Goal: Task Accomplishment & Management: Use online tool/utility

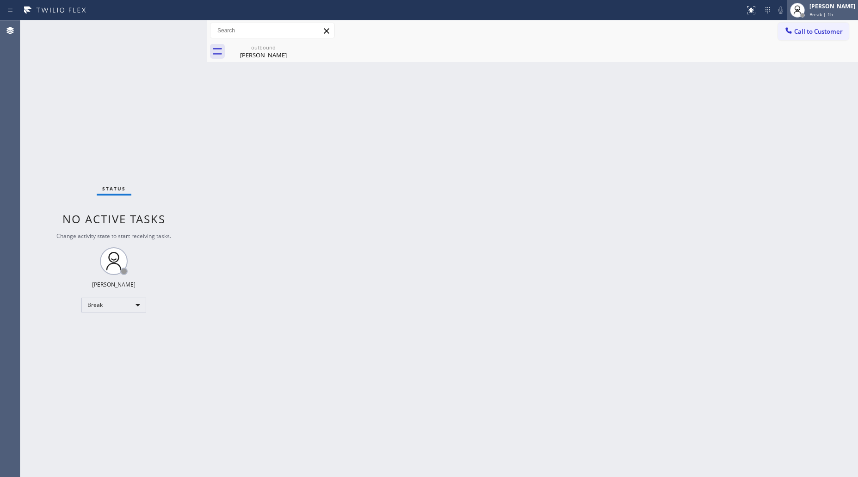
click at [808, 19] on div at bounding box center [797, 10] width 20 height 20
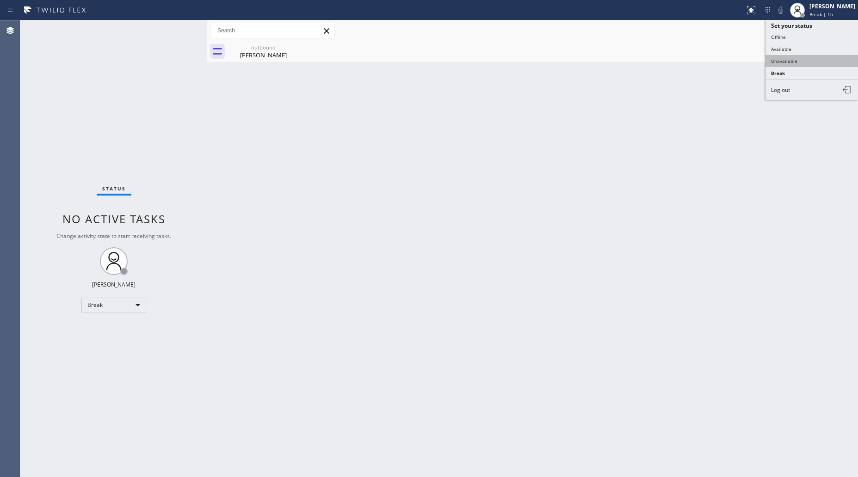
click at [793, 58] on button "Unavailable" at bounding box center [812, 61] width 93 height 12
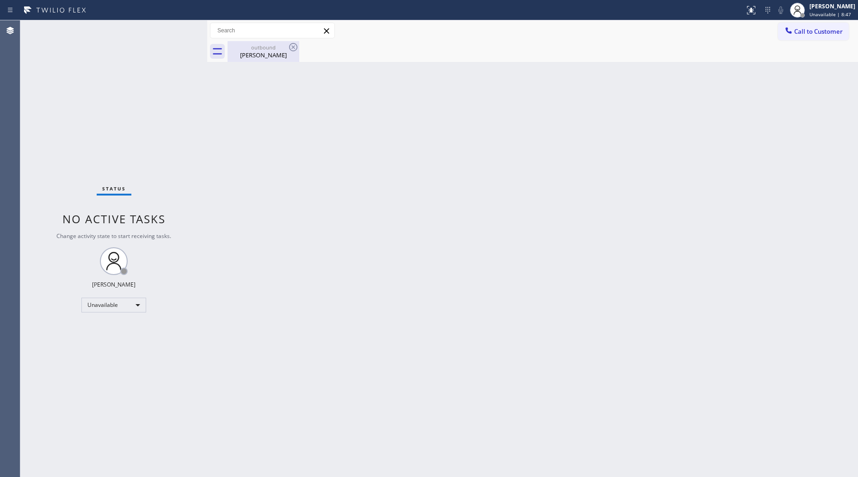
click at [276, 54] on div "[PERSON_NAME]" at bounding box center [264, 55] width 70 height 8
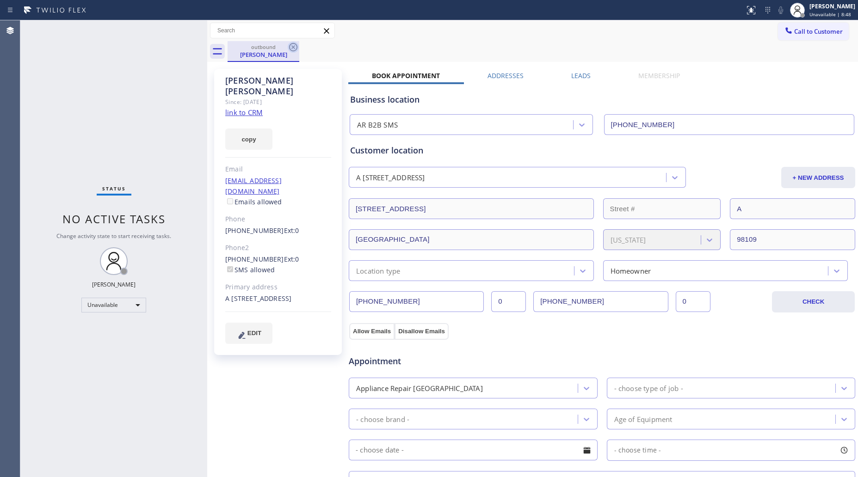
click at [291, 50] on icon at bounding box center [293, 47] width 8 height 8
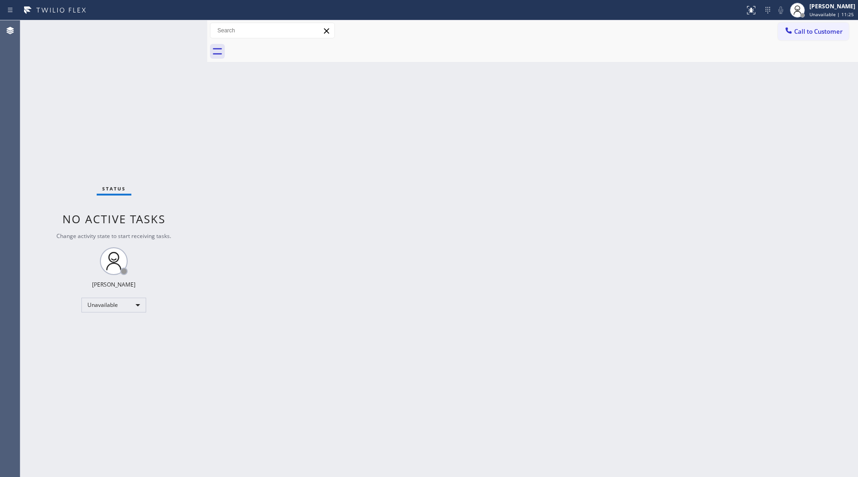
click at [794, 23] on button "Call to Customer" at bounding box center [813, 32] width 71 height 18
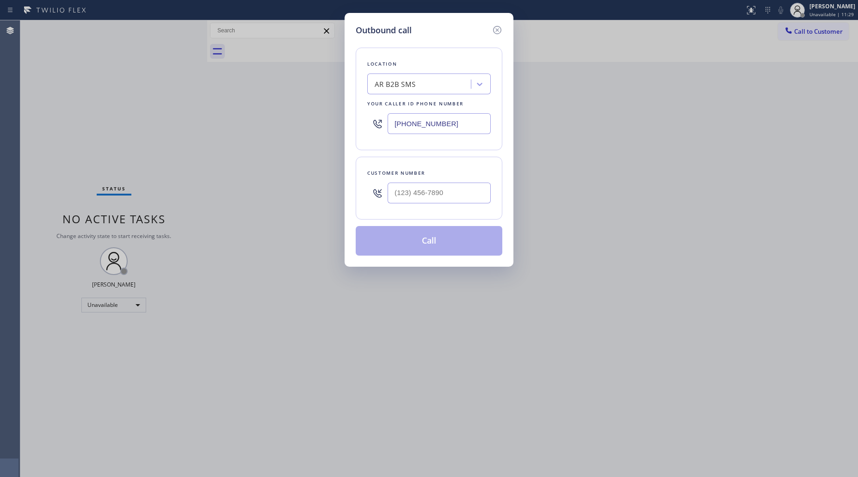
drag, startPoint x: 461, startPoint y: 114, endPoint x: 366, endPoint y: 124, distance: 94.9
click at [364, 125] on div "Location AR B2B SMS Your caller id phone number [PHONE_NUMBER]" at bounding box center [429, 99] width 147 height 103
paste input "714) 598-209"
type input "[PHONE_NUMBER]"
click at [490, 187] on input "(___) ___-____" at bounding box center [439, 193] width 103 height 21
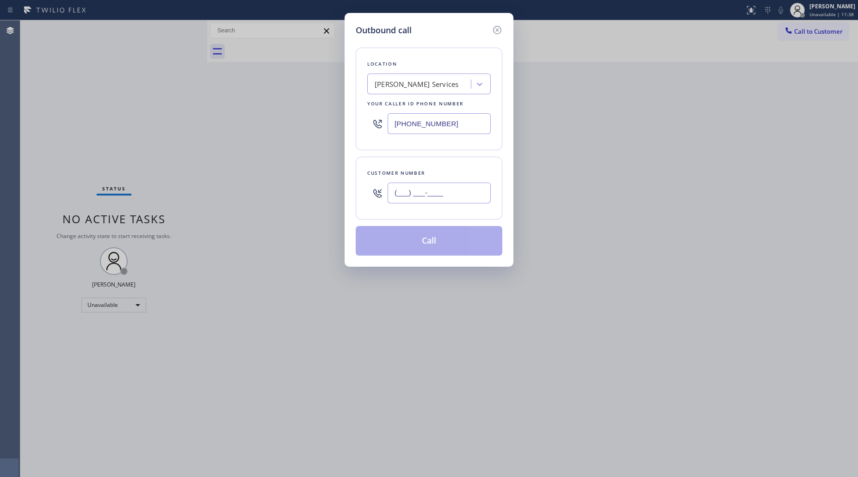
paste input "657) 253-1257"
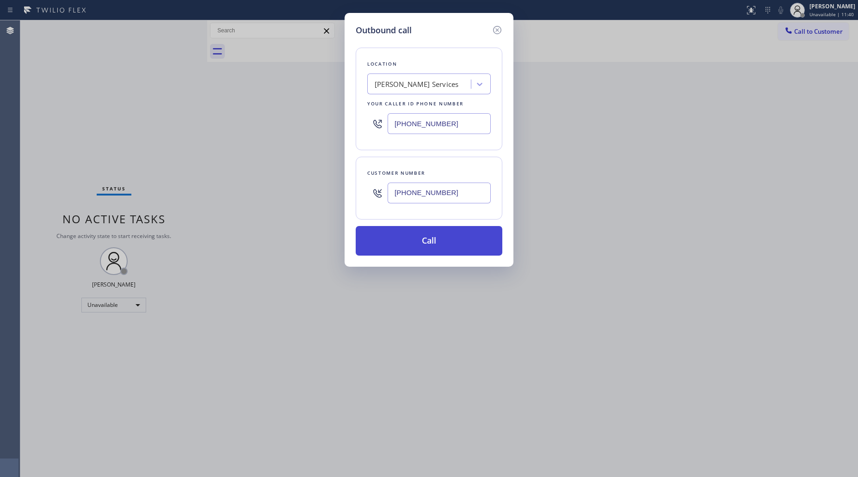
type input "[PHONE_NUMBER]"
click at [427, 242] on button "Call" at bounding box center [429, 241] width 147 height 30
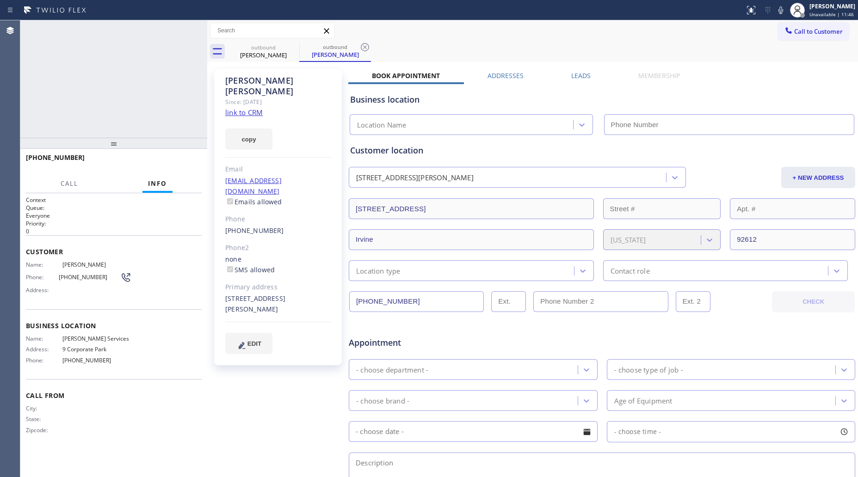
type input "[PHONE_NUMBER]"
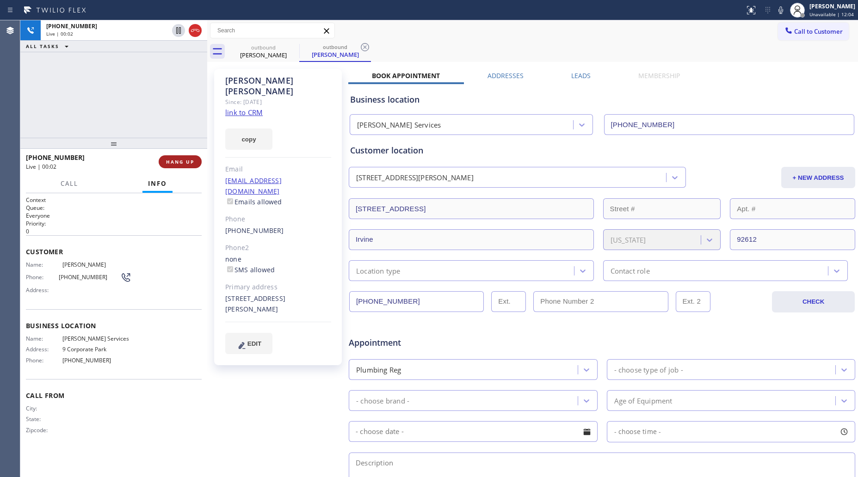
click at [184, 163] on span "HANG UP" at bounding box center [180, 162] width 28 height 6
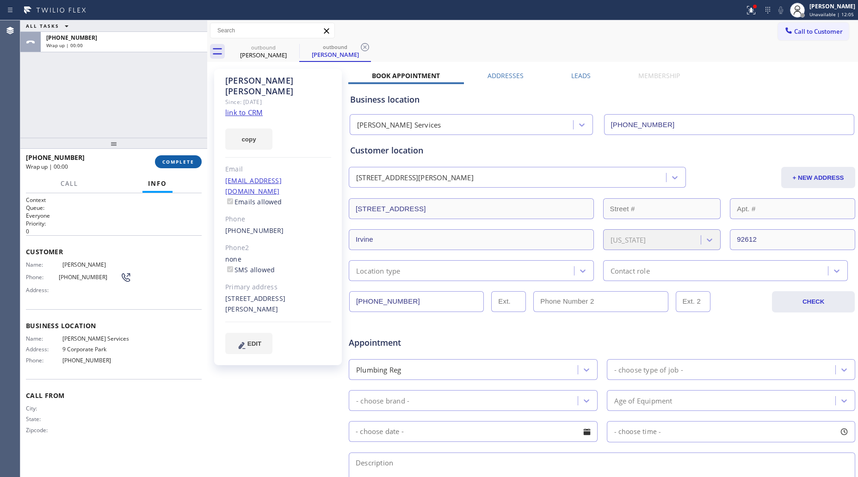
click at [184, 161] on span "COMPLETE" at bounding box center [178, 162] width 32 height 6
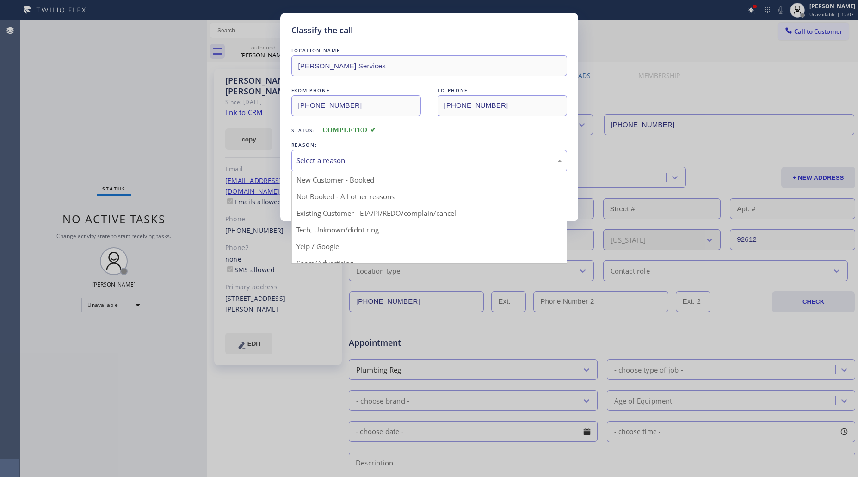
drag, startPoint x: 327, startPoint y: 154, endPoint x: 312, endPoint y: 173, distance: 23.4
click at [326, 154] on div "Select a reason" at bounding box center [429, 161] width 276 height 22
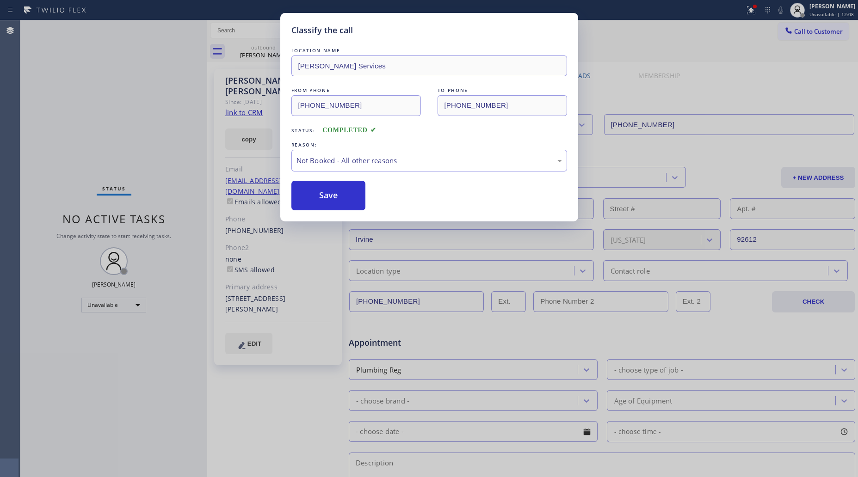
click at [318, 199] on button "Save" at bounding box center [328, 196] width 74 height 30
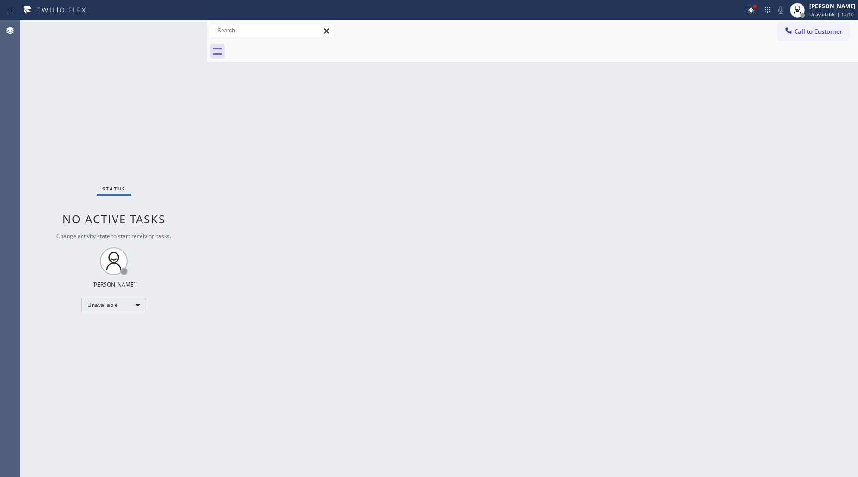
drag, startPoint x: 748, startPoint y: 17, endPoint x: 747, endPoint y: 22, distance: 5.1
click at [748, 16] on button at bounding box center [751, 10] width 20 height 20
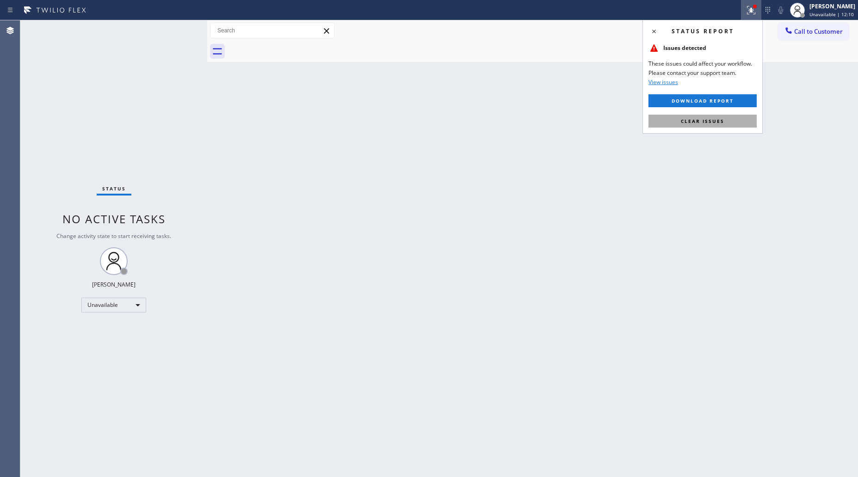
click at [706, 116] on button "Clear issues" at bounding box center [703, 121] width 108 height 13
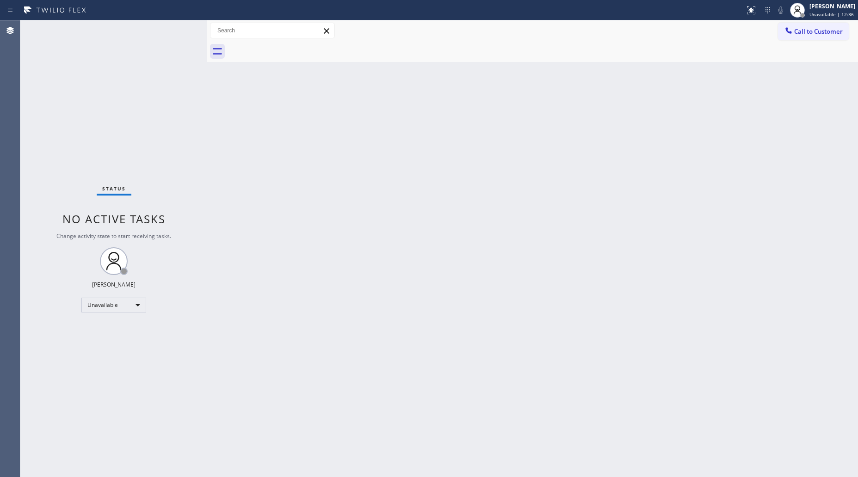
drag, startPoint x: 827, startPoint y: 38, endPoint x: 813, endPoint y: 42, distance: 14.4
click at [826, 38] on button "Call to Customer" at bounding box center [813, 32] width 71 height 18
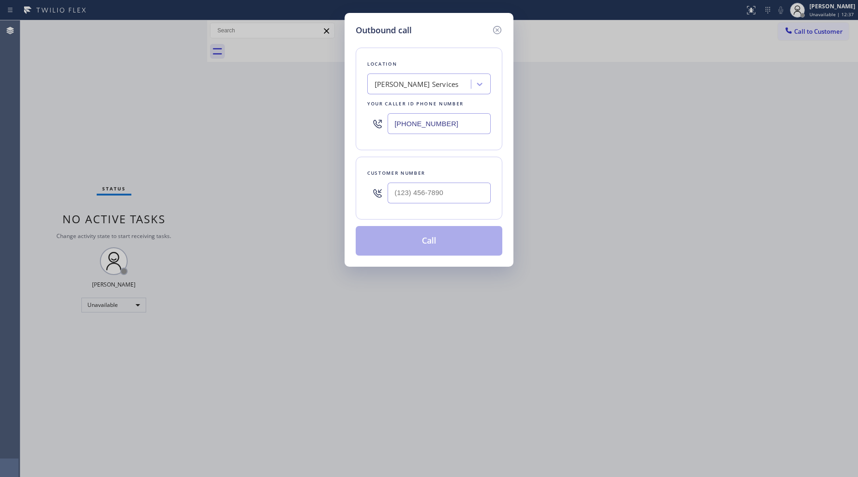
drag, startPoint x: 472, startPoint y: 125, endPoint x: 354, endPoint y: 127, distance: 118.0
click at [354, 127] on div "Outbound call Location [PERSON_NAME] Services Your caller id phone number [PHON…" at bounding box center [429, 140] width 169 height 254
paste input "213) 513-67"
type input "[PHONE_NUMBER]"
click at [457, 198] on input "(___) ___-____" at bounding box center [439, 193] width 103 height 21
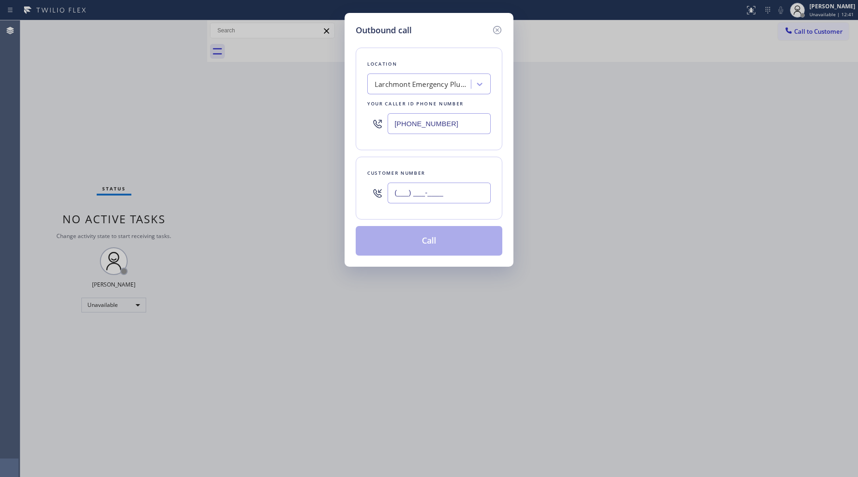
paste input "917) 574-7850"
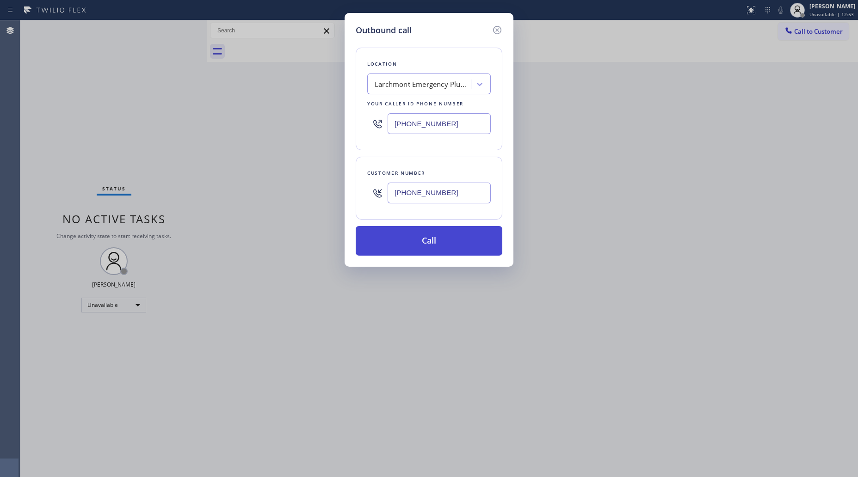
type input "[PHONE_NUMBER]"
click at [428, 232] on button "Call" at bounding box center [429, 241] width 147 height 30
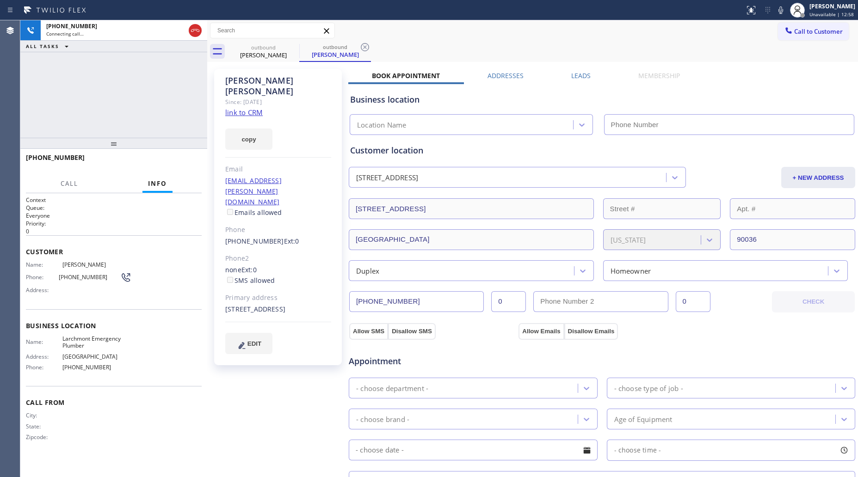
type input "[PHONE_NUMBER]"
click at [362, 44] on icon at bounding box center [365, 47] width 8 height 8
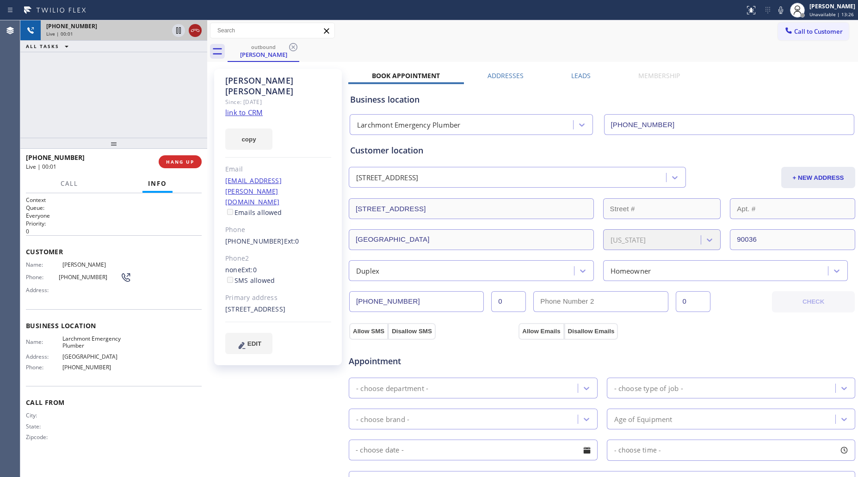
click at [191, 32] on icon at bounding box center [195, 30] width 11 height 11
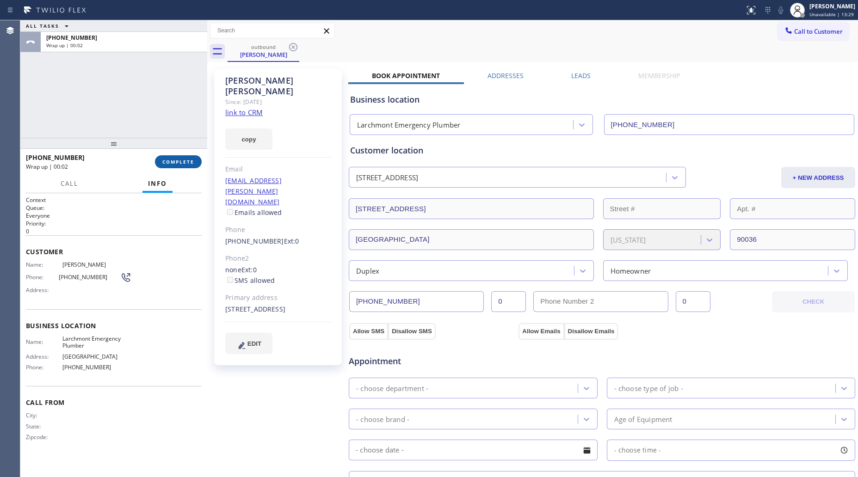
click at [175, 161] on span "COMPLETE" at bounding box center [178, 162] width 32 height 6
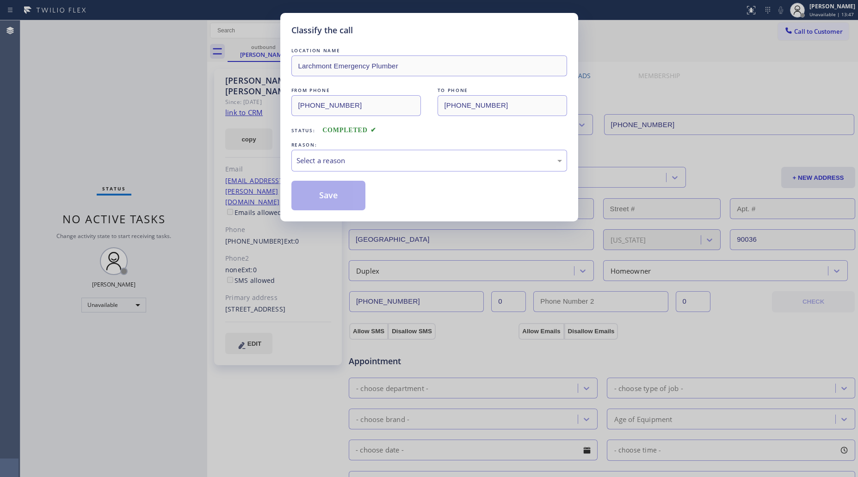
drag, startPoint x: 179, startPoint y: 166, endPoint x: 385, endPoint y: 151, distance: 206.4
click at [387, 148] on div "REASON:" at bounding box center [429, 145] width 276 height 10
click at [340, 172] on div "Select a reason" at bounding box center [429, 161] width 276 height 22
click at [319, 198] on button "Save" at bounding box center [328, 196] width 74 height 30
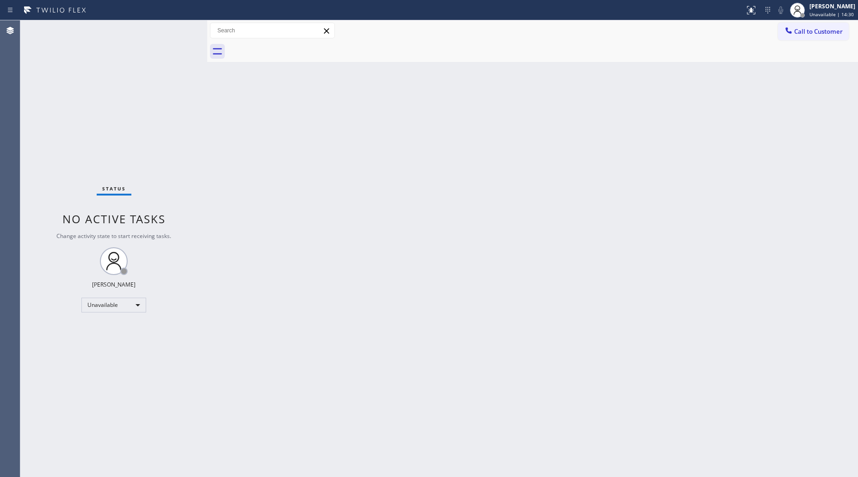
drag, startPoint x: 785, startPoint y: 32, endPoint x: 456, endPoint y: 98, distance: 335.8
click at [768, 28] on div "Call to Customer Outbound call Location [GEOGRAPHIC_DATA] Emergency Plumber You…" at bounding box center [532, 31] width 651 height 16
click at [782, 37] on div "Call to Customer Outbound call Location [GEOGRAPHIC_DATA] Emergency Plumber You…" at bounding box center [532, 31] width 651 height 16
click at [787, 36] on div at bounding box center [788, 31] width 11 height 11
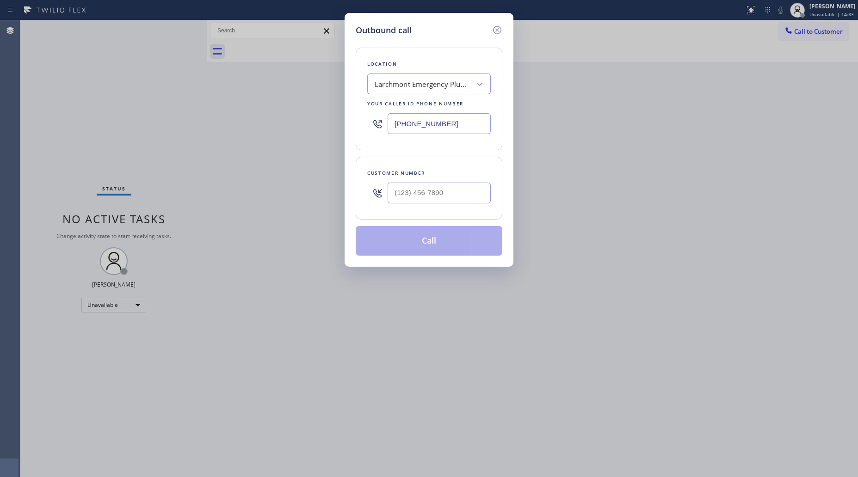
drag, startPoint x: 349, startPoint y: 126, endPoint x: 322, endPoint y: 112, distance: 30.8
click at [324, 126] on div "Outbound call Location [GEOGRAPHIC_DATA] Emergency Plumber Your caller id phone…" at bounding box center [429, 238] width 858 height 477
paste input "415) 993-7352"
type input "[PHONE_NUMBER]"
click at [435, 206] on div at bounding box center [439, 193] width 103 height 30
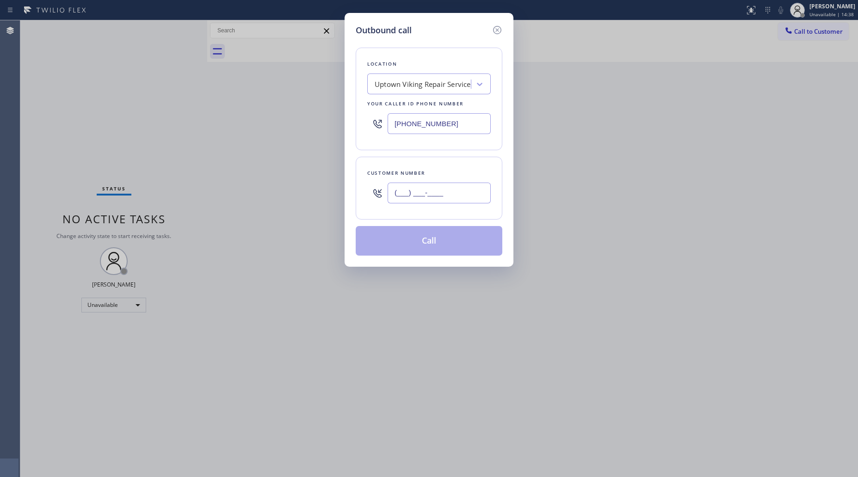
paste input "925) 899-5585"
click at [440, 198] on input "(___) ___-____" at bounding box center [439, 193] width 103 height 21
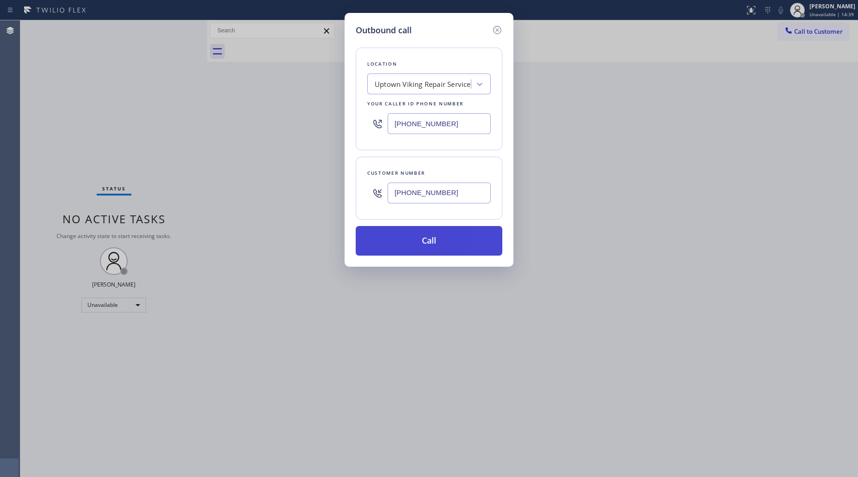
type input "[PHONE_NUMBER]"
click at [433, 237] on button "Call" at bounding box center [429, 241] width 147 height 30
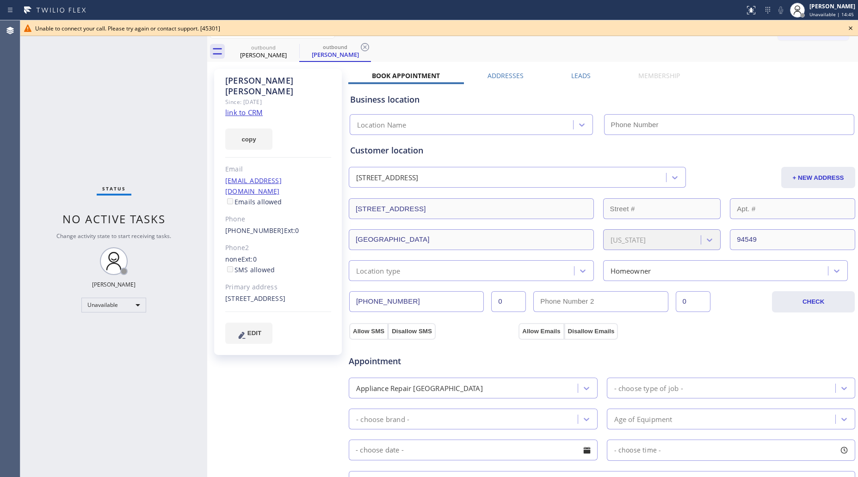
type input "[PHONE_NUMBER]"
click at [383, 303] on input "[PHONE_NUMBER]" at bounding box center [416, 301] width 135 height 21
click at [384, 302] on input "[PHONE_NUMBER]" at bounding box center [416, 301] width 135 height 21
click at [385, 302] on input "[PHONE_NUMBER]" at bounding box center [416, 301] width 135 height 21
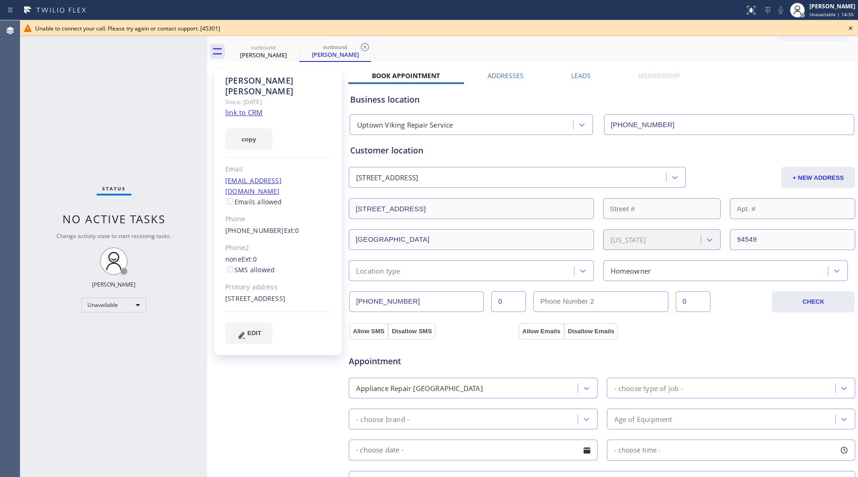
click at [852, 28] on icon at bounding box center [850, 28] width 11 height 11
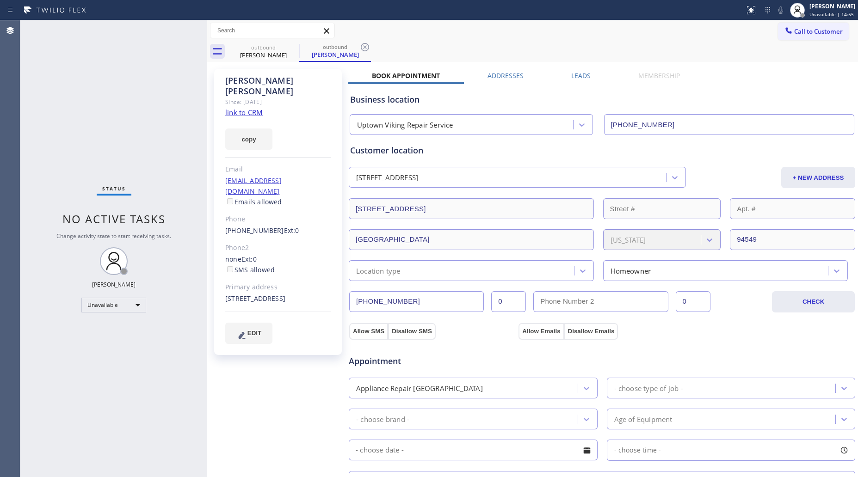
click at [805, 28] on span "Call to Customer" at bounding box center [818, 31] width 49 height 8
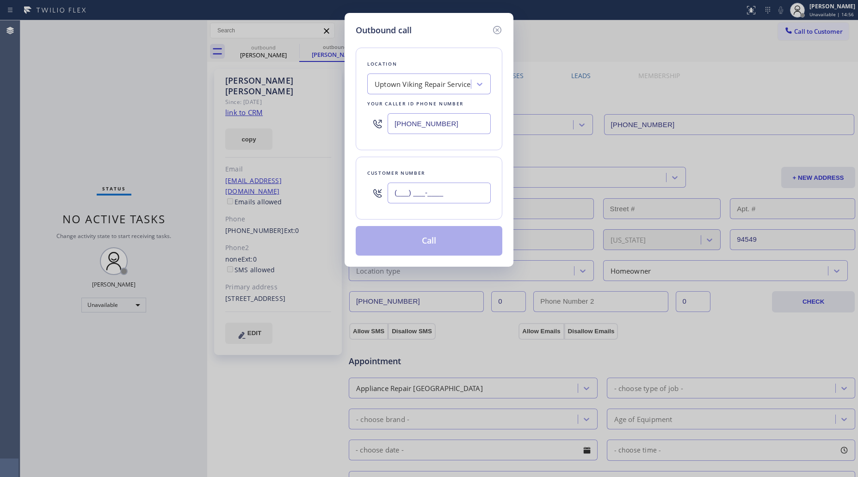
click at [464, 190] on input "(___) ___-____" at bounding box center [439, 193] width 103 height 21
paste input "925) 899-5585"
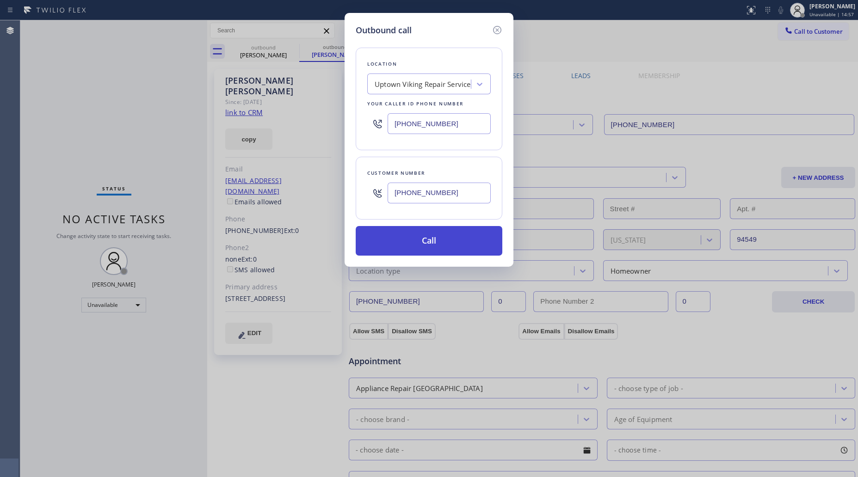
type input "[PHONE_NUMBER]"
click at [421, 234] on button "Call" at bounding box center [429, 241] width 147 height 30
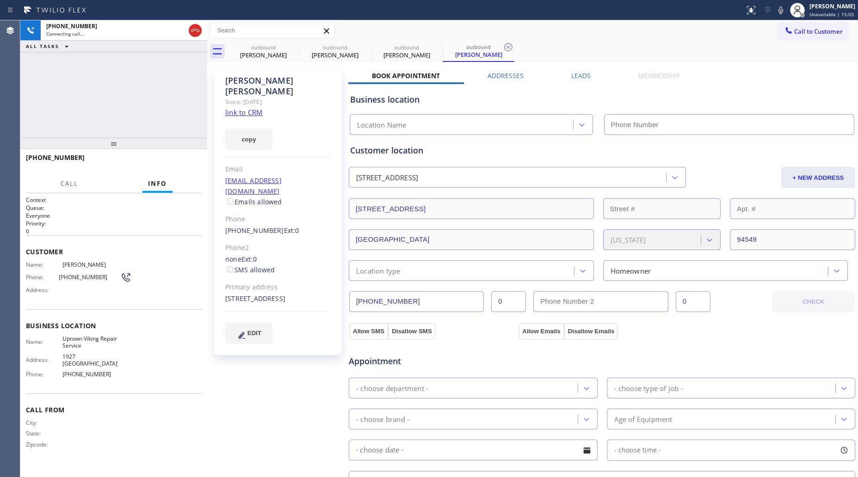
type input "[PHONE_NUMBER]"
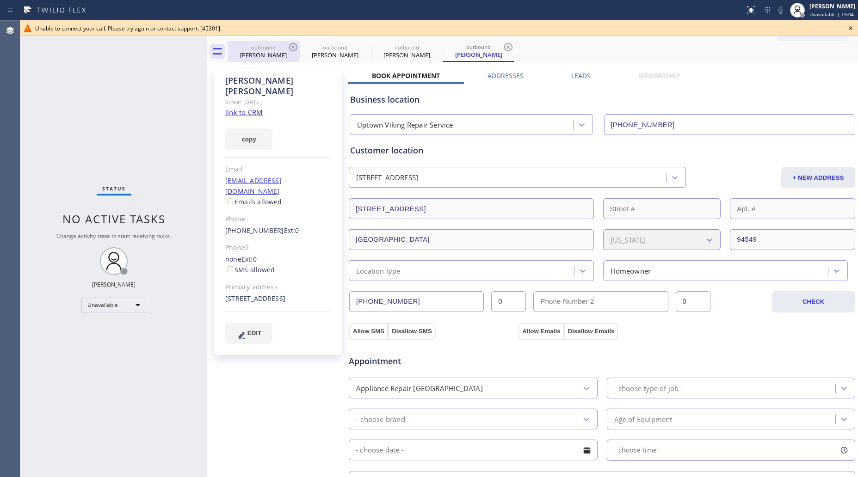
drag, startPoint x: 280, startPoint y: 40, endPoint x: 289, endPoint y: 43, distance: 9.7
click at [281, 41] on div "Call to Customer Outbound call Location Uptown Viking Repair Service Your calle…" at bounding box center [532, 41] width 651 height 42
click at [294, 45] on icon at bounding box center [293, 47] width 8 height 8
click at [0, 0] on icon at bounding box center [0, 0] width 0 height 0
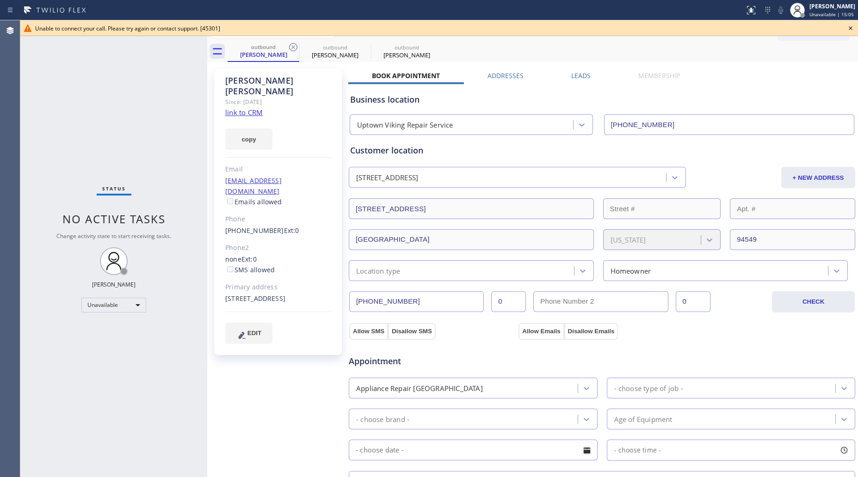
click at [0, 0] on icon at bounding box center [0, 0] width 0 height 0
click at [294, 45] on div "outbound [PERSON_NAME] outbound [PERSON_NAME] outbound [PERSON_NAME]" at bounding box center [543, 51] width 631 height 21
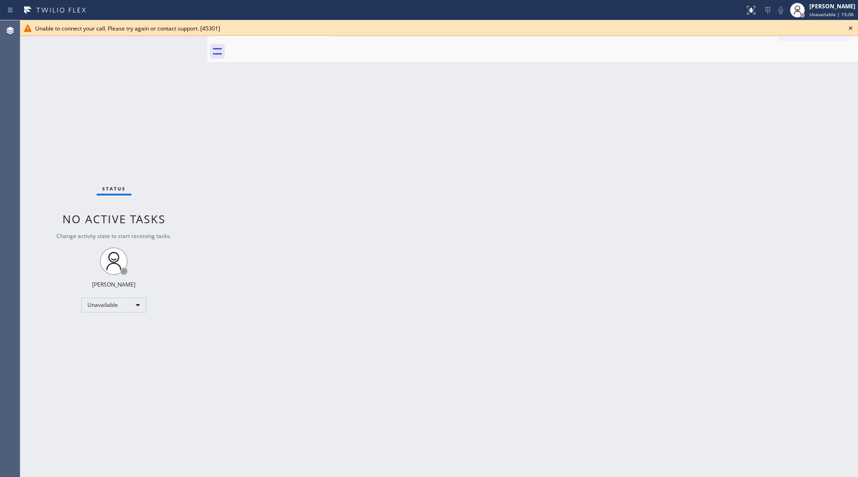
click at [294, 45] on div at bounding box center [543, 51] width 631 height 21
click at [847, 29] on icon at bounding box center [850, 28] width 11 height 11
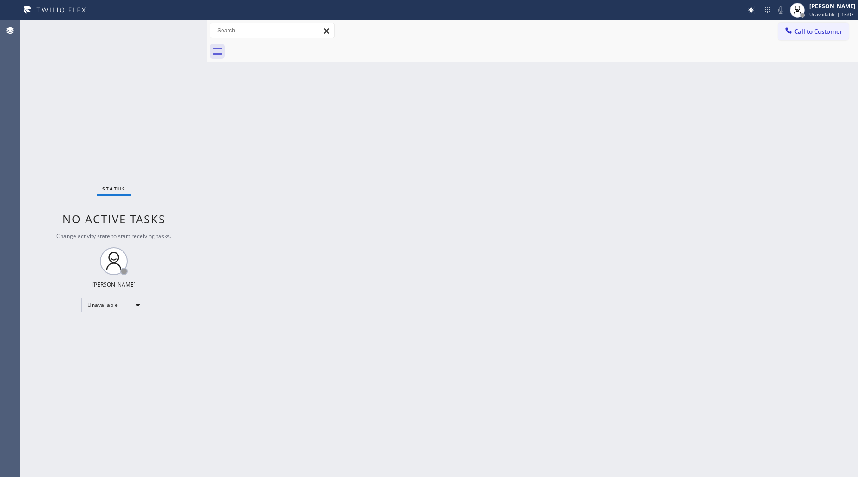
drag, startPoint x: 830, startPoint y: 29, endPoint x: 810, endPoint y: 34, distance: 21.4
click at [829, 29] on span "Call to Customer" at bounding box center [818, 31] width 49 height 8
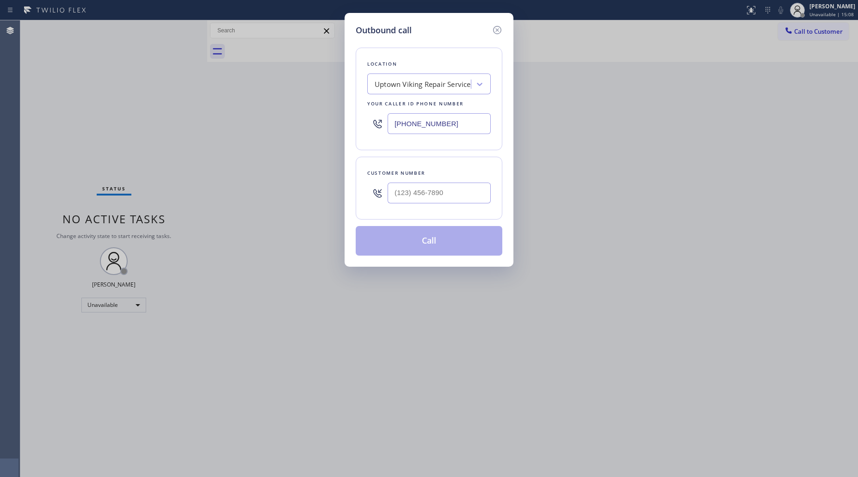
click at [515, 198] on div "Outbound call Location [GEOGRAPHIC_DATA] Viking Repair Service Your caller id p…" at bounding box center [429, 238] width 858 height 477
click at [492, 201] on div "Customer number" at bounding box center [429, 188] width 147 height 63
click at [489, 196] on input "(___) ___-____" at bounding box center [439, 193] width 103 height 21
paste input "925) 899-5585"
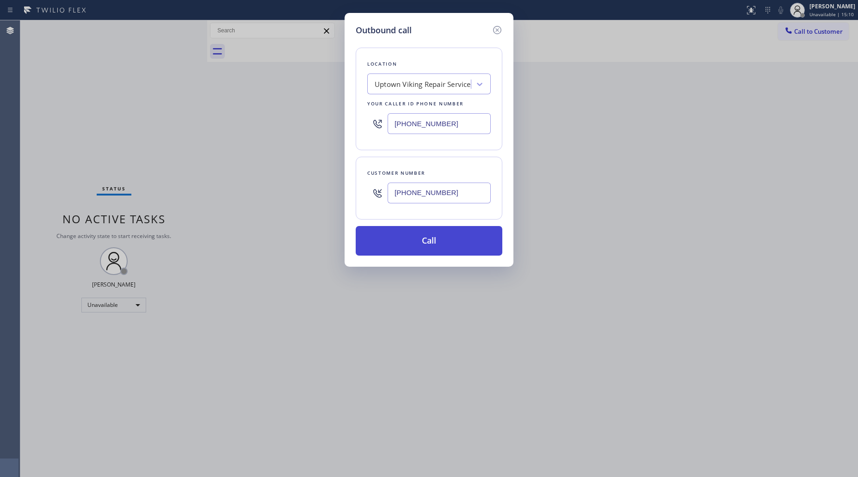
type input "[PHONE_NUMBER]"
click at [436, 238] on button "Call" at bounding box center [429, 241] width 147 height 30
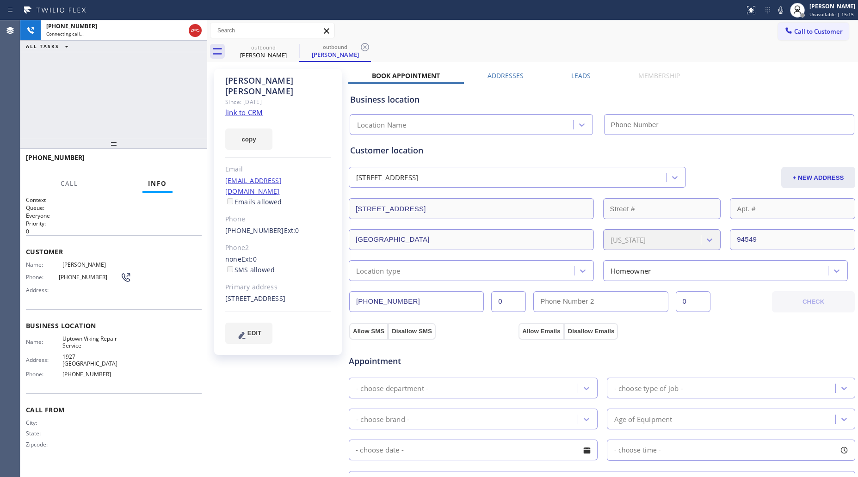
type input "[PHONE_NUMBER]"
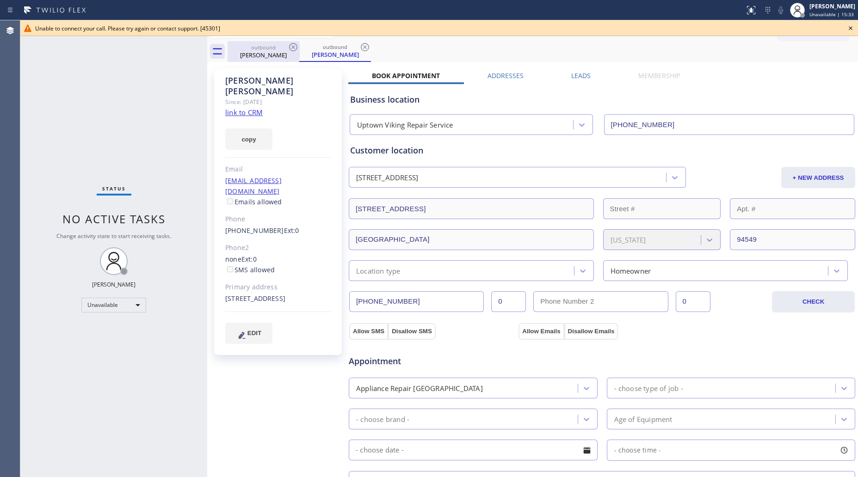
click at [279, 58] on div "[PERSON_NAME]" at bounding box center [264, 55] width 70 height 8
click at [294, 49] on icon at bounding box center [293, 47] width 11 height 11
click at [294, 49] on icon at bounding box center [293, 47] width 8 height 8
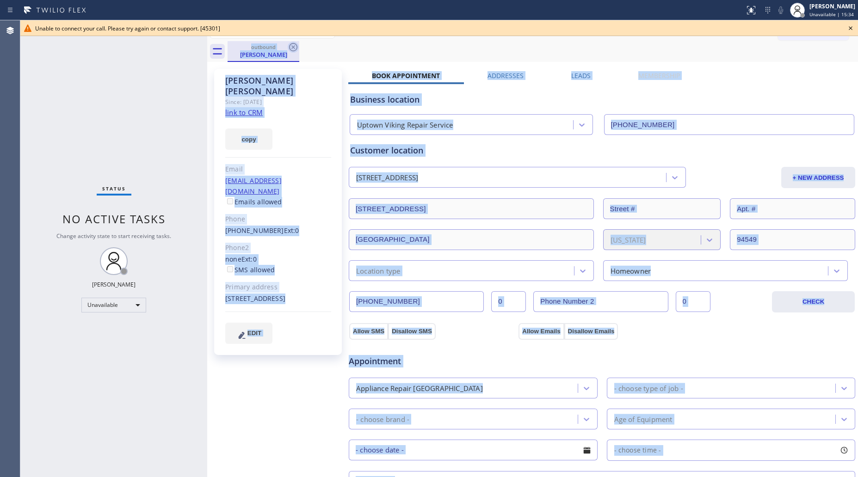
click at [294, 49] on div "outbound [PERSON_NAME]" at bounding box center [543, 51] width 631 height 21
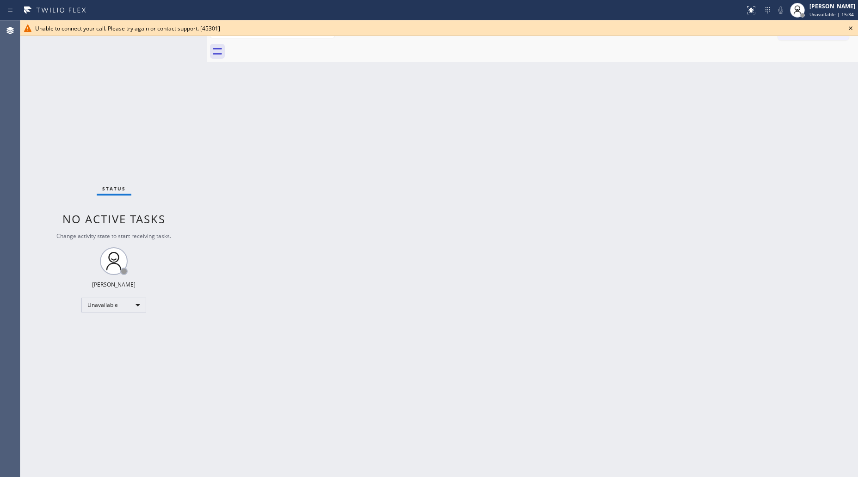
click at [294, 49] on div at bounding box center [543, 51] width 631 height 21
click at [851, 28] on icon at bounding box center [851, 28] width 4 height 4
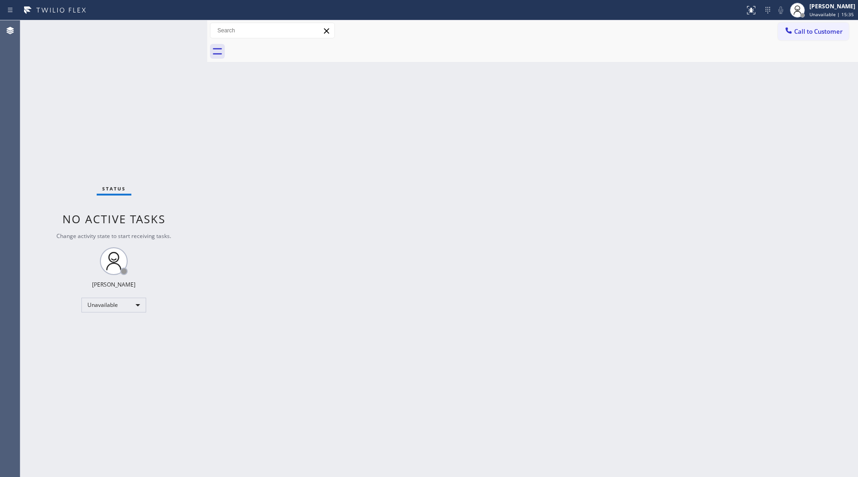
click at [717, 94] on div "Back to Dashboard Change Sender ID Customers Technicians Select a contact Outbo…" at bounding box center [532, 248] width 651 height 457
drag, startPoint x: 799, startPoint y: 31, endPoint x: 547, endPoint y: 105, distance: 262.9
click at [797, 32] on span "Call to Customer" at bounding box center [818, 31] width 49 height 8
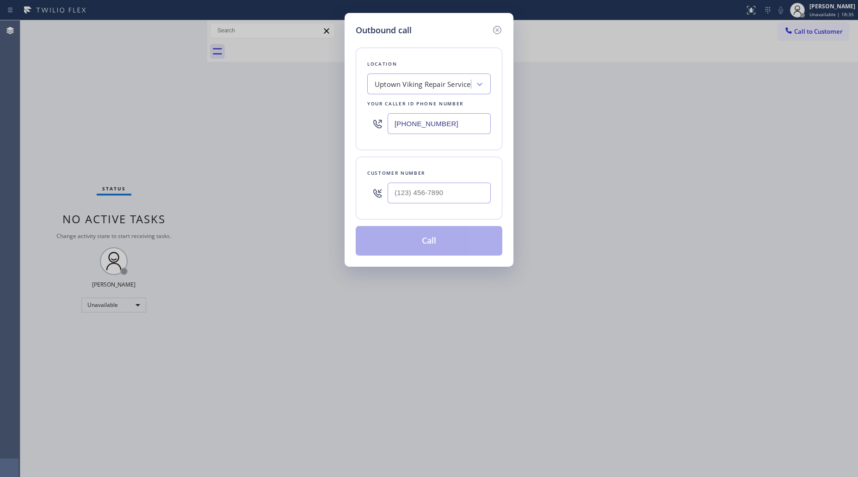
drag, startPoint x: 466, startPoint y: 128, endPoint x: 291, endPoint y: 108, distance: 176.1
click at [291, 108] on div "Outbound call Location [GEOGRAPHIC_DATA] Viking Repair Service Your caller id p…" at bounding box center [429, 238] width 858 height 477
paste input "909) 443-2133"
type input "[PHONE_NUMBER]"
paste input "714) 600-2658"
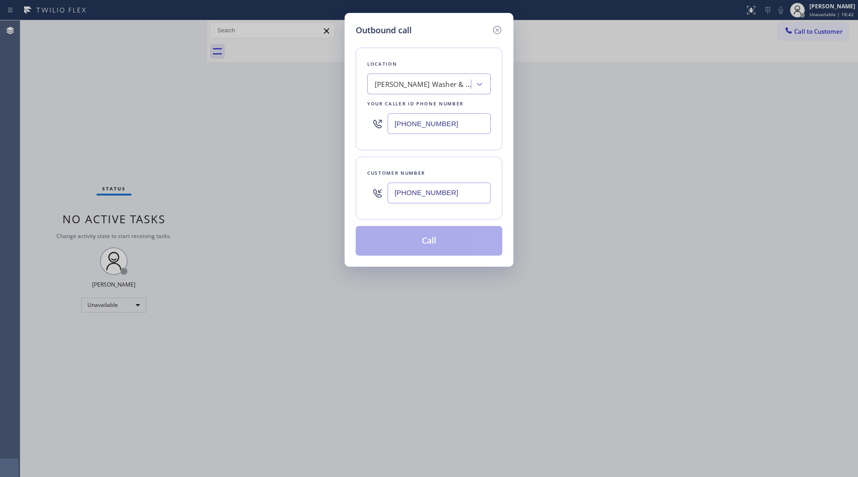
click at [463, 188] on input "[PHONE_NUMBER]" at bounding box center [439, 193] width 103 height 21
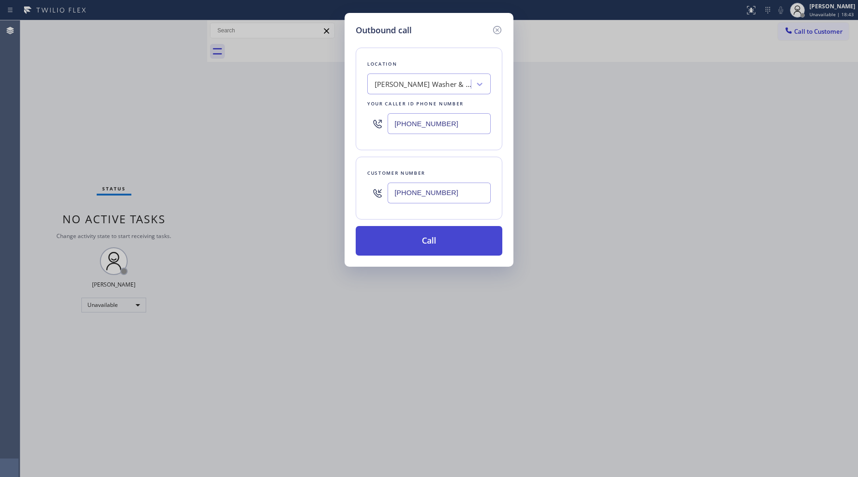
type input "[PHONE_NUMBER]"
click at [422, 238] on button "Call" at bounding box center [429, 241] width 147 height 30
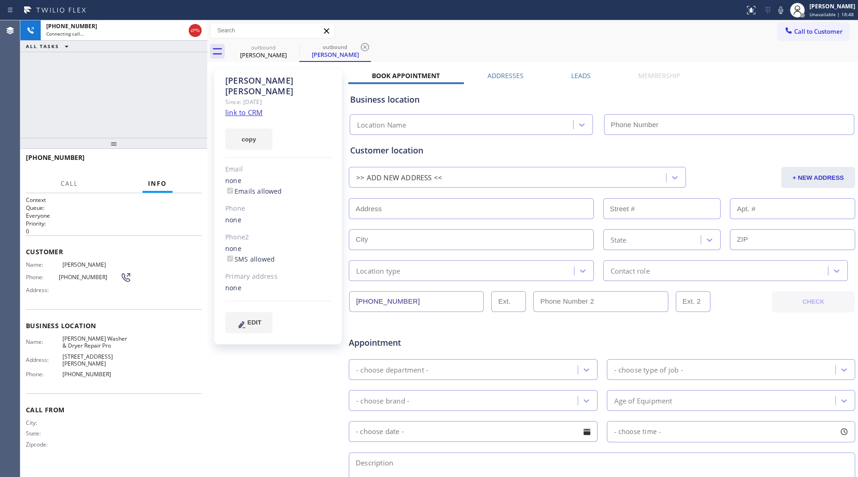
type input "[PHONE_NUMBER]"
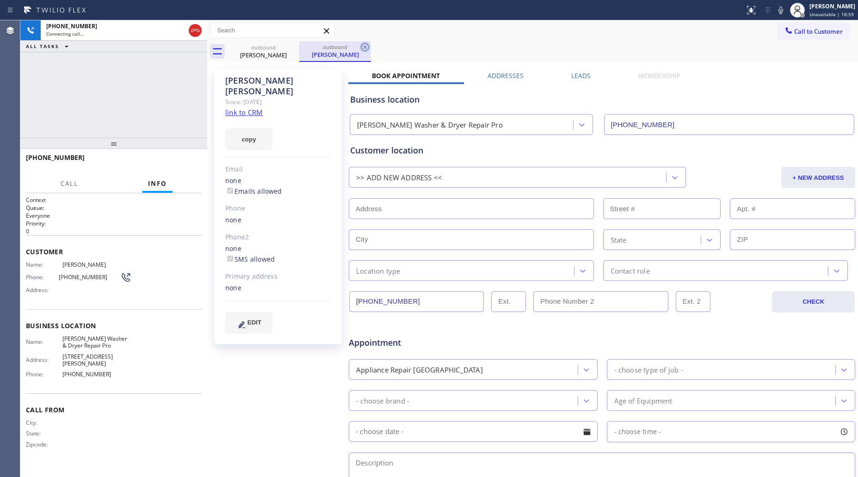
click at [366, 49] on icon at bounding box center [364, 47] width 11 height 11
click at [379, 45] on div "outbound [PERSON_NAME] outbound [PERSON_NAME]" at bounding box center [543, 51] width 631 height 21
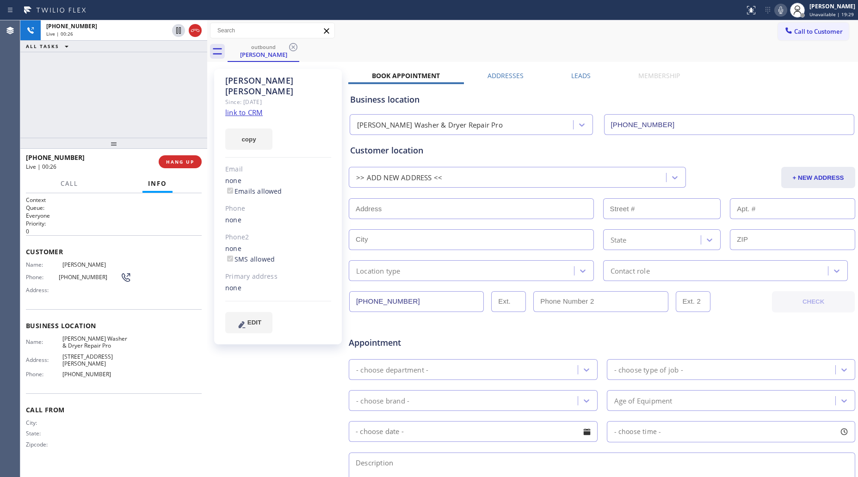
click at [781, 8] on icon at bounding box center [780, 10] width 11 height 11
click at [783, 10] on icon at bounding box center [781, 9] width 5 height 7
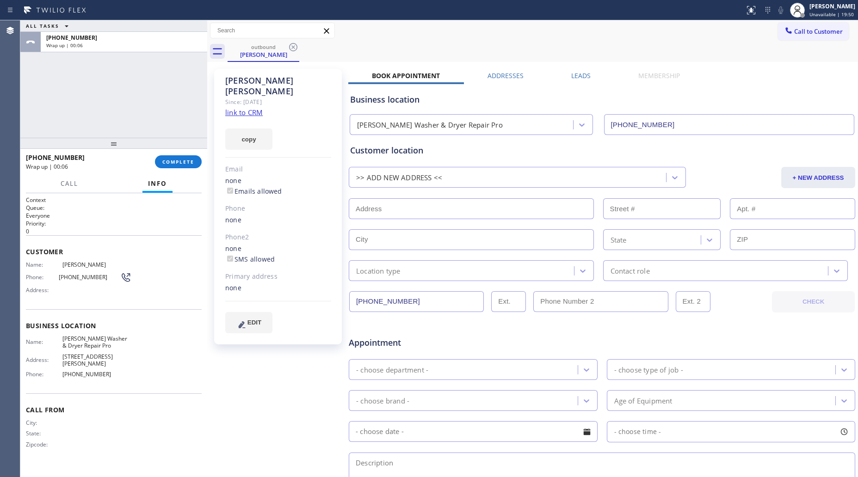
click at [179, 149] on div at bounding box center [113, 143] width 187 height 11
click at [185, 161] on span "COMPLETE" at bounding box center [178, 162] width 32 height 6
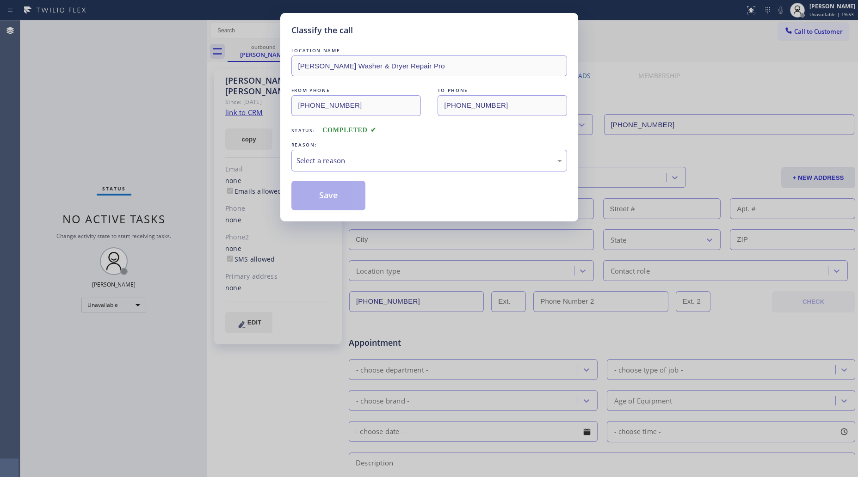
click at [371, 147] on div "REASON:" at bounding box center [429, 145] width 276 height 10
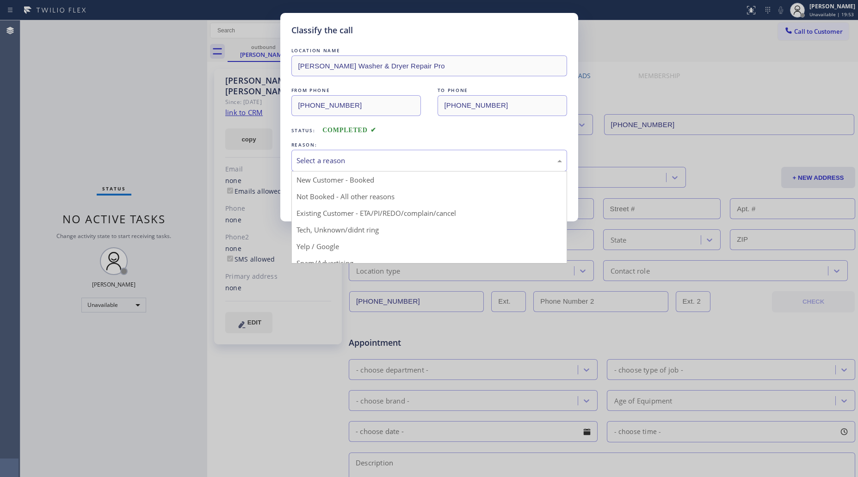
click at [353, 172] on div "Select a reason New Customer - Booked Not Booked - All other reasons Existing C…" at bounding box center [429, 161] width 276 height 22
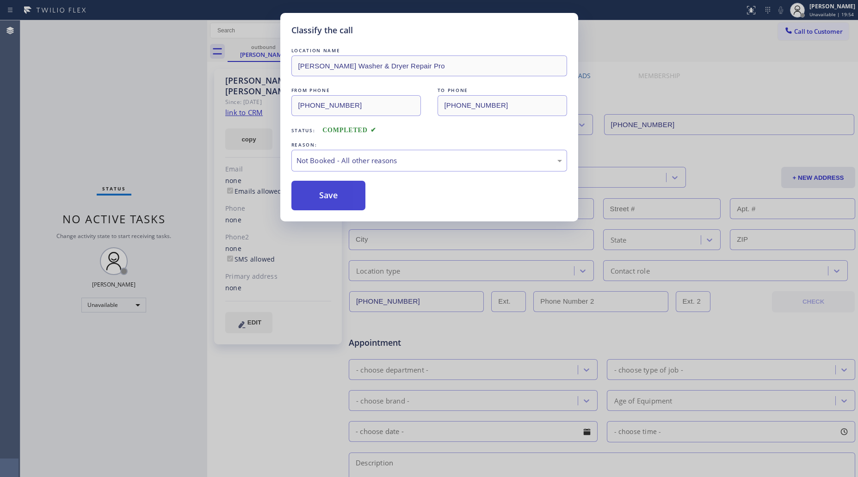
click at [327, 199] on button "Save" at bounding box center [328, 196] width 74 height 30
click at [329, 199] on button "Save" at bounding box center [328, 196] width 74 height 30
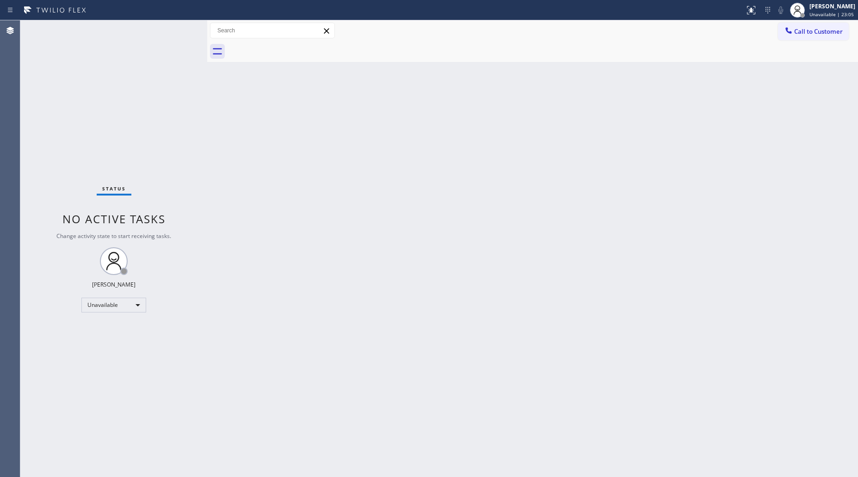
click at [810, 31] on span "Call to Customer" at bounding box center [818, 31] width 49 height 8
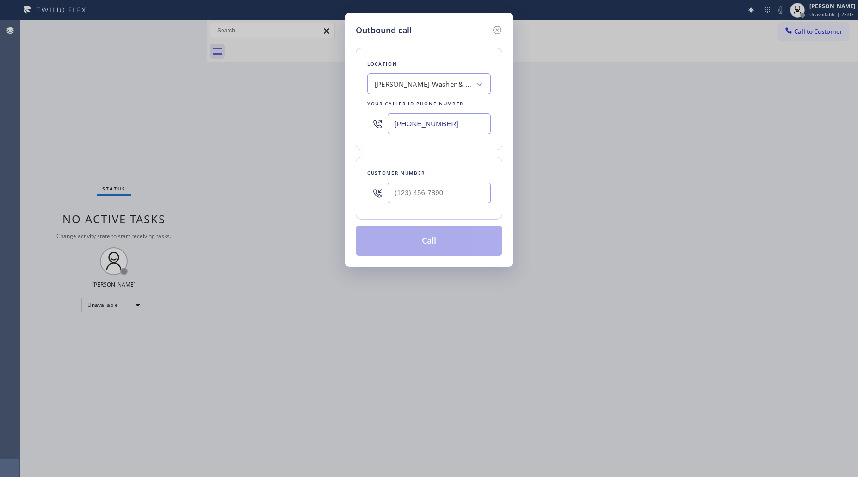
drag, startPoint x: 405, startPoint y: 133, endPoint x: 338, endPoint y: 123, distance: 67.4
click at [345, 130] on div "Outbound call Location [PERSON_NAME] Washer & Dryer Repair Pro Your caller id p…" at bounding box center [429, 140] width 169 height 254
paste input "855) 540-4650"
type input "[PHONE_NUMBER]"
click at [435, 200] on input "(___) ___-____" at bounding box center [439, 193] width 103 height 21
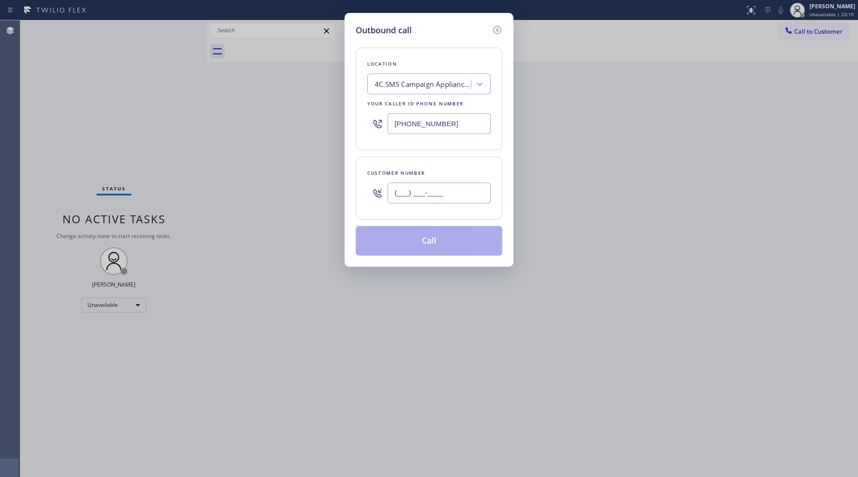
paste input "619) 559-8741"
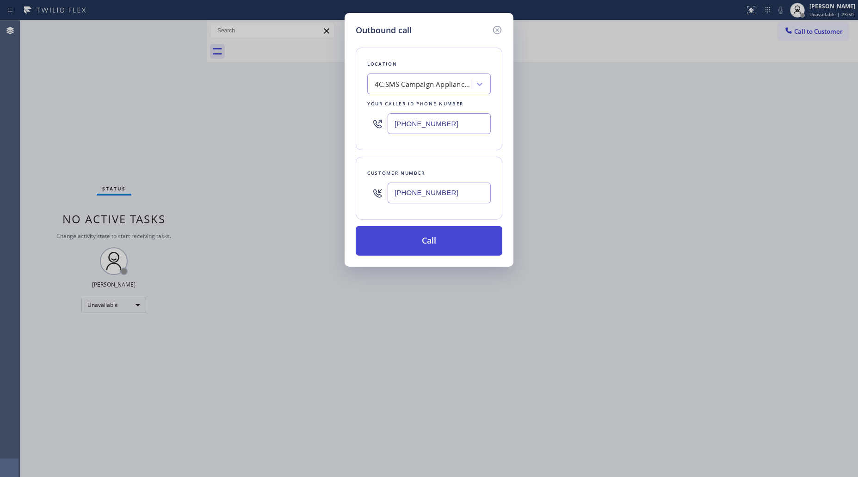
type input "[PHONE_NUMBER]"
click at [422, 237] on button "Call" at bounding box center [429, 241] width 147 height 30
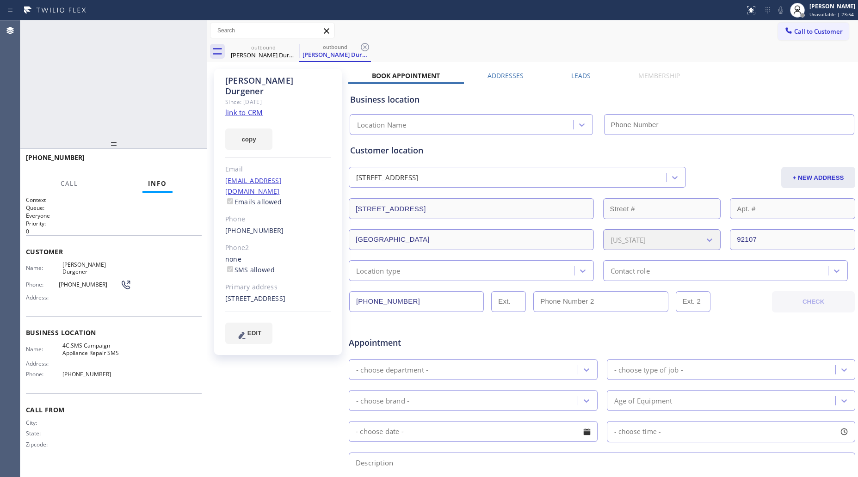
type input "[PHONE_NUMBER]"
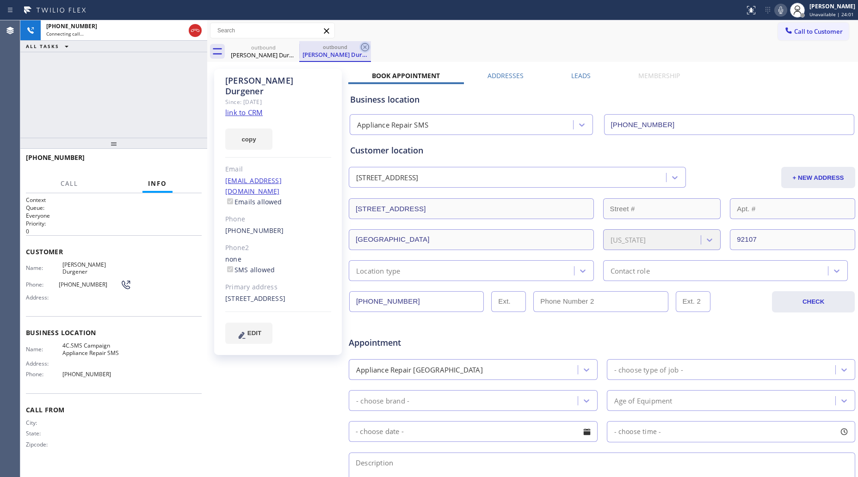
click at [370, 47] on icon at bounding box center [364, 47] width 11 height 11
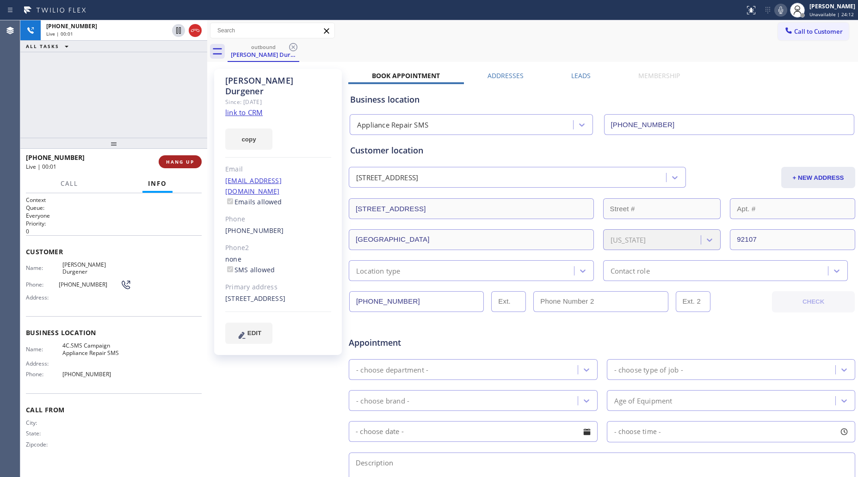
click at [184, 162] on span "HANG UP" at bounding box center [180, 162] width 28 height 6
click at [186, 162] on span "HANG UP" at bounding box center [180, 162] width 28 height 6
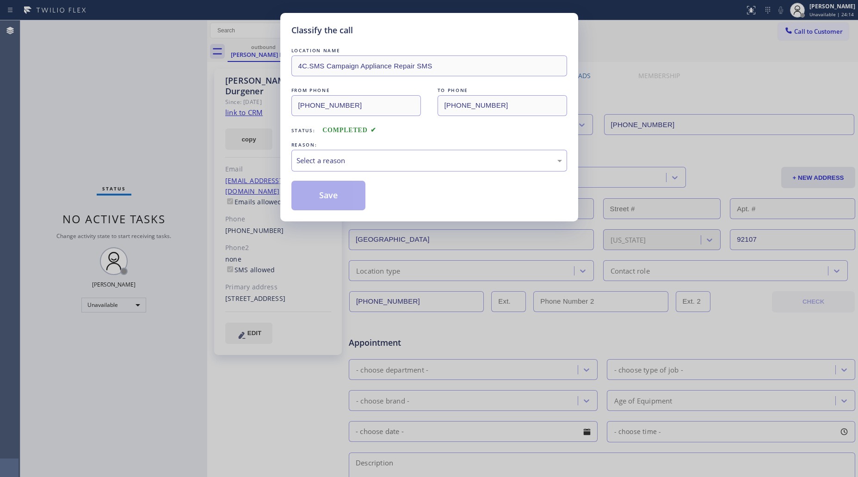
click at [186, 161] on div "Classify the call LOCATION NAME 4C.SMS Campaign Appliance Repair SMS FROM PHONE…" at bounding box center [429, 238] width 858 height 477
drag, startPoint x: 369, startPoint y: 154, endPoint x: 365, endPoint y: 170, distance: 16.3
click at [370, 158] on div "Select a reason" at bounding box center [429, 161] width 276 height 22
click at [350, 200] on button "Save" at bounding box center [328, 196] width 74 height 30
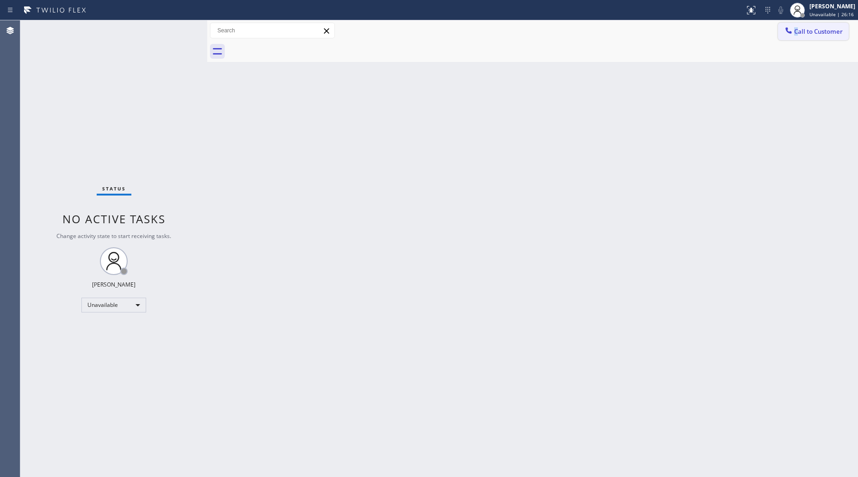
click at [798, 40] on div "Call to Customer Outbound call Location Appliance Repair SMS Your caller id pho…" at bounding box center [532, 30] width 651 height 21
drag, startPoint x: 794, startPoint y: 31, endPoint x: 790, endPoint y: 33, distance: 4.8
click at [793, 32] on button "Call to Customer" at bounding box center [813, 32] width 71 height 18
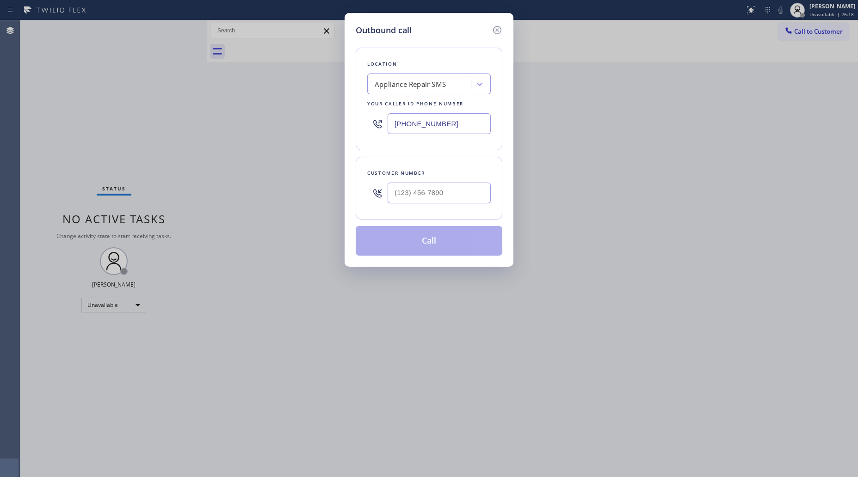
click at [399, 137] on div "[PHONE_NUMBER]" at bounding box center [429, 124] width 124 height 30
drag, startPoint x: 440, startPoint y: 125, endPoint x: 366, endPoint y: 123, distance: 74.1
click at [367, 123] on div "[PHONE_NUMBER]" at bounding box center [429, 124] width 124 height 30
paste input "480) 418-9915"
type input "[PHONE_NUMBER]"
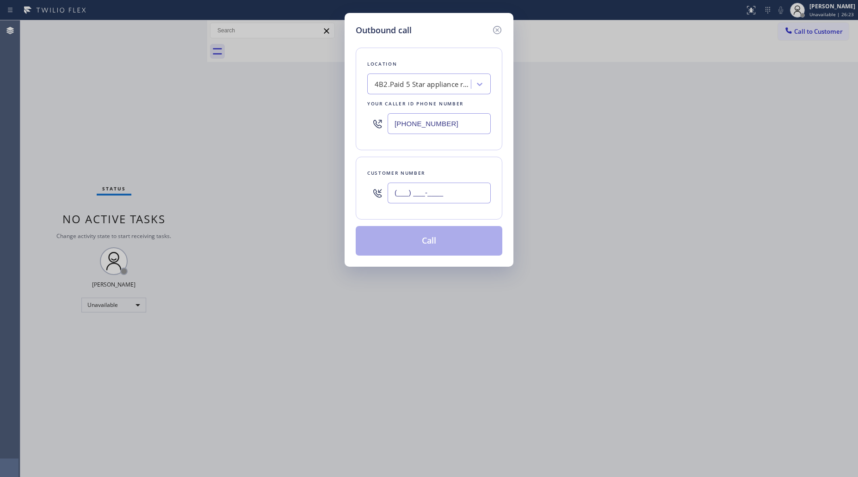
paste input "310) 766-3436"
click at [410, 197] on input "[PHONE_NUMBER]" at bounding box center [439, 193] width 103 height 21
type input "[PHONE_NUMBER]"
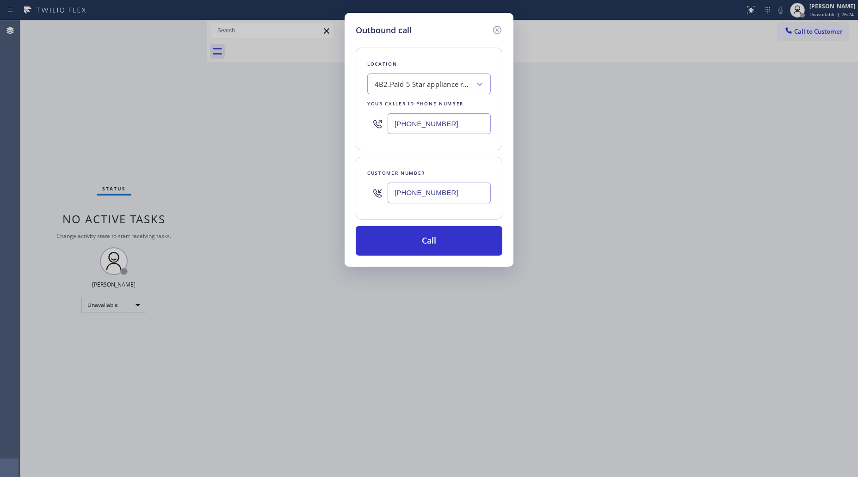
drag, startPoint x: 427, startPoint y: 242, endPoint x: 471, endPoint y: 197, distance: 63.1
click at [430, 241] on button "Call" at bounding box center [429, 241] width 147 height 30
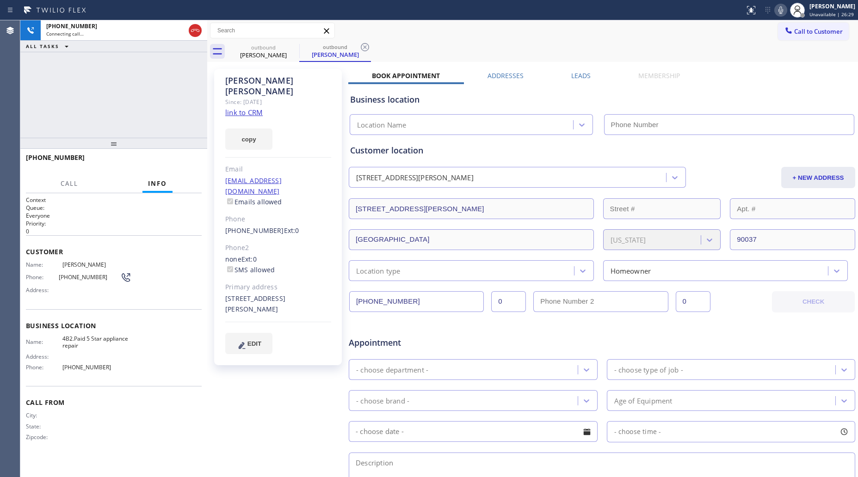
type input "[PHONE_NUMBER]"
click at [182, 167] on button "HANG UP" at bounding box center [180, 161] width 43 height 13
click at [187, 163] on span "HANG UP" at bounding box center [180, 162] width 28 height 6
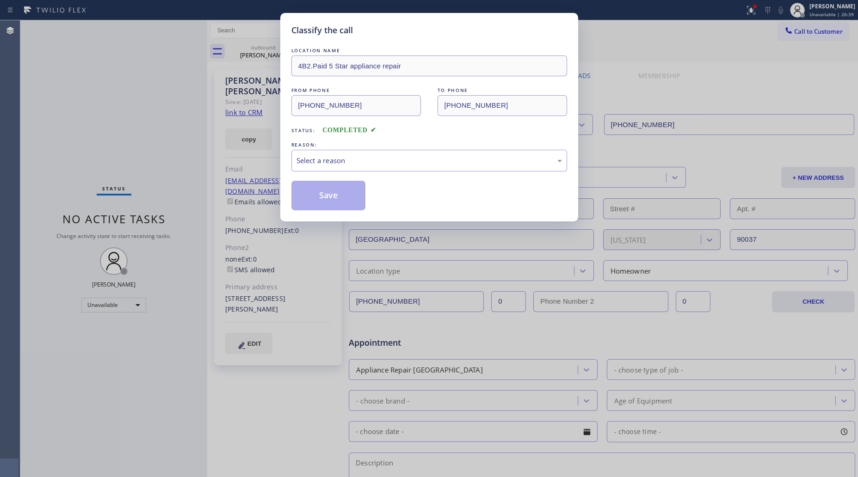
click at [188, 162] on div "Classify the call LOCATION NAME 4B2.Paid 5 Star appliance repair FROM PHONE [PH…" at bounding box center [429, 238] width 858 height 477
click at [364, 160] on div "Select a reason" at bounding box center [430, 160] width 266 height 11
click at [318, 195] on button "Save" at bounding box center [328, 196] width 74 height 30
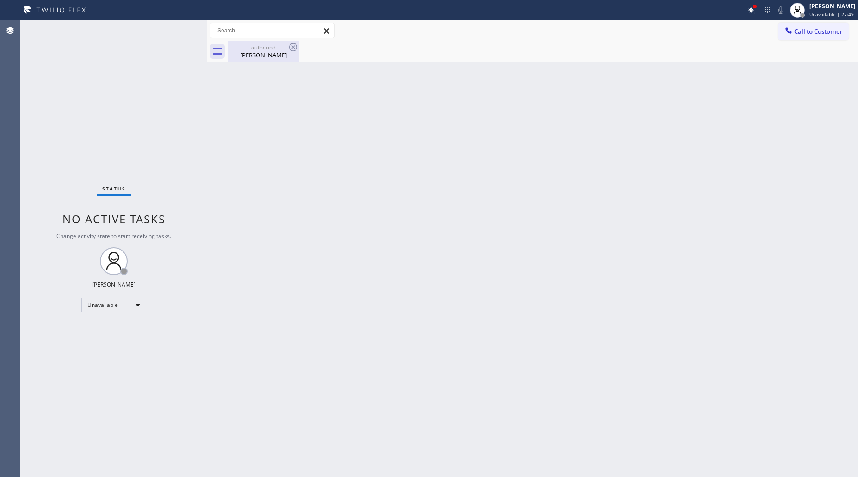
drag, startPoint x: 262, startPoint y: 53, endPoint x: 280, endPoint y: 48, distance: 19.3
click at [264, 52] on div "[PERSON_NAME]" at bounding box center [264, 55] width 70 height 8
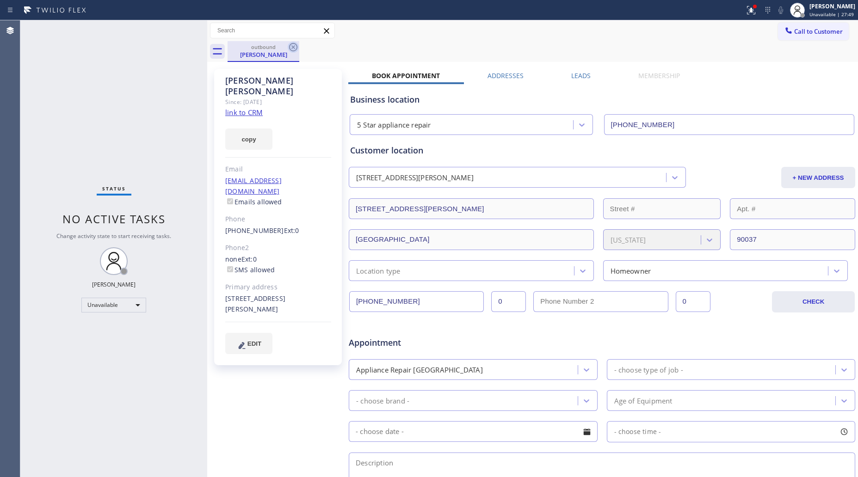
click at [288, 45] on icon at bounding box center [293, 47] width 11 height 11
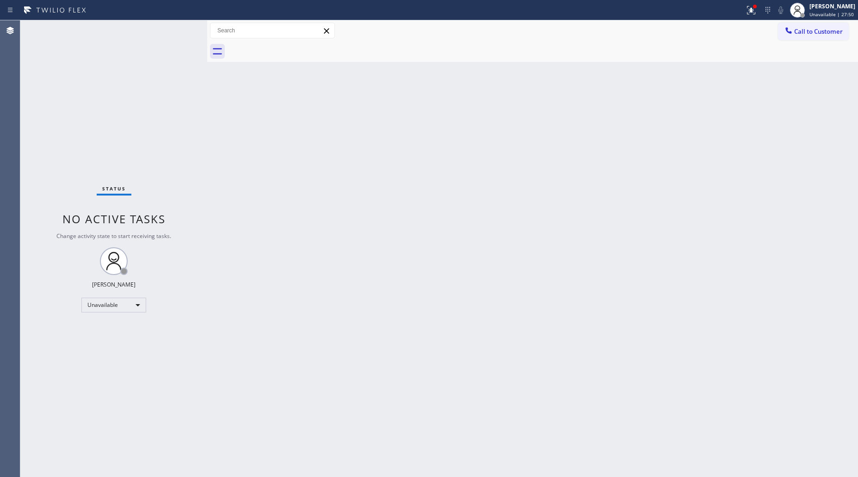
drag, startPoint x: 745, startPoint y: 12, endPoint x: 752, endPoint y: 33, distance: 22.2
click at [745, 13] on div at bounding box center [751, 10] width 20 height 11
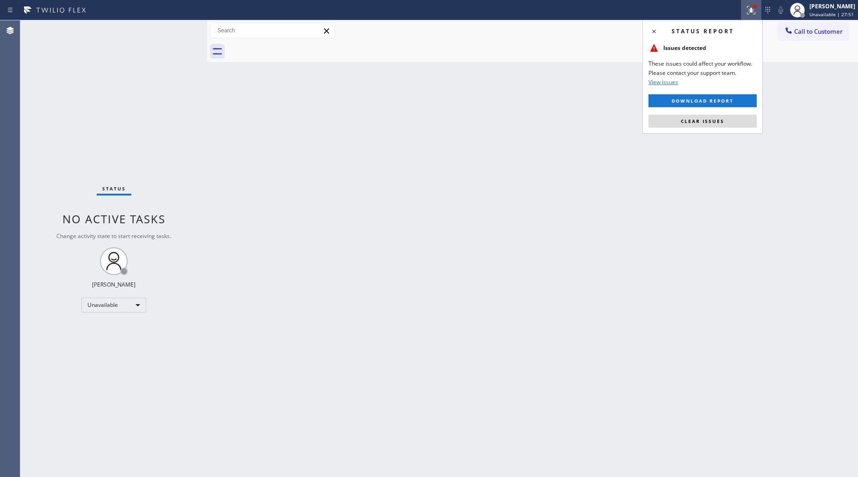
click at [719, 117] on button "Clear issues" at bounding box center [703, 121] width 108 height 13
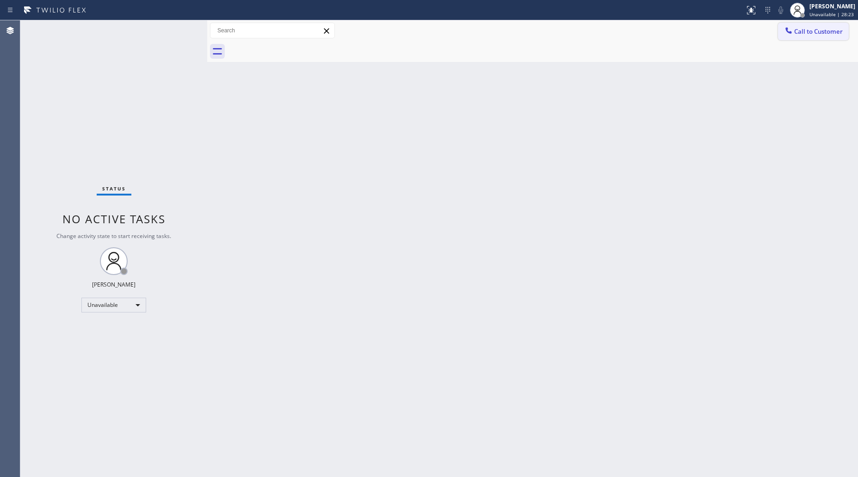
click at [811, 28] on span "Call to Customer" at bounding box center [818, 31] width 49 height 8
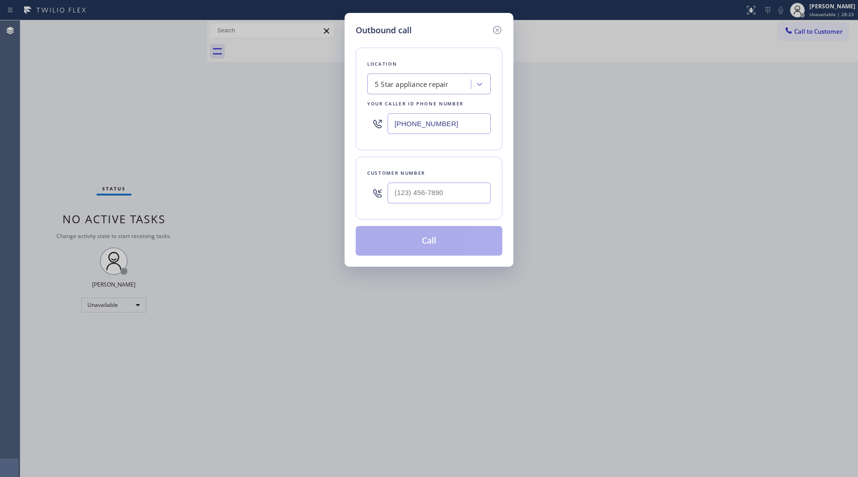
drag, startPoint x: 464, startPoint y: 125, endPoint x: 355, endPoint y: 131, distance: 108.9
click at [355, 131] on div "Outbound call Location 5 Star appliance repair Your caller id phone number [PHO…" at bounding box center [429, 140] width 169 height 254
paste input "714) 786-1027"
type input "[PHONE_NUMBER]"
click at [442, 197] on input "(___) ___-____" at bounding box center [439, 193] width 103 height 21
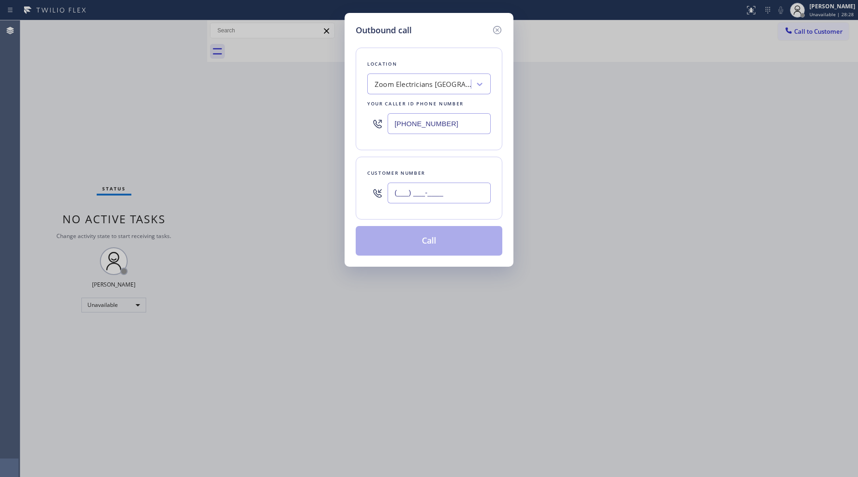
paste input "949) 929-7309"
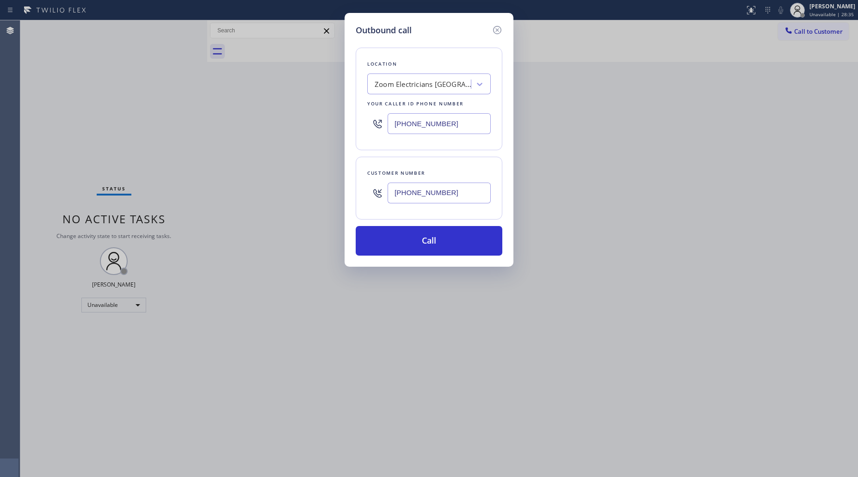
type input "[PHONE_NUMBER]"
click at [417, 224] on div "Location Zoom Electricians [GEOGRAPHIC_DATA][PERSON_NAME] Your caller id phone …" at bounding box center [429, 146] width 147 height 219
click at [429, 218] on div "Customer number [PHONE_NUMBER]" at bounding box center [429, 188] width 147 height 63
click at [425, 237] on button "Call" at bounding box center [429, 241] width 147 height 30
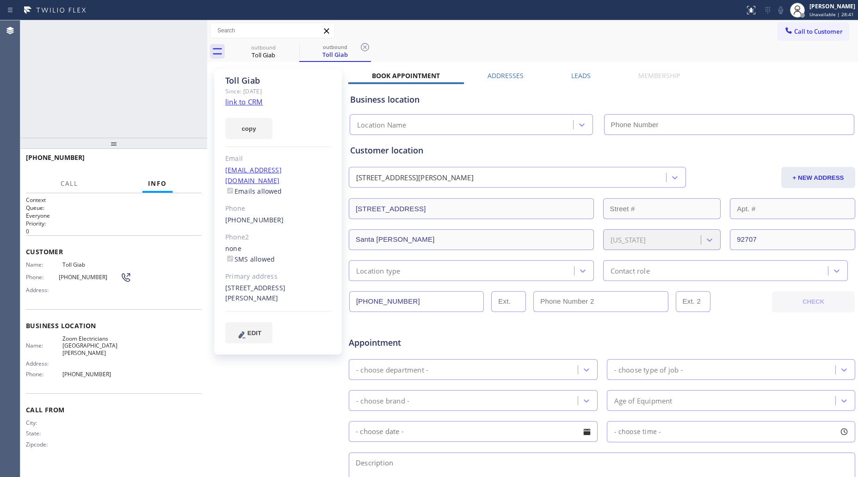
type input "[PHONE_NUMBER]"
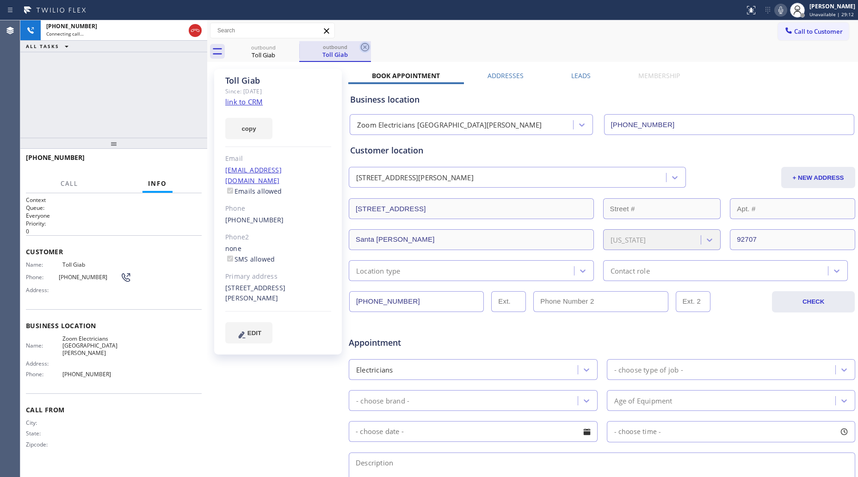
click at [368, 49] on icon at bounding box center [364, 47] width 11 height 11
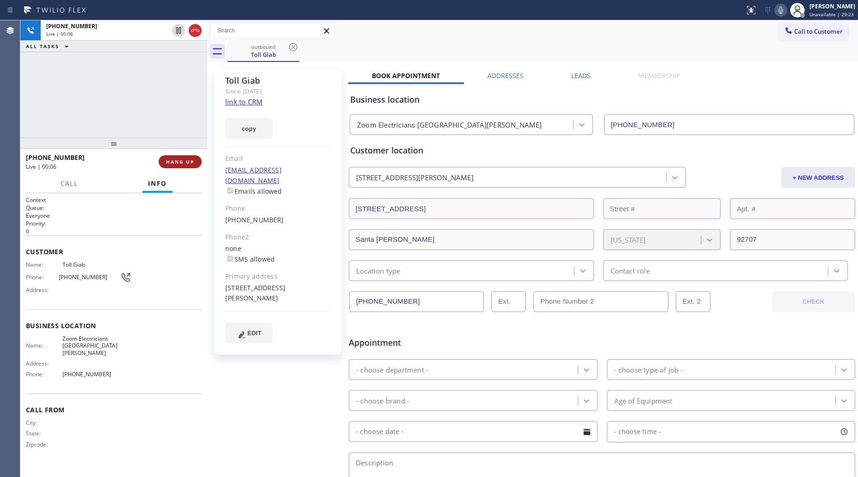
click at [182, 163] on span "HANG UP" at bounding box center [180, 162] width 28 height 6
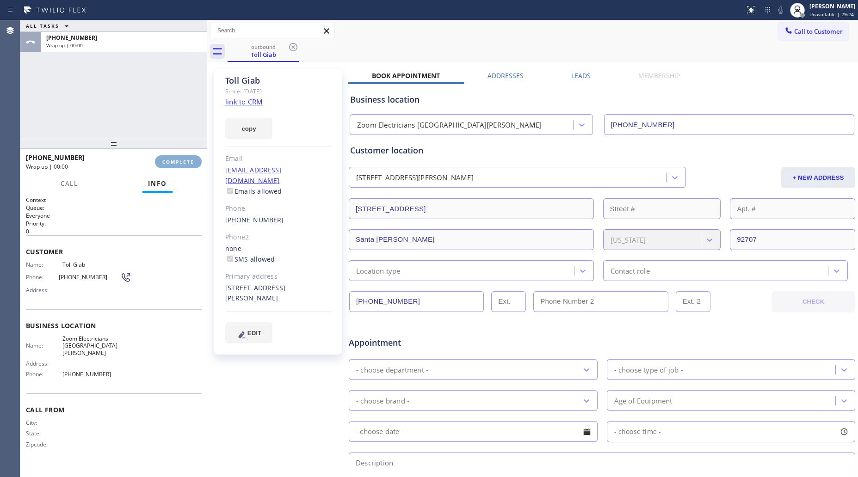
click at [182, 162] on span "COMPLETE" at bounding box center [178, 162] width 32 height 6
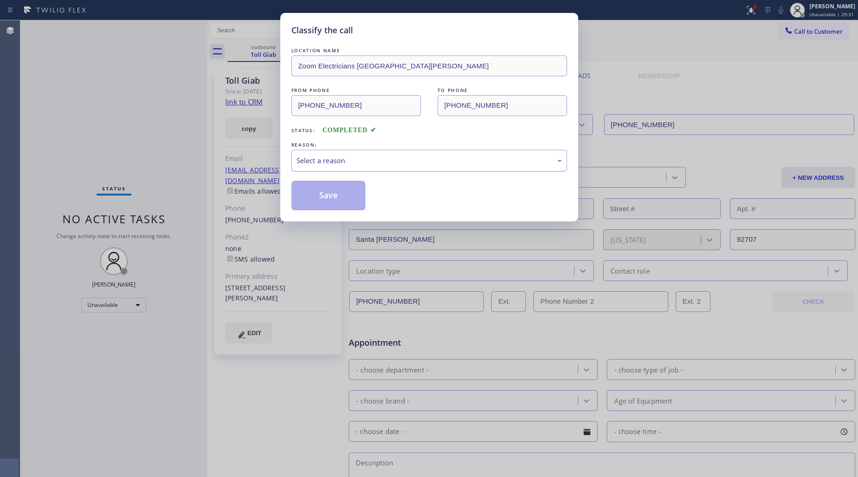
click at [345, 161] on div "Select a reason" at bounding box center [430, 160] width 266 height 11
click at [321, 201] on button "Save" at bounding box center [328, 196] width 74 height 30
click at [322, 200] on button "Save" at bounding box center [328, 196] width 74 height 30
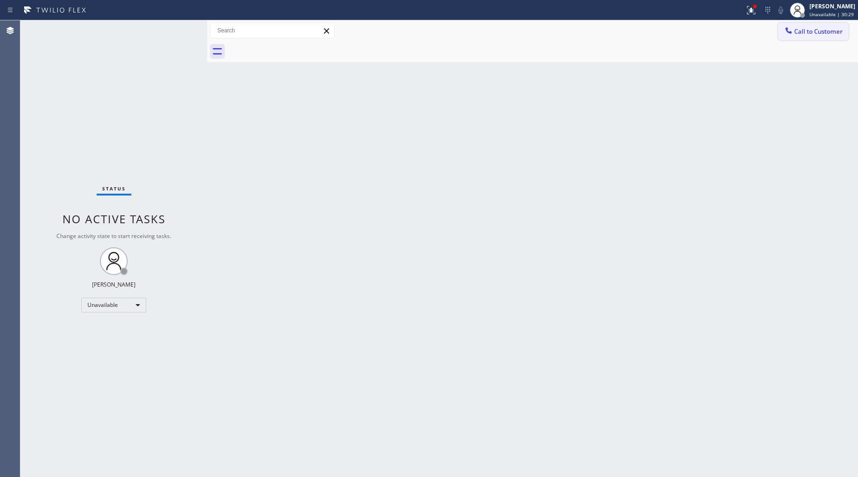
click at [805, 28] on span "Call to Customer" at bounding box center [818, 31] width 49 height 8
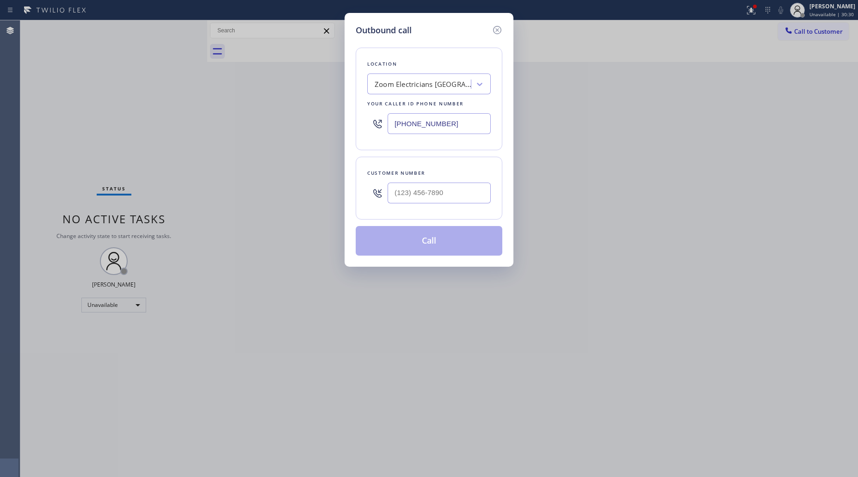
drag, startPoint x: 319, startPoint y: 128, endPoint x: 284, endPoint y: 130, distance: 35.7
click at [284, 130] on div "Outbound call Location Zoom Electricians [GEOGRAPHIC_DATA][PERSON_NAME] Your ca…" at bounding box center [429, 238] width 858 height 477
paste input "818) 732-8552"
type input "[PHONE_NUMBER]"
click at [489, 195] on input "(___) ___-____" at bounding box center [439, 193] width 103 height 21
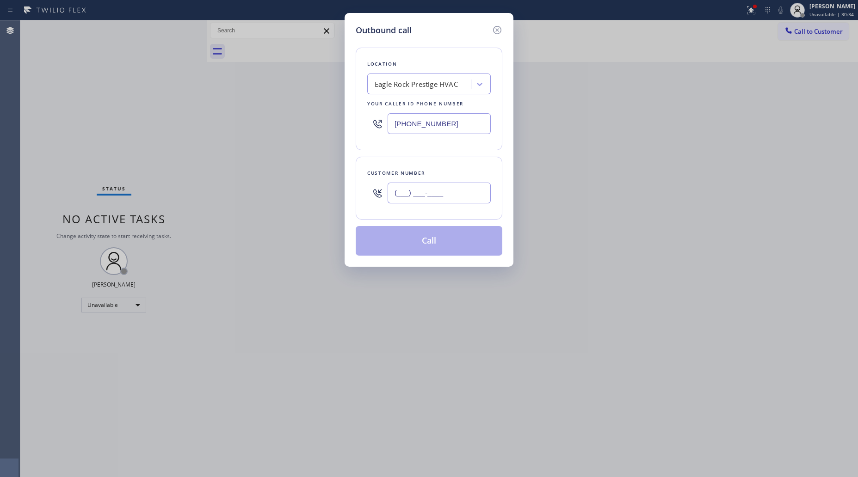
paste input "626) 664-9648"
type input "[PHONE_NUMBER]"
click at [425, 243] on button "Call" at bounding box center [429, 241] width 147 height 30
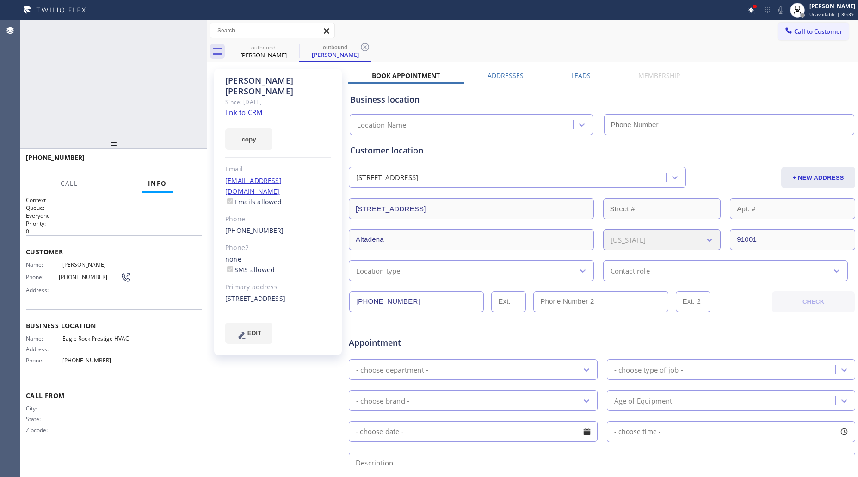
type input "[PHONE_NUMBER]"
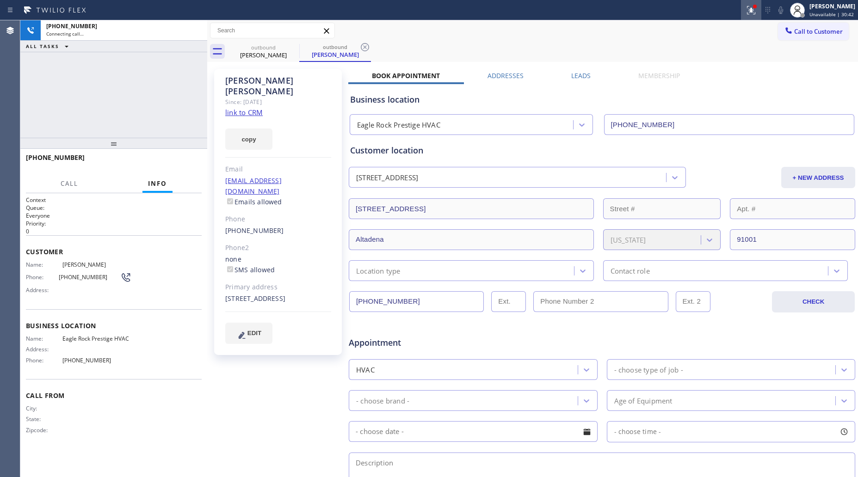
click at [750, 11] on icon at bounding box center [751, 10] width 11 height 11
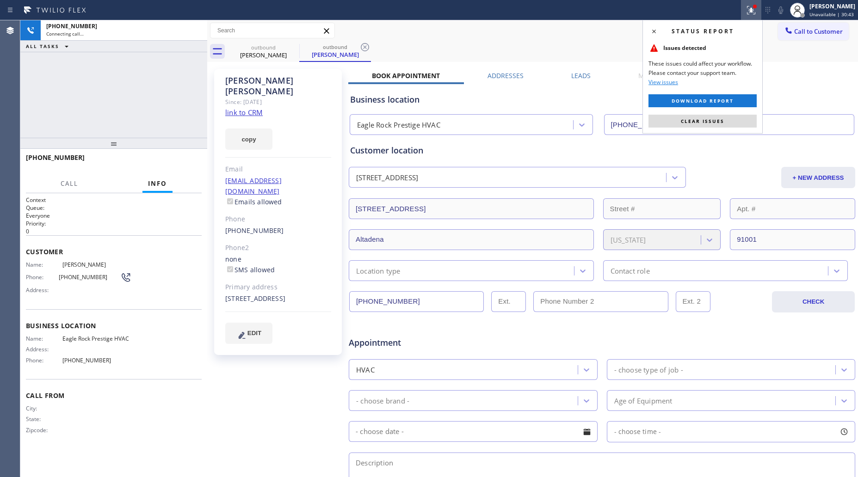
click at [721, 131] on div "Status report Issues detected These issues could affect your workflow. Please c…" at bounding box center [703, 77] width 120 height 114
click at [719, 126] on button "Clear issues" at bounding box center [703, 121] width 108 height 13
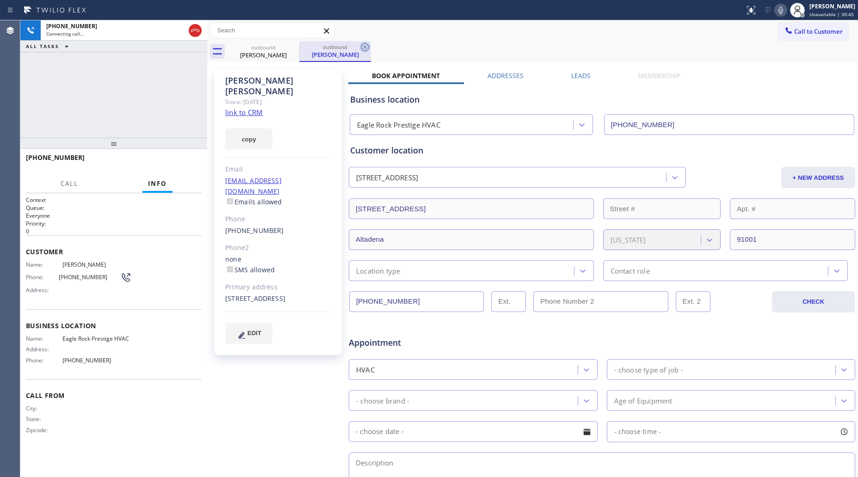
click at [365, 43] on icon at bounding box center [365, 47] width 8 height 8
click at [371, 43] on div "outbound [PERSON_NAME]" at bounding box center [543, 51] width 631 height 21
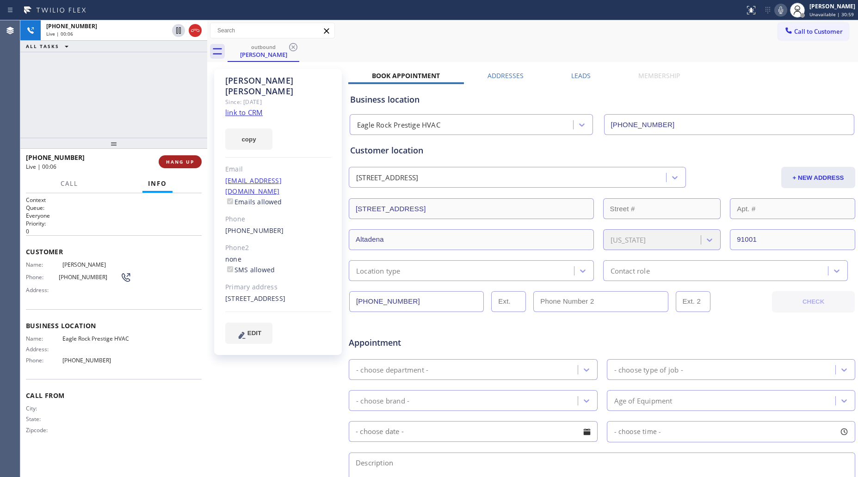
click at [186, 165] on span "HANG UP" at bounding box center [180, 162] width 28 height 6
click at [186, 164] on span "HANG UP" at bounding box center [180, 162] width 28 height 6
click at [187, 164] on span "HANG UP" at bounding box center [180, 162] width 28 height 6
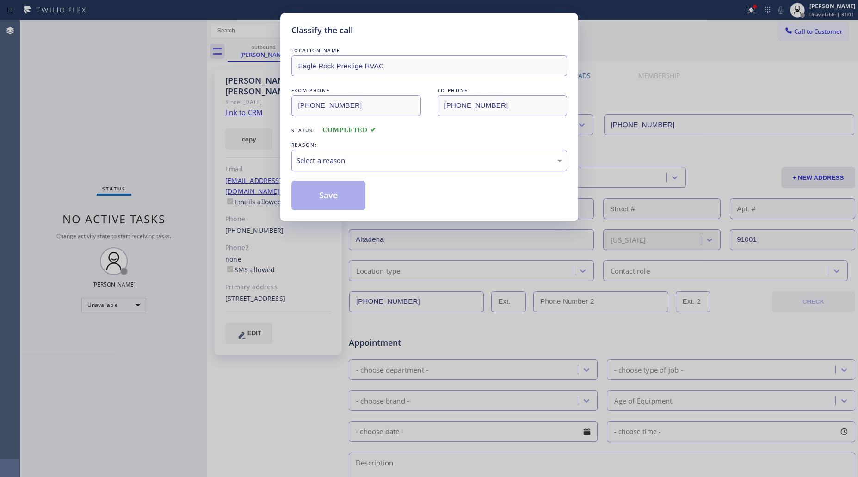
click at [366, 162] on div "Select a reason" at bounding box center [430, 160] width 266 height 11
click at [334, 192] on button "Save" at bounding box center [328, 196] width 74 height 30
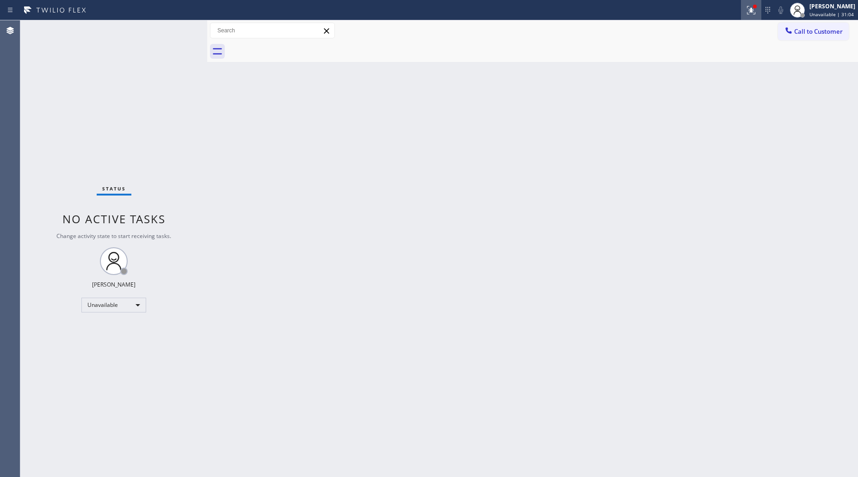
click at [757, 13] on icon at bounding box center [751, 10] width 11 height 11
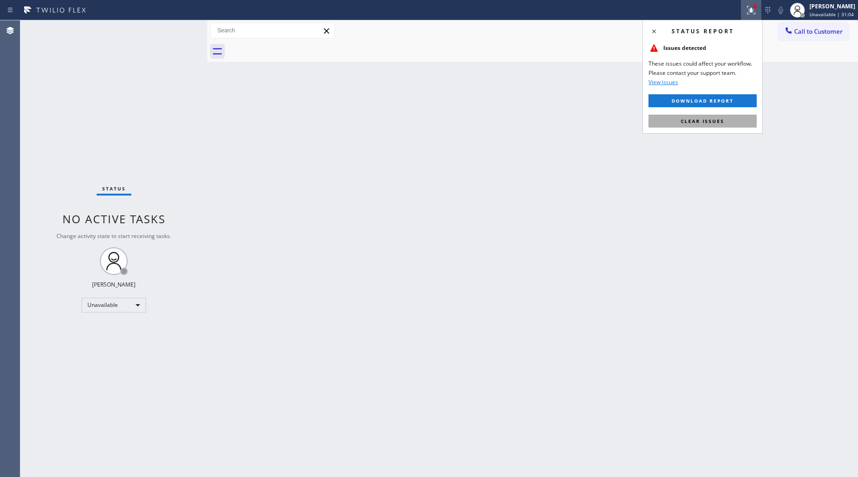
click at [718, 119] on span "Clear issues" at bounding box center [702, 121] width 43 height 6
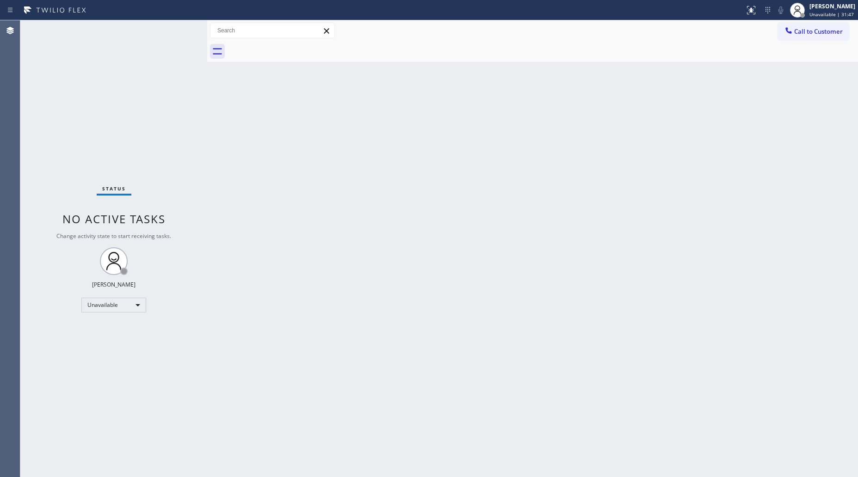
click at [822, 29] on span "Call to Customer" at bounding box center [818, 31] width 49 height 8
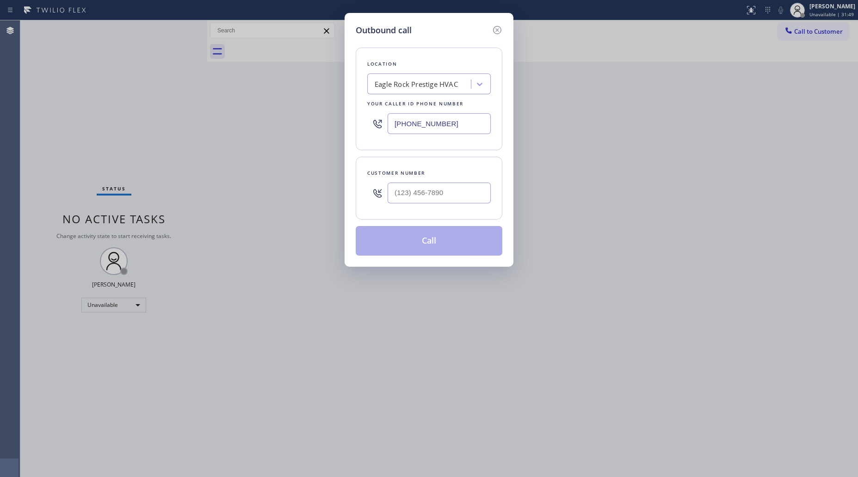
drag, startPoint x: 470, startPoint y: 126, endPoint x: 364, endPoint y: 133, distance: 107.1
click at [369, 130] on div "[PHONE_NUMBER]" at bounding box center [429, 124] width 124 height 30
paste input "55) 941-5786"
type input "[PHONE_NUMBER]"
paste input "text"
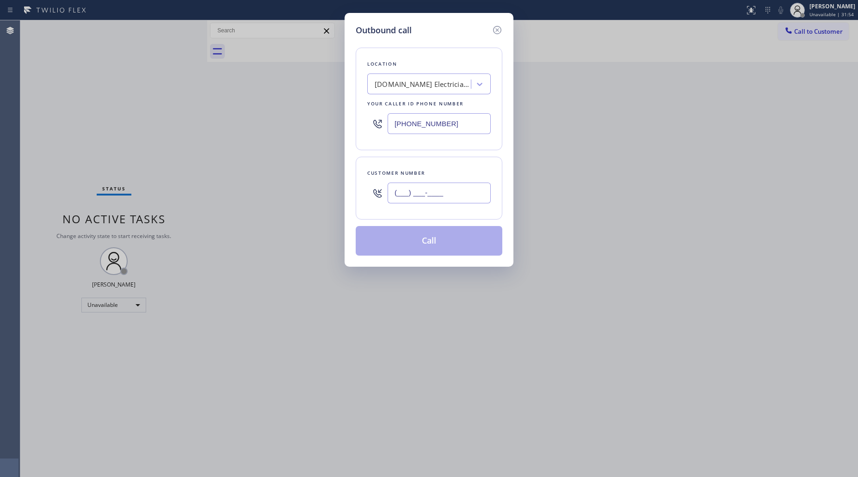
click at [460, 186] on input "(___) ___-____" at bounding box center [439, 193] width 103 height 21
paste input "213) 444-3801"
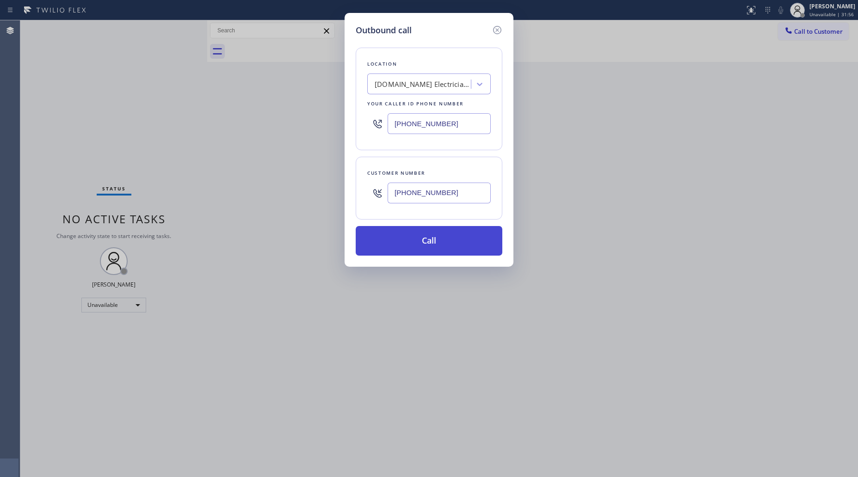
type input "[PHONE_NUMBER]"
click at [433, 241] on button "Call" at bounding box center [429, 241] width 147 height 30
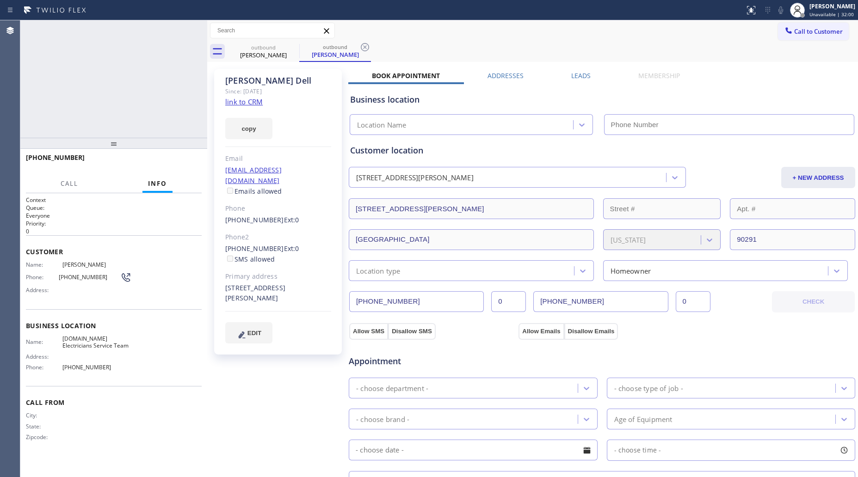
type input "[PHONE_NUMBER]"
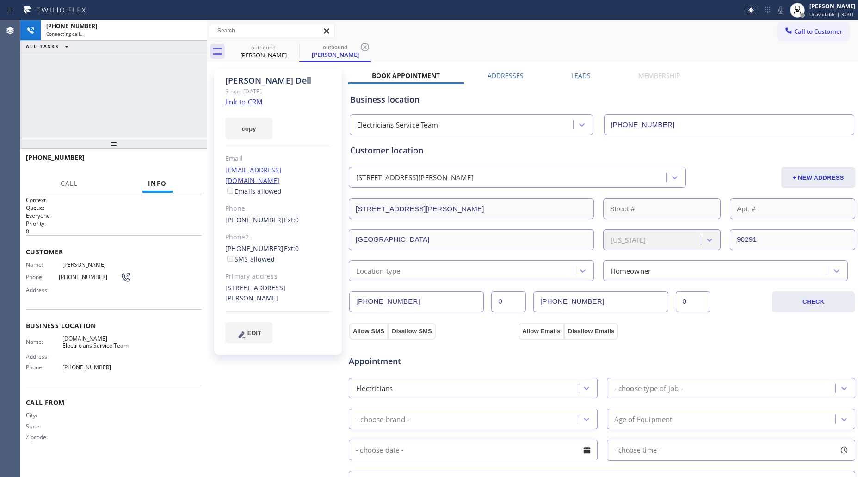
click at [364, 46] on icon at bounding box center [365, 47] width 8 height 8
click at [145, 70] on div "[PHONE_NUMBER] Connecting call… ALL TASKS ALL TASKS ACTIVE TASKS TASKS IN WRAP …" at bounding box center [113, 79] width 187 height 118
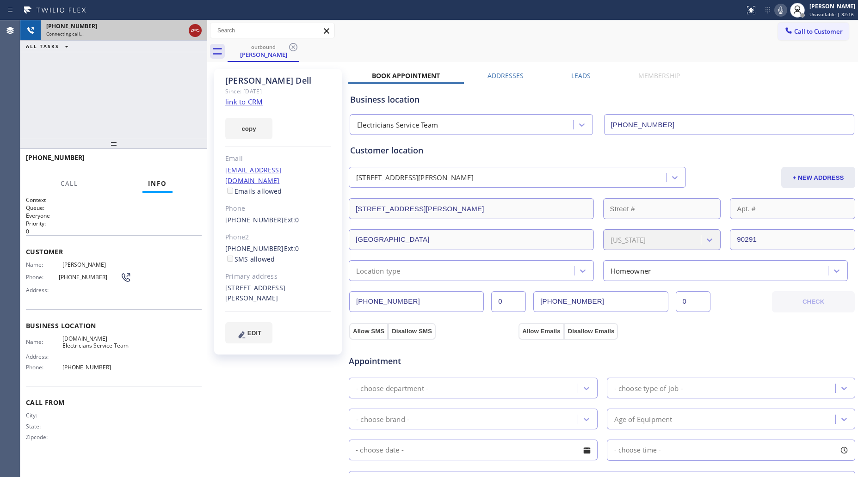
click at [197, 30] on icon at bounding box center [195, 30] width 8 height 3
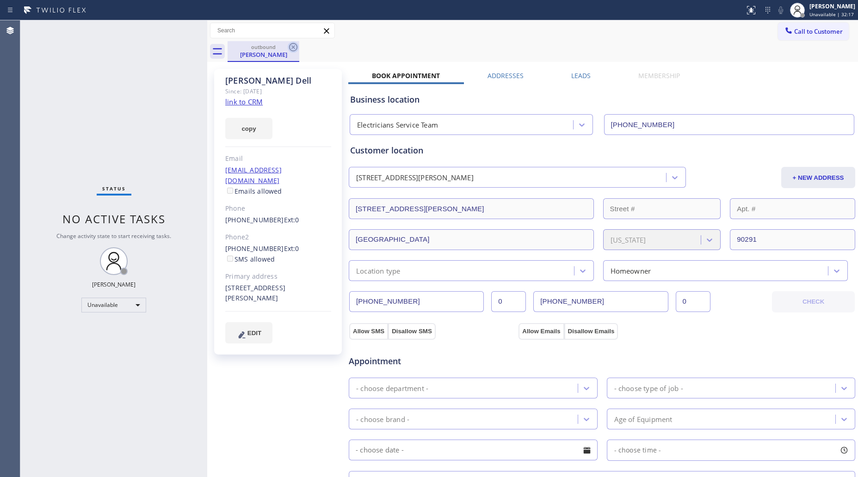
click at [292, 44] on icon at bounding box center [293, 47] width 11 height 11
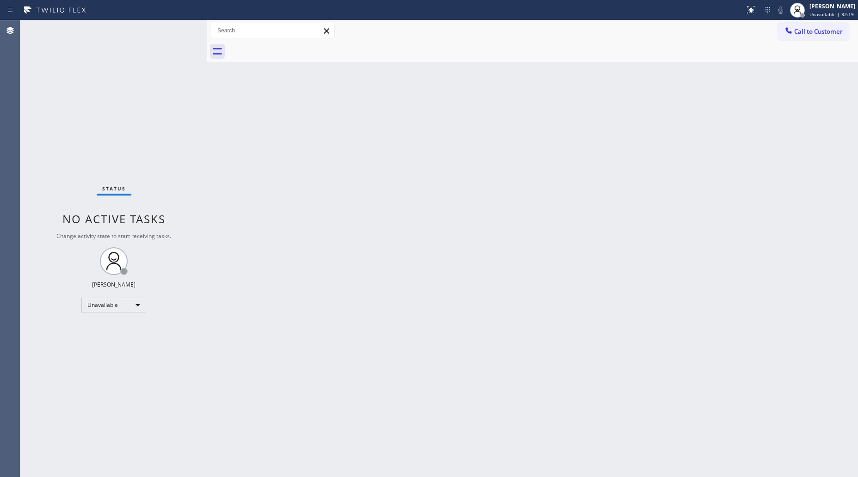
click at [627, 112] on div "Back to Dashboard Change Sender ID Customers Technicians Select a contact Outbo…" at bounding box center [532, 248] width 651 height 457
click at [616, 71] on div "Back to Dashboard Change Sender ID Customers Technicians Select a contact Outbo…" at bounding box center [532, 248] width 651 height 457
click at [776, 109] on div "Back to Dashboard Change Sender ID Customers Technicians Select a contact Outbo…" at bounding box center [532, 248] width 651 height 457
drag, startPoint x: 483, startPoint y: 218, endPoint x: 567, endPoint y: 118, distance: 130.1
click at [484, 218] on div "Back to Dashboard Change Sender ID Customers Technicians Select a contact Outbo…" at bounding box center [532, 248] width 651 height 457
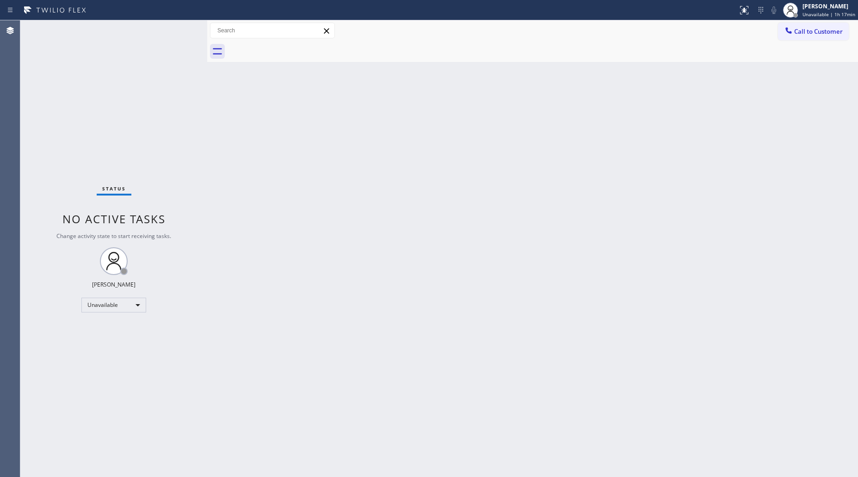
click at [474, 102] on div "Back to Dashboard Change Sender ID Customers Technicians Select a contact Outbo…" at bounding box center [532, 248] width 651 height 457
click at [516, 114] on div "Back to Dashboard Change Sender ID Customers Technicians Select a contact Outbo…" at bounding box center [532, 248] width 651 height 457
click at [808, 36] on button "Call to Customer" at bounding box center [813, 32] width 71 height 18
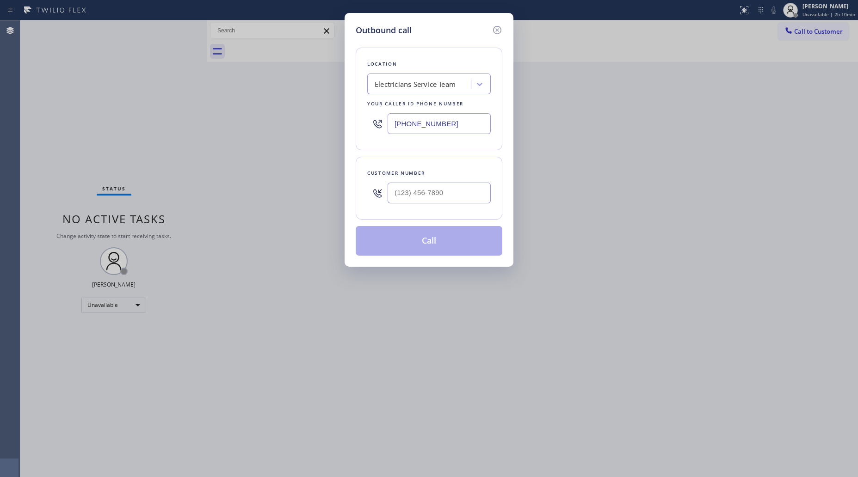
drag, startPoint x: 449, startPoint y: 121, endPoint x: 375, endPoint y: 122, distance: 74.5
click at [378, 123] on div "[PHONE_NUMBER]" at bounding box center [429, 124] width 124 height 30
paste input "657) 315-6965"
drag, startPoint x: 443, startPoint y: 124, endPoint x: 397, endPoint y: 119, distance: 46.5
click at [401, 121] on input "[PHONE_NUMBER]" at bounding box center [439, 123] width 103 height 21
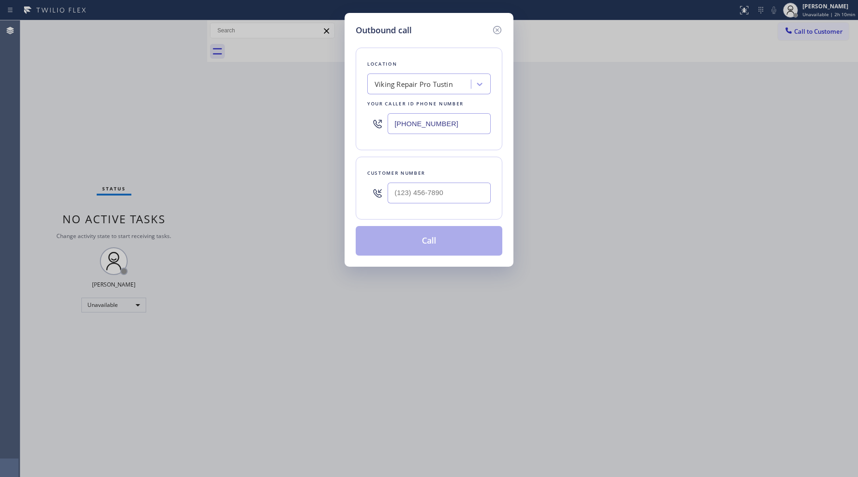
paste input "65) 731-5696"
click at [395, 126] on input "[PHONE_NUMBER]" at bounding box center [439, 123] width 103 height 21
paste input "57) 315-6965"
type input "[PHONE_NUMBER]"
click at [449, 195] on input "(___) ___-____" at bounding box center [439, 193] width 103 height 21
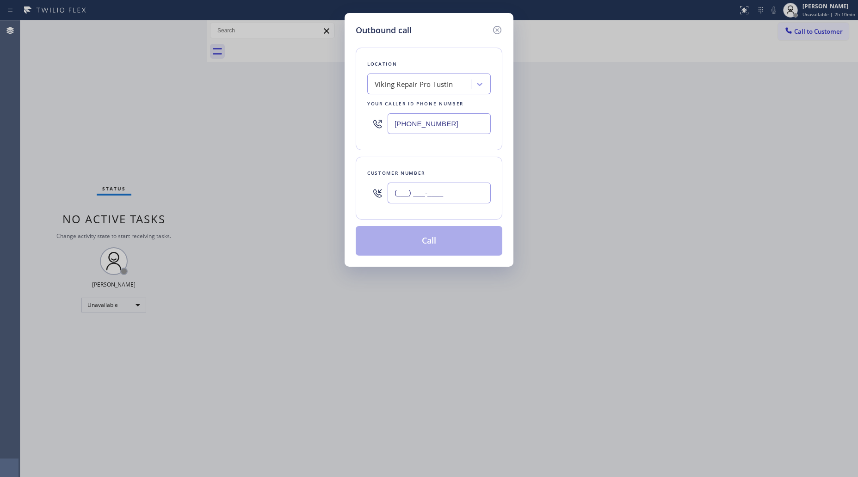
paste input "657) 271-6929"
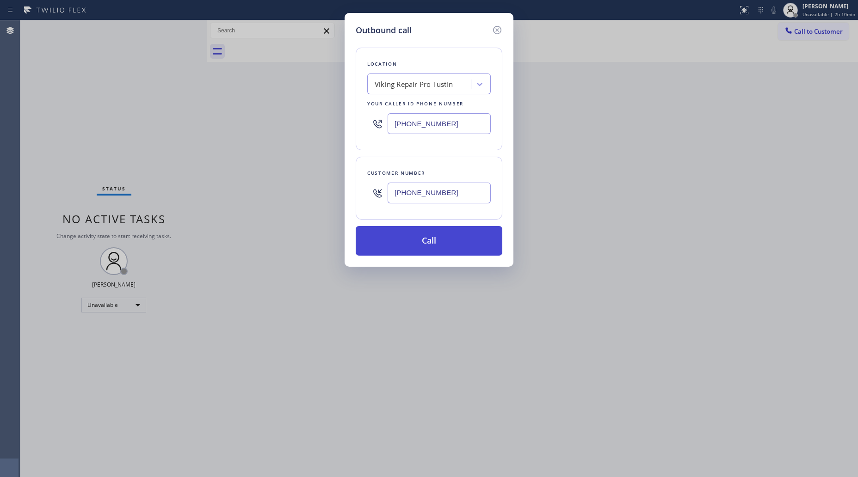
type input "[PHONE_NUMBER]"
click at [431, 241] on button "Call" at bounding box center [429, 241] width 147 height 30
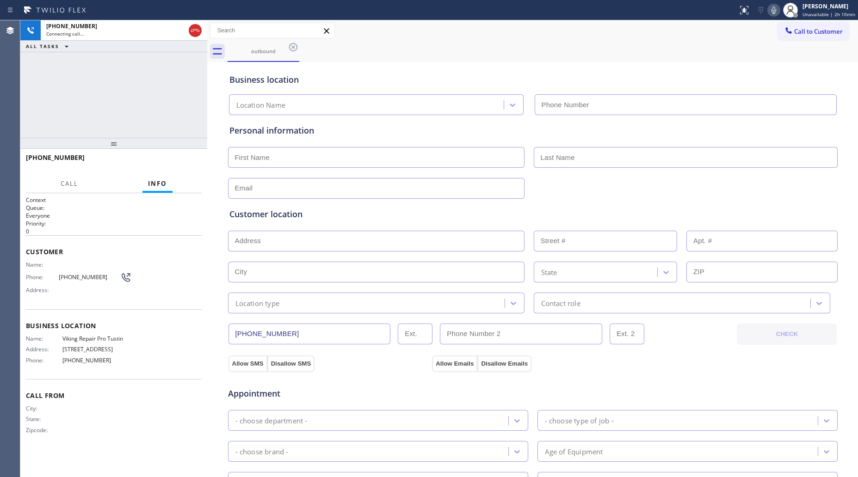
type input "[PHONE_NUMBER]"
click at [600, 74] on div "Business location" at bounding box center [532, 80] width 607 height 12
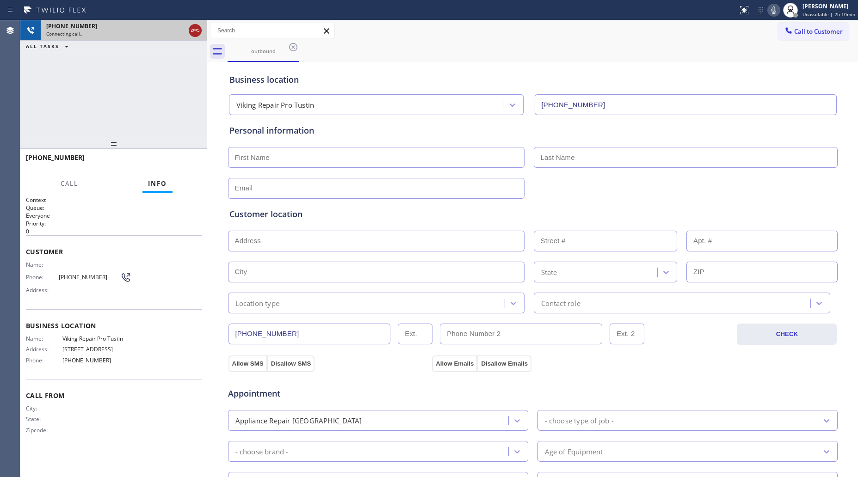
click at [199, 29] on icon at bounding box center [195, 30] width 11 height 11
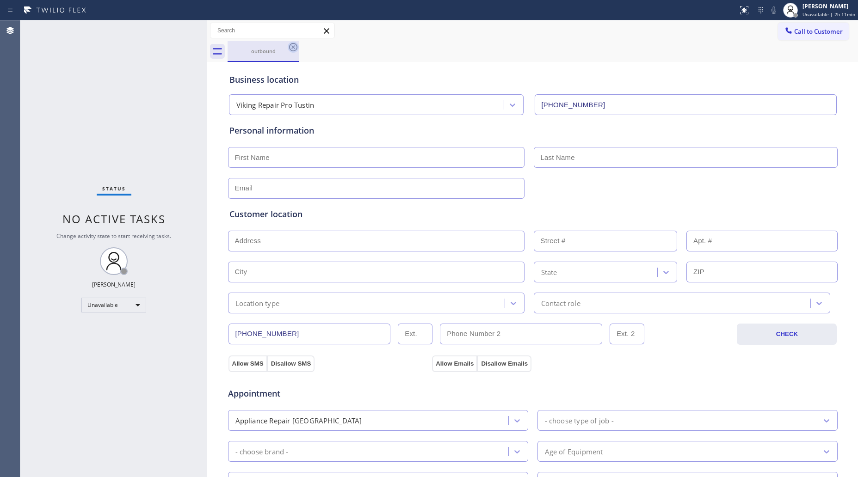
drag, startPoint x: 291, startPoint y: 44, endPoint x: 290, endPoint y: 40, distance: 4.6
click at [291, 44] on icon at bounding box center [293, 47] width 11 height 11
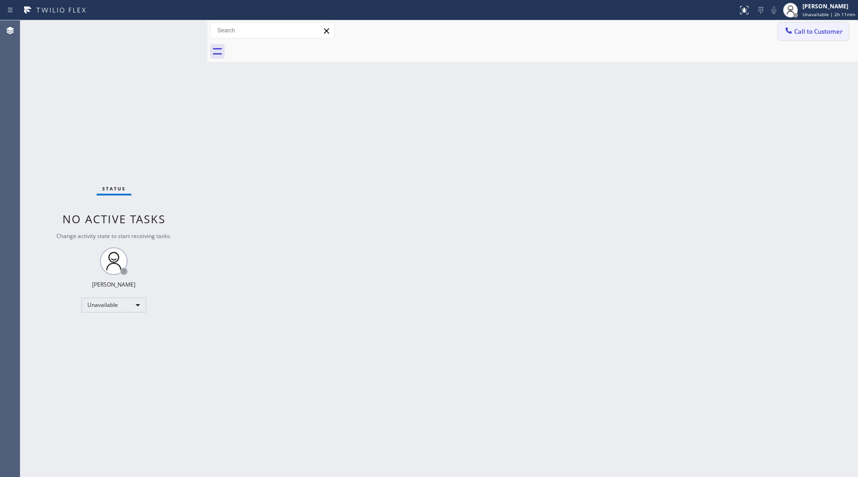
click at [803, 29] on span "Call to Customer" at bounding box center [818, 31] width 49 height 8
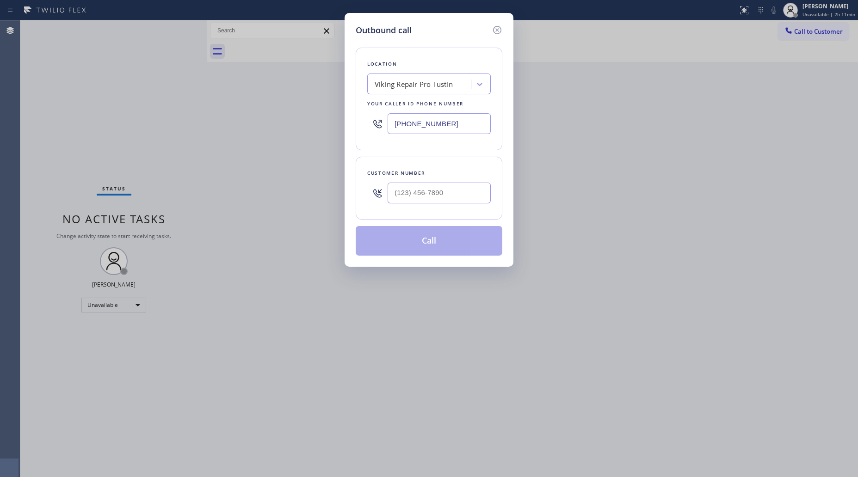
drag, startPoint x: 465, startPoint y: 126, endPoint x: 373, endPoint y: 123, distance: 92.1
click at [373, 123] on div "[PHONE_NUMBER]" at bounding box center [429, 124] width 124 height 30
paste input "805) 892-6979"
type input "[PHONE_NUMBER]"
click at [461, 195] on input "(___) ___-____" at bounding box center [439, 193] width 103 height 21
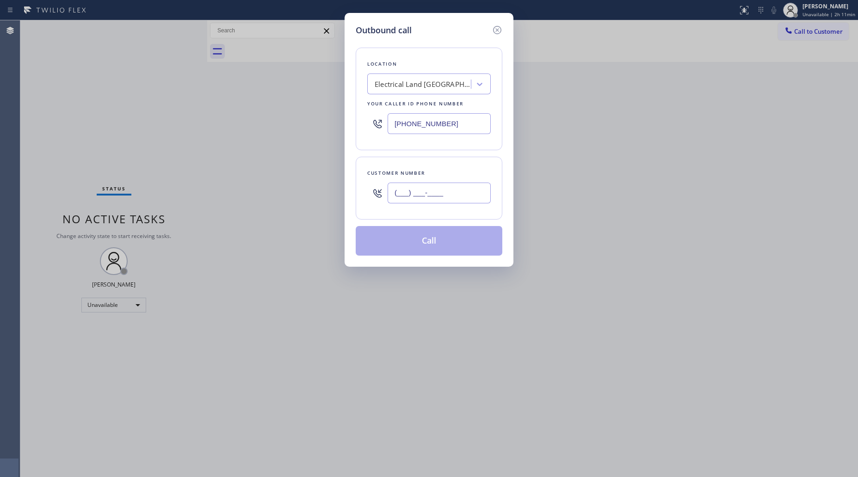
paste input "805) 505-7114"
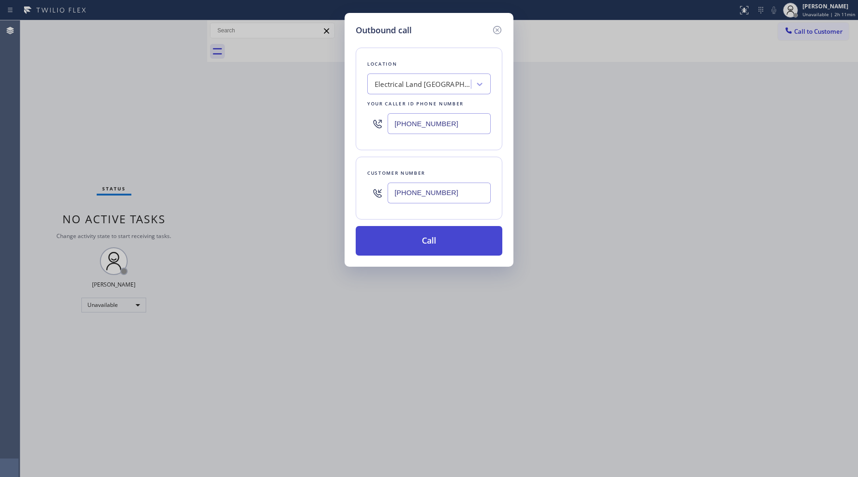
type input "[PHONE_NUMBER]"
click at [433, 248] on button "Call" at bounding box center [429, 241] width 147 height 30
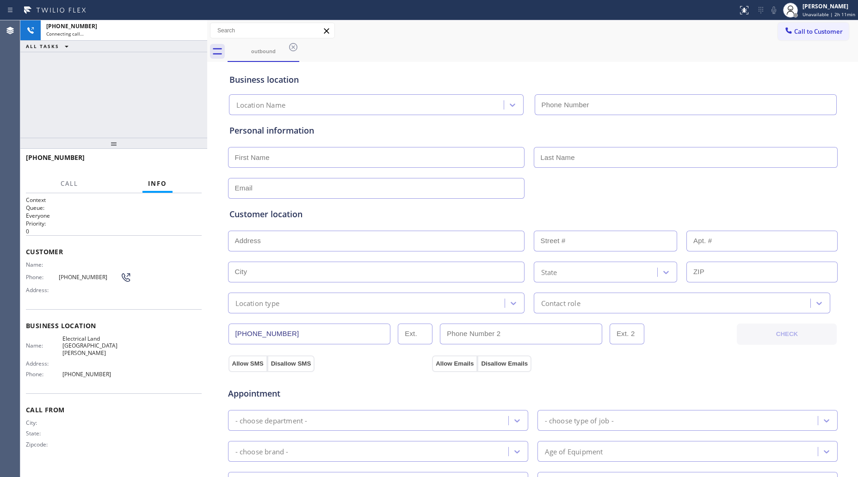
type input "[PHONE_NUMBER]"
click at [555, 61] on div "Business location Electrical Land [GEOGRAPHIC_DATA][PERSON_NAME] [PHONE_NUMBER]" at bounding box center [533, 88] width 611 height 55
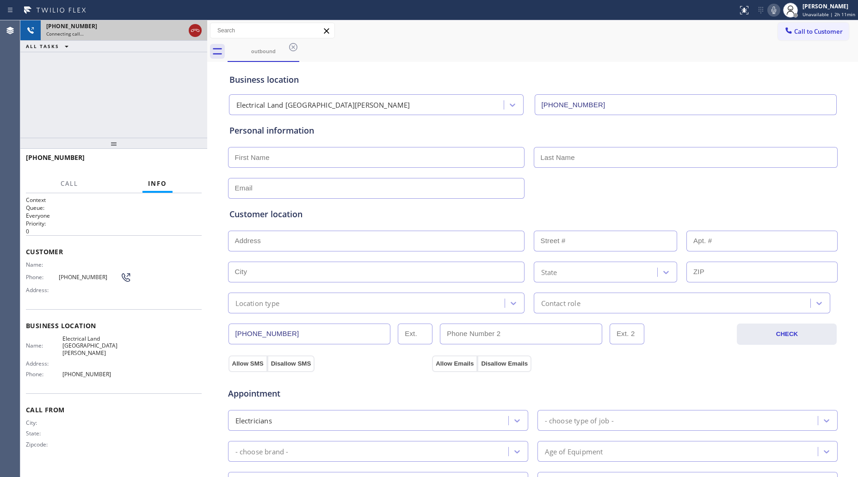
click at [196, 29] on icon at bounding box center [195, 30] width 11 height 11
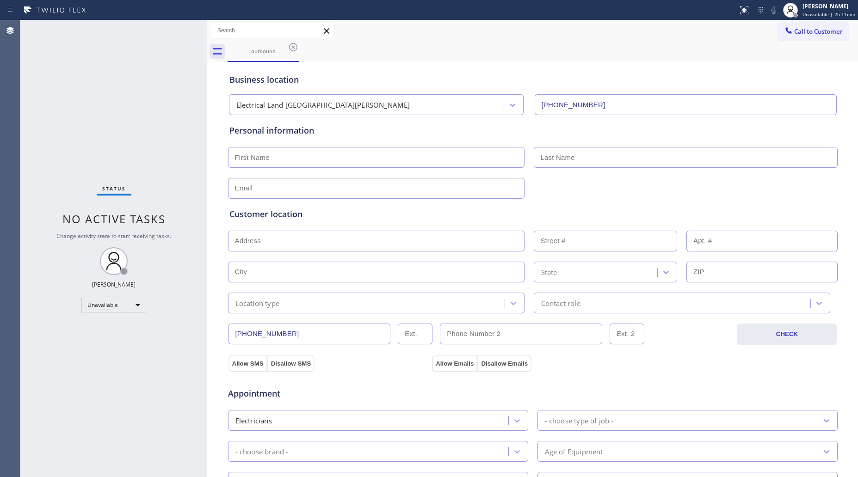
drag, startPoint x: 778, startPoint y: 29, endPoint x: 771, endPoint y: 31, distance: 7.2
click at [784, 29] on icon at bounding box center [788, 30] width 9 height 9
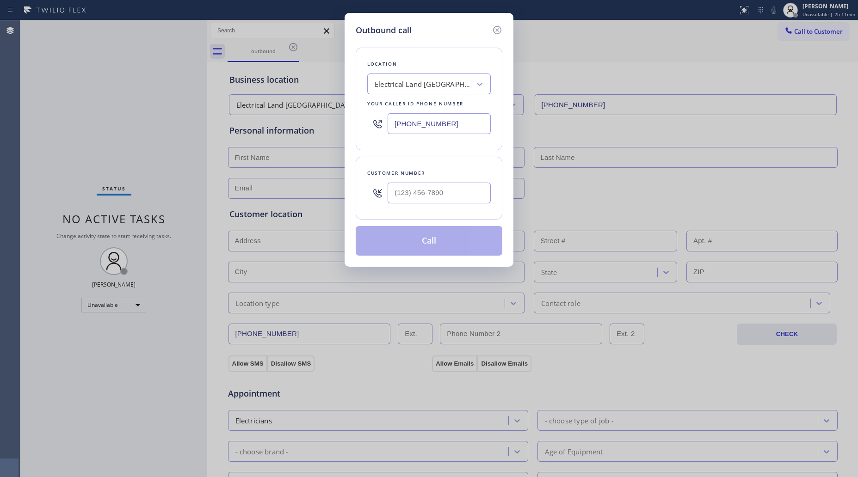
drag, startPoint x: 433, startPoint y: 128, endPoint x: 397, endPoint y: 128, distance: 36.6
click at [397, 128] on input "[PHONE_NUMBER]" at bounding box center [439, 123] width 103 height 21
paste input "661) 451-5601"
type input "[PHONE_NUMBER]"
click at [456, 199] on input "(___) ___-____" at bounding box center [439, 193] width 103 height 21
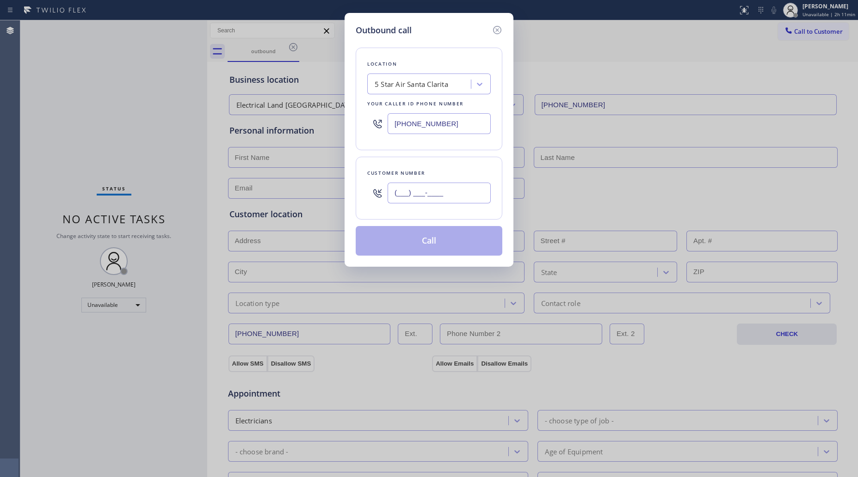
paste input "928) 374-6414"
type input "[PHONE_NUMBER]"
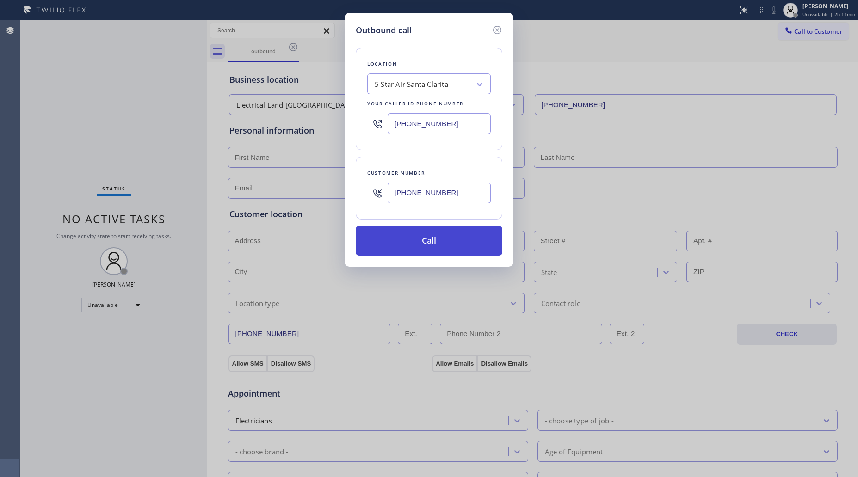
click at [429, 244] on button "Call" at bounding box center [429, 241] width 147 height 30
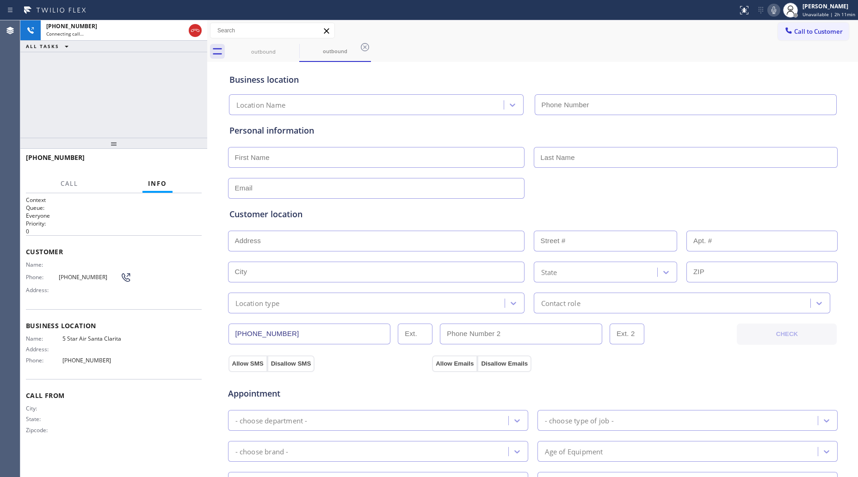
type input "[PHONE_NUMBER]"
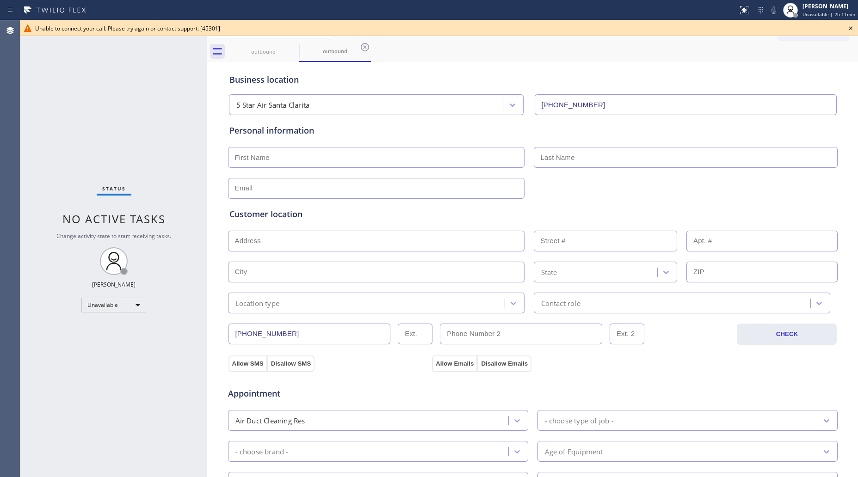
click at [616, 58] on div "outbound outbound" at bounding box center [543, 51] width 631 height 21
drag, startPoint x: 854, startPoint y: 27, endPoint x: 847, endPoint y: 28, distance: 6.6
click at [848, 28] on icon at bounding box center [850, 28] width 11 height 11
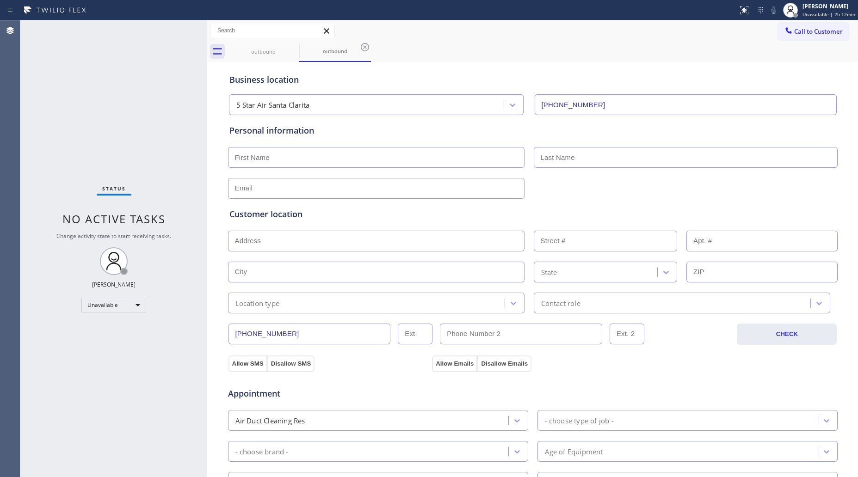
drag, startPoint x: 827, startPoint y: 32, endPoint x: 761, endPoint y: 49, distance: 67.7
click at [827, 32] on span "Call to Customer" at bounding box center [818, 31] width 49 height 8
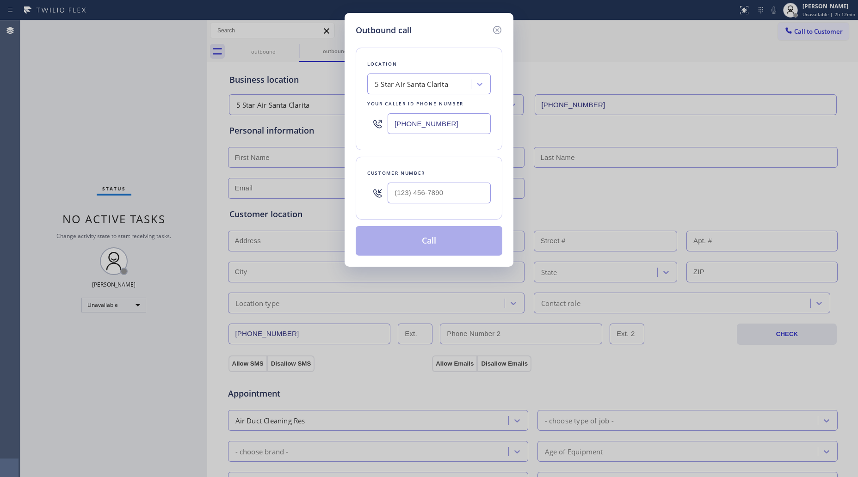
drag, startPoint x: 452, startPoint y: 126, endPoint x: 311, endPoint y: 122, distance: 141.2
click at [311, 122] on div "Outbound call Location 5 Star Air [GEOGRAPHIC_DATA] Your caller id phone number…" at bounding box center [429, 238] width 858 height 477
paste input "26) 469-4805"
type input "[PHONE_NUMBER]"
click at [468, 199] on input "(___) ___-____" at bounding box center [439, 193] width 103 height 21
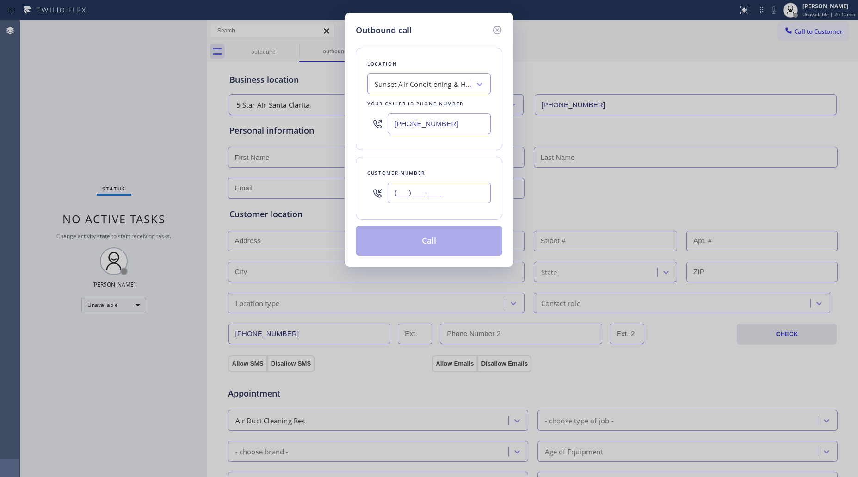
paste input "928) 374-4591"
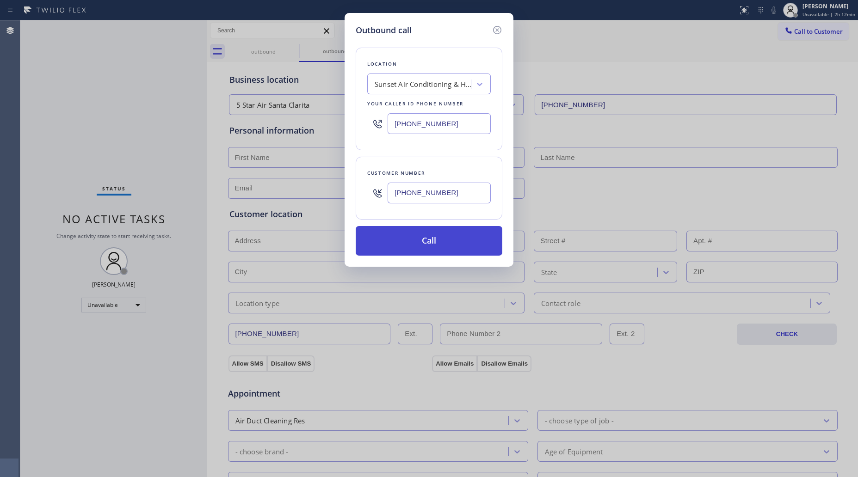
type input "[PHONE_NUMBER]"
click at [440, 242] on button "Call" at bounding box center [429, 241] width 147 height 30
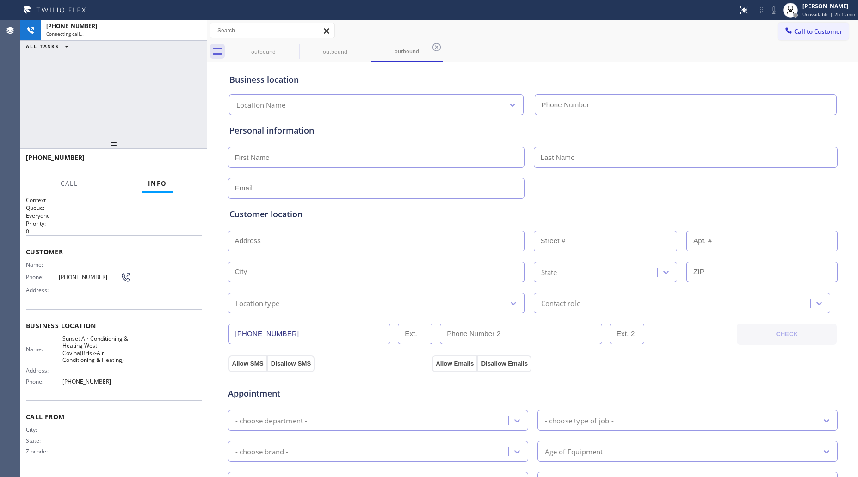
type input "[PHONE_NUMBER]"
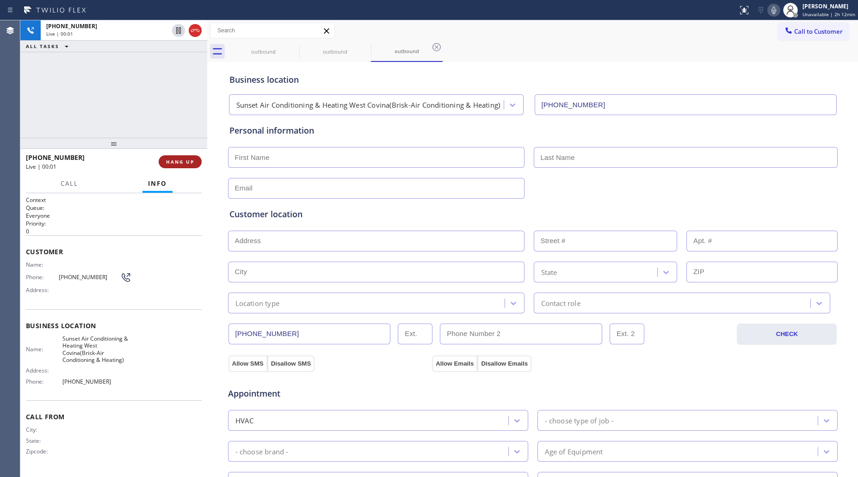
click at [167, 165] on span "HANG UP" at bounding box center [180, 162] width 28 height 6
click at [168, 164] on span "HANG UP" at bounding box center [180, 162] width 28 height 6
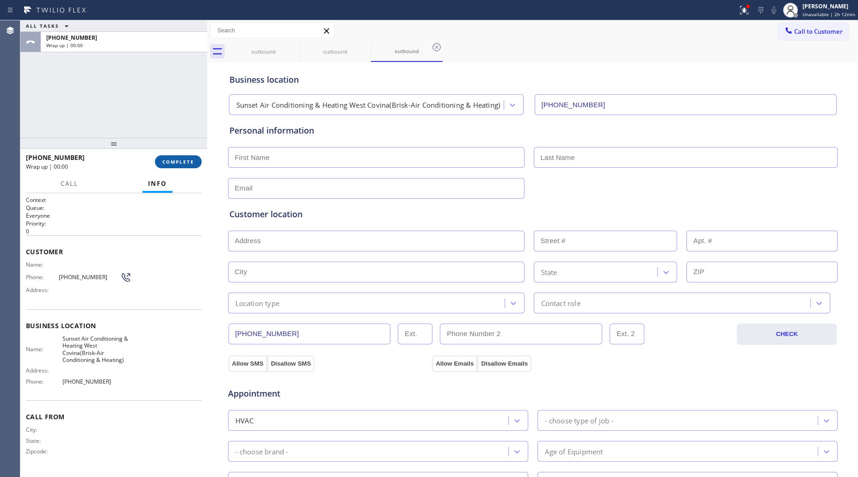
click at [172, 162] on span "COMPLETE" at bounding box center [178, 162] width 32 height 6
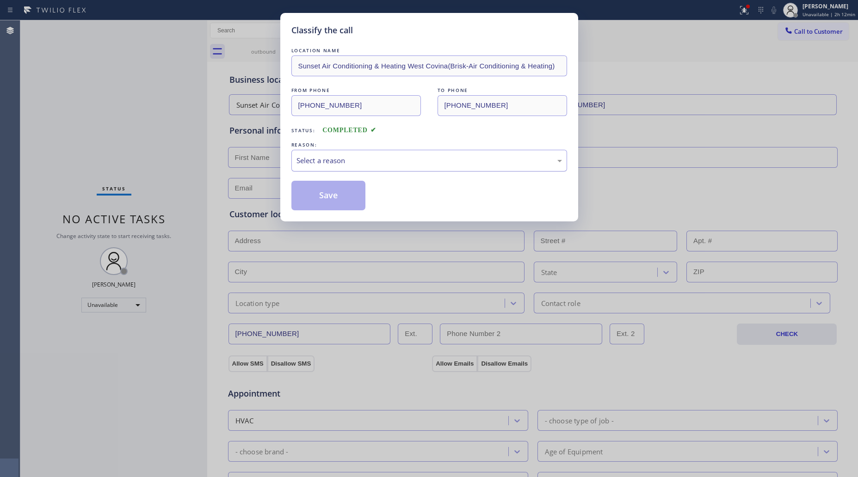
click at [410, 158] on div "Select a reason" at bounding box center [430, 160] width 266 height 11
drag, startPoint x: 319, startPoint y: 163, endPoint x: 322, endPoint y: 171, distance: 8.6
click at [320, 164] on div "Existing Customer - ETA/PI/REDO/complain/cancel" at bounding box center [430, 160] width 266 height 11
click at [322, 195] on button "Save" at bounding box center [328, 196] width 74 height 30
click at [323, 193] on button "Save" at bounding box center [328, 196] width 74 height 30
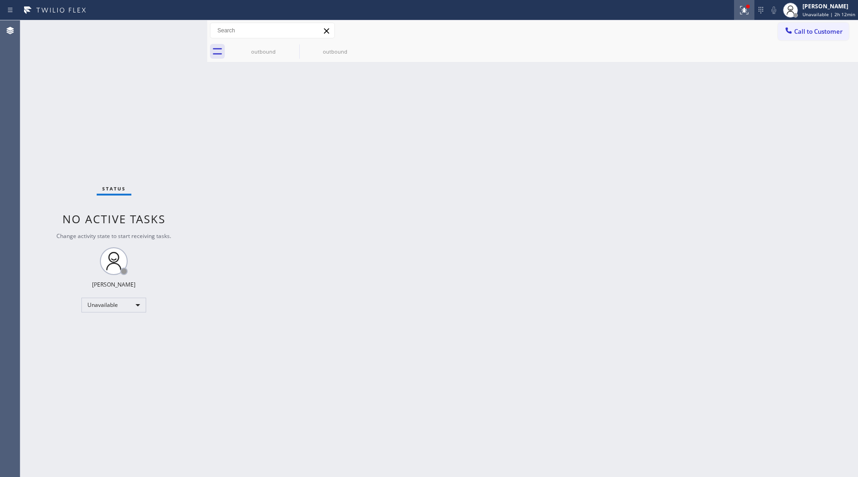
click at [748, 3] on button at bounding box center [744, 10] width 20 height 20
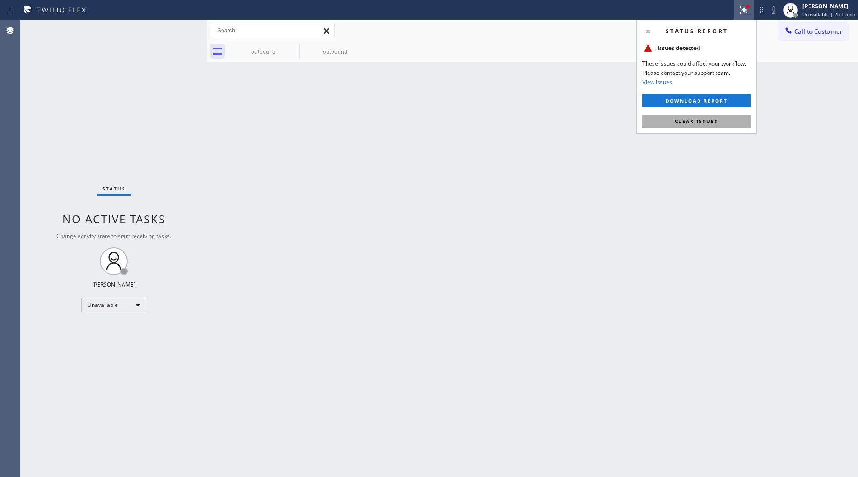
click at [711, 123] on span "Clear issues" at bounding box center [696, 121] width 43 height 6
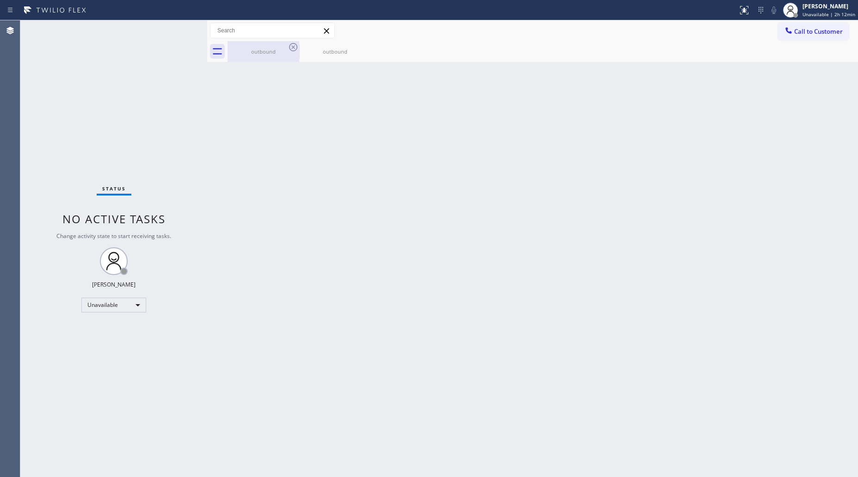
click at [274, 46] on div "outbound" at bounding box center [264, 51] width 70 height 21
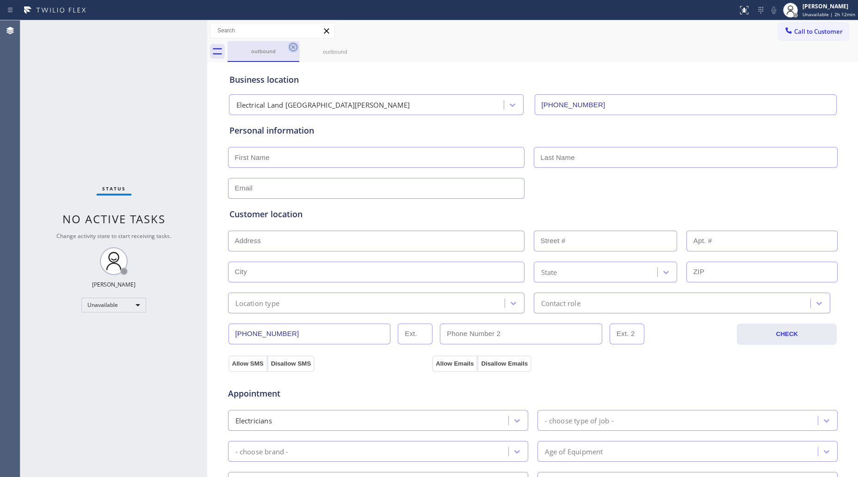
click at [293, 45] on icon at bounding box center [293, 47] width 11 height 11
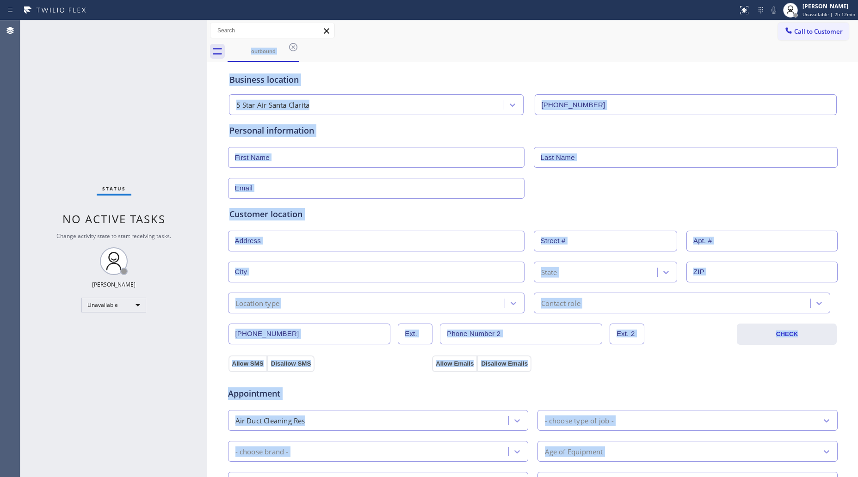
click at [293, 45] on div "outbound" at bounding box center [543, 51] width 631 height 21
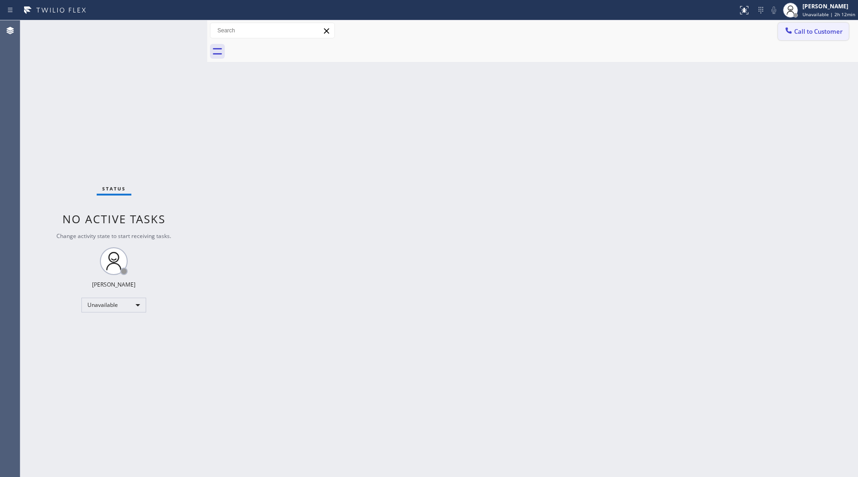
click at [805, 32] on span "Call to Customer" at bounding box center [818, 31] width 49 height 8
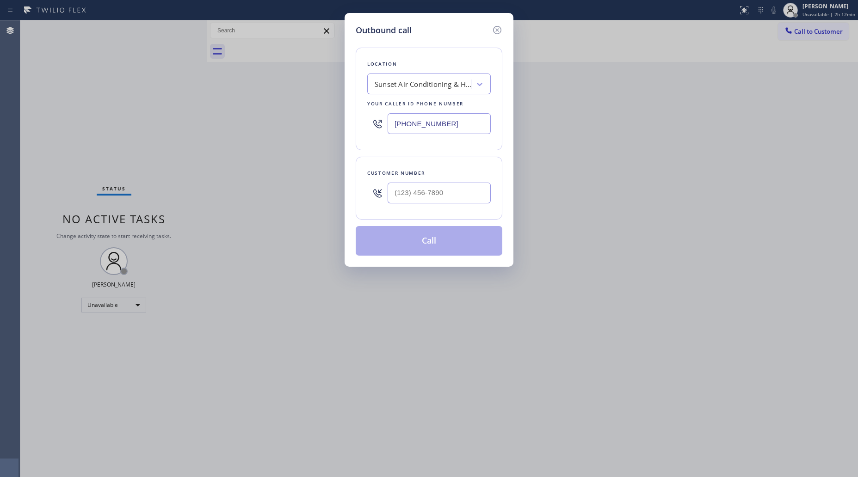
drag, startPoint x: 473, startPoint y: 121, endPoint x: 357, endPoint y: 126, distance: 116.7
click at [357, 126] on div "Location Sunset Air Conditioning & Heating [GEOGRAPHIC_DATA](Brisk-Air Conditio…" at bounding box center [429, 99] width 147 height 103
paste input "02) 671-3344"
type input "[PHONE_NUMBER]"
click at [444, 188] on input "(___) ___-____" at bounding box center [439, 193] width 103 height 21
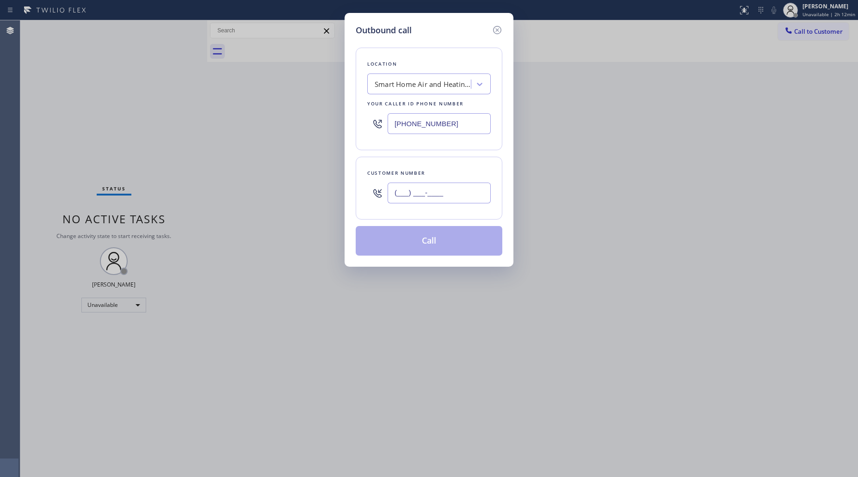
paste input "928) 374-4292"
type input "[PHONE_NUMBER]"
click at [448, 250] on button "Call" at bounding box center [429, 241] width 147 height 30
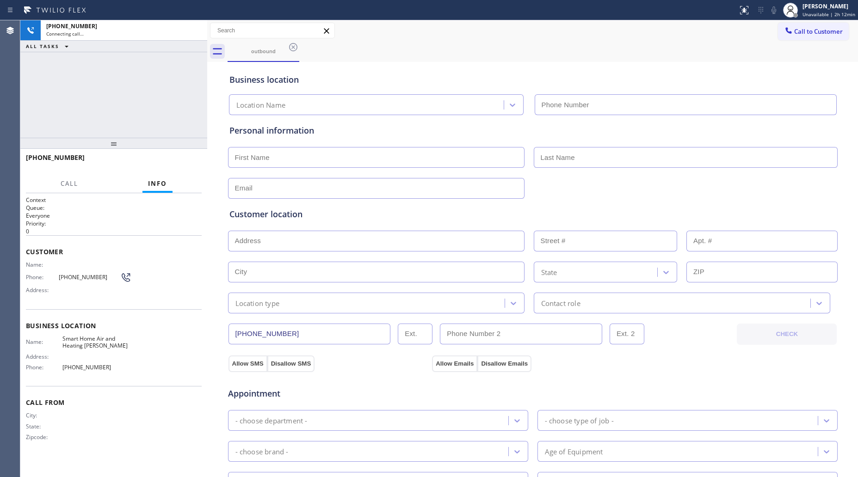
type input "[PHONE_NUMBER]"
click at [546, 38] on div "Call to Customer Outbound call Location Smart Home Air and Heating [PERSON_NAME…" at bounding box center [532, 31] width 651 height 16
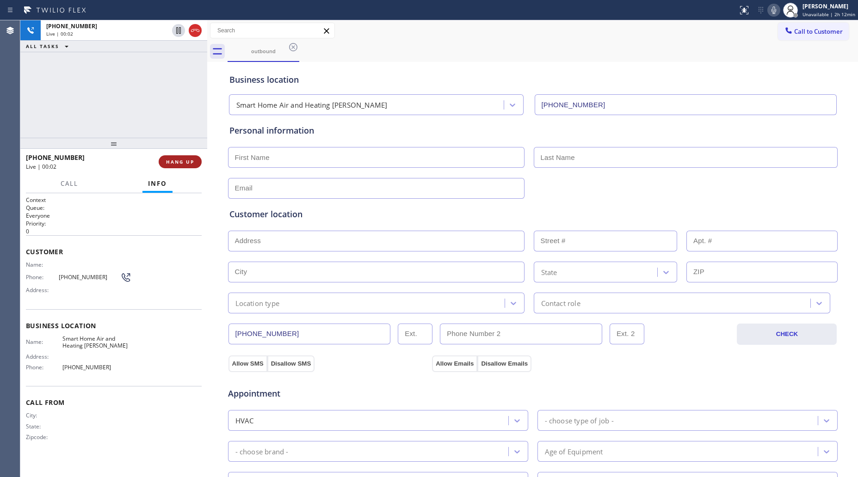
click at [157, 160] on div "[PHONE_NUMBER] Live | 00:02" at bounding box center [92, 162] width 133 height 24
click at [165, 161] on button "HANG UP" at bounding box center [180, 161] width 43 height 13
click at [167, 161] on button "HANG UP" at bounding box center [180, 161] width 43 height 13
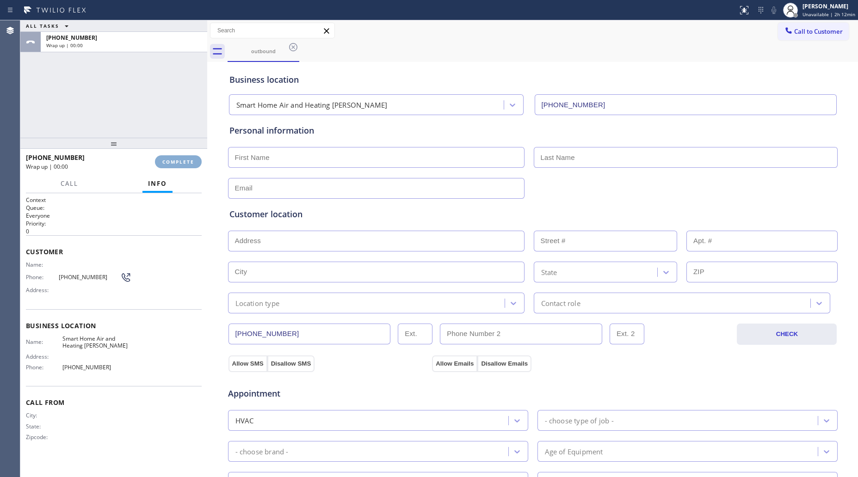
click at [169, 159] on span "COMPLETE" at bounding box center [178, 162] width 32 height 6
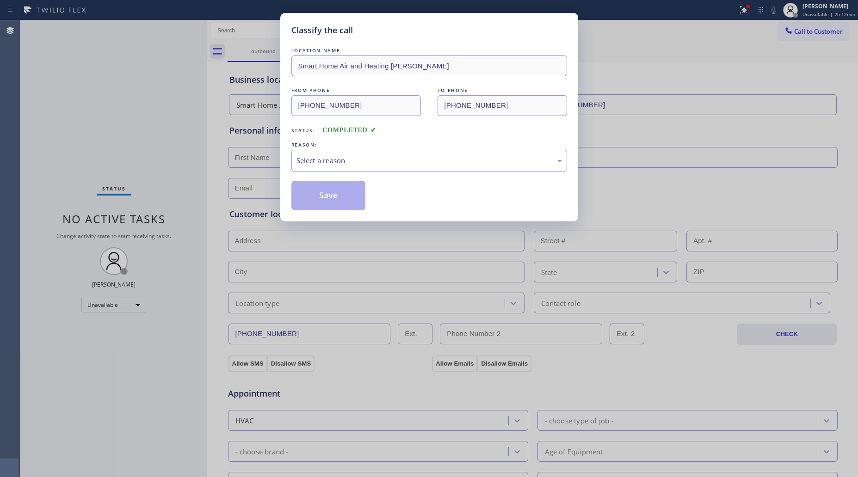
click at [318, 157] on div "Select a reason" at bounding box center [430, 160] width 266 height 11
click at [322, 198] on button "Save" at bounding box center [328, 196] width 74 height 30
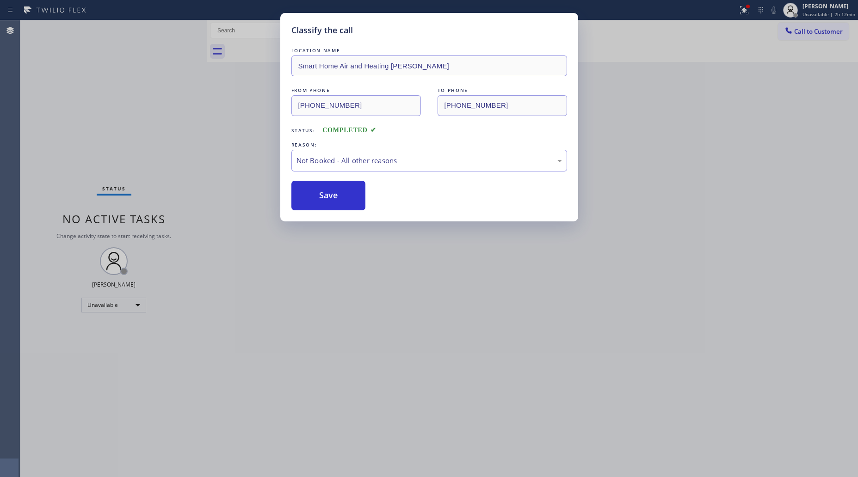
click at [748, 8] on div "Classify the call LOCATION NAME Smart Home Air and Heating [PERSON_NAME] FROM P…" at bounding box center [429, 238] width 858 height 477
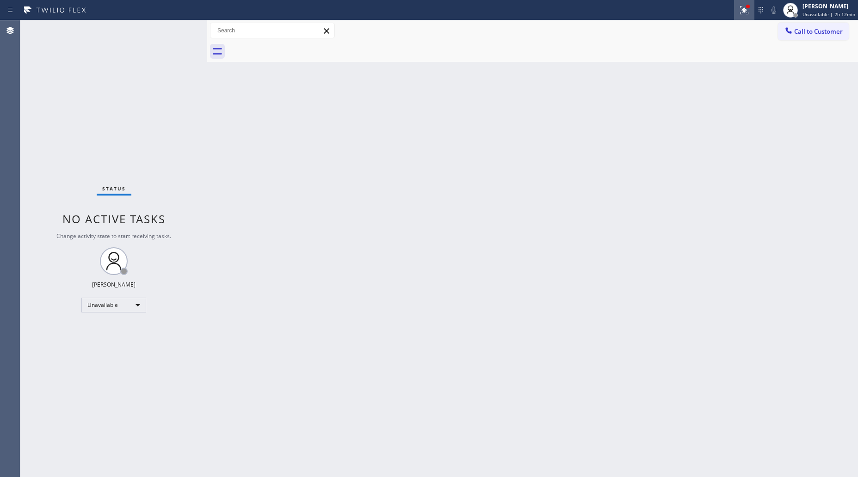
click at [746, 8] on icon at bounding box center [745, 8] width 6 height 3
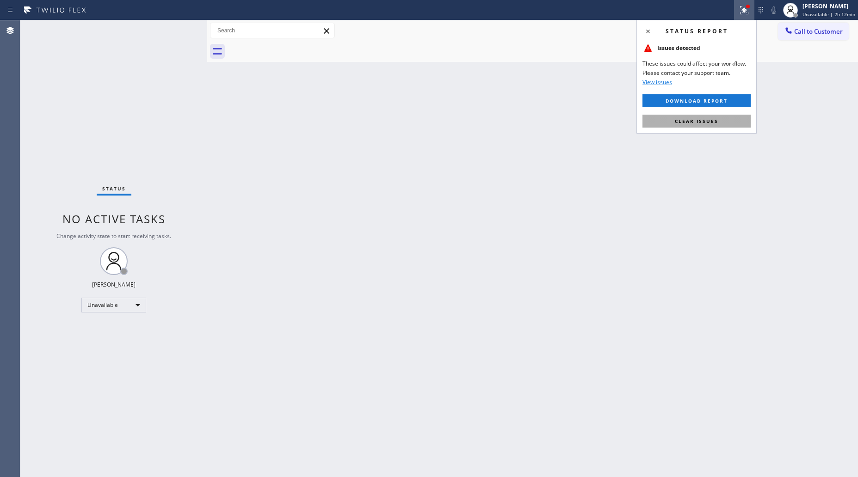
click at [705, 123] on span "Clear issues" at bounding box center [696, 121] width 43 height 6
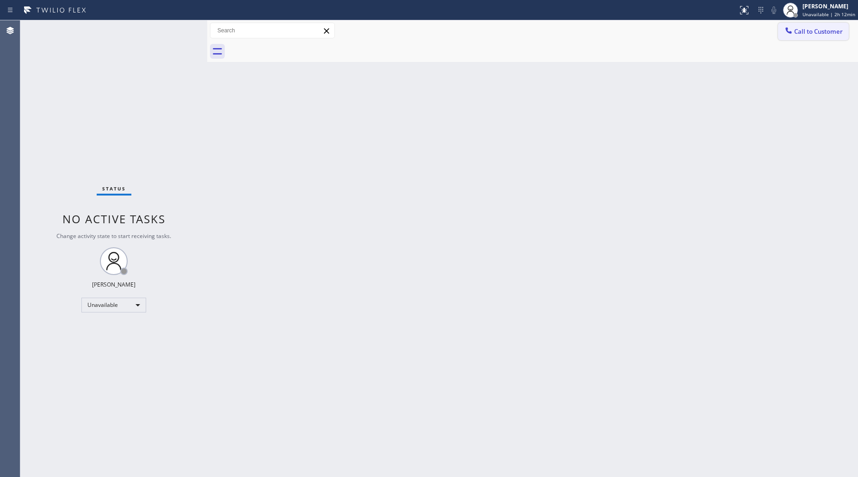
click at [796, 29] on span "Call to Customer" at bounding box center [818, 31] width 49 height 8
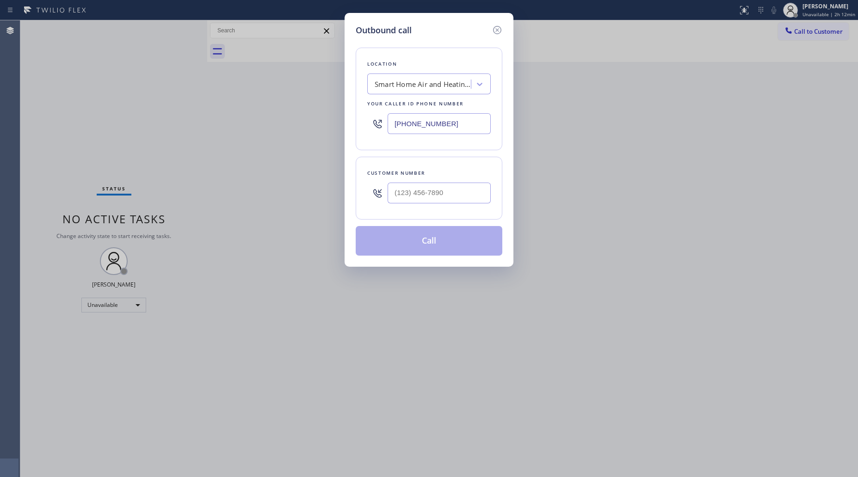
drag, startPoint x: 455, startPoint y: 125, endPoint x: 297, endPoint y: 124, distance: 158.2
click at [328, 126] on div "Outbound call Location Smart Home Air and Heating [PERSON_NAME] Your caller id …" at bounding box center [429, 238] width 858 height 477
paste input "714) 294-0336"
type input "[PHONE_NUMBER]"
click at [459, 201] on input "(___) ___-____" at bounding box center [439, 193] width 103 height 21
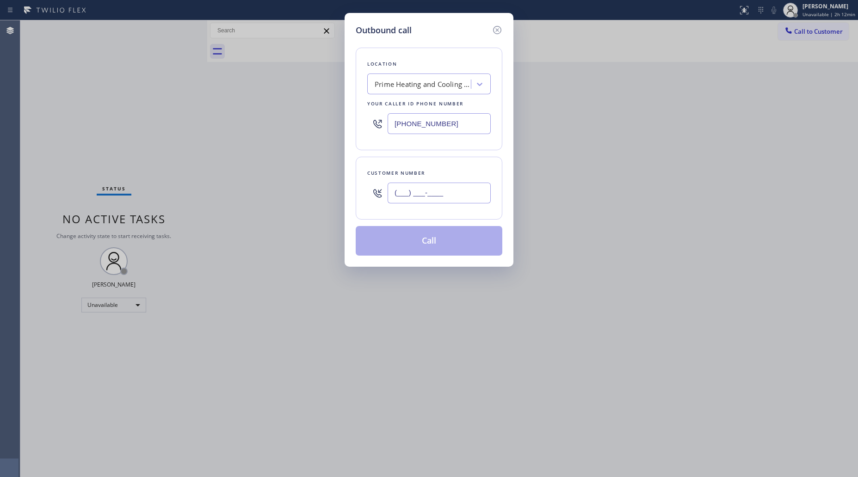
paste input "364) 215-0295"
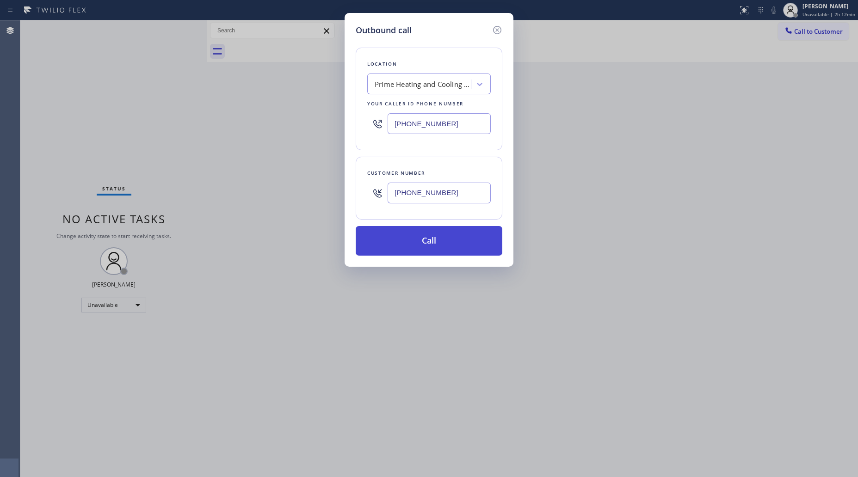
type input "[PHONE_NUMBER]"
click at [419, 241] on button "Call" at bounding box center [429, 241] width 147 height 30
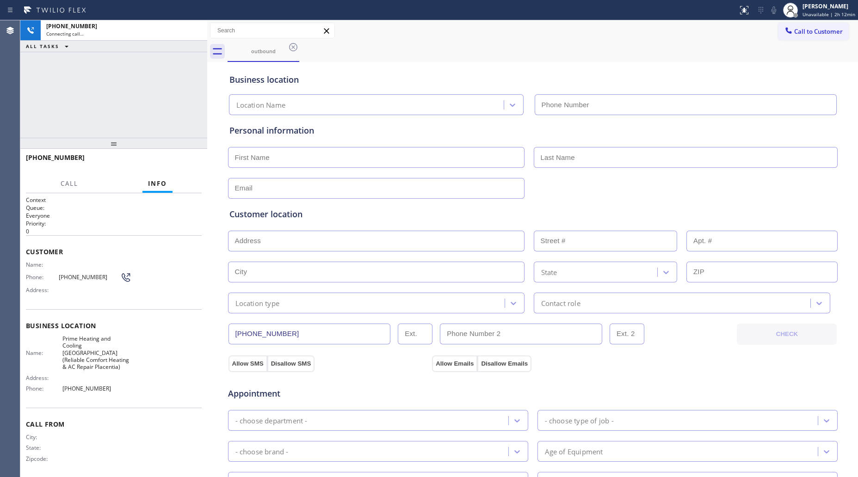
type input "[PHONE_NUMBER]"
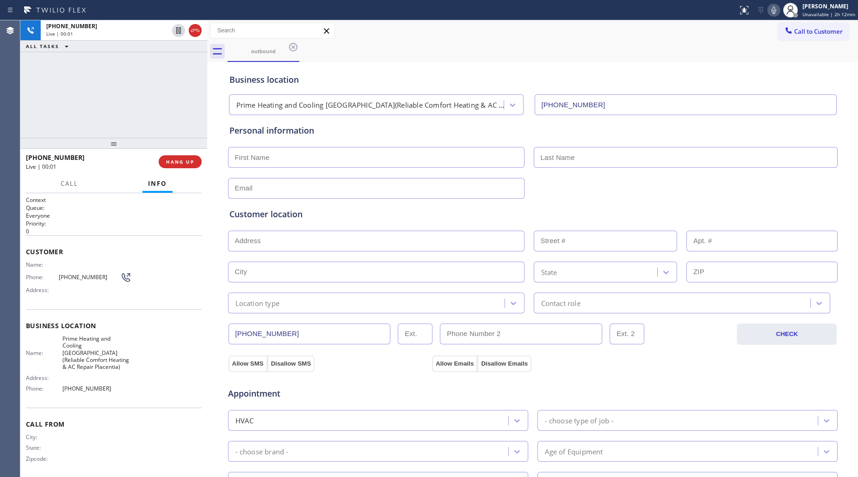
click at [535, 36] on div "Call to Customer Outbound call Location Prime Heating and Cooling [GEOGRAPHIC_D…" at bounding box center [532, 31] width 651 height 16
click at [200, 28] on icon at bounding box center [195, 30] width 11 height 11
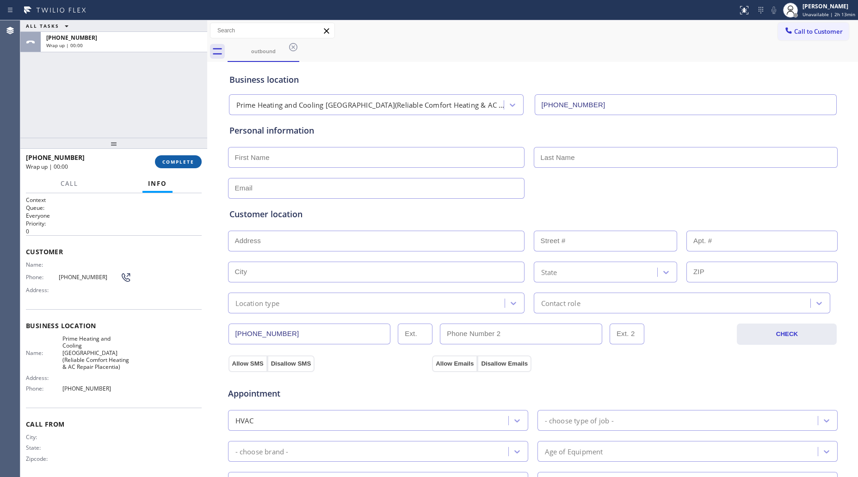
click at [186, 160] on span "COMPLETE" at bounding box center [178, 162] width 32 height 6
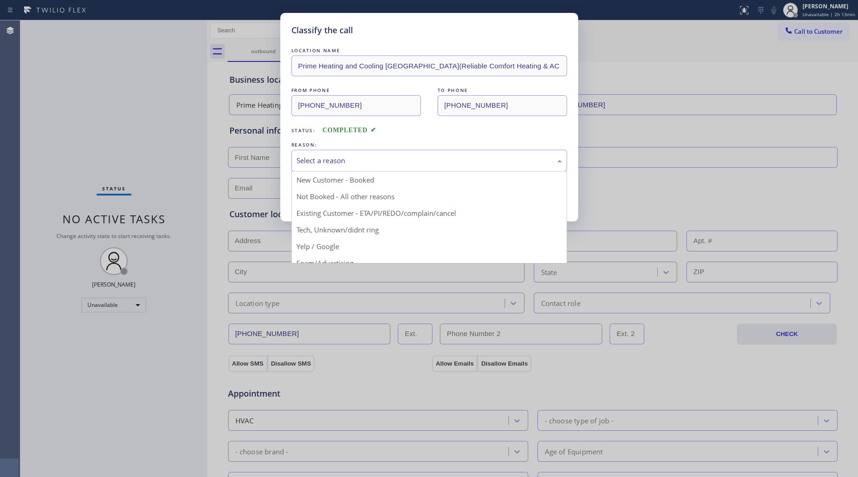
click at [316, 163] on div "Select a reason" at bounding box center [430, 160] width 266 height 11
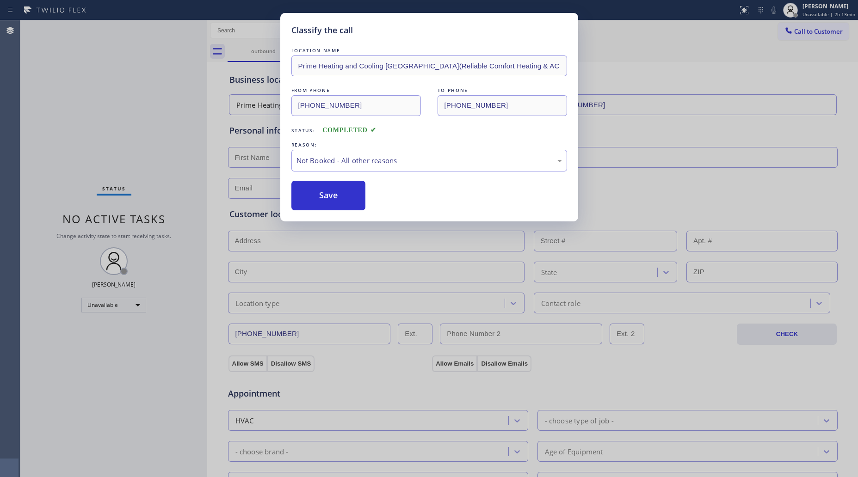
click at [313, 199] on button "Save" at bounding box center [328, 196] width 74 height 30
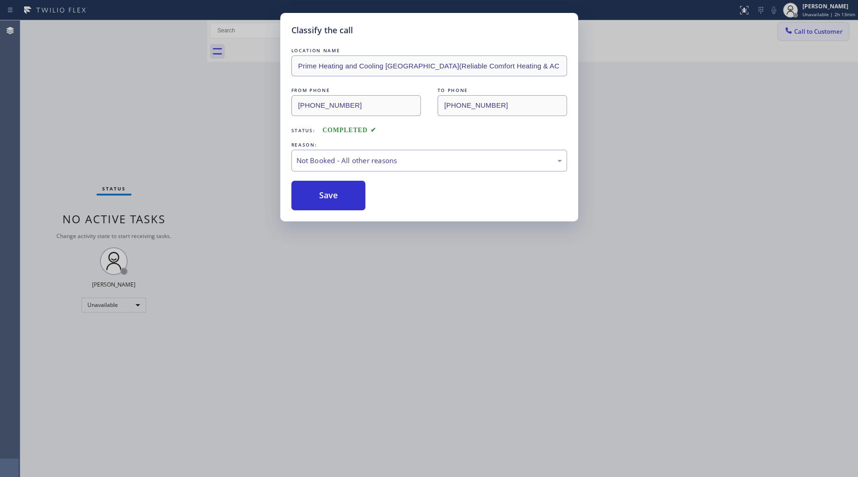
click at [789, 35] on div "Classify the call LOCATION NAME Prime Heating and Cooling [GEOGRAPHIC_DATA](Rel…" at bounding box center [429, 238] width 858 height 477
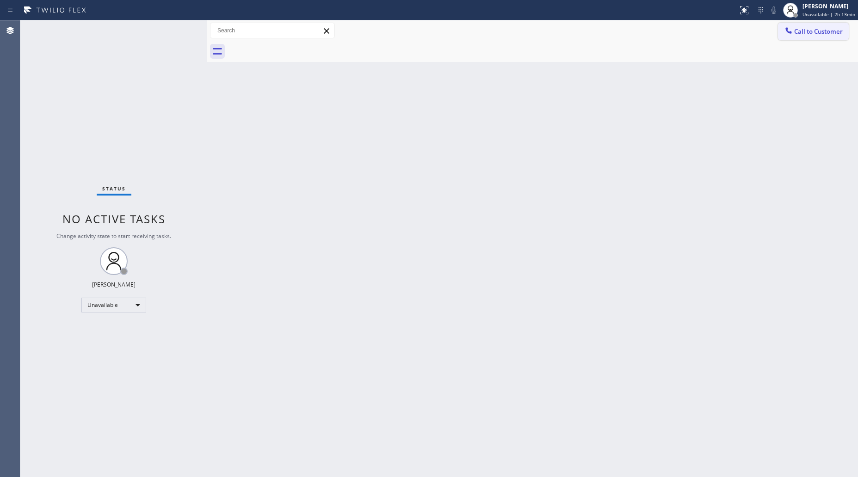
click at [786, 35] on icon at bounding box center [788, 30] width 9 height 9
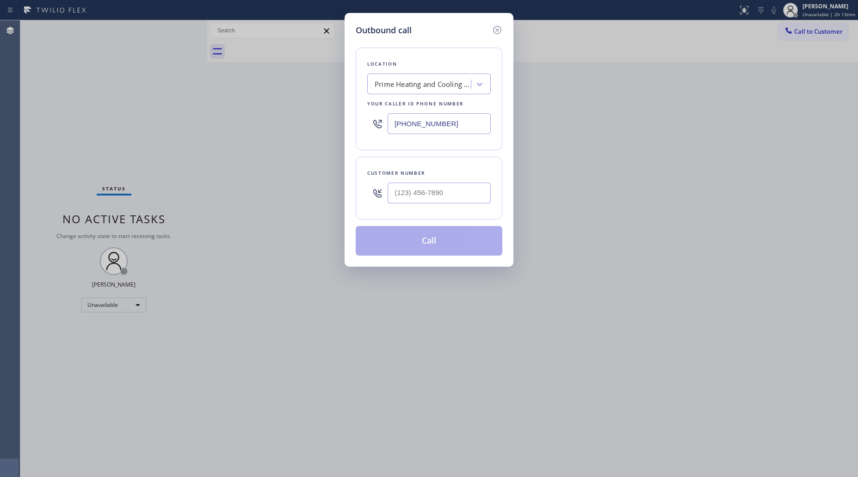
drag, startPoint x: 449, startPoint y: 130, endPoint x: 383, endPoint y: 120, distance: 67.3
click at [384, 121] on div "[PHONE_NUMBER]" at bounding box center [429, 124] width 124 height 30
paste input "818) 921-4477"
type input "[PHONE_NUMBER]"
click at [410, 197] on input "(___) ___-____" at bounding box center [439, 193] width 103 height 21
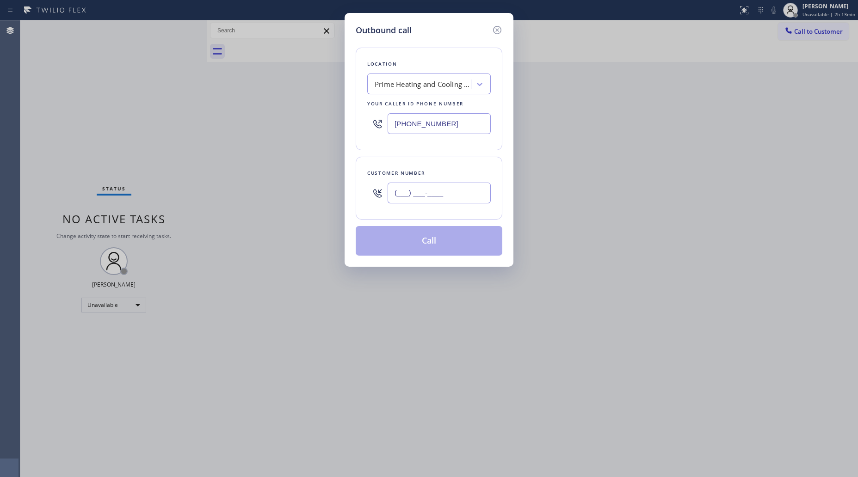
paste input "213) 815-2000"
type input "[PHONE_NUMBER]"
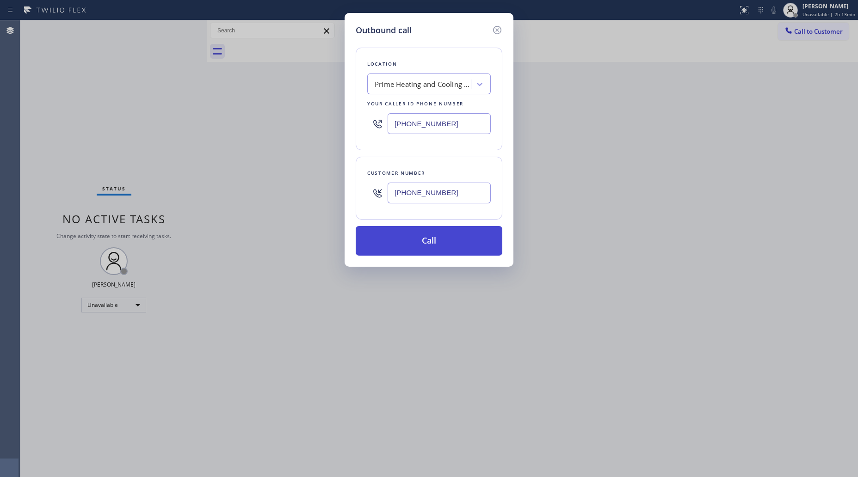
drag, startPoint x: 432, startPoint y: 241, endPoint x: 489, endPoint y: 237, distance: 57.5
click at [433, 241] on button "Call" at bounding box center [429, 241] width 147 height 30
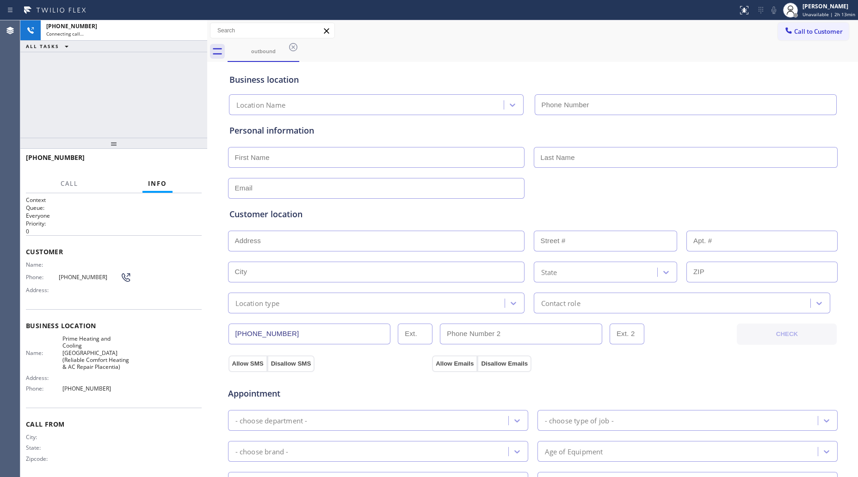
type input "[PHONE_NUMBER]"
click at [662, 64] on div "Business location Prime Heating and Cooling [GEOGRAPHIC_DATA](Reliable Comfort …" at bounding box center [533, 89] width 611 height 51
click at [149, 68] on div "[PHONE_NUMBER] Connecting call… ALL TASKS ALL TASKS ACTIVE TASKS TASKS IN WRAP …" at bounding box center [113, 79] width 187 height 118
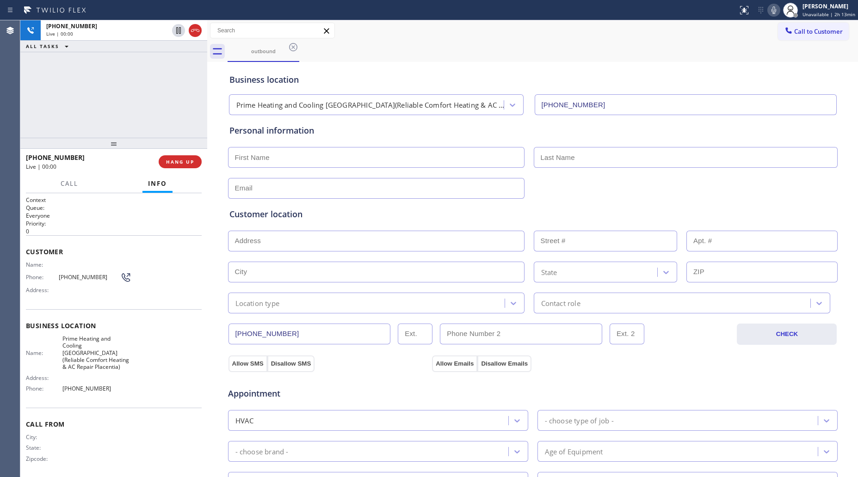
click at [207, 28] on div at bounding box center [207, 248] width 0 height 457
click at [195, 31] on icon at bounding box center [195, 30] width 11 height 11
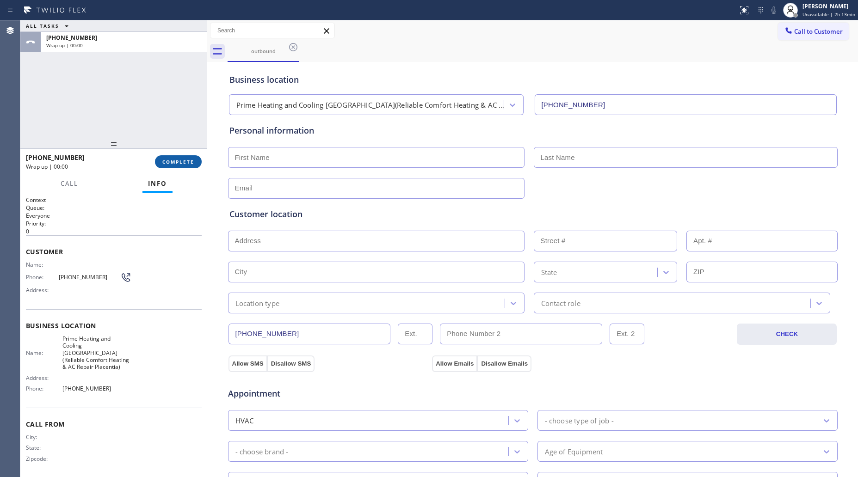
click at [182, 163] on span "COMPLETE" at bounding box center [178, 162] width 32 height 6
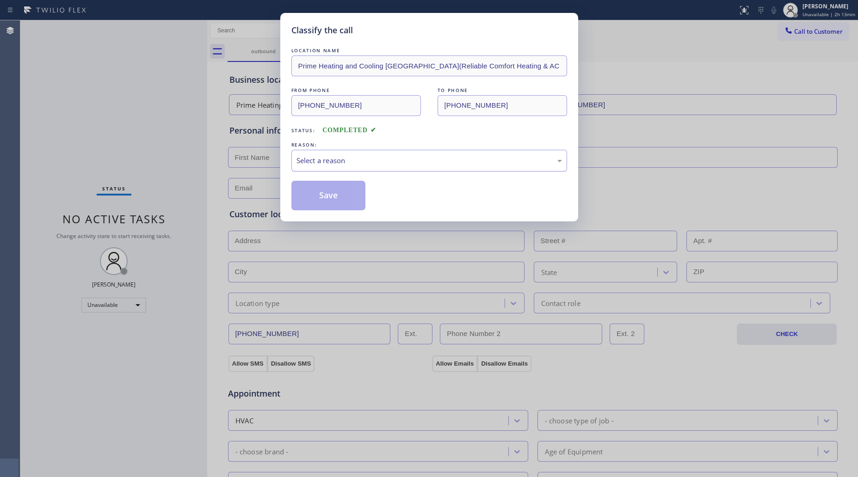
click at [320, 167] on div "Select a reason" at bounding box center [429, 161] width 276 height 22
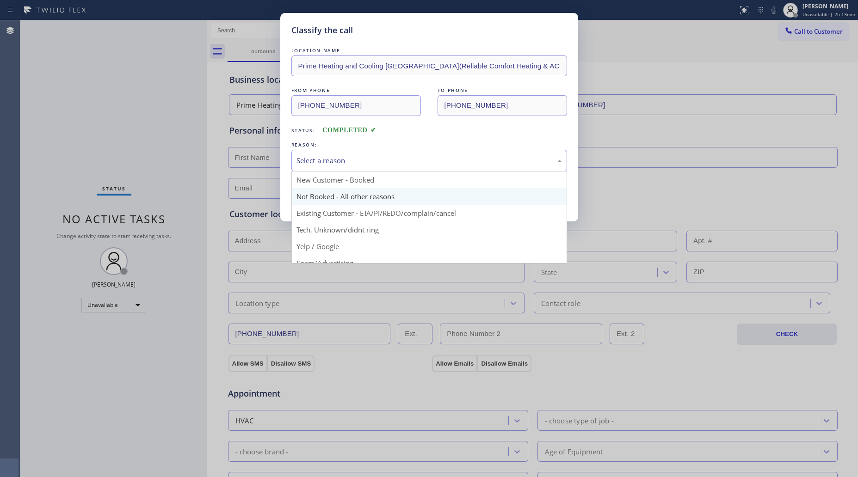
click at [313, 197] on button "Save" at bounding box center [328, 196] width 74 height 30
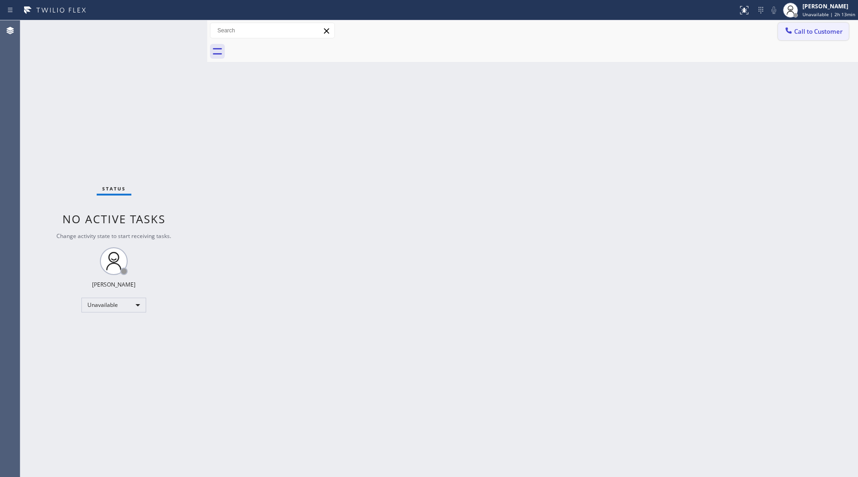
click at [801, 32] on span "Call to Customer" at bounding box center [818, 31] width 49 height 8
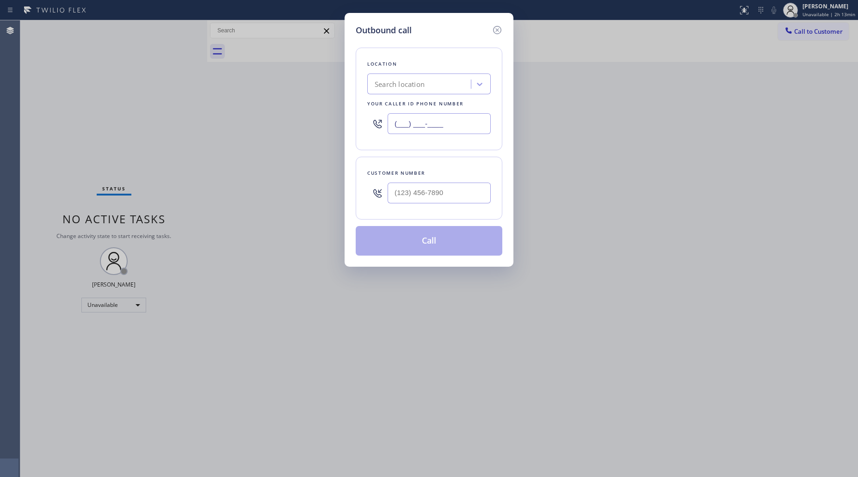
drag, startPoint x: 468, startPoint y: 121, endPoint x: 340, endPoint y: 134, distance: 127.9
click at [341, 135] on div "Outbound call Location Search location Your caller id phone number (___) ___-__…" at bounding box center [429, 238] width 858 height 477
paste input "626) 247-3015"
type input "[PHONE_NUMBER]"
click at [454, 192] on input "(___) ___-____" at bounding box center [439, 193] width 103 height 21
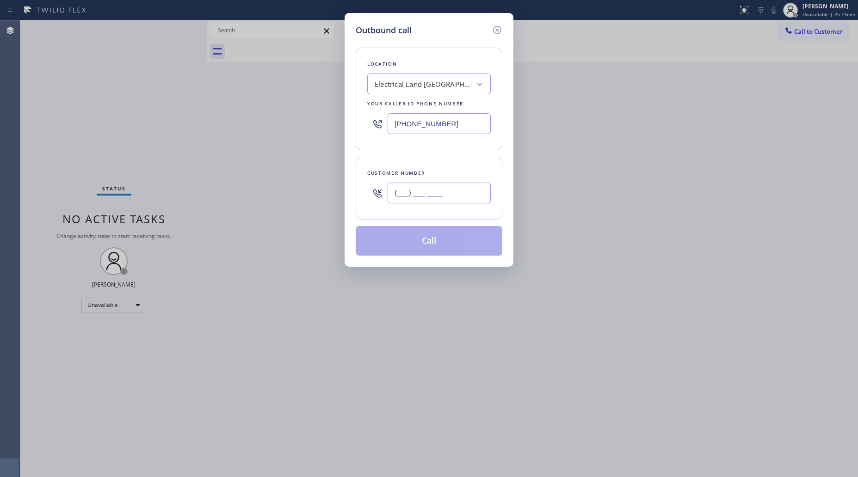
paste input "626) 315-9458"
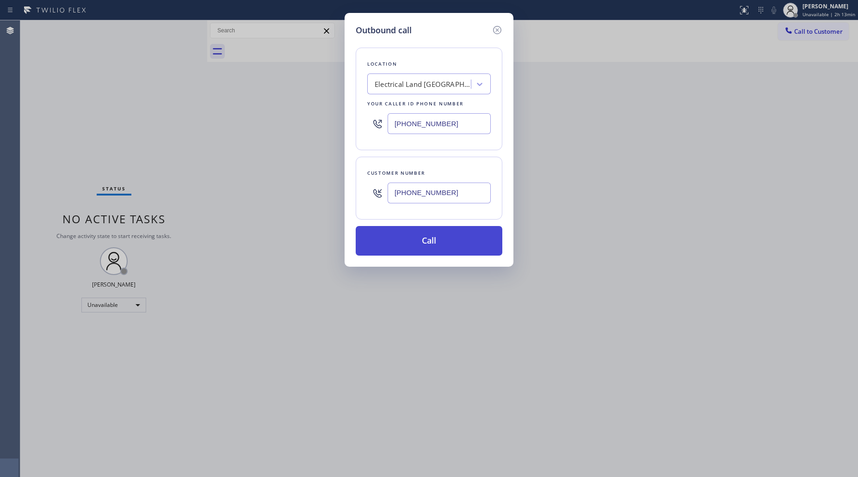
type input "[PHONE_NUMBER]"
click at [440, 246] on button "Call" at bounding box center [429, 241] width 147 height 30
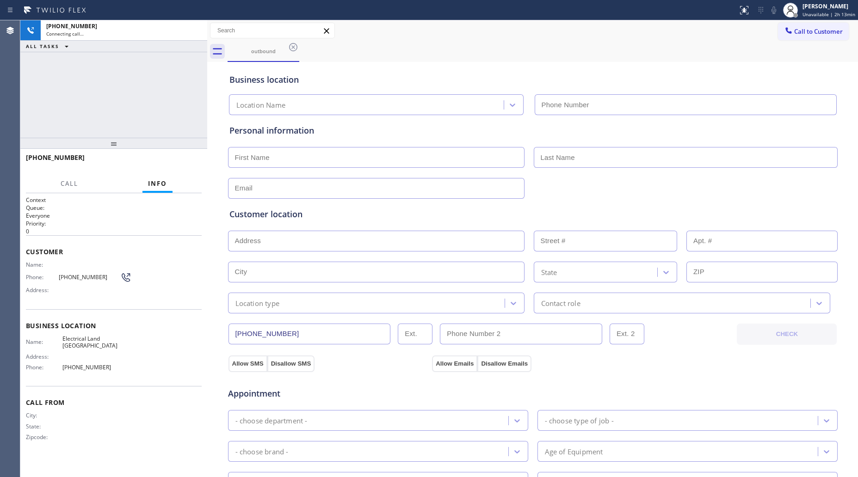
type input "[PHONE_NUMBER]"
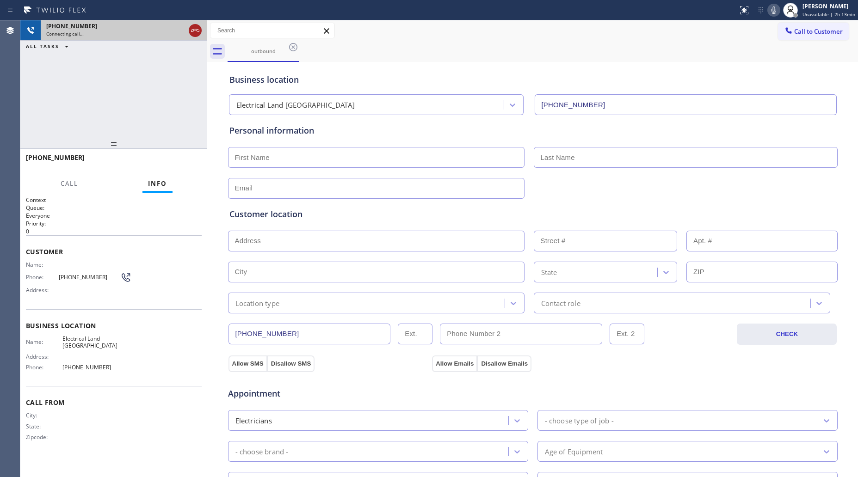
click at [192, 28] on icon at bounding box center [195, 30] width 11 height 11
click at [192, 28] on div "[PHONE_NUMBER]" at bounding box center [123, 26] width 155 height 8
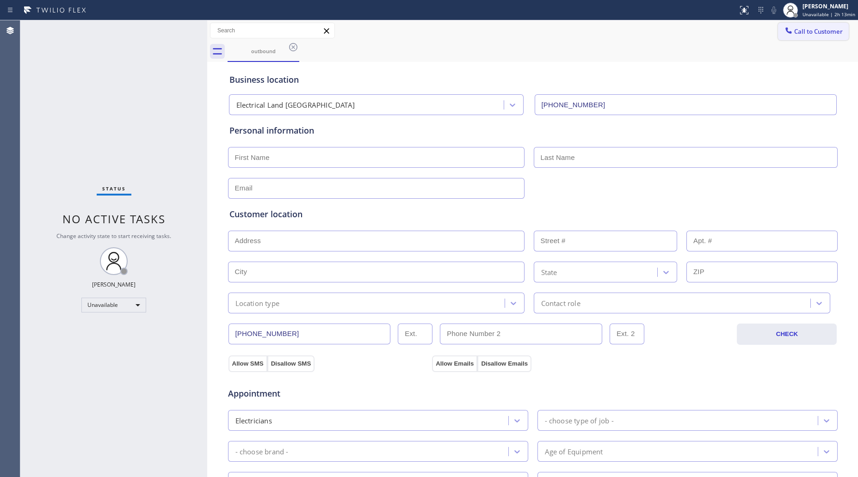
click at [791, 25] on button "Call to Customer" at bounding box center [813, 32] width 71 height 18
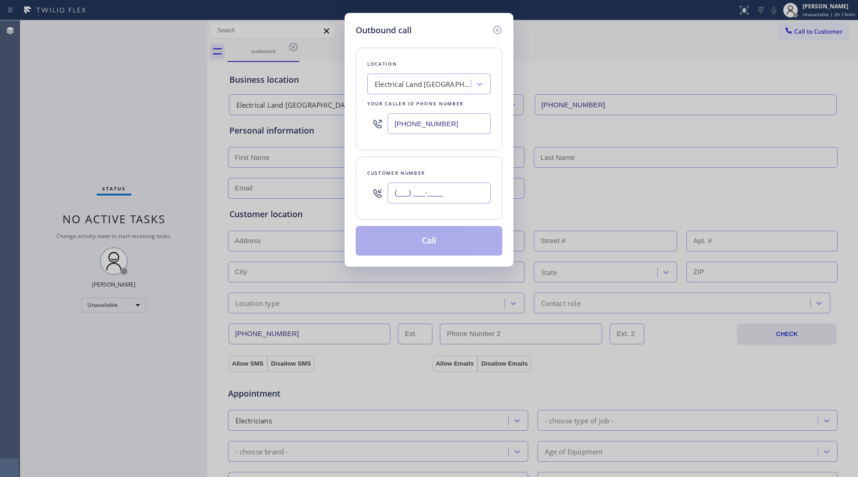
click at [426, 193] on input "(___) ___-____" at bounding box center [439, 193] width 103 height 21
paste input "305) 771-6197"
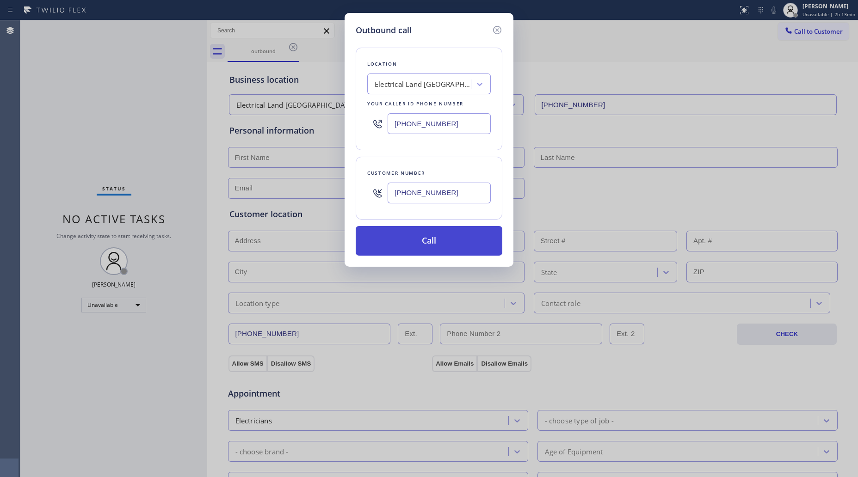
type input "[PHONE_NUMBER]"
click at [438, 243] on button "Call" at bounding box center [429, 241] width 147 height 30
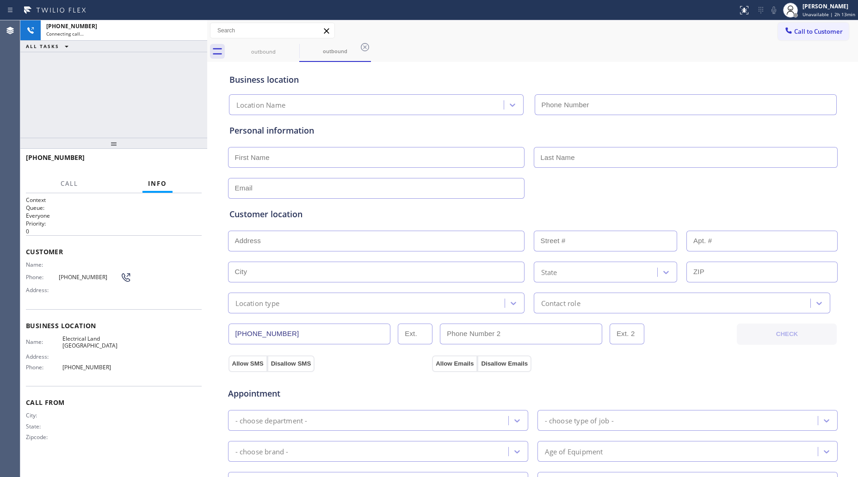
type input "[PHONE_NUMBER]"
click at [433, 62] on div "Business location Electrical Land [GEOGRAPHIC_DATA] [PHONE_NUMBER]" at bounding box center [533, 88] width 611 height 55
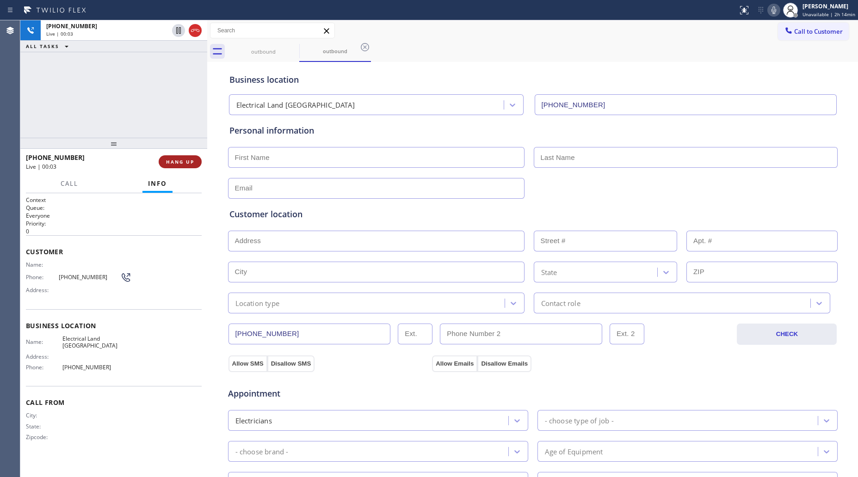
click at [185, 162] on span "HANG UP" at bounding box center [180, 162] width 28 height 6
click at [186, 161] on span "HANG UP" at bounding box center [180, 162] width 28 height 6
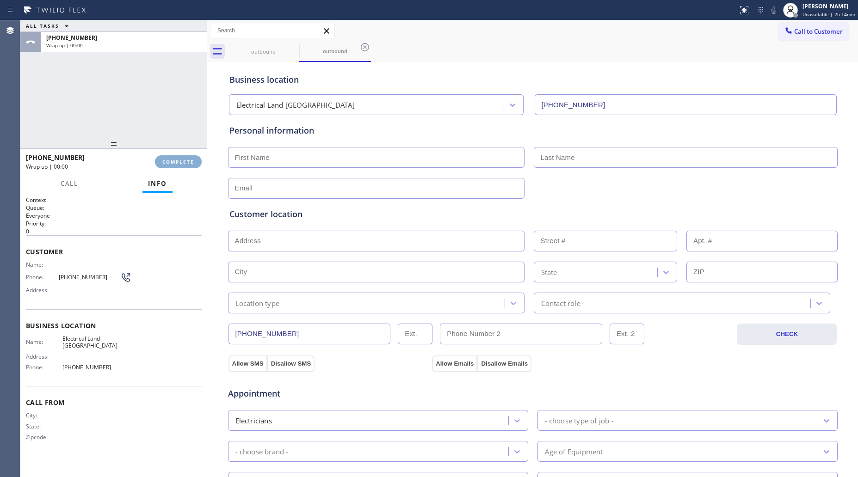
click at [188, 161] on span "COMPLETE" at bounding box center [178, 162] width 32 height 6
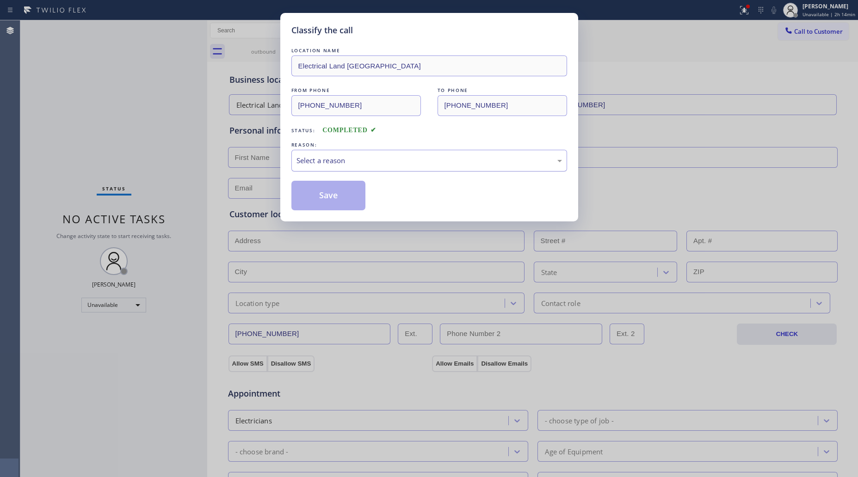
click at [322, 161] on div "Select a reason" at bounding box center [430, 160] width 266 height 11
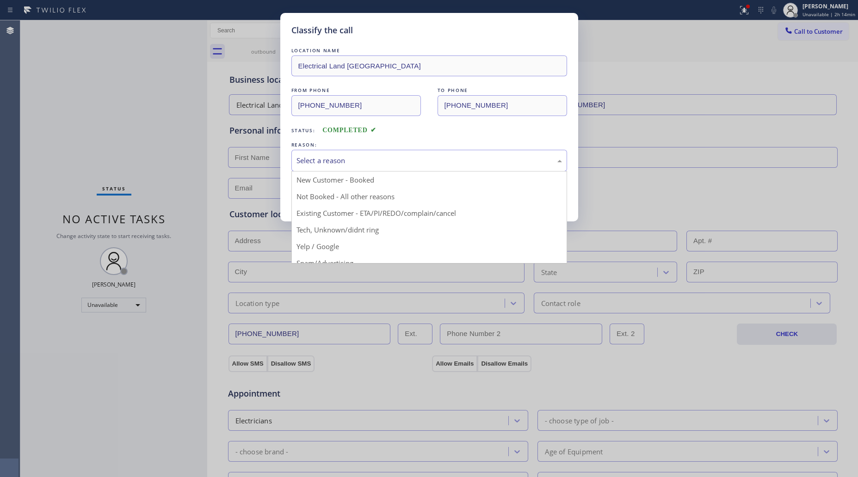
click at [332, 200] on button "Save" at bounding box center [328, 196] width 74 height 30
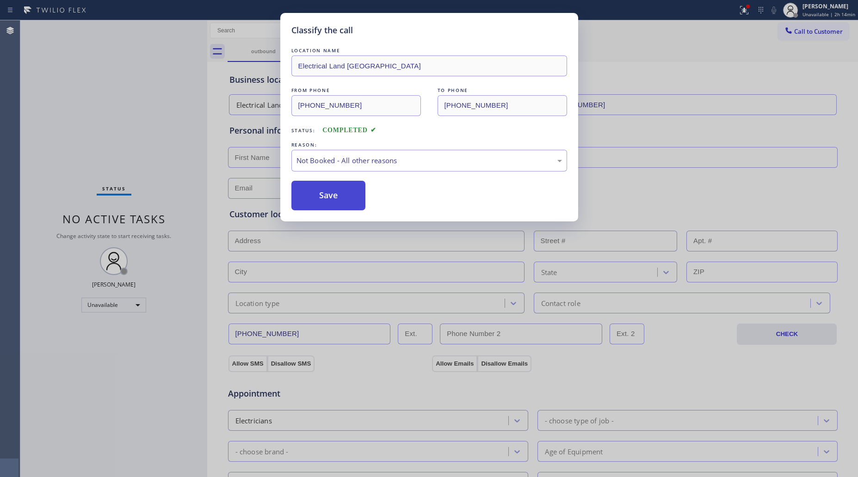
click at [331, 198] on button "Save" at bounding box center [328, 196] width 74 height 30
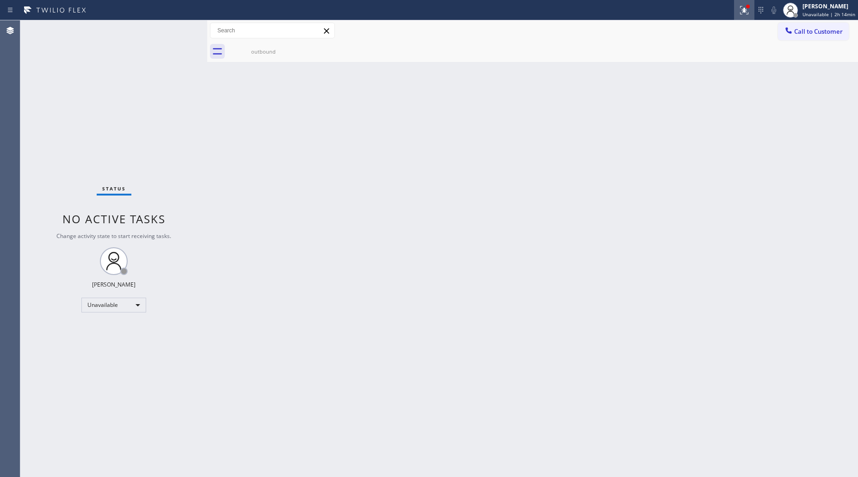
click at [750, 10] on icon at bounding box center [744, 10] width 11 height 11
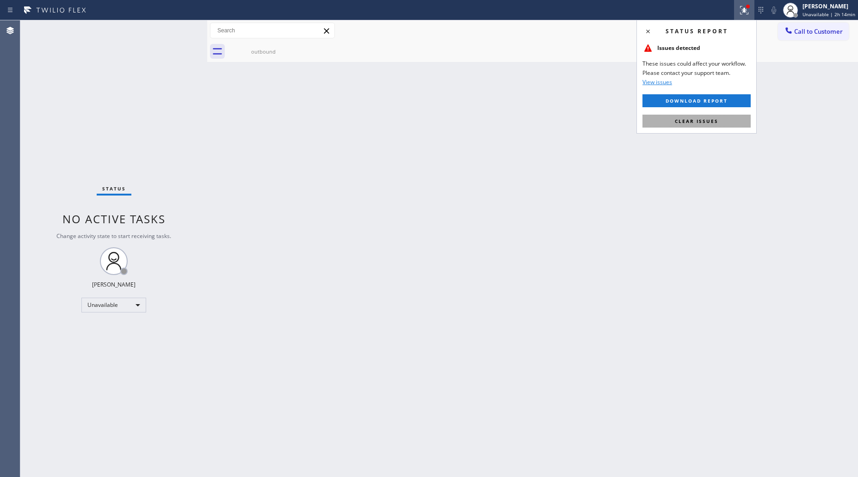
click at [696, 123] on span "Clear issues" at bounding box center [696, 121] width 43 height 6
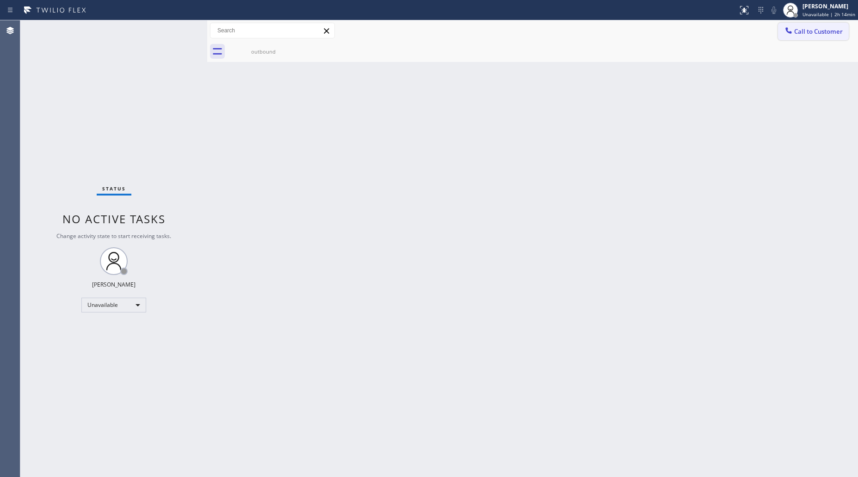
click at [795, 31] on span "Call to Customer" at bounding box center [818, 31] width 49 height 8
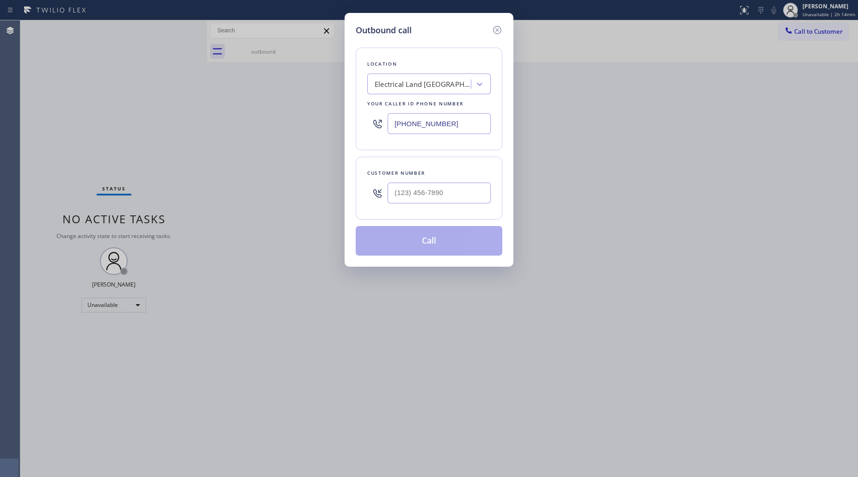
click at [464, 177] on div "Customer number" at bounding box center [429, 173] width 124 height 10
paste input "305) 771-6197"
click at [456, 191] on input "[PHONE_NUMBER]" at bounding box center [439, 193] width 103 height 21
type input "[PHONE_NUMBER]"
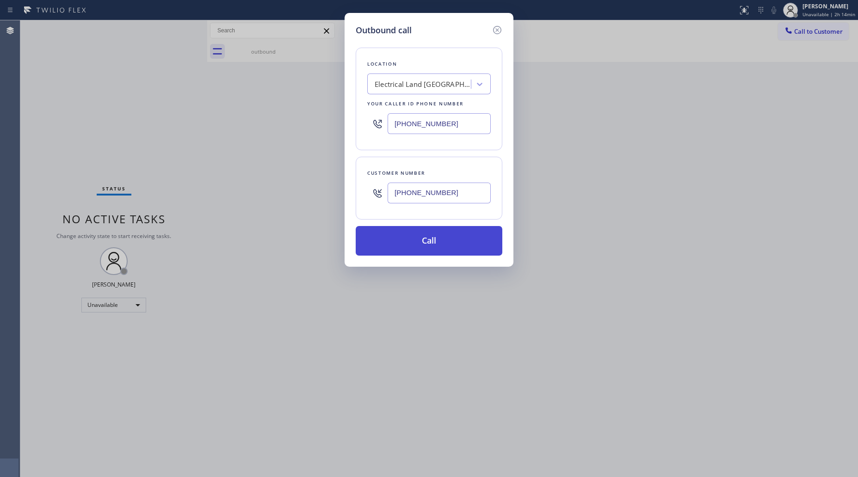
click at [434, 243] on button "Call" at bounding box center [429, 241] width 147 height 30
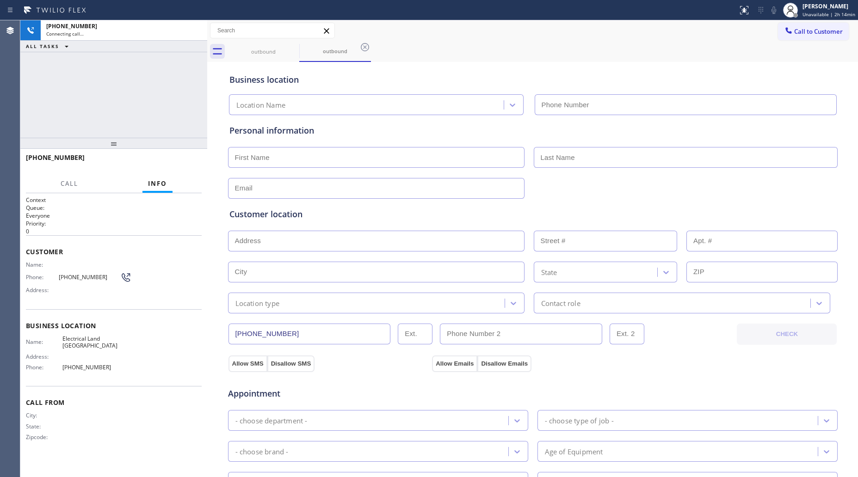
type input "[PHONE_NUMBER]"
click at [413, 66] on div "Business location Electrical Land [GEOGRAPHIC_DATA] [PHONE_NUMBER]" at bounding box center [533, 89] width 611 height 51
click at [363, 44] on icon at bounding box center [364, 47] width 11 height 11
click at [365, 44] on div "outbound" at bounding box center [543, 51] width 631 height 21
drag, startPoint x: 114, startPoint y: 68, endPoint x: 140, endPoint y: 62, distance: 26.8
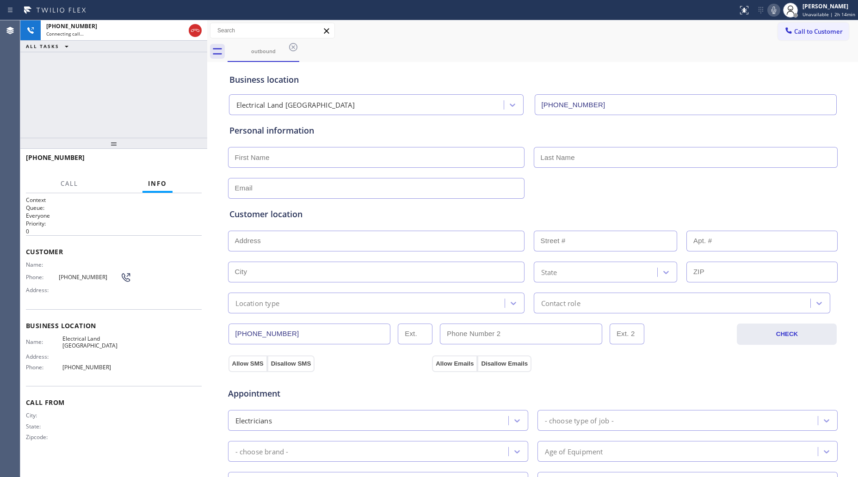
click at [119, 68] on div "[PHONE_NUMBER] Connecting call… ALL TASKS ALL TASKS ACTIVE TASKS TASKS IN WRAP …" at bounding box center [113, 79] width 187 height 118
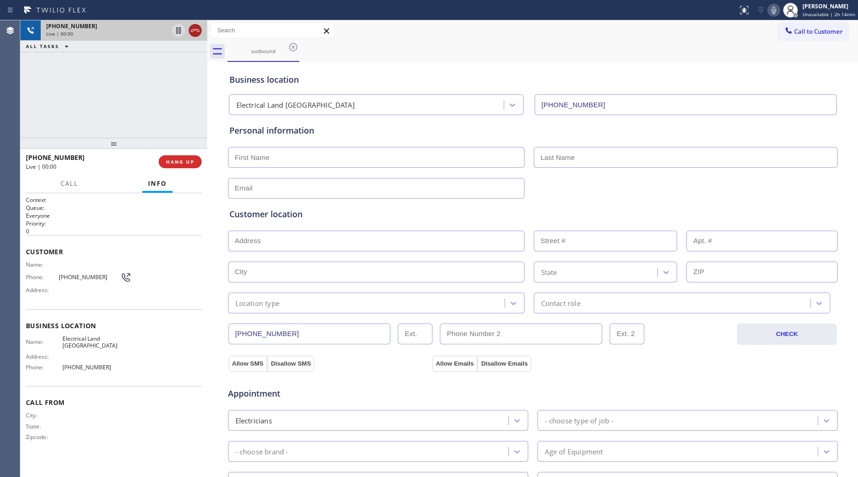
click at [195, 31] on icon at bounding box center [195, 30] width 11 height 11
type input "[PHONE_NUMBER]"
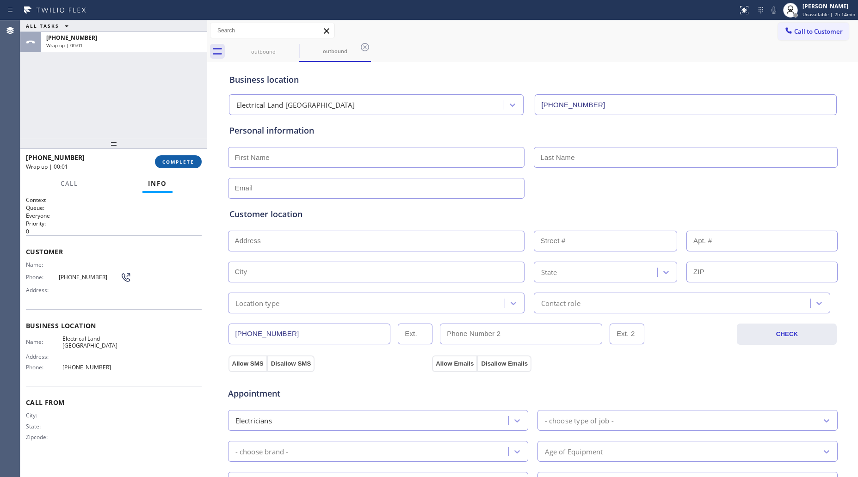
click at [179, 165] on button "COMPLETE" at bounding box center [178, 161] width 47 height 13
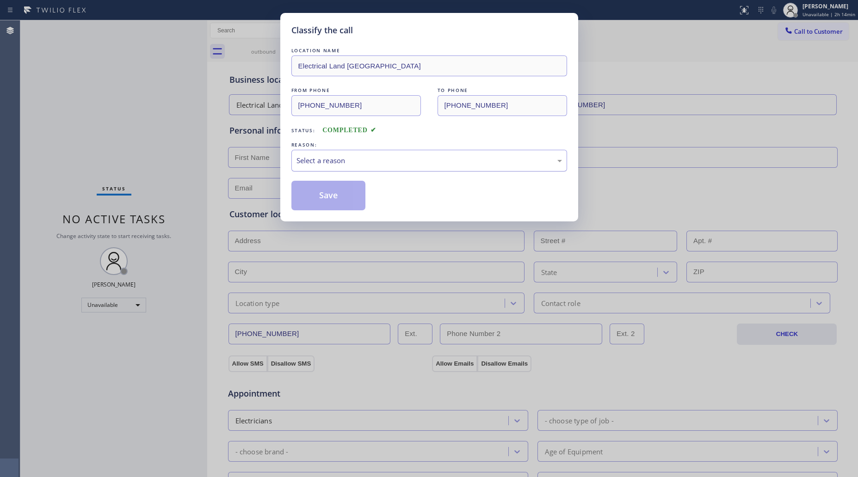
click at [366, 162] on div "Select a reason" at bounding box center [430, 160] width 266 height 11
click at [322, 198] on button "Save" at bounding box center [328, 196] width 74 height 30
click at [324, 198] on button "Save" at bounding box center [328, 196] width 74 height 30
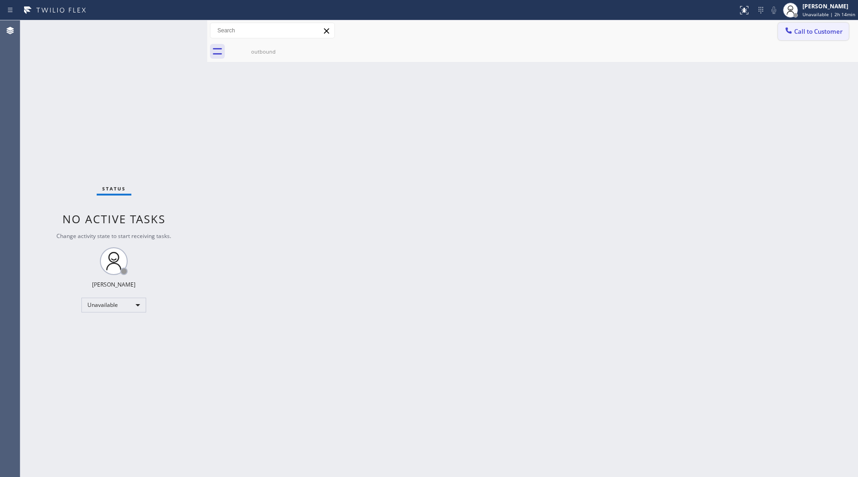
click at [806, 31] on span "Call to Customer" at bounding box center [818, 31] width 49 height 8
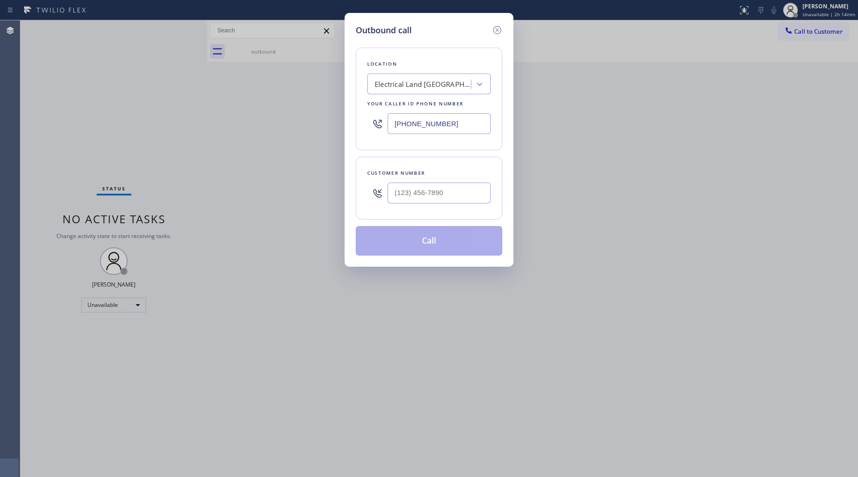
click at [448, 182] on div at bounding box center [439, 193] width 103 height 30
click at [451, 197] on input "(___) ___-____" at bounding box center [439, 193] width 103 height 21
paste input "602) 762-1166"
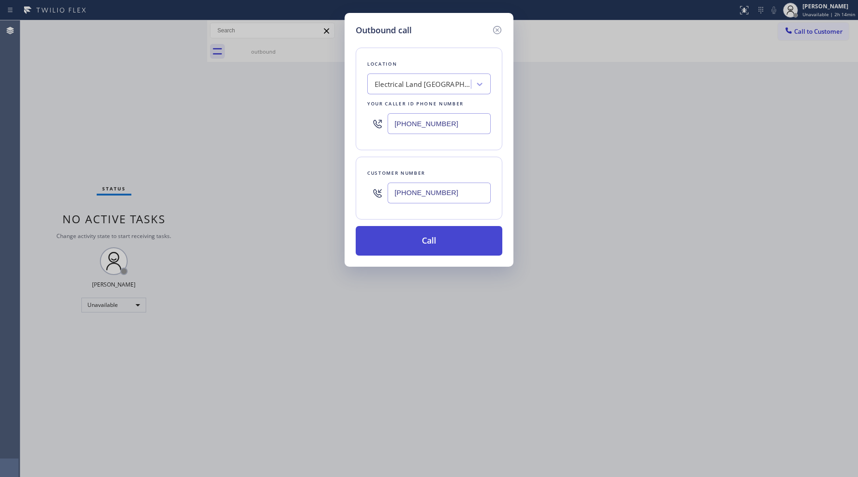
type input "[PHONE_NUMBER]"
click at [430, 254] on button "Call" at bounding box center [429, 241] width 147 height 30
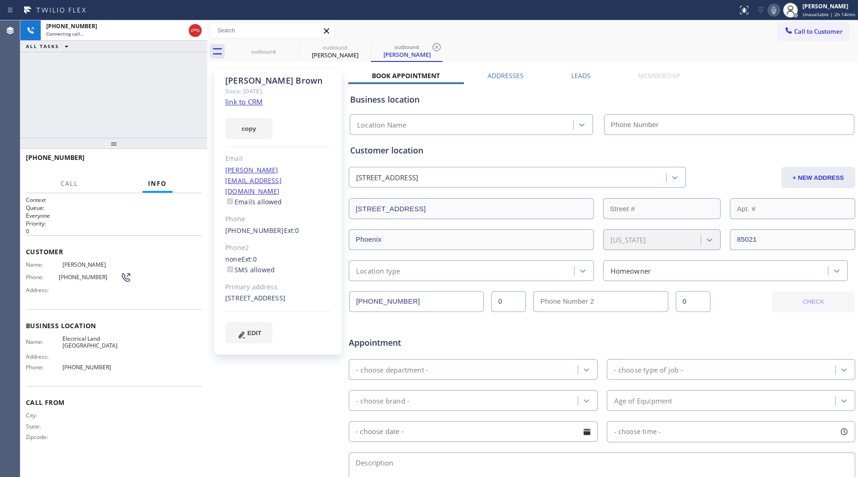
type input "[PHONE_NUMBER]"
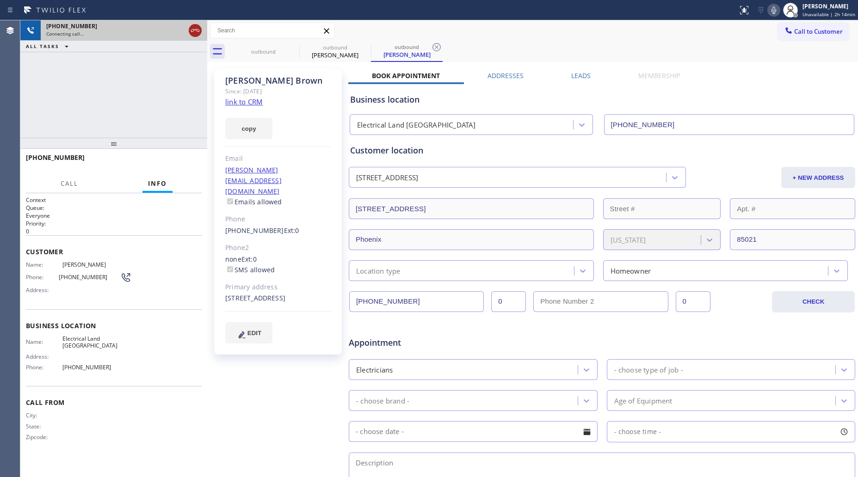
click at [193, 35] on icon at bounding box center [195, 30] width 11 height 11
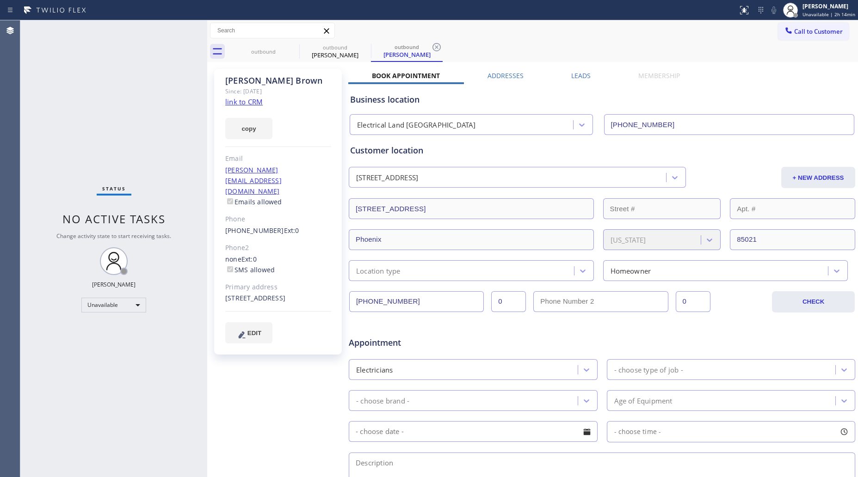
click at [250, 101] on link "link to CRM" at bounding box center [243, 101] width 37 height 9
click at [786, 33] on icon at bounding box center [789, 30] width 6 height 6
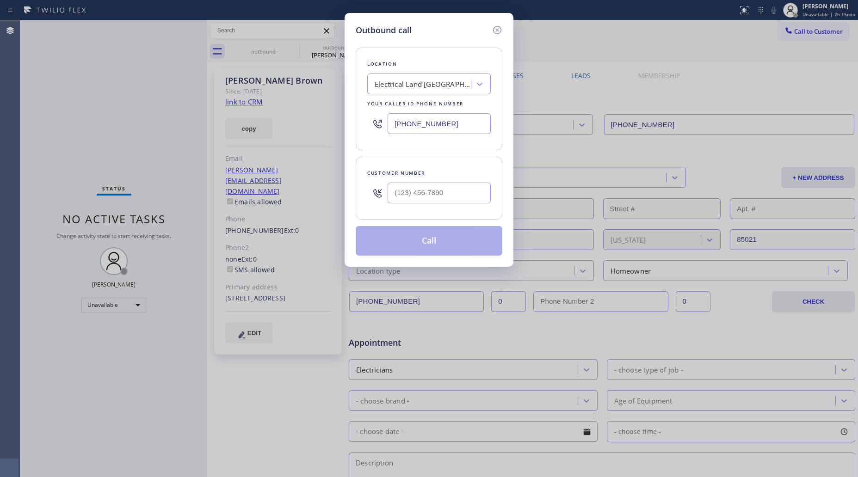
drag, startPoint x: 451, startPoint y: 126, endPoint x: 347, endPoint y: 126, distance: 104.1
click at [348, 126] on div "Outbound call Location Electrical Land [GEOGRAPHIC_DATA] Your caller id phone n…" at bounding box center [429, 140] width 169 height 254
paste input "02) 975-4672"
type input "[PHONE_NUMBER]"
click at [475, 193] on input "(___) ___-____" at bounding box center [439, 193] width 103 height 21
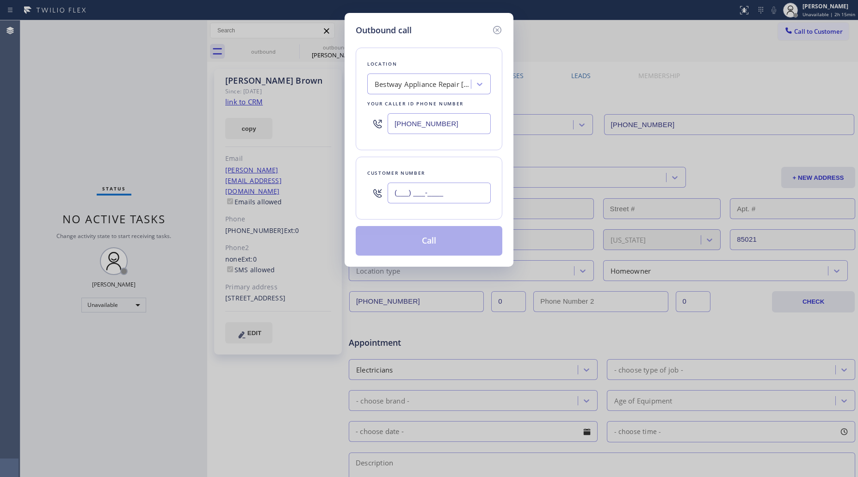
paste input "602) 762-1166"
type input "[PHONE_NUMBER]"
click at [447, 241] on button "Call" at bounding box center [429, 241] width 147 height 30
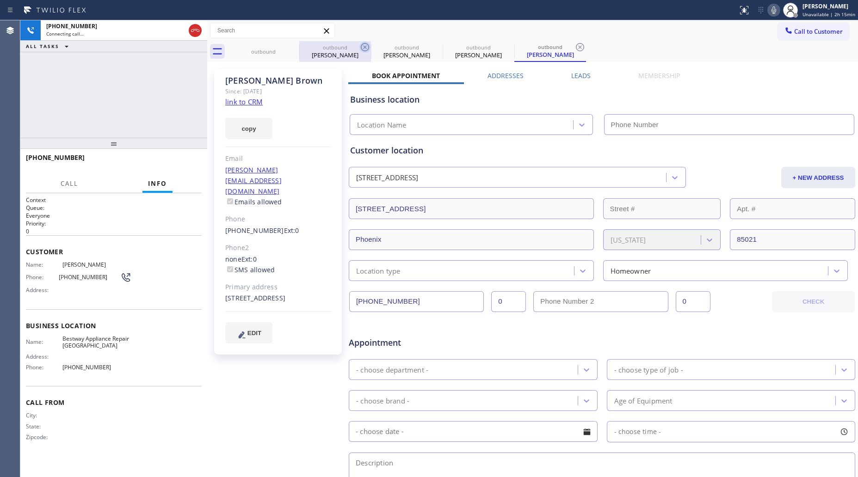
click at [0, 0] on icon at bounding box center [0, 0] width 0 height 0
click at [291, 49] on icon at bounding box center [293, 47] width 11 height 11
click at [359, 49] on icon at bounding box center [364, 47] width 11 height 11
type input "[PHONE_NUMBER]"
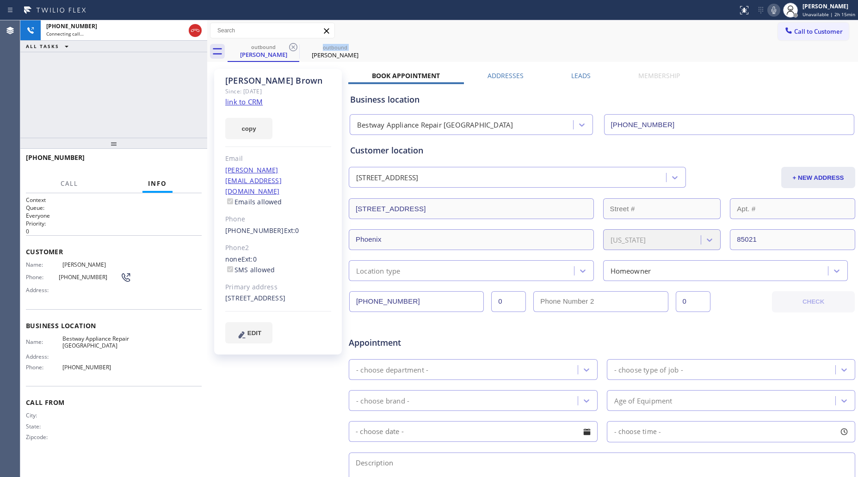
click at [291, 49] on icon at bounding box center [293, 47] width 11 height 11
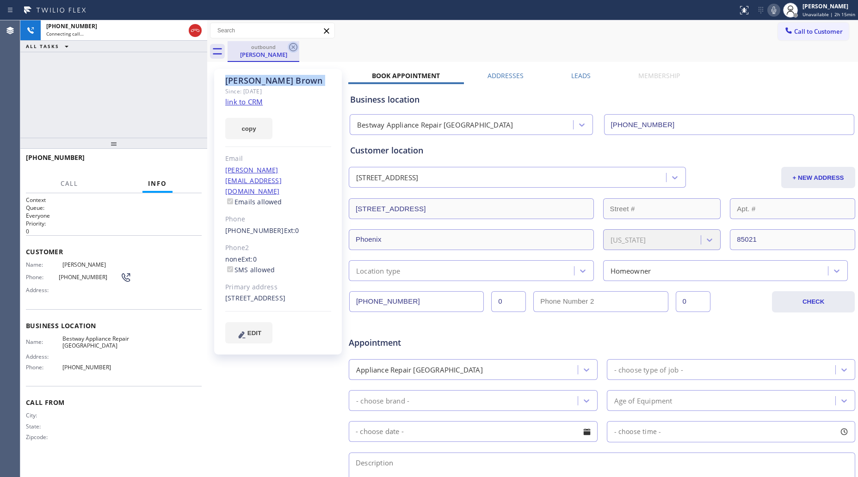
click at [291, 48] on icon at bounding box center [293, 47] width 11 height 11
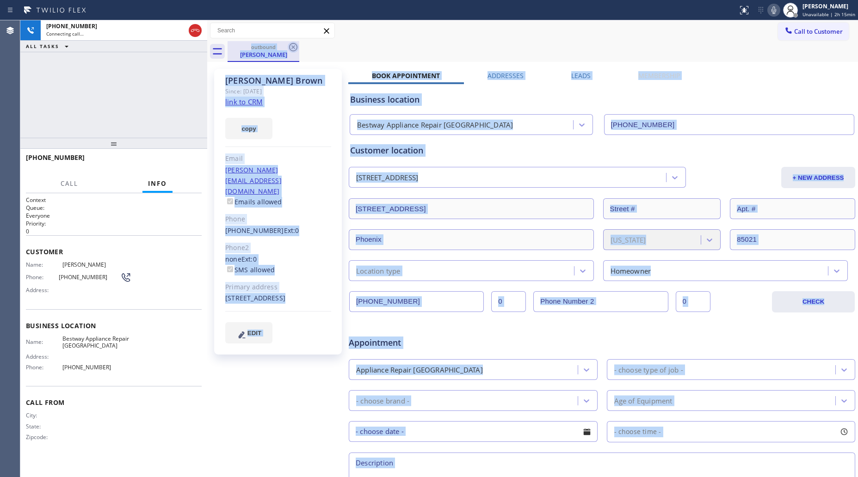
click at [291, 48] on div "outbound [PERSON_NAME]" at bounding box center [543, 51] width 631 height 21
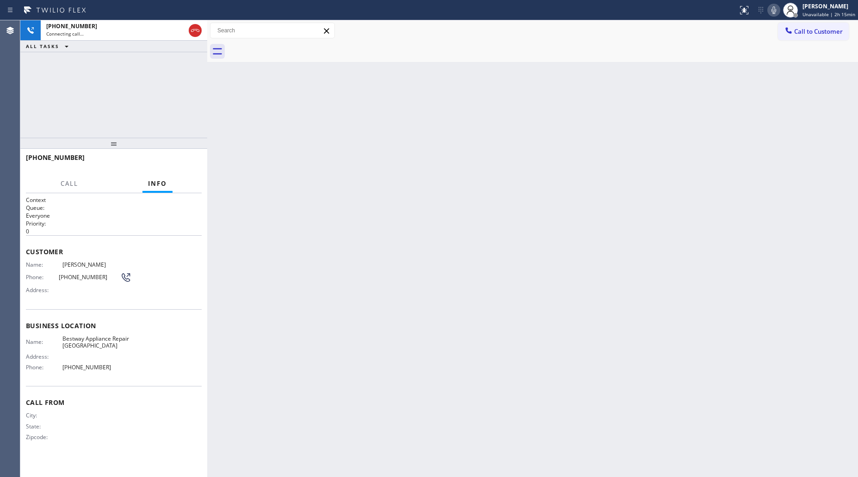
click at [159, 57] on div "[PHONE_NUMBER] Connecting call… ALL TASKS ALL TASKS ACTIVE TASKS TASKS IN WRAP …" at bounding box center [113, 79] width 187 height 118
click at [146, 25] on div "[PHONE_NUMBER]" at bounding box center [115, 26] width 139 height 8
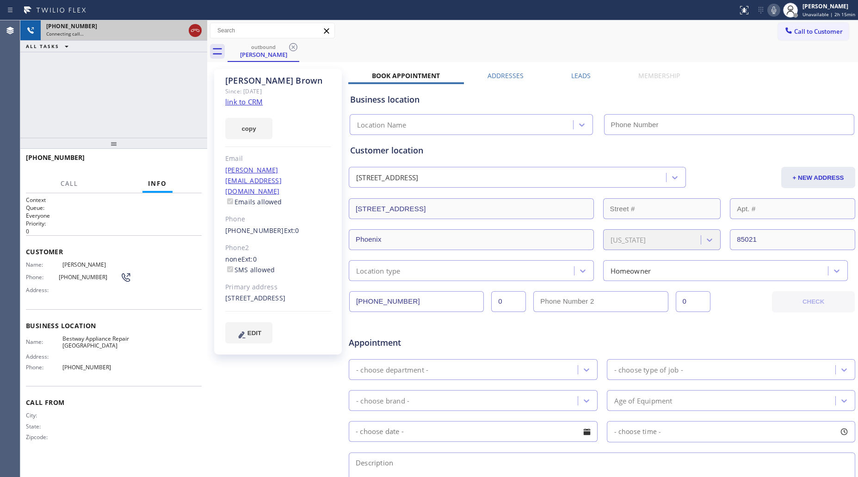
click at [197, 26] on icon at bounding box center [195, 30] width 11 height 11
type input "[PHONE_NUMBER]"
click at [198, 29] on div "[PHONE_NUMBER]" at bounding box center [123, 26] width 155 height 8
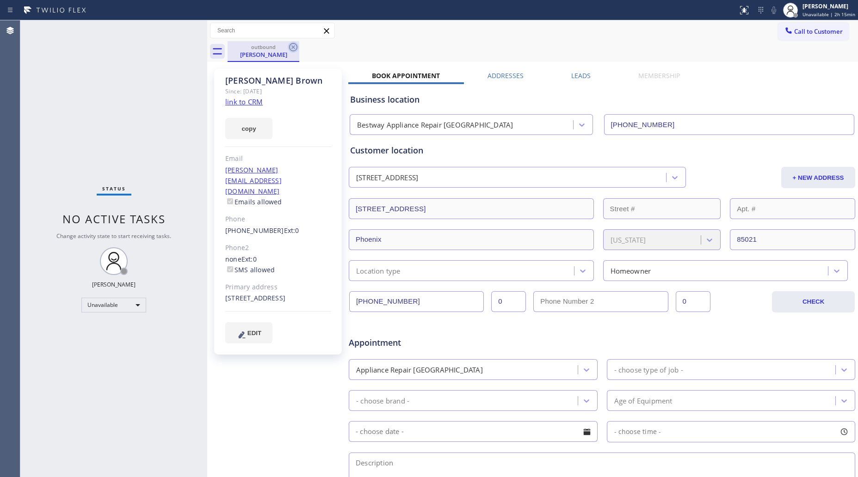
click at [290, 45] on icon at bounding box center [293, 47] width 11 height 11
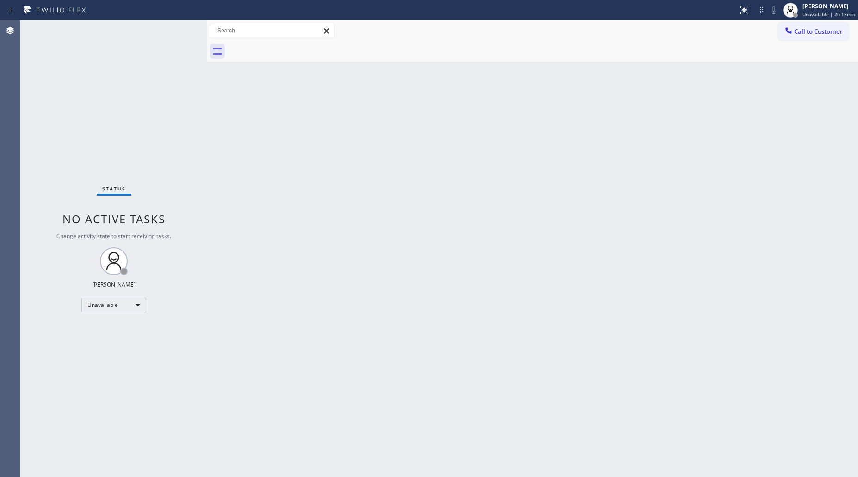
click at [616, 121] on div "Back to Dashboard Change Sender ID Customers Technicians Select a contact Outbo…" at bounding box center [532, 248] width 651 height 457
click at [803, 33] on span "Call to Customer" at bounding box center [818, 31] width 49 height 8
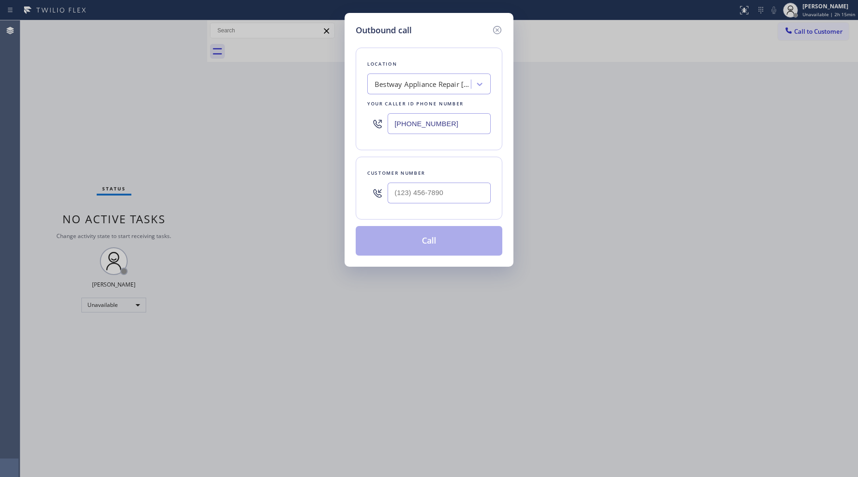
drag, startPoint x: 449, startPoint y: 124, endPoint x: 294, endPoint y: 110, distance: 156.0
click at [294, 110] on div "Outbound call Location Bestway Appliance Repair [GEOGRAPHIC_DATA] Your caller i…" at bounding box center [429, 238] width 858 height 477
paste input "708) 316-0675"
type input "[PHONE_NUMBER]"
click at [394, 188] on input "(___) ___-____" at bounding box center [439, 193] width 103 height 21
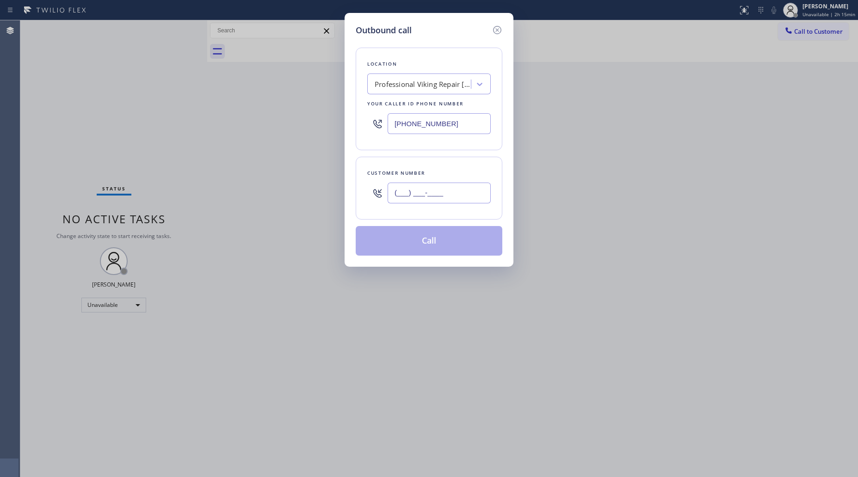
paste input "708) 905-6009"
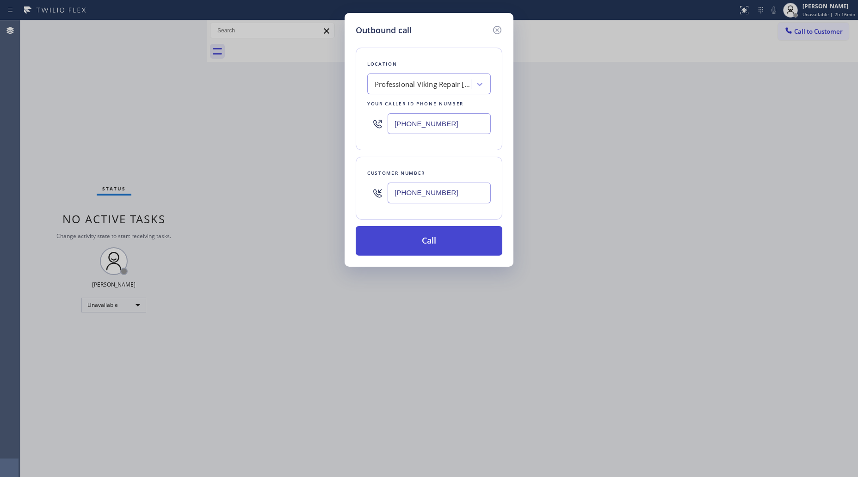
type input "[PHONE_NUMBER]"
click at [433, 251] on button "Call" at bounding box center [429, 241] width 147 height 30
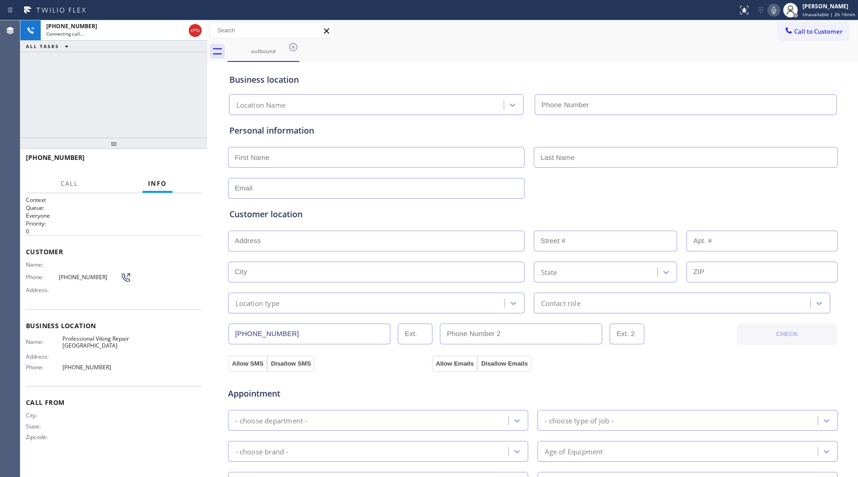
type input "[PHONE_NUMBER]"
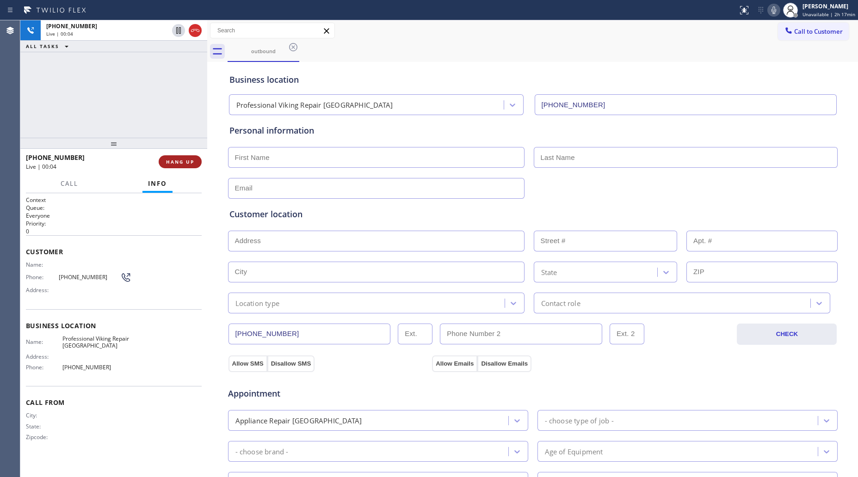
click at [168, 163] on span "HANG UP" at bounding box center [180, 162] width 28 height 6
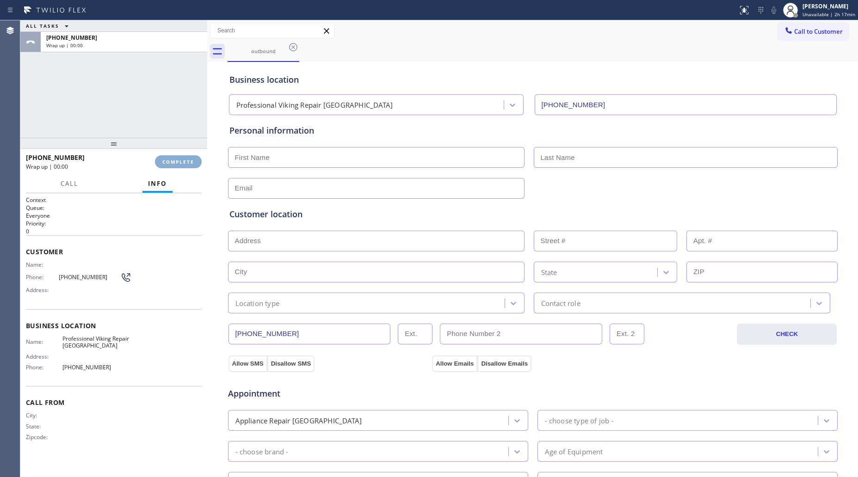
click at [171, 162] on span "COMPLETE" at bounding box center [178, 162] width 32 height 6
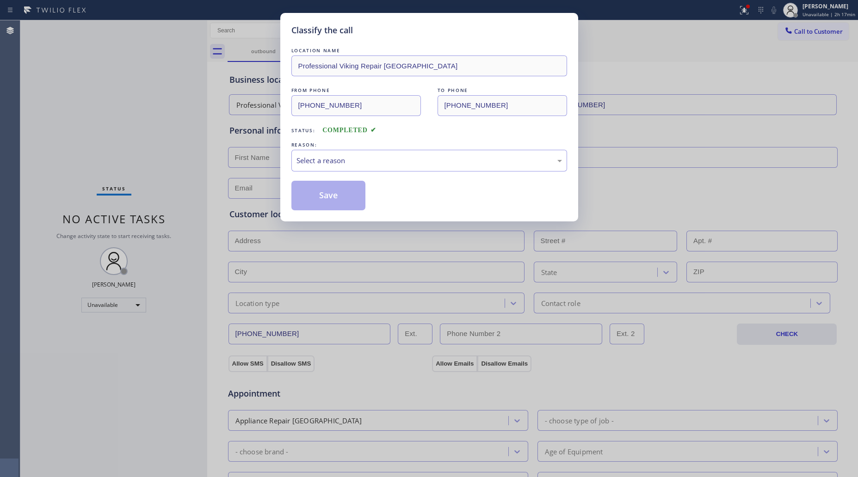
click at [251, 154] on div "Classify the call LOCATION NAME Professional Viking Repair [GEOGRAPHIC_DATA] FR…" at bounding box center [429, 238] width 858 height 477
click at [303, 162] on div "Select a reason" at bounding box center [430, 160] width 266 height 11
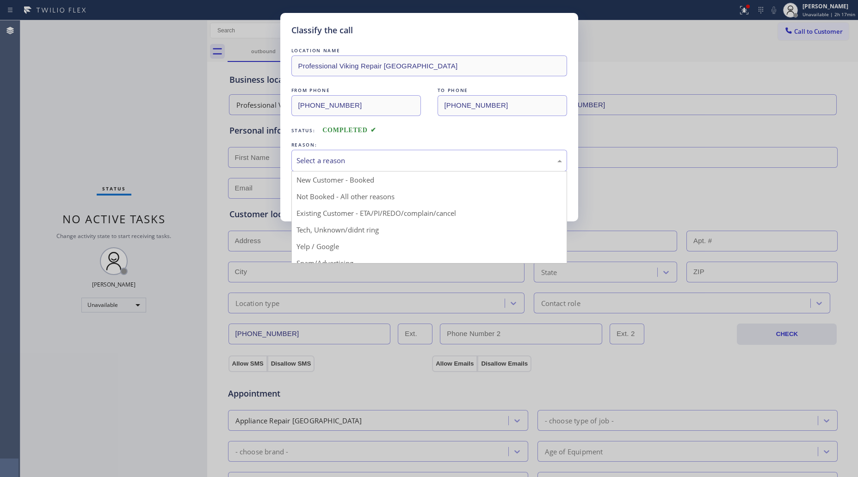
click at [324, 198] on button "Save" at bounding box center [328, 196] width 74 height 30
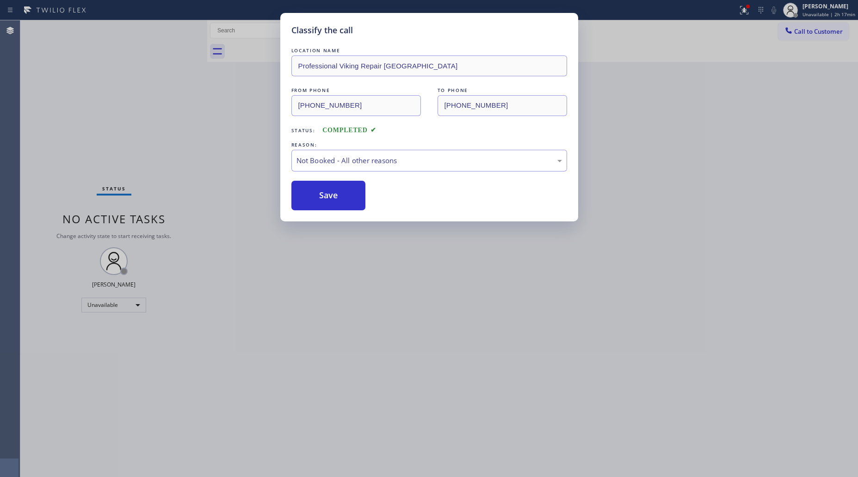
click at [174, 139] on div "Classify the call LOCATION NAME Professional Viking Repair [GEOGRAPHIC_DATA] FR…" at bounding box center [429, 238] width 858 height 477
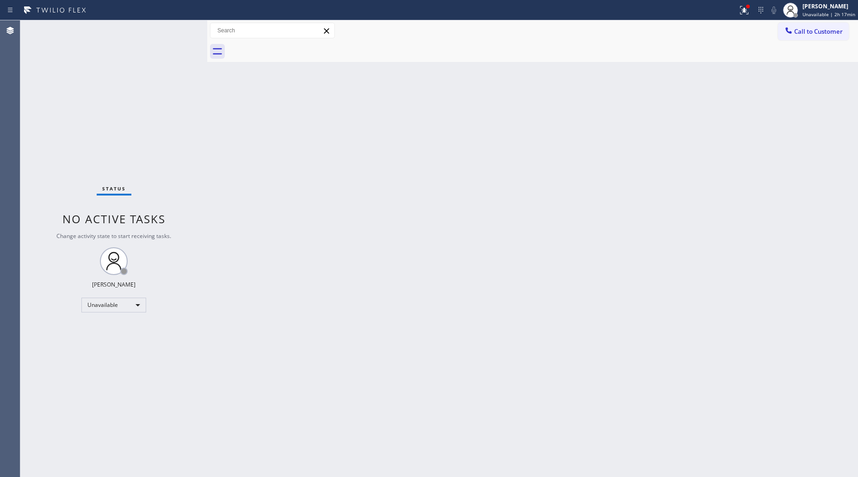
drag, startPoint x: 747, startPoint y: 12, endPoint x: 738, endPoint y: 61, distance: 48.9
click at [744, 17] on button at bounding box center [744, 10] width 20 height 20
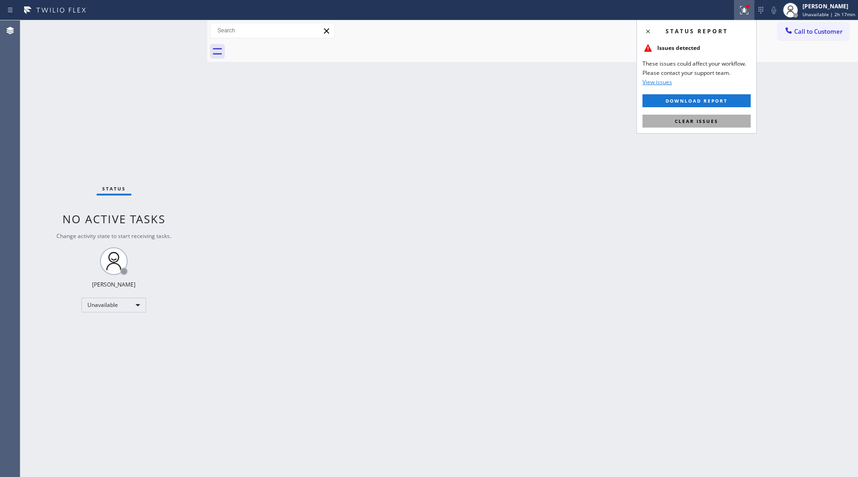
click at [722, 117] on button "Clear issues" at bounding box center [697, 121] width 108 height 13
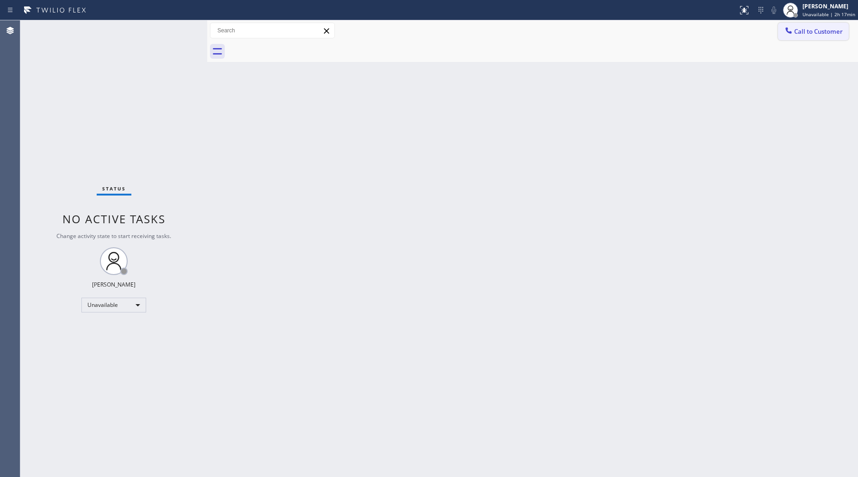
click at [819, 35] on span "Call to Customer" at bounding box center [818, 31] width 49 height 8
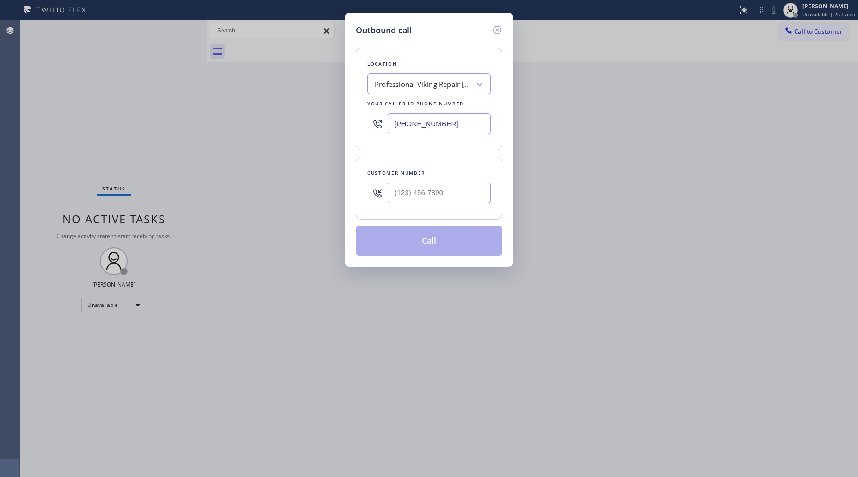
drag, startPoint x: 423, startPoint y: 128, endPoint x: 332, endPoint y: 119, distance: 92.0
click at [385, 128] on div "[PHONE_NUMBER]" at bounding box center [429, 124] width 124 height 30
paste input "805) 609-8647"
type input "[PHONE_NUMBER]"
click at [458, 189] on input "(___) ___-____" at bounding box center [439, 193] width 103 height 21
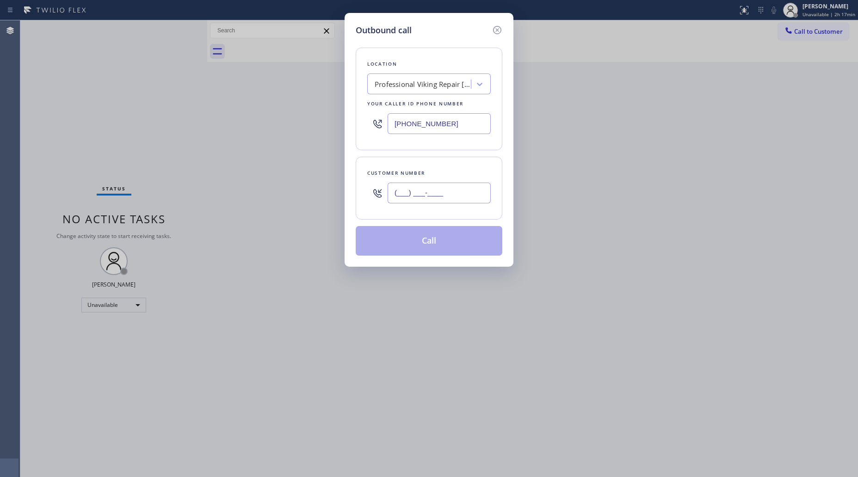
paste input "805) 609-8647"
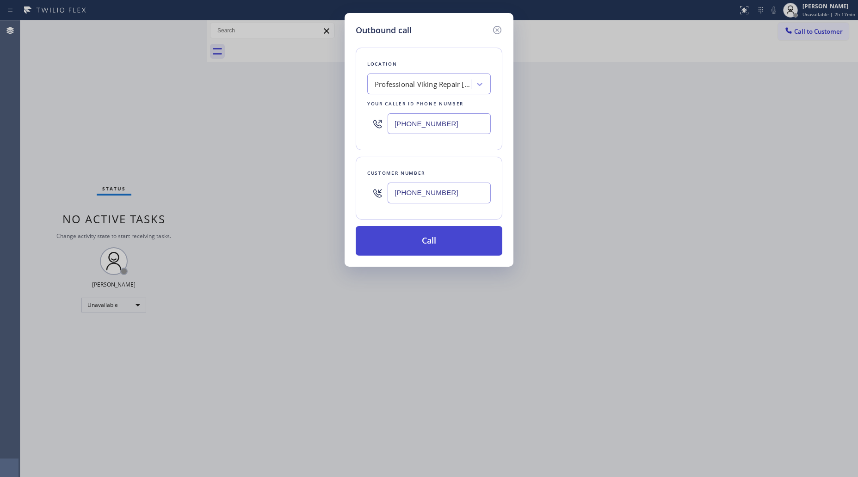
type input "[PHONE_NUMBER]"
click at [439, 250] on button "Call" at bounding box center [429, 241] width 147 height 30
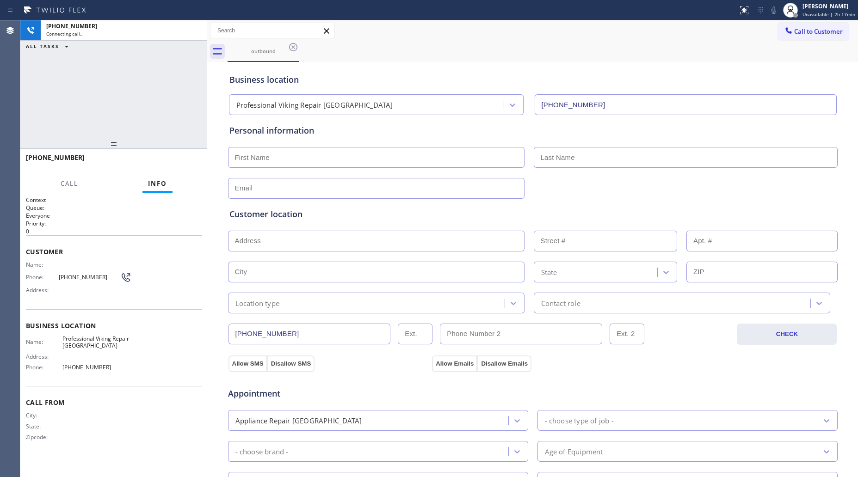
type input "[PHONE_NUMBER]"
drag, startPoint x: 547, startPoint y: 15, endPoint x: 519, endPoint y: 21, distance: 29.3
click at [545, 15] on div at bounding box center [369, 10] width 730 height 15
click at [151, 56] on div "[PHONE_NUMBER] Connecting call… ALL TASKS ALL TASKS ACTIVE TASKS TASKS IN WRAP …" at bounding box center [113, 79] width 187 height 118
click at [191, 31] on icon at bounding box center [195, 30] width 11 height 11
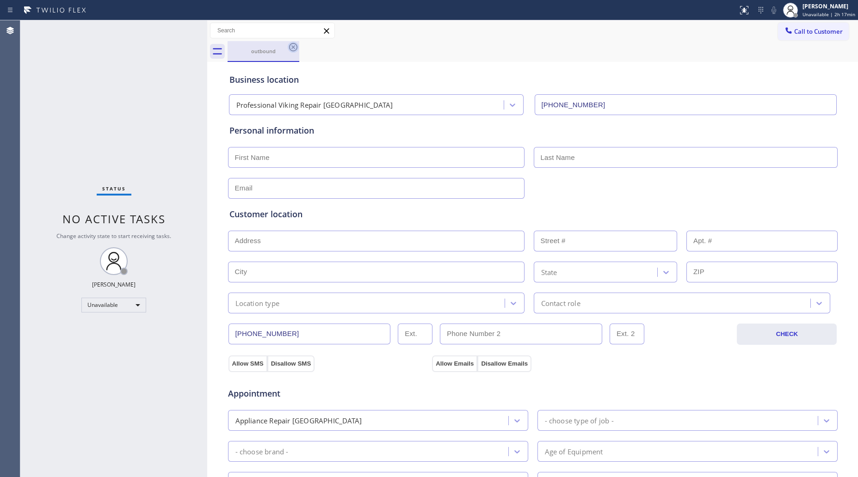
click at [293, 49] on icon at bounding box center [293, 47] width 11 height 11
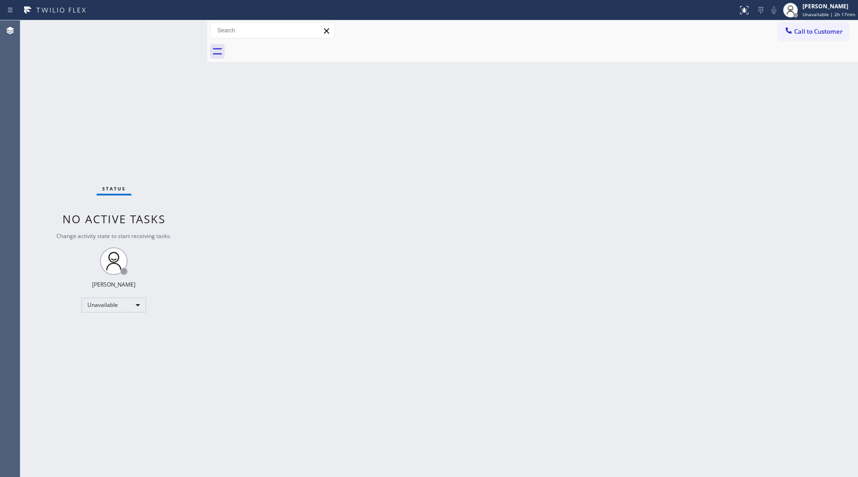
click at [810, 38] on button "Call to Customer" at bounding box center [813, 32] width 71 height 18
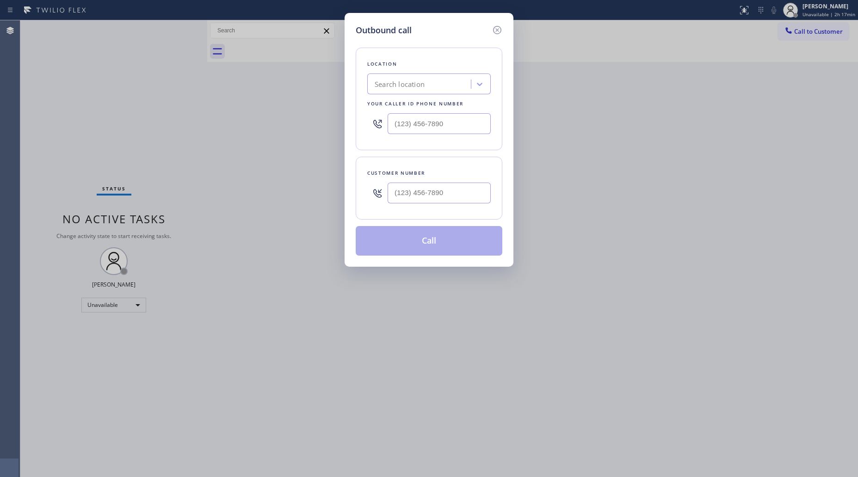
type input "(___) ___-____"
drag, startPoint x: 458, startPoint y: 128, endPoint x: 398, endPoint y: 128, distance: 60.1
click at [398, 128] on input "(___) ___-____" at bounding box center [439, 123] width 103 height 21
click at [452, 204] on input "(___) ___-____" at bounding box center [439, 193] width 103 height 21
paste input "938) 217-0432"
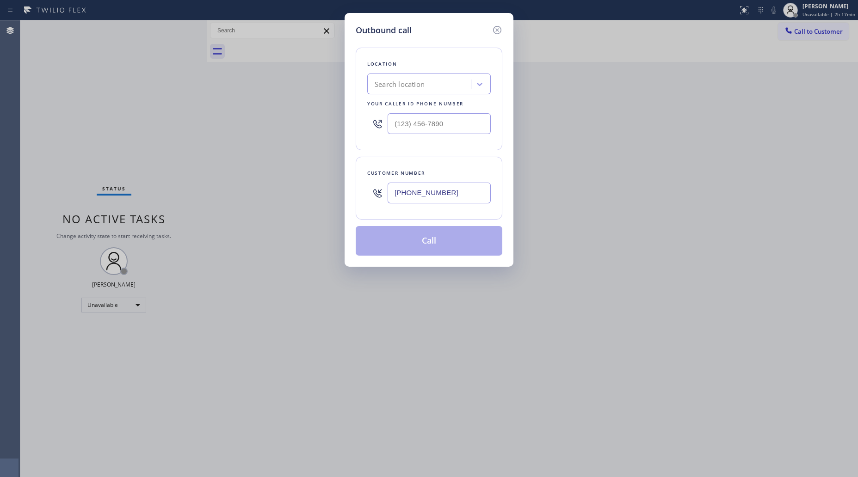
type input "[PHONE_NUMBER]"
drag, startPoint x: 588, startPoint y: 119, endPoint x: 526, endPoint y: 103, distance: 63.6
click at [586, 119] on div "Outbound call Location Search location Your caller id phone number Customer num…" at bounding box center [429, 238] width 858 height 477
click at [461, 84] on div "Search location" at bounding box center [420, 84] width 101 height 16
click at [463, 119] on input "(___) ___-____" at bounding box center [439, 123] width 103 height 21
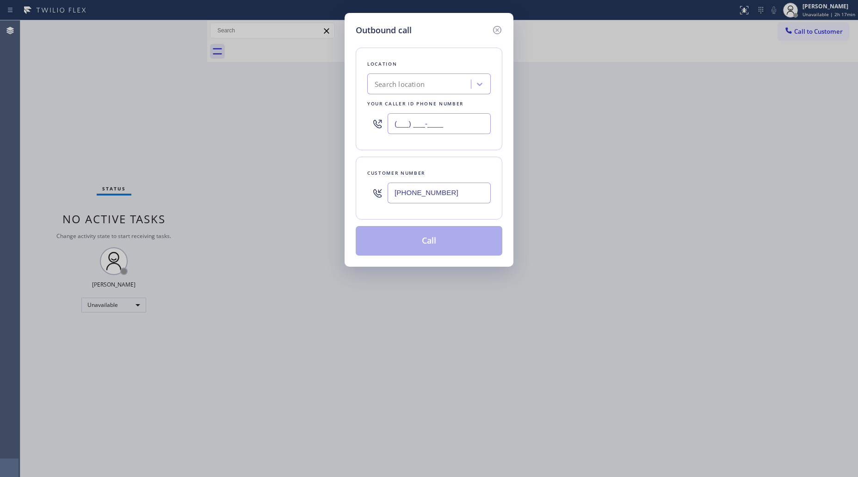
paste input "855) 999-4417"
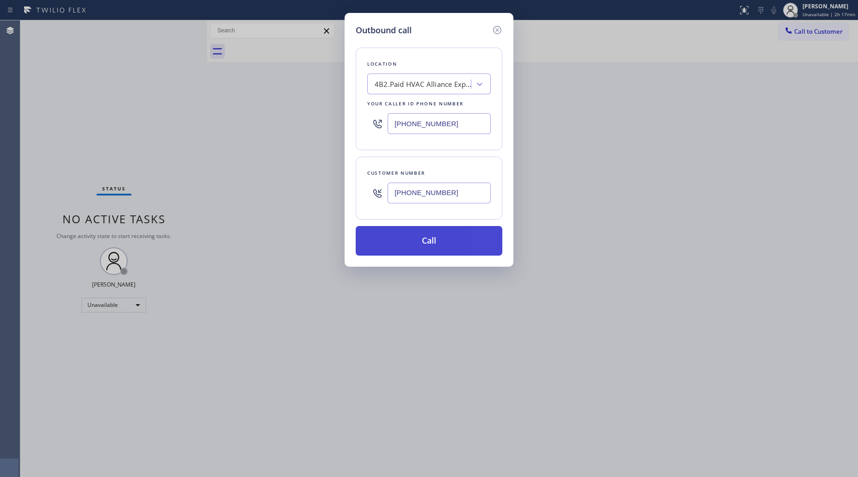
type input "[PHONE_NUMBER]"
click at [432, 239] on button "Call" at bounding box center [429, 241] width 147 height 30
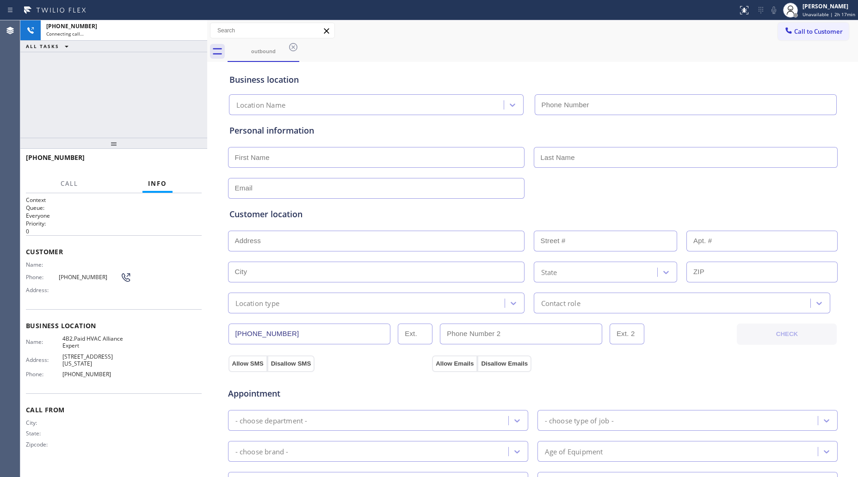
type input "[PHONE_NUMBER]"
drag, startPoint x: 445, startPoint y: 71, endPoint x: 227, endPoint y: 49, distance: 219.5
click at [436, 68] on div "Business location HVAC Alliance Expert [PHONE_NUMBER]" at bounding box center [533, 89] width 611 height 51
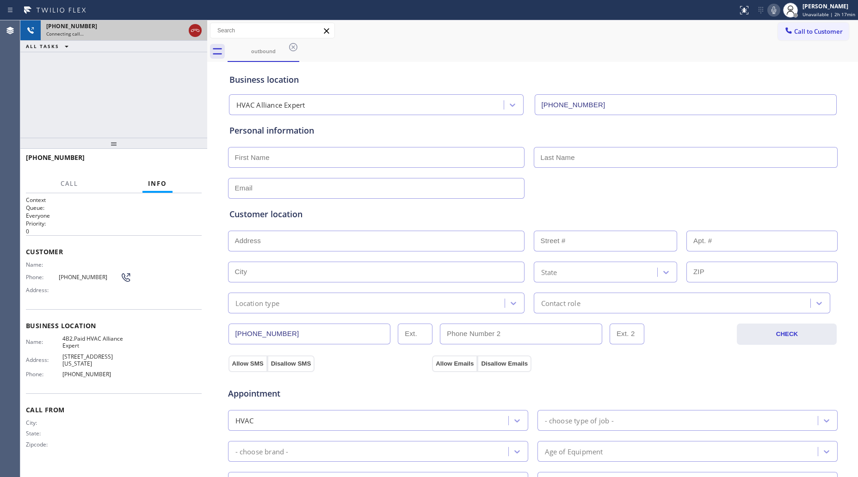
click at [189, 35] on div at bounding box center [195, 30] width 13 height 11
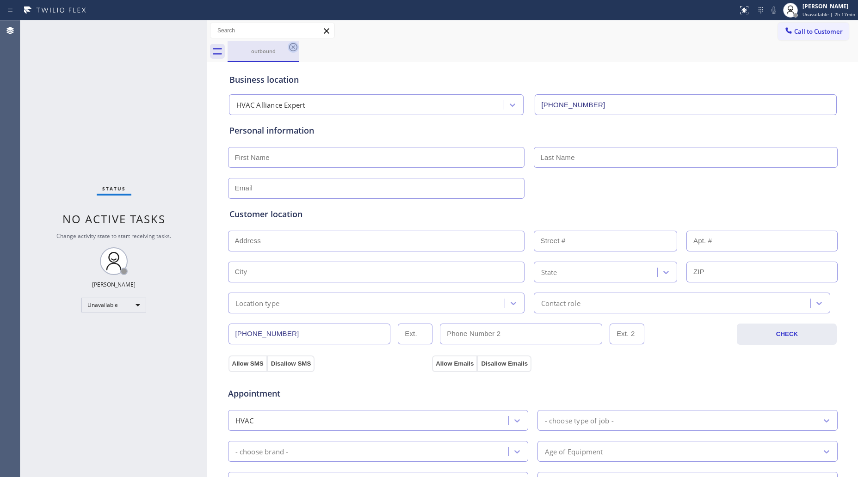
drag, startPoint x: 292, startPoint y: 48, endPoint x: 299, endPoint y: 49, distance: 6.6
click at [294, 49] on icon at bounding box center [293, 47] width 8 height 8
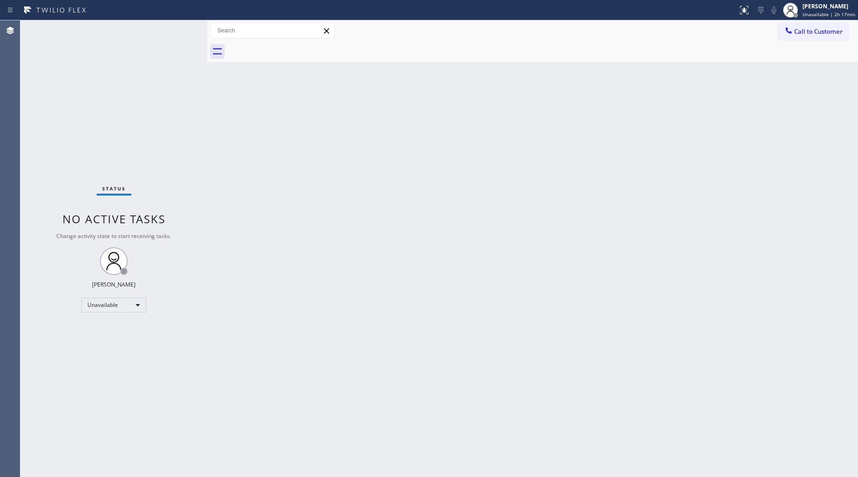
drag, startPoint x: 808, startPoint y: 33, endPoint x: 802, endPoint y: 38, distance: 7.6
click at [806, 33] on span "Call to Customer" at bounding box center [818, 31] width 49 height 8
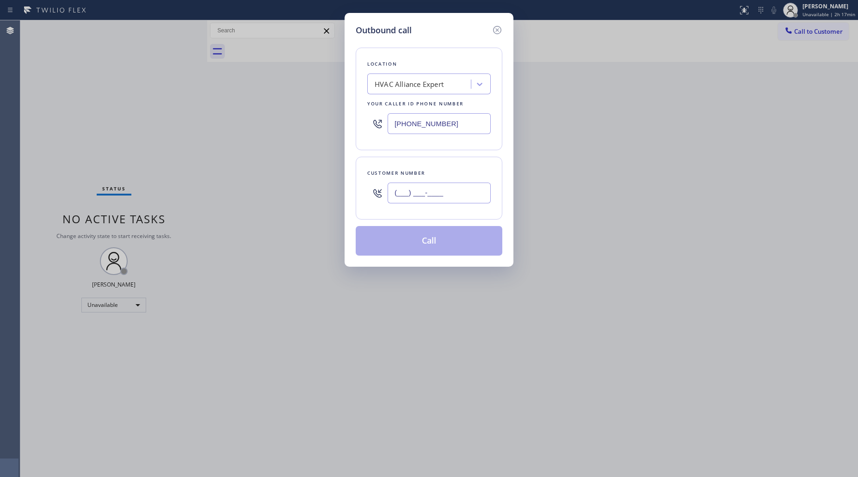
drag, startPoint x: 447, startPoint y: 185, endPoint x: 456, endPoint y: 186, distance: 8.4
click at [449, 186] on input "(___) ___-____" at bounding box center [439, 193] width 103 height 21
paste input "239) 508-9675"
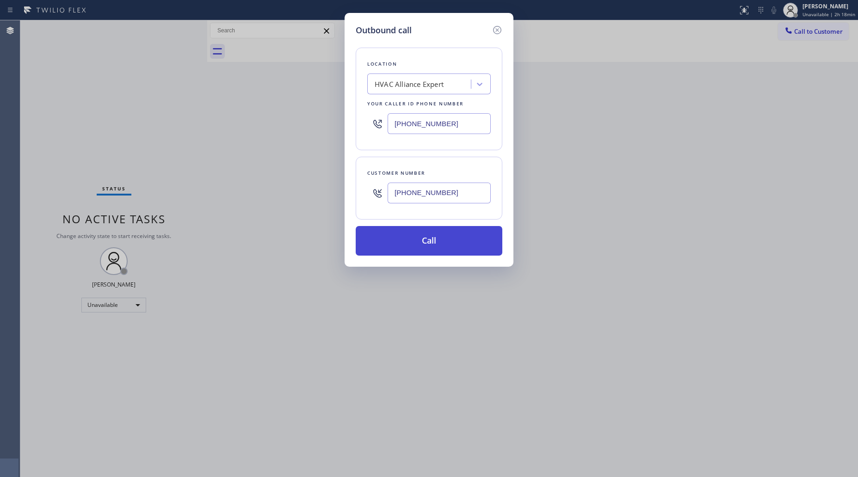
type input "[PHONE_NUMBER]"
click at [440, 248] on button "Call" at bounding box center [429, 241] width 147 height 30
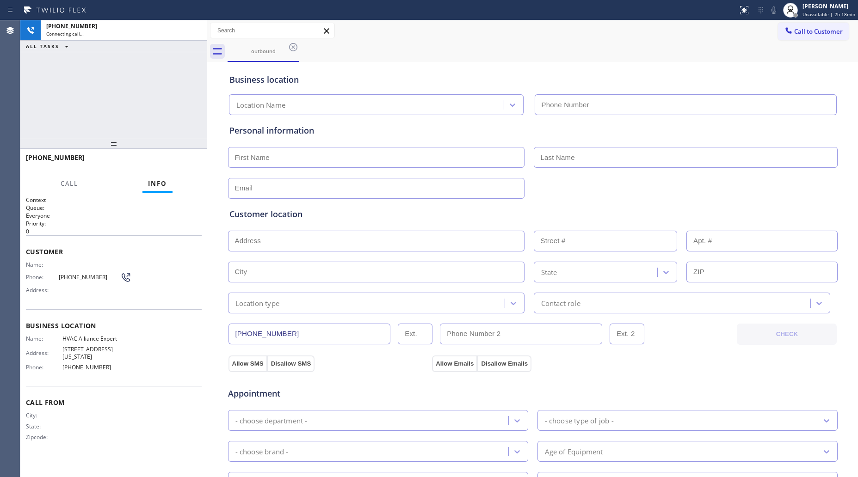
type input "[PHONE_NUMBER]"
click at [183, 159] on span "HANG UP" at bounding box center [180, 162] width 28 height 6
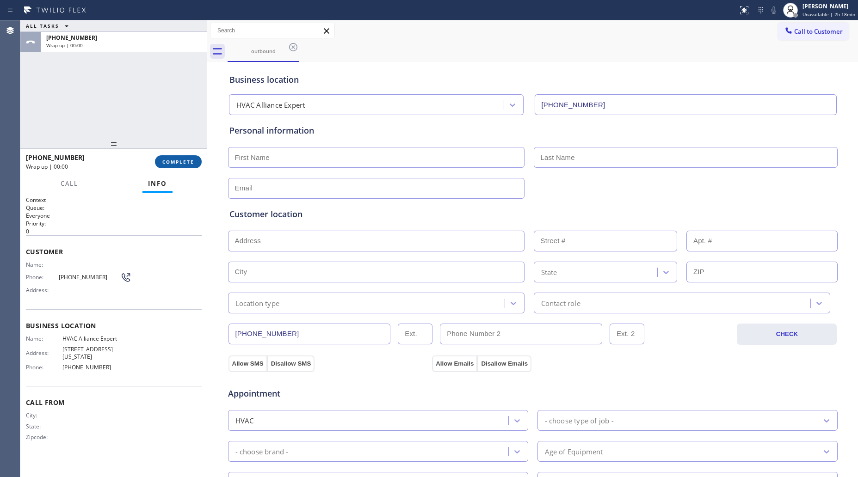
click at [194, 162] on button "COMPLETE" at bounding box center [178, 161] width 47 height 13
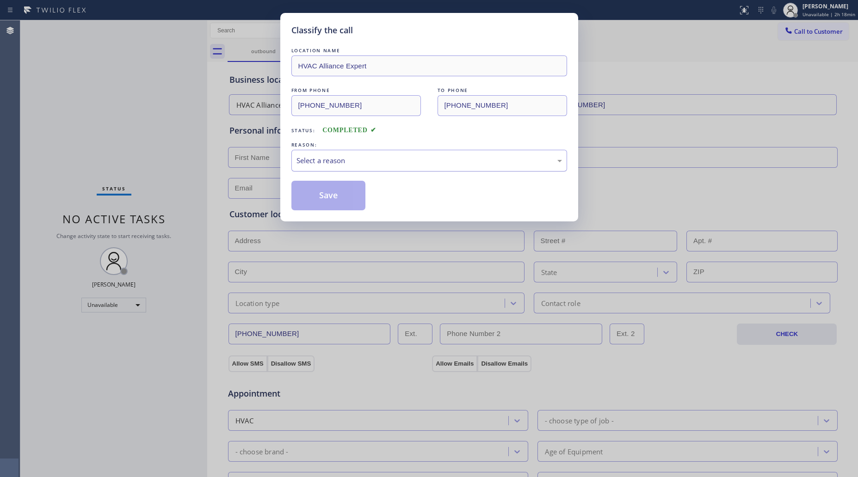
drag, startPoint x: 349, startPoint y: 162, endPoint x: 345, endPoint y: 169, distance: 8.1
click at [350, 162] on div "Select a reason" at bounding box center [430, 160] width 266 height 11
click at [334, 197] on button "Save" at bounding box center [328, 196] width 74 height 30
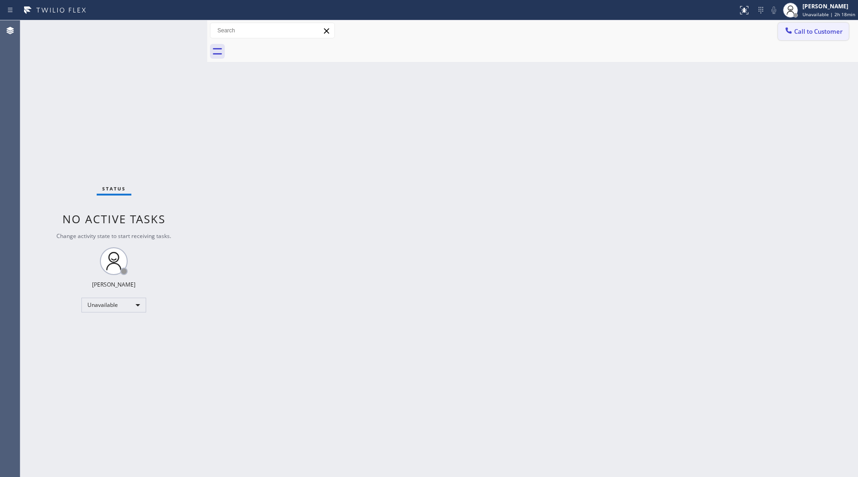
click at [817, 30] on span "Call to Customer" at bounding box center [818, 31] width 49 height 8
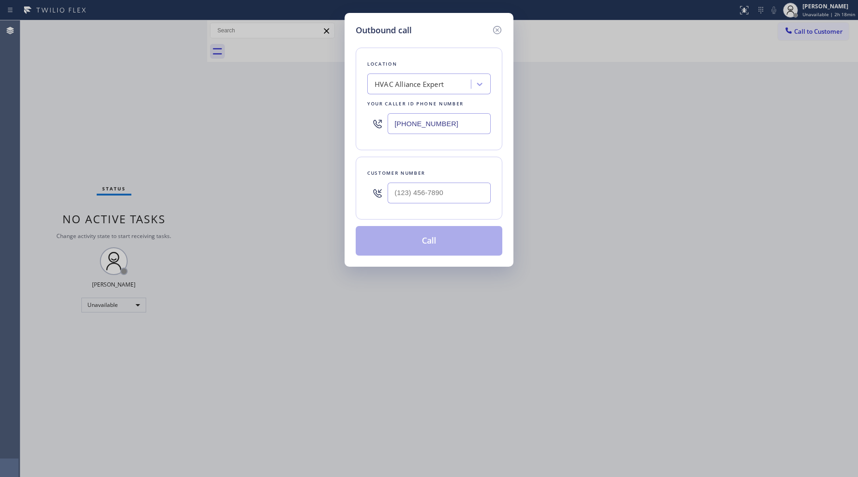
click at [458, 184] on div at bounding box center [439, 193] width 103 height 30
click at [459, 187] on input "(___) ___-____" at bounding box center [439, 193] width 103 height 21
paste input "386) 308-4641"
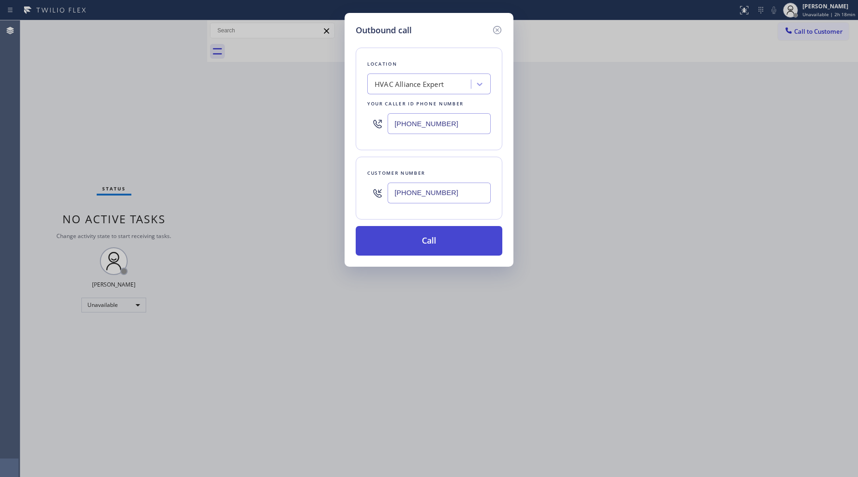
type input "[PHONE_NUMBER]"
click at [429, 243] on button "Call" at bounding box center [429, 241] width 147 height 30
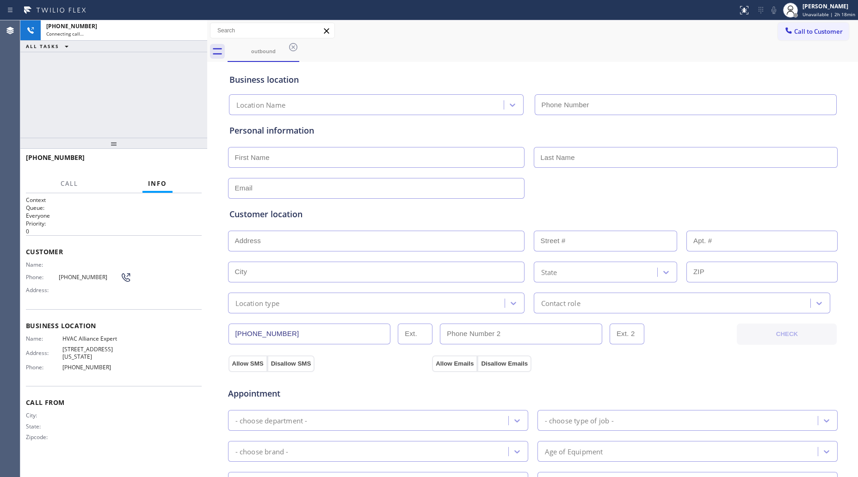
type input "[PHONE_NUMBER]"
click at [183, 166] on button "HANG UP" at bounding box center [180, 161] width 43 height 13
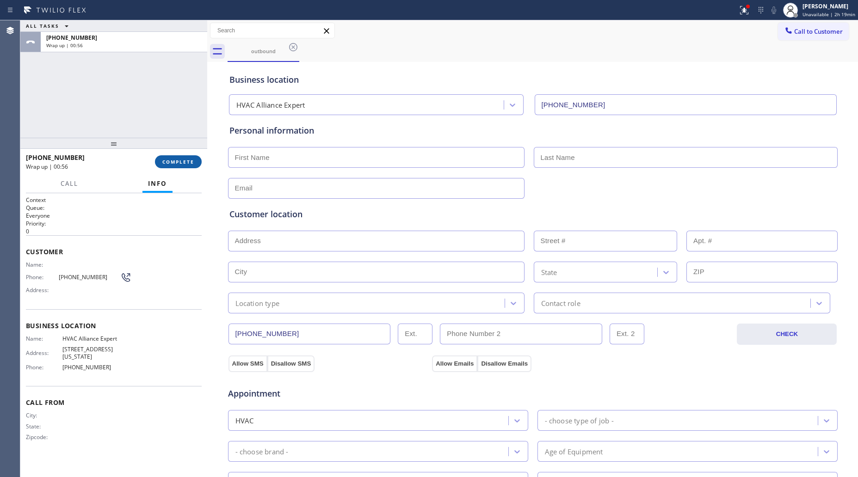
click at [190, 158] on button "COMPLETE" at bounding box center [178, 161] width 47 height 13
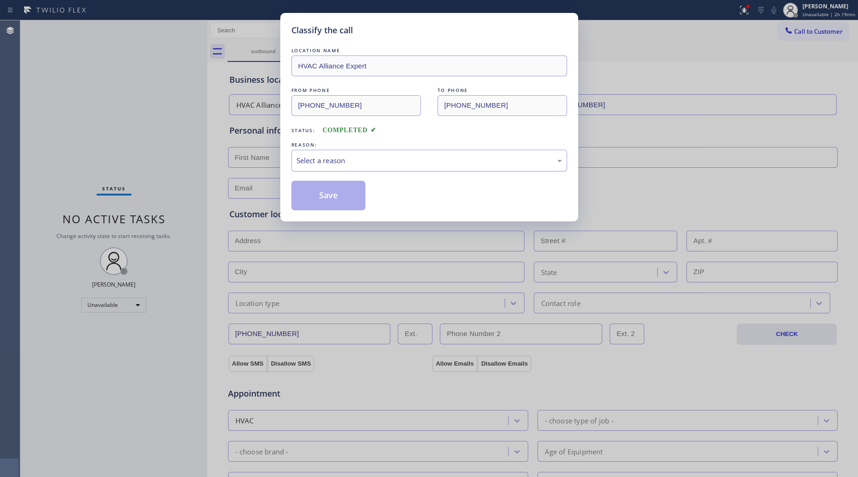
click at [366, 160] on div "Select a reason" at bounding box center [430, 160] width 266 height 11
click at [325, 194] on button "Save" at bounding box center [328, 196] width 74 height 30
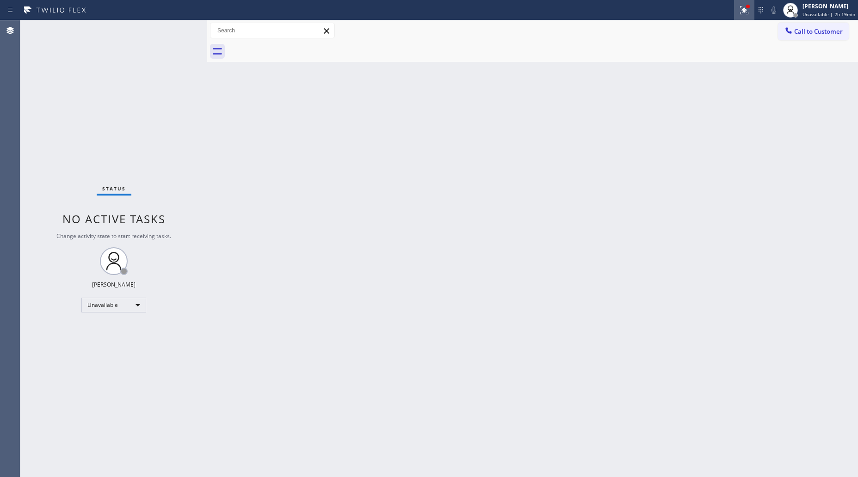
click at [749, 16] on button at bounding box center [744, 10] width 20 height 20
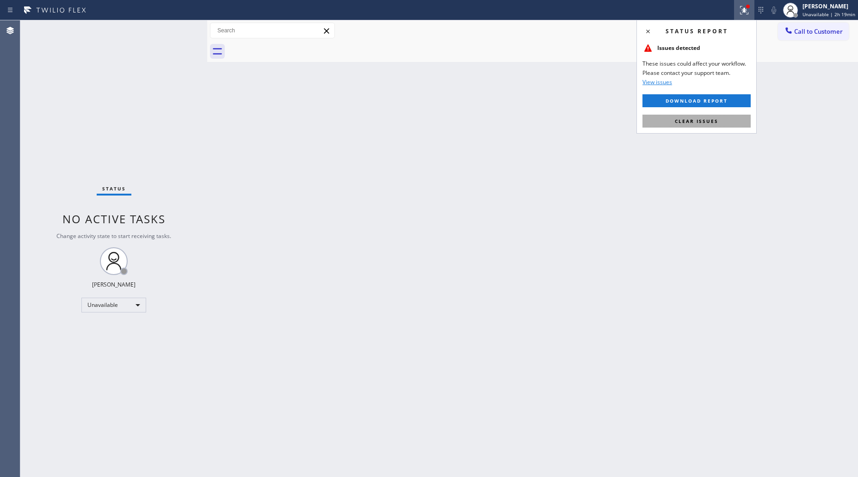
click at [720, 118] on button "Clear issues" at bounding box center [697, 121] width 108 height 13
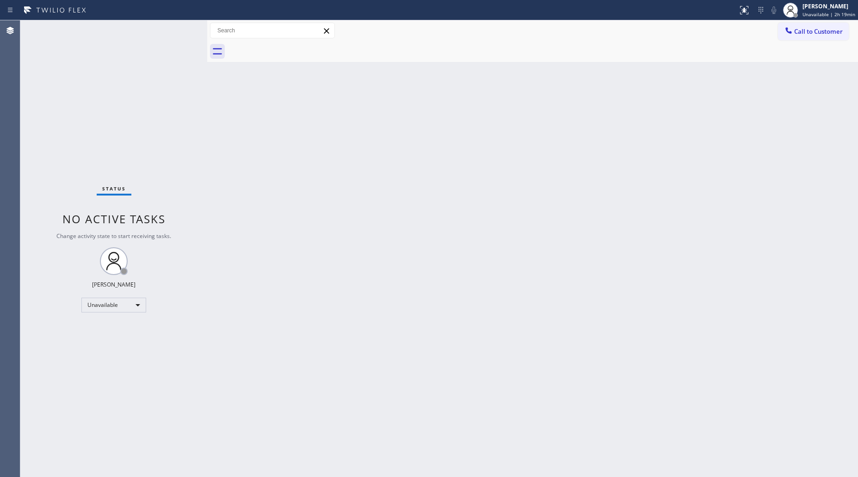
drag, startPoint x: 575, startPoint y: 116, endPoint x: 603, endPoint y: 89, distance: 38.3
click at [581, 111] on div "Back to Dashboard Change Sender ID Customers Technicians Select a contact Outbo…" at bounding box center [532, 248] width 651 height 457
click at [810, 40] on div "Call to Customer Outbound call Location HVAC Alliance Expert Your caller id pho…" at bounding box center [532, 41] width 651 height 42
click at [792, 33] on icon at bounding box center [788, 30] width 9 height 9
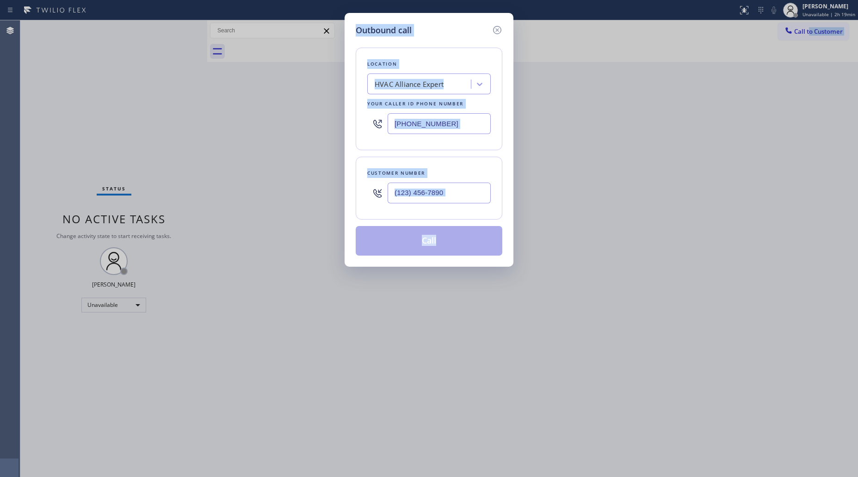
click at [762, 54] on div "Outbound call Location HVAC Alliance Expert Your caller id phone number [PHONE_…" at bounding box center [429, 238] width 858 height 477
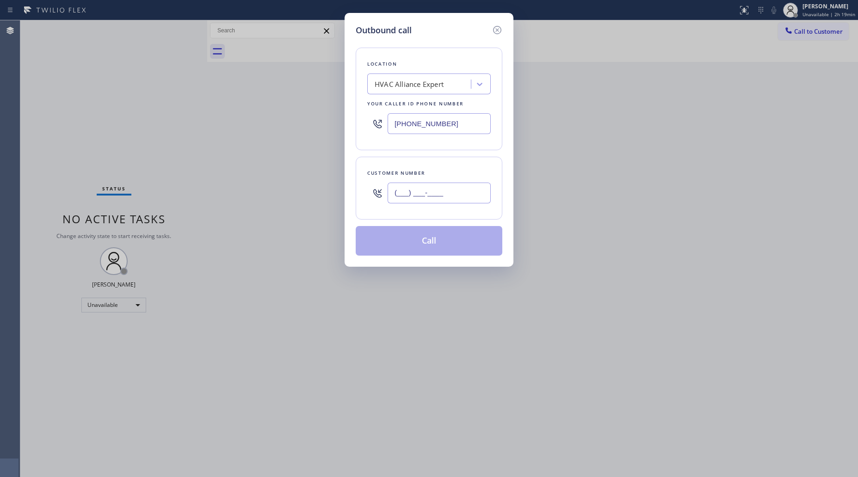
click at [475, 185] on input "(___) ___-____" at bounding box center [439, 193] width 103 height 21
paste input "305) 771-6197"
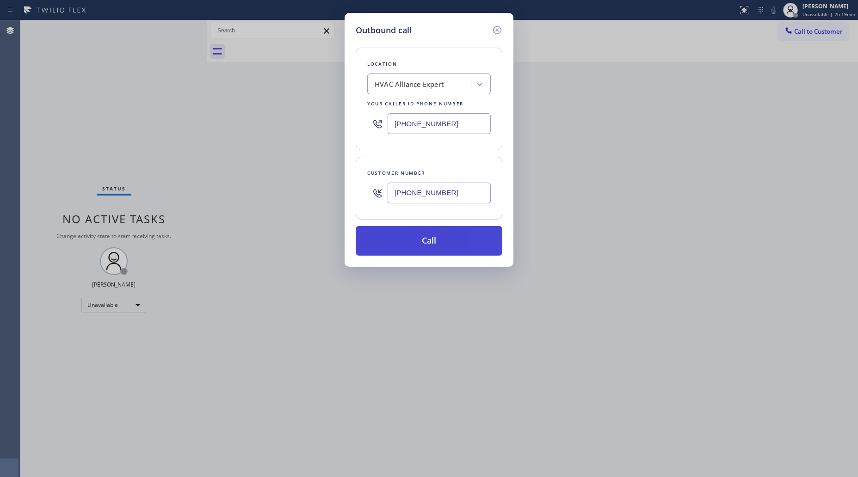
type input "[PHONE_NUMBER]"
click at [428, 237] on button "Call" at bounding box center [429, 241] width 147 height 30
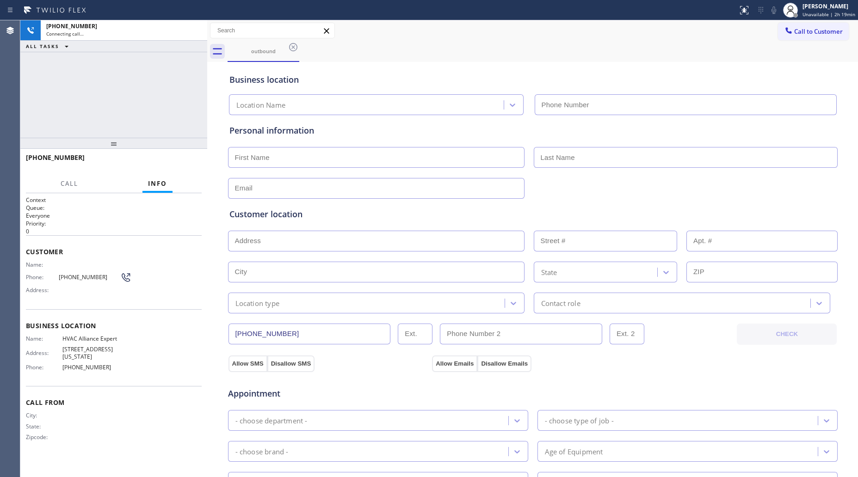
type input "[PHONE_NUMBER]"
click at [176, 154] on div "[PHONE_NUMBER] Live | 00:01 HANG UP" at bounding box center [114, 162] width 176 height 24
click at [176, 154] on div "[PHONE_NUMBER] Live | 00:02 HANG UP" at bounding box center [114, 162] width 176 height 24
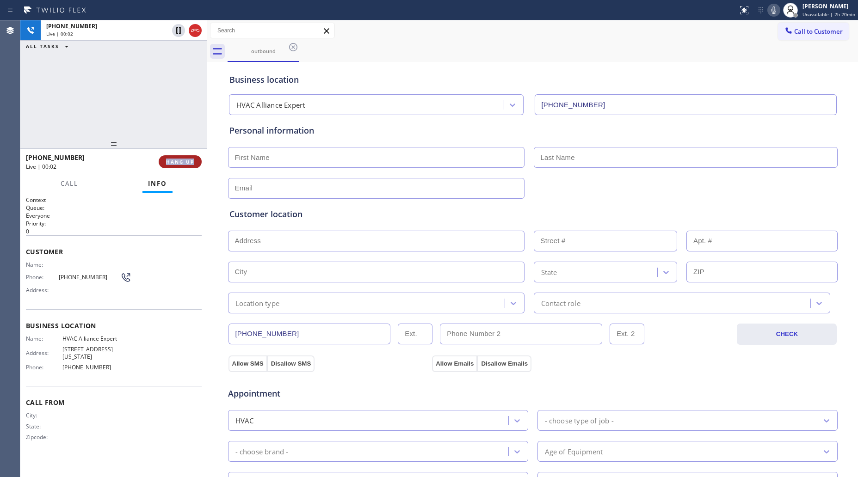
click at [176, 155] on button "HANG UP" at bounding box center [180, 161] width 43 height 13
click at [177, 158] on button "HANG UP" at bounding box center [180, 161] width 43 height 13
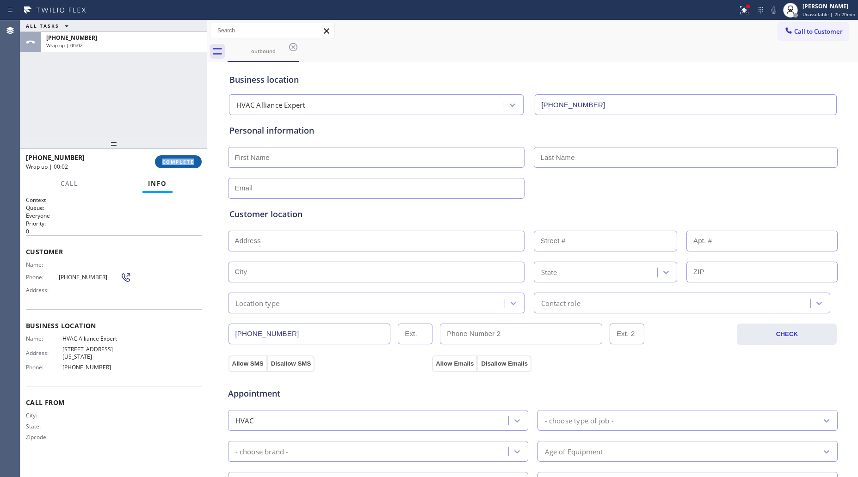
click at [187, 162] on span "COMPLETE" at bounding box center [178, 162] width 32 height 6
click at [254, 142] on div "Personal information" at bounding box center [532, 161] width 607 height 74
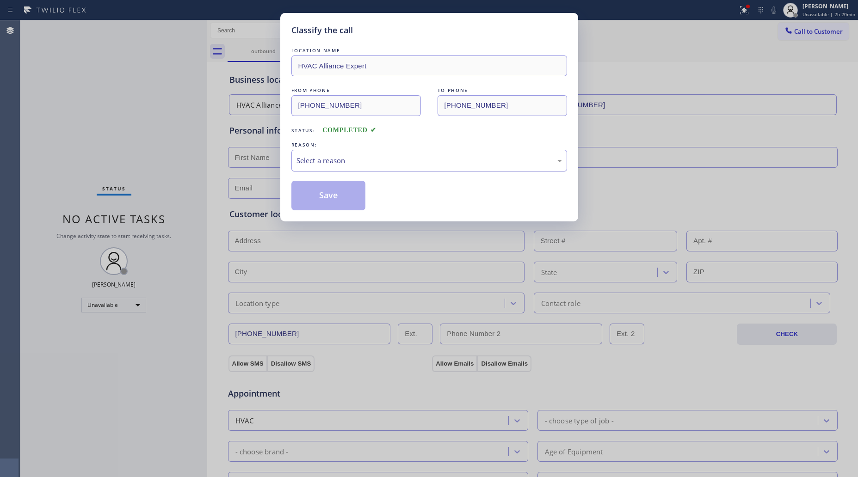
click at [316, 159] on div "Select a reason" at bounding box center [430, 160] width 266 height 11
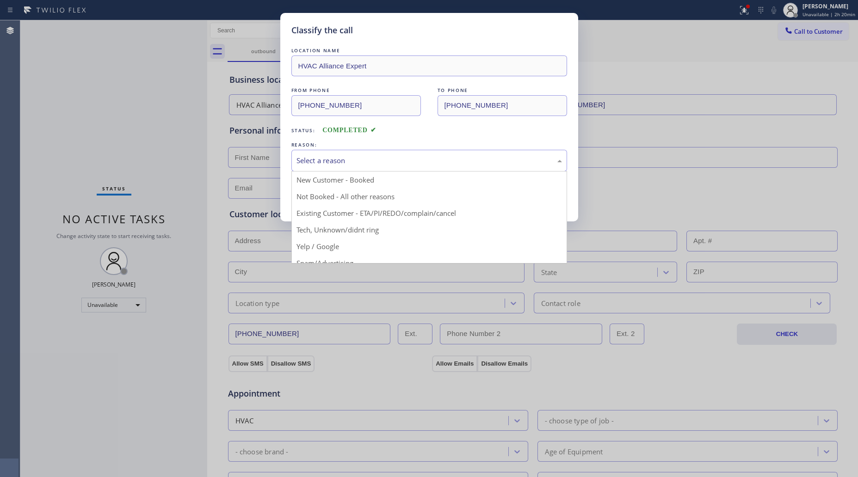
click at [318, 196] on button "Save" at bounding box center [328, 196] width 74 height 30
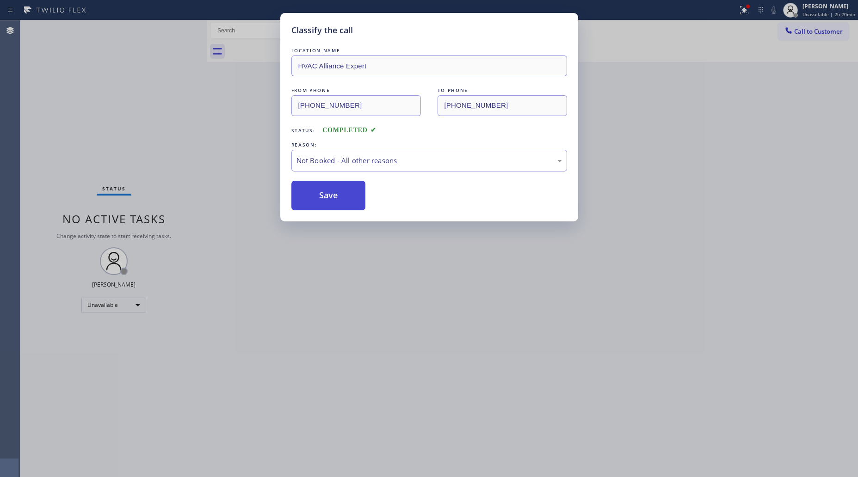
click at [318, 196] on button "Save" at bounding box center [328, 196] width 74 height 30
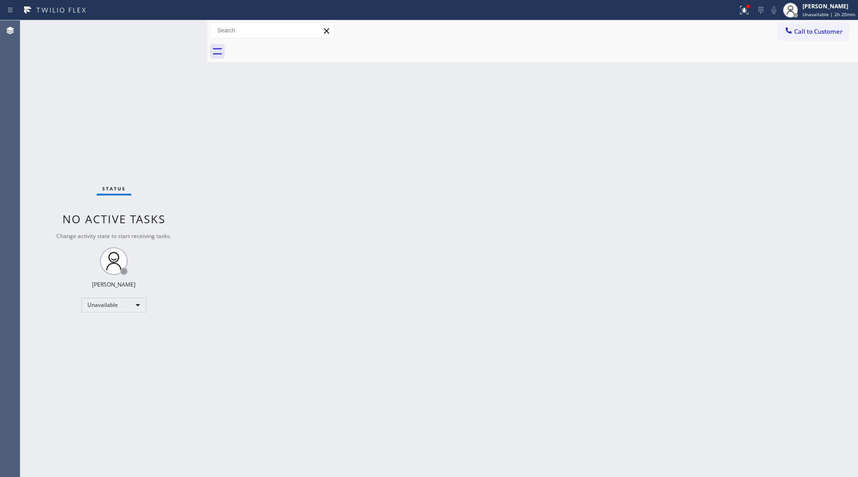
drag, startPoint x: 750, startPoint y: 6, endPoint x: 732, endPoint y: 42, distance: 39.9
click at [743, 15] on div at bounding box center [744, 10] width 20 height 20
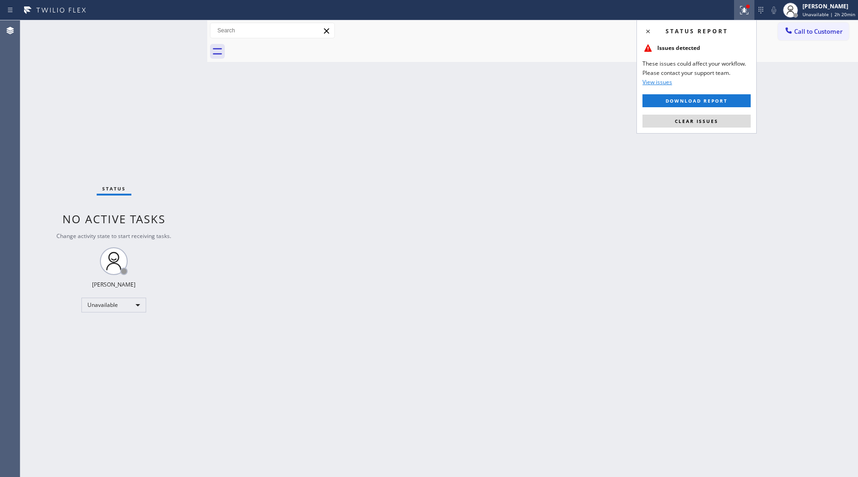
click at [711, 121] on span "Clear issues" at bounding box center [696, 121] width 43 height 6
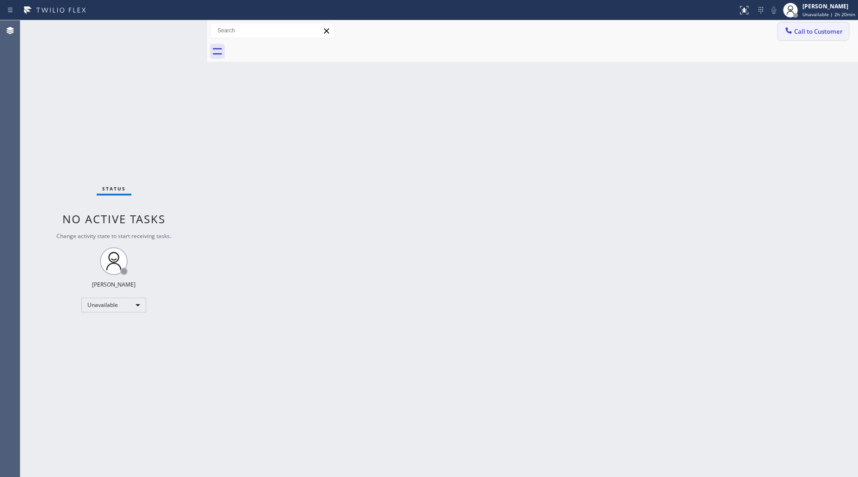
click at [797, 31] on span "Call to Customer" at bounding box center [818, 31] width 49 height 8
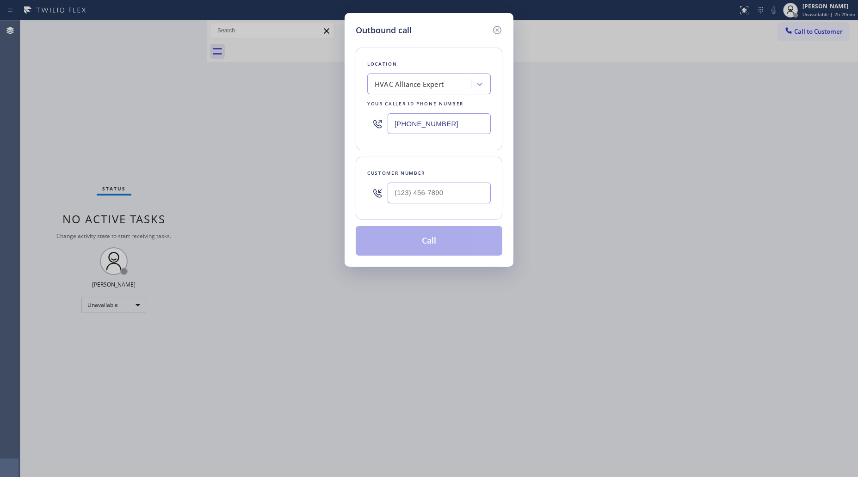
click at [464, 206] on div at bounding box center [439, 193] width 103 height 30
click at [463, 200] on input "(___) ___-____" at bounding box center [439, 193] width 103 height 21
paste input "425) 800-5181"
type input "[PHONE_NUMBER]"
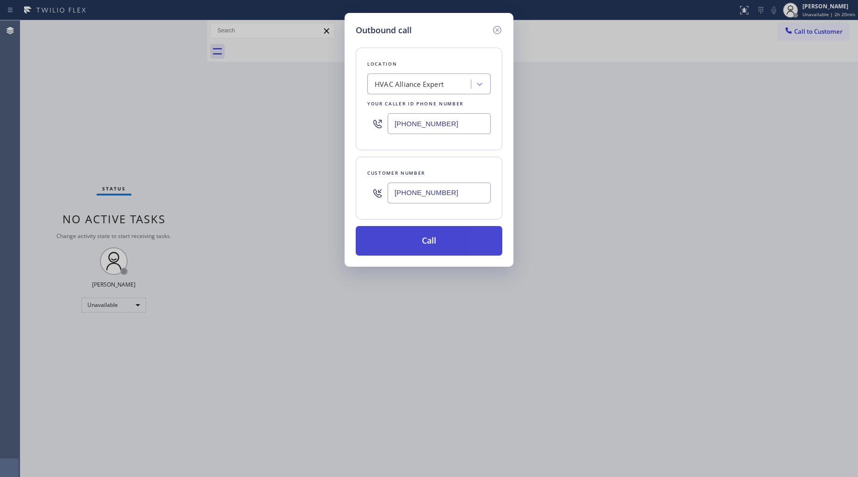
click at [438, 238] on button "Call" at bounding box center [429, 241] width 147 height 30
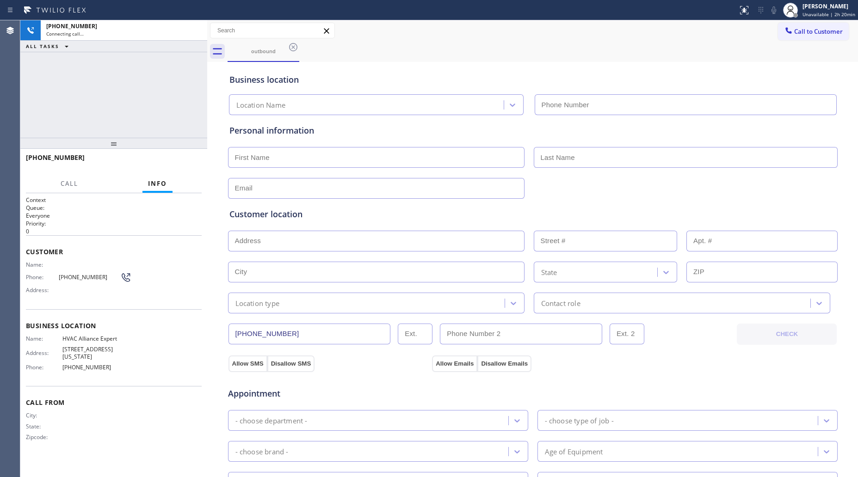
type input "[PHONE_NUMBER]"
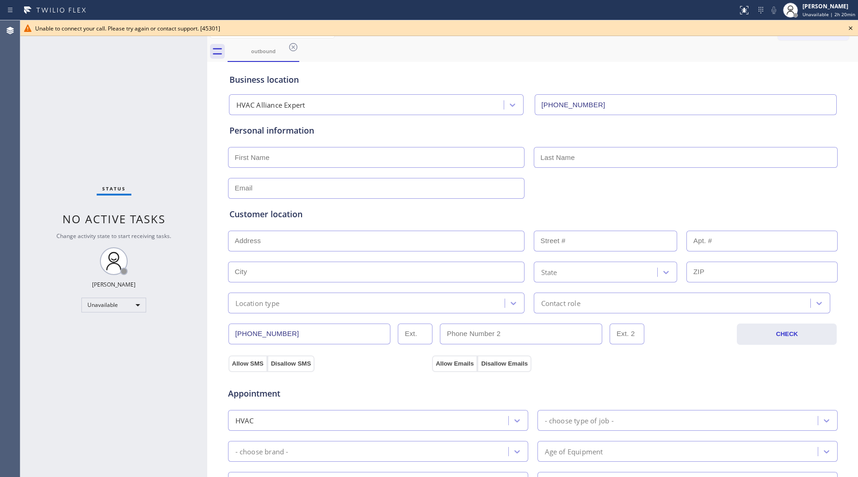
click at [299, 49] on div "outbound" at bounding box center [264, 51] width 72 height 21
click at [297, 46] on icon at bounding box center [293, 47] width 11 height 11
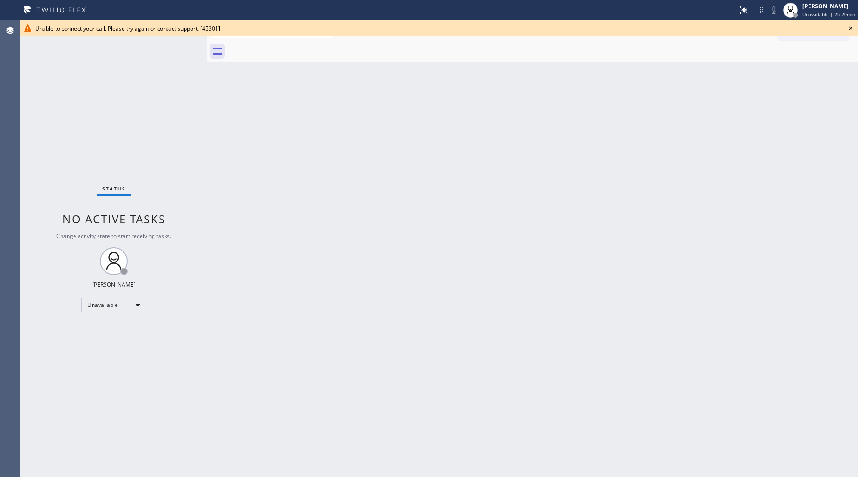
click at [853, 26] on icon at bounding box center [850, 28] width 11 height 11
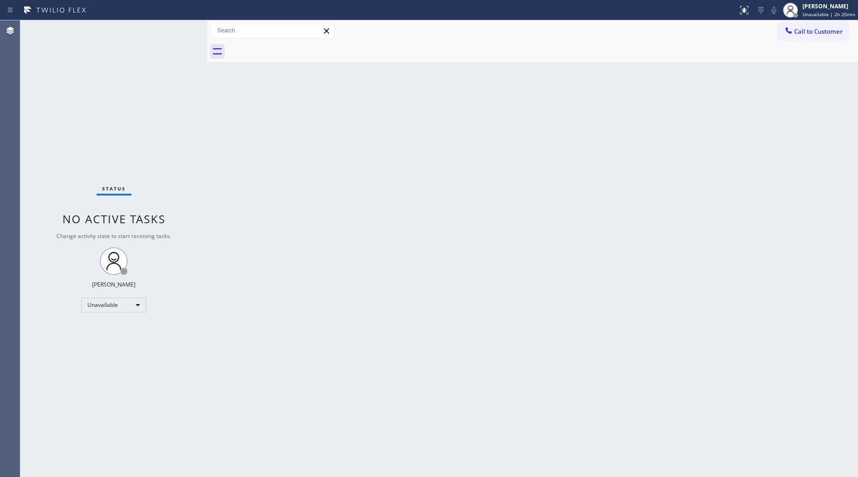
drag, startPoint x: 676, startPoint y: 149, endPoint x: 712, endPoint y: 98, distance: 62.0
click at [682, 144] on div "Back to Dashboard Change Sender ID Customers Technicians Select a contact Outbo…" at bounding box center [532, 248] width 651 height 457
click at [791, 33] on icon at bounding box center [789, 30] width 6 height 6
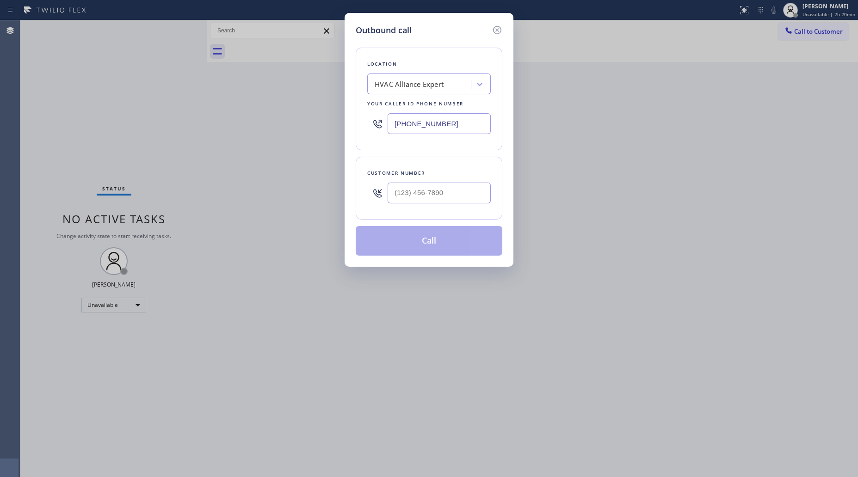
drag, startPoint x: 481, startPoint y: 128, endPoint x: 311, endPoint y: 123, distance: 169.9
click at [311, 123] on div "Outbound call Location HVAC Alliance Expert Your caller id phone number [PHONE_…" at bounding box center [429, 238] width 858 height 477
paste input "425) 800-5181"
type input "[PHONE_NUMBER]"
paste input "425) 648-6160"
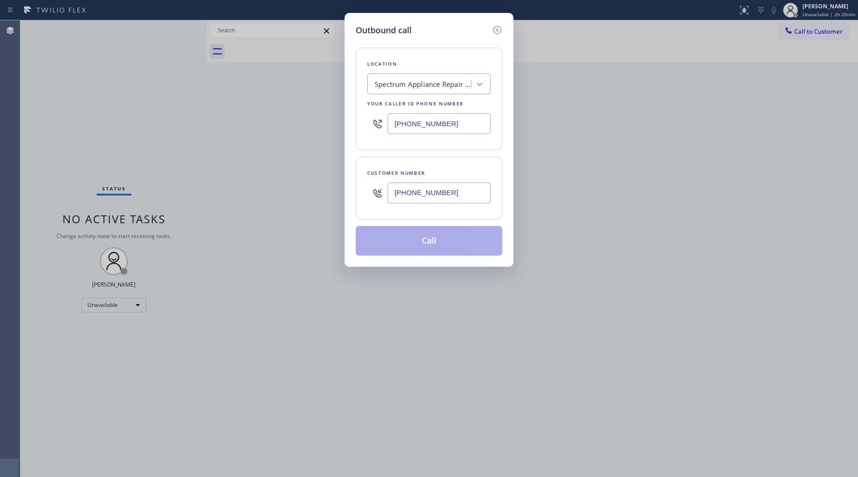
click at [466, 201] on input "[PHONE_NUMBER]" at bounding box center [439, 193] width 103 height 21
type input "[PHONE_NUMBER]"
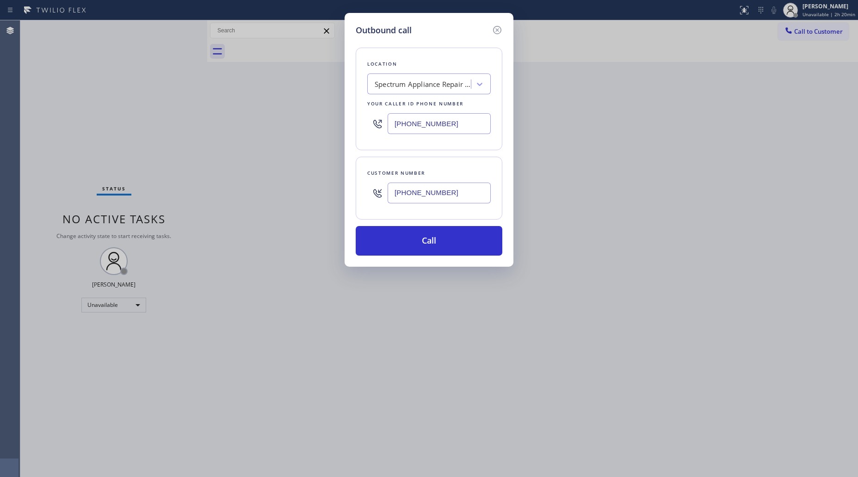
drag, startPoint x: 593, startPoint y: 159, endPoint x: 574, endPoint y: 155, distance: 19.2
click at [591, 158] on div "Outbound call Location Spectrum Appliance Repair [GEOGRAPHIC_DATA] Your caller …" at bounding box center [429, 238] width 858 height 477
click at [428, 239] on button "Call" at bounding box center [429, 241] width 147 height 30
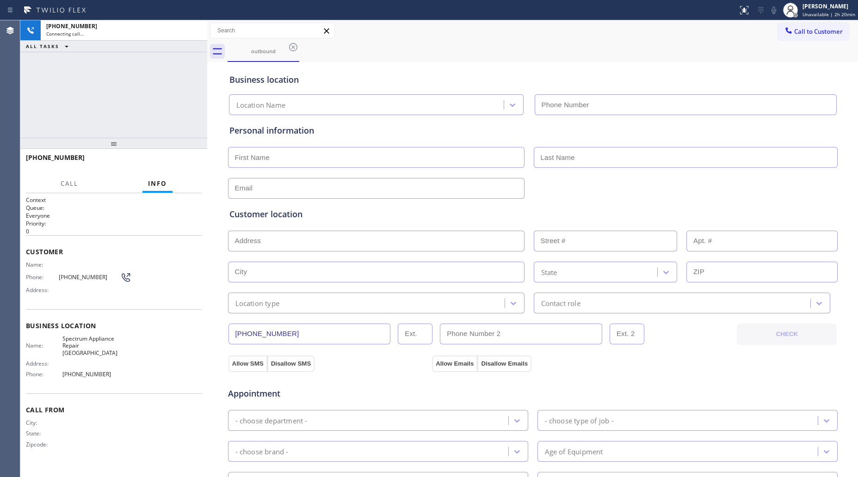
click at [463, 72] on div "Business location Location Name" at bounding box center [533, 89] width 611 height 51
type input "[PHONE_NUMBER]"
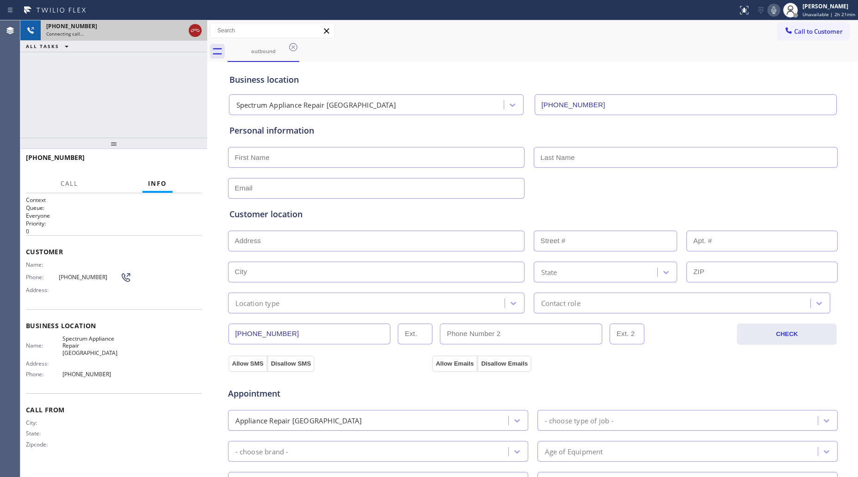
click at [192, 29] on icon at bounding box center [195, 30] width 11 height 11
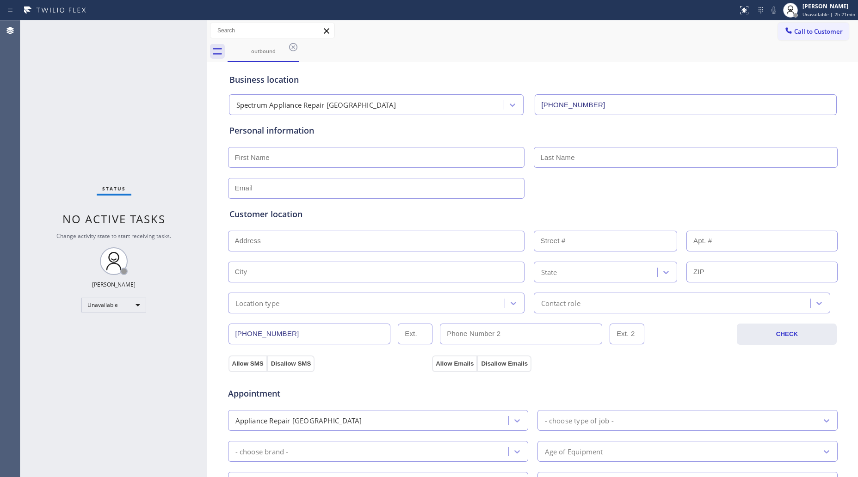
drag, startPoint x: 290, startPoint y: 44, endPoint x: 301, endPoint y: 51, distance: 13.1
click at [291, 45] on icon at bounding box center [293, 47] width 11 height 11
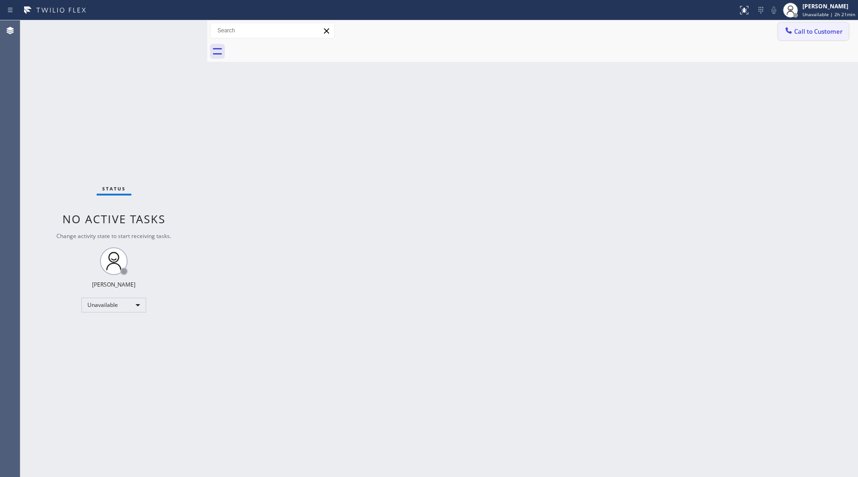
drag, startPoint x: 792, startPoint y: 26, endPoint x: 786, endPoint y: 28, distance: 5.3
click at [791, 27] on icon at bounding box center [788, 30] width 9 height 9
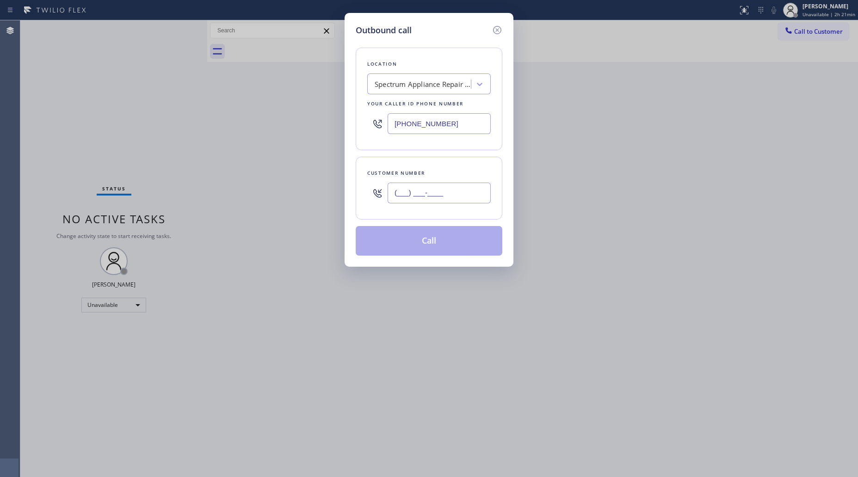
click at [446, 186] on input "(___) ___-____" at bounding box center [439, 193] width 103 height 21
paste input "386) 527-0757"
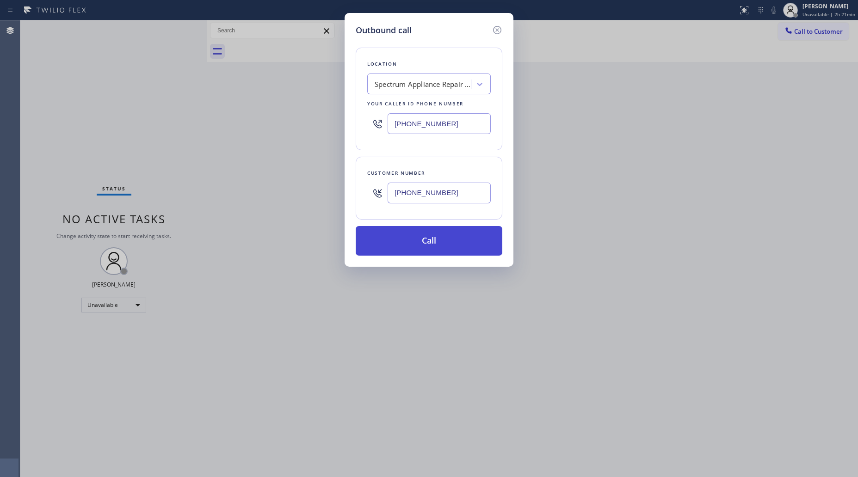
type input "[PHONE_NUMBER]"
click at [439, 243] on button "Call" at bounding box center [429, 241] width 147 height 30
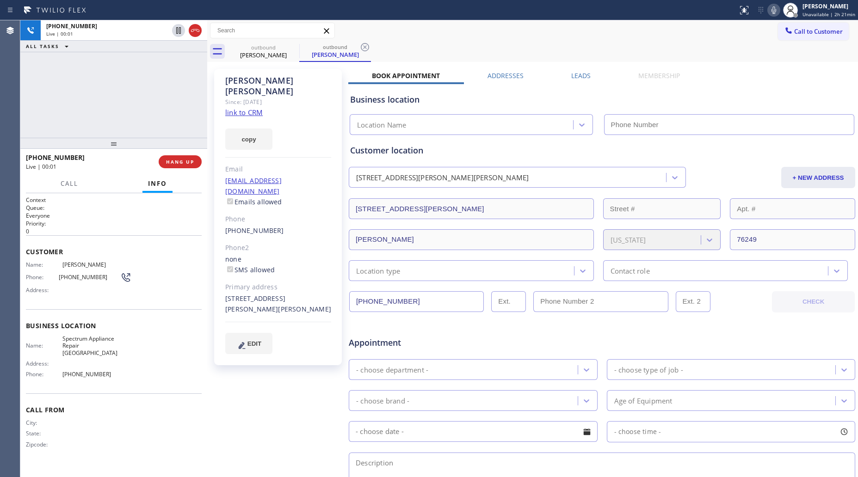
type input "[PHONE_NUMBER]"
click at [170, 161] on span "HANG UP" at bounding box center [180, 162] width 28 height 6
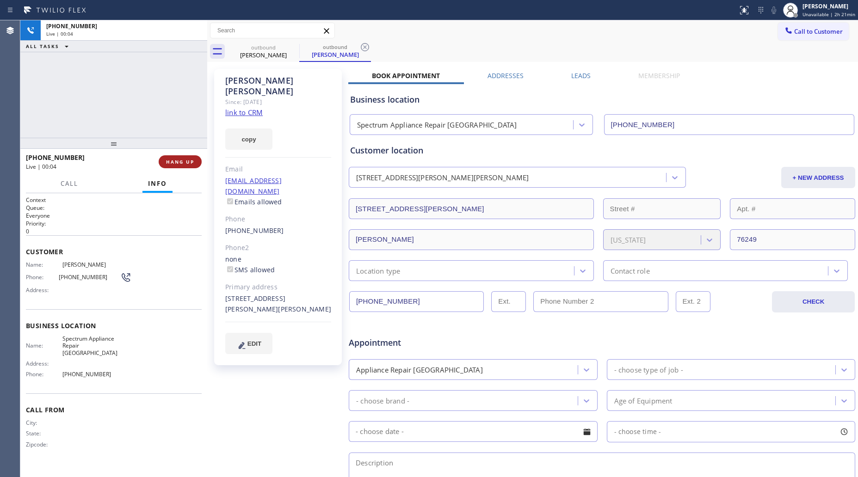
click at [170, 161] on span "HANG UP" at bounding box center [180, 162] width 28 height 6
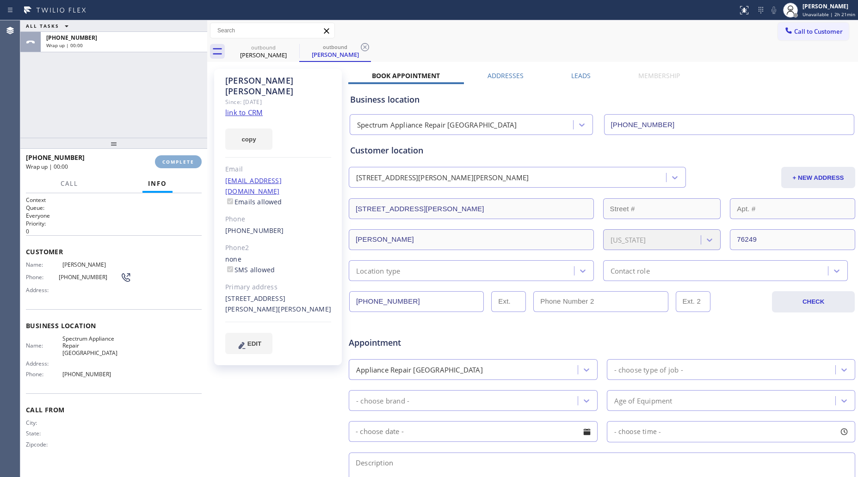
click at [174, 161] on span "COMPLETE" at bounding box center [178, 162] width 32 height 6
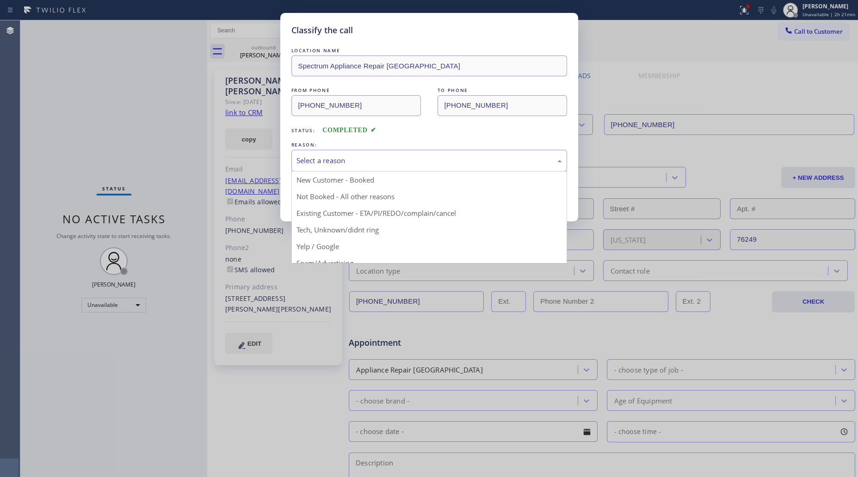
drag, startPoint x: 338, startPoint y: 157, endPoint x: 332, endPoint y: 167, distance: 11.3
click at [339, 158] on div "Select a reason" at bounding box center [430, 160] width 266 height 11
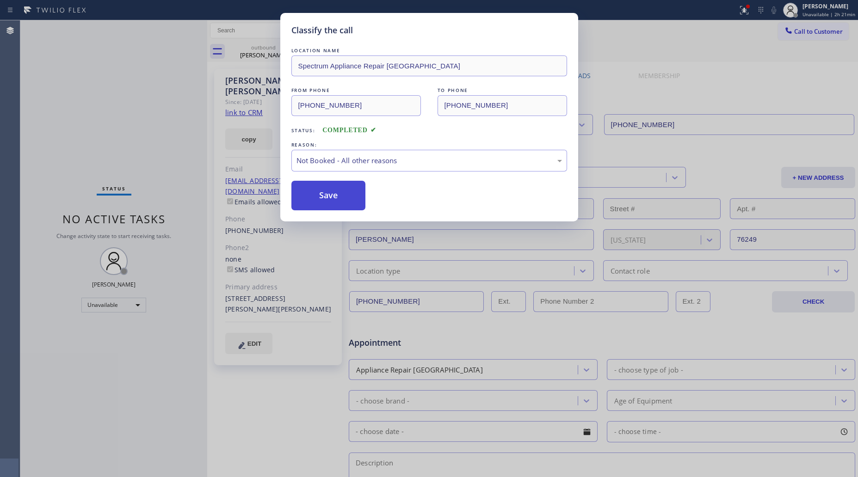
click at [317, 192] on button "Save" at bounding box center [328, 196] width 74 height 30
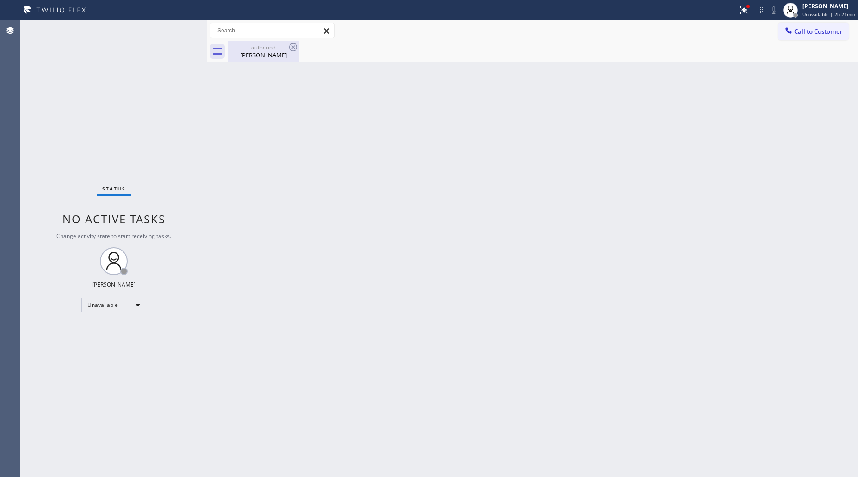
click at [285, 52] on div "[PERSON_NAME]" at bounding box center [264, 55] width 70 height 8
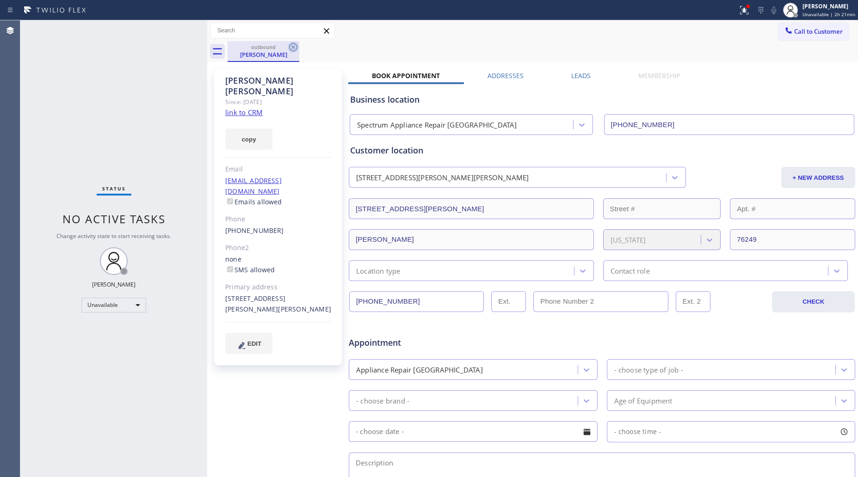
click at [292, 45] on icon at bounding box center [293, 47] width 11 height 11
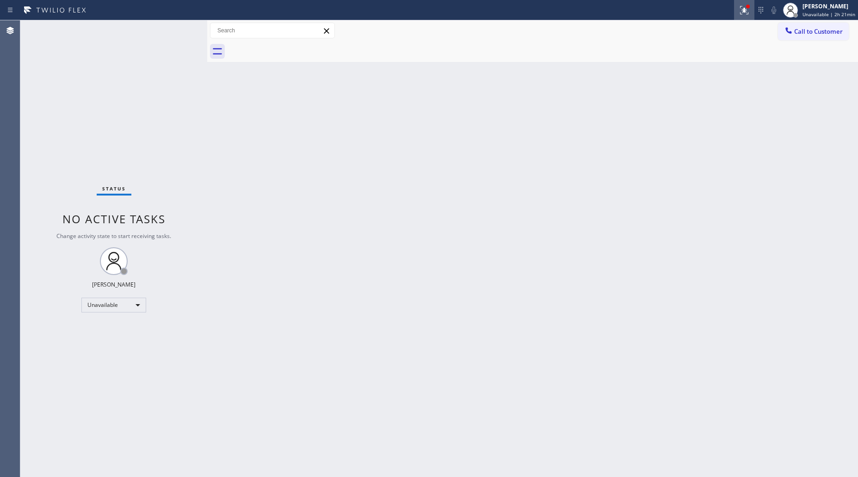
click at [746, 10] on icon at bounding box center [743, 9] width 6 height 6
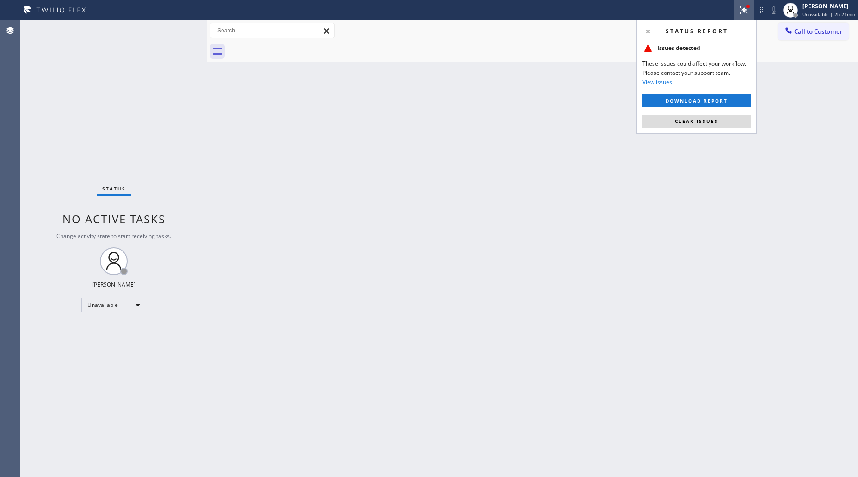
drag, startPoint x: 701, startPoint y: 117, endPoint x: 786, endPoint y: 130, distance: 86.2
click at [702, 117] on button "Clear issues" at bounding box center [697, 121] width 108 height 13
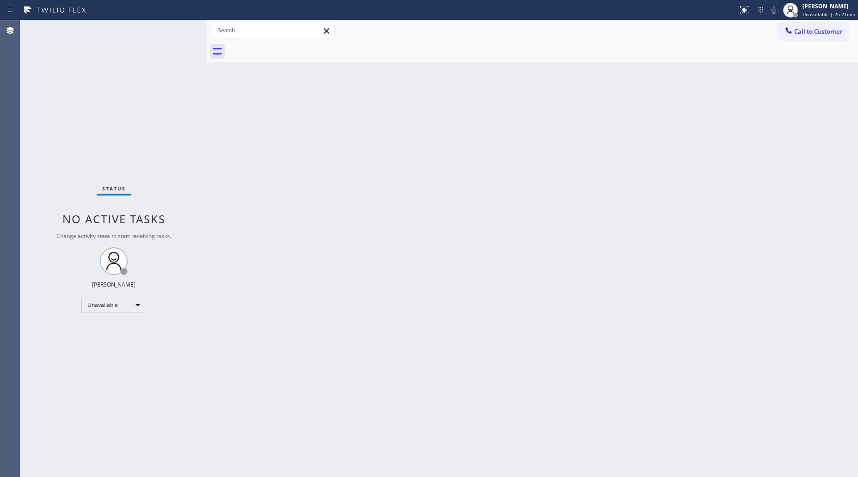
drag, startPoint x: 664, startPoint y: 106, endPoint x: 724, endPoint y: 88, distance: 63.4
click at [670, 105] on div "Back to Dashboard Change Sender ID Customers Technicians Select a contact Outbo…" at bounding box center [532, 248] width 651 height 457
click at [804, 35] on span "Call to Customer" at bounding box center [818, 31] width 49 height 8
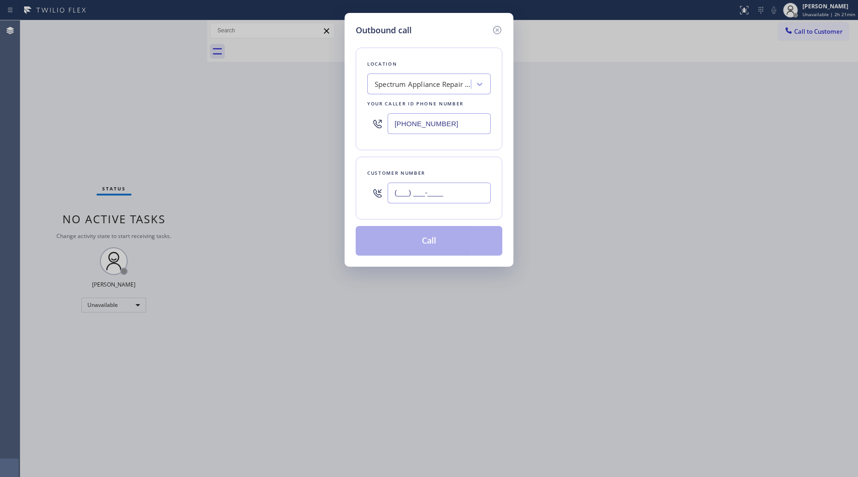
click at [459, 190] on input "(___) ___-____" at bounding box center [439, 193] width 103 height 21
paste input "480) 906-1002"
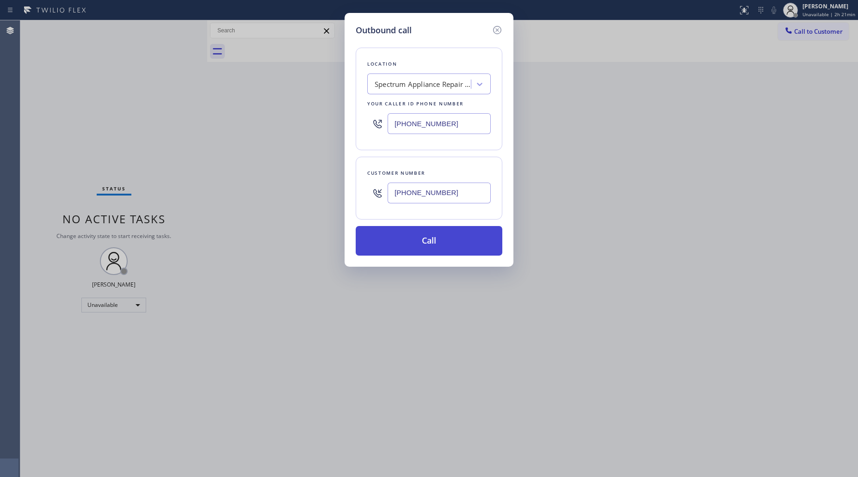
type input "[PHONE_NUMBER]"
click at [433, 237] on button "Call" at bounding box center [429, 241] width 147 height 30
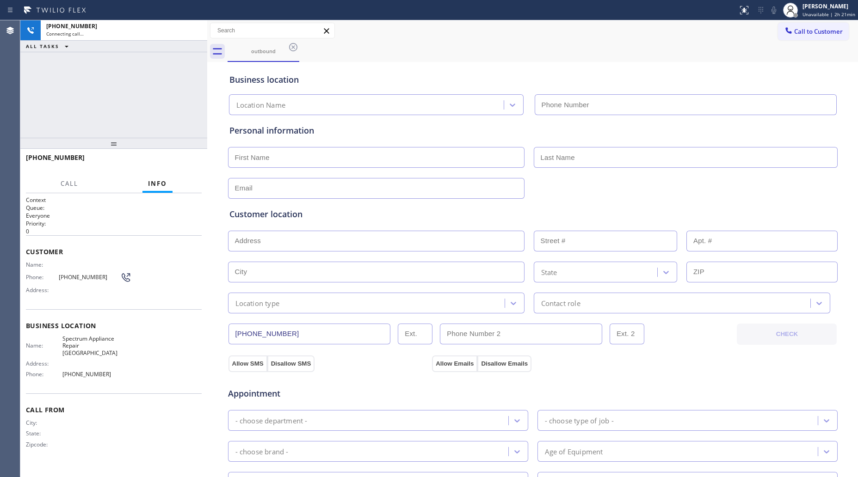
type input "[PHONE_NUMBER]"
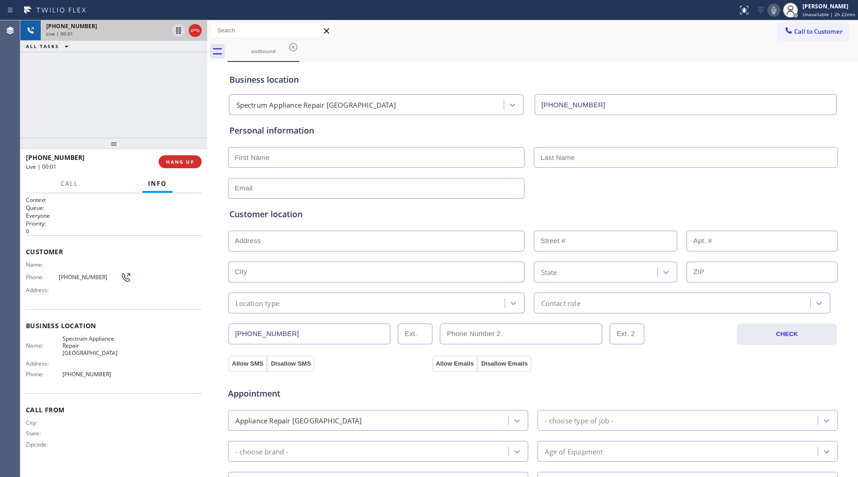
drag, startPoint x: 198, startPoint y: 32, endPoint x: 193, endPoint y: 37, distance: 6.9
click at [198, 32] on icon at bounding box center [195, 30] width 11 height 11
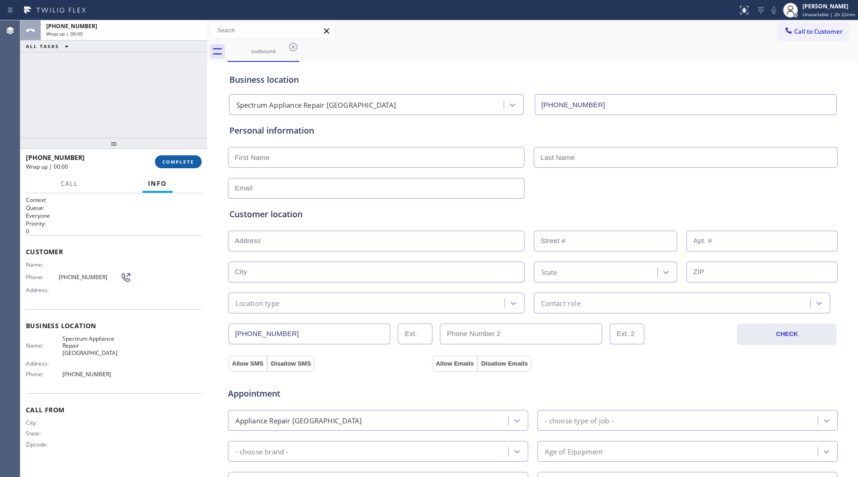
click at [192, 161] on span "COMPLETE" at bounding box center [178, 162] width 32 height 6
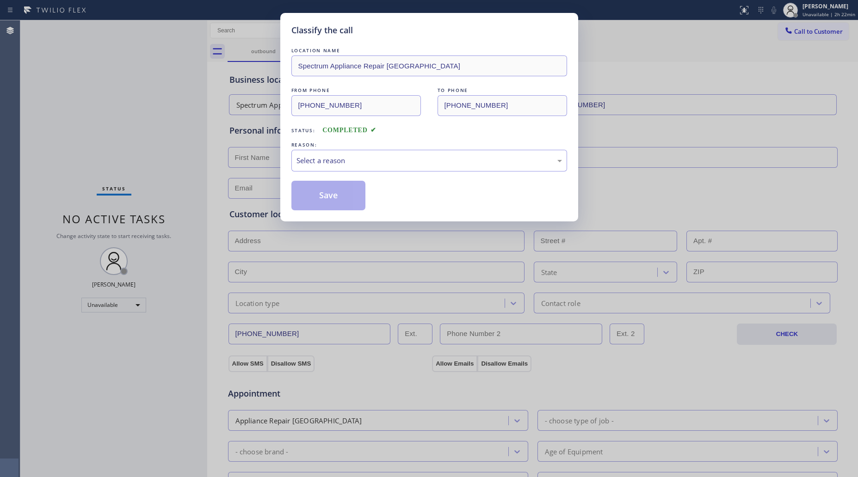
click at [426, 149] on div "REASON:" at bounding box center [429, 145] width 276 height 10
click at [332, 165] on div "Select a reason" at bounding box center [430, 160] width 266 height 11
click at [315, 200] on button "Save" at bounding box center [328, 196] width 74 height 30
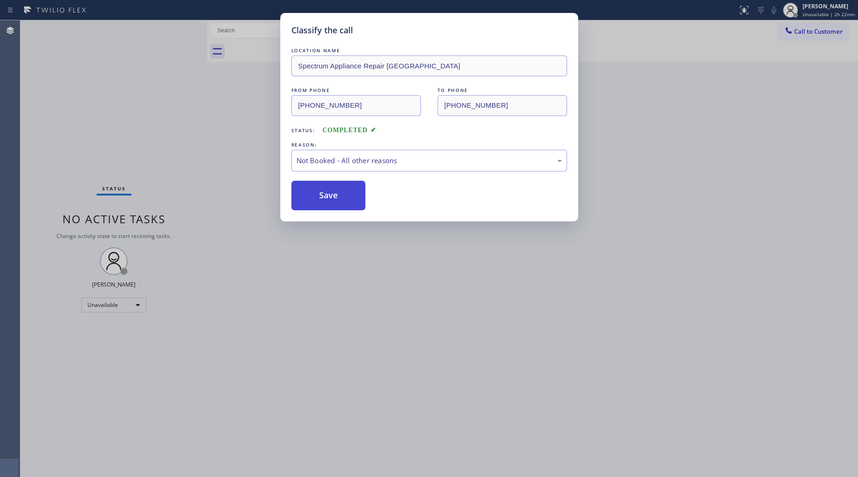
click at [316, 199] on button "Save" at bounding box center [328, 196] width 74 height 30
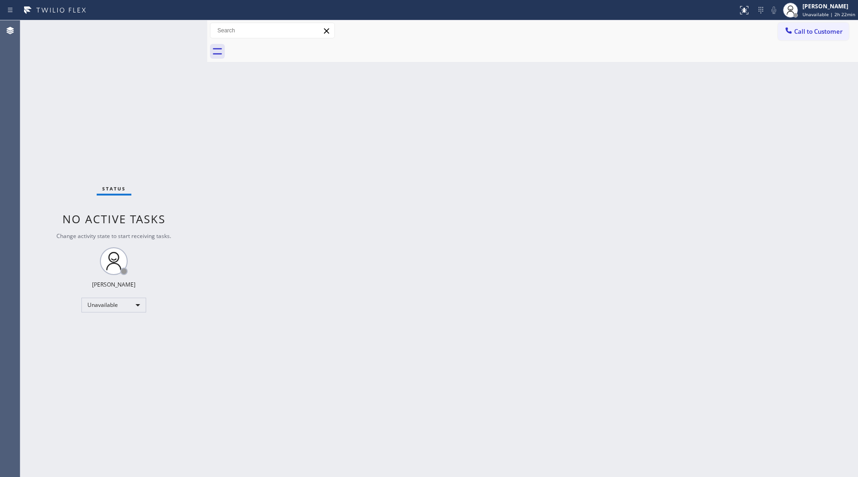
click at [803, 21] on div "Call to Customer Outbound call Location Spectrum Appliance Repair [GEOGRAPHIC_D…" at bounding box center [532, 30] width 651 height 21
drag, startPoint x: 808, startPoint y: 30, endPoint x: 545, endPoint y: 109, distance: 274.3
click at [805, 31] on span "Call to Customer" at bounding box center [818, 31] width 49 height 8
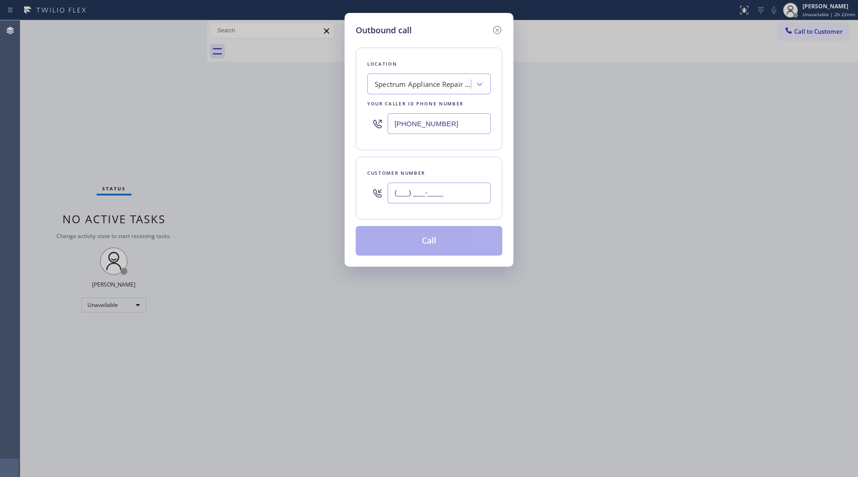
drag, startPoint x: 453, startPoint y: 189, endPoint x: 468, endPoint y: 186, distance: 15.1
click at [454, 190] on input "(___) ___-____" at bounding box center [439, 193] width 103 height 21
paste input "803) 886-4491"
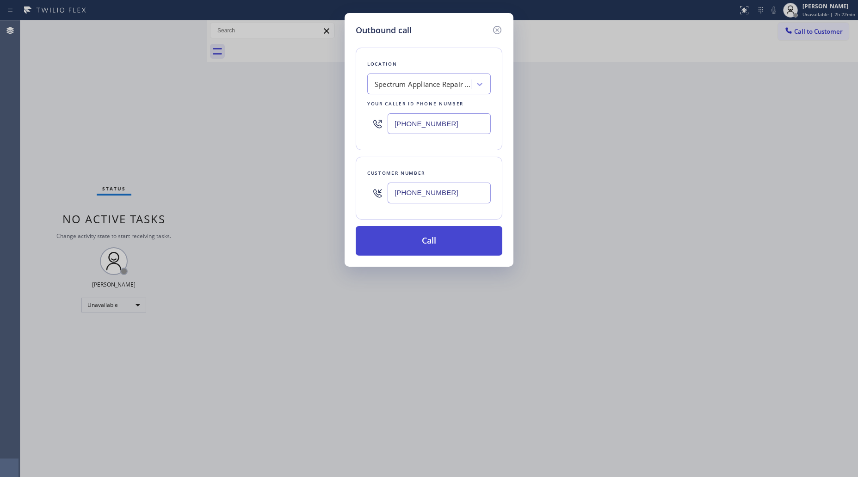
type input "[PHONE_NUMBER]"
drag, startPoint x: 420, startPoint y: 243, endPoint x: 449, endPoint y: 235, distance: 29.9
click at [424, 243] on button "Call" at bounding box center [429, 241] width 147 height 30
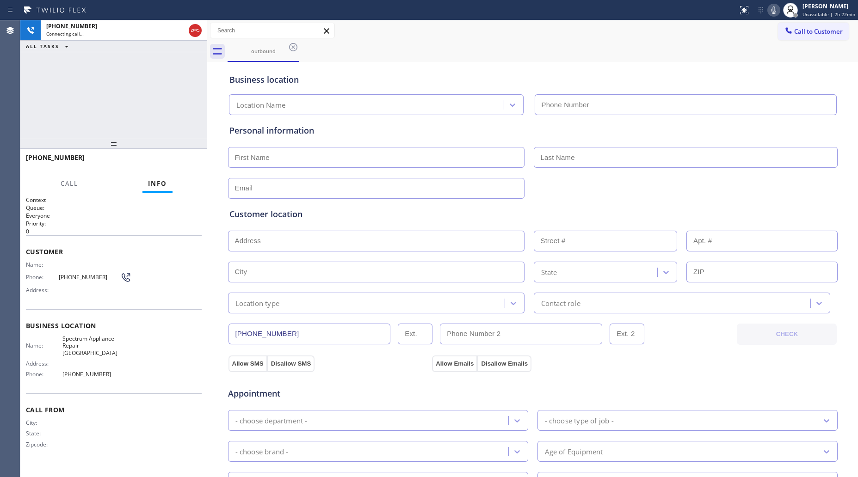
type input "[PHONE_NUMBER]"
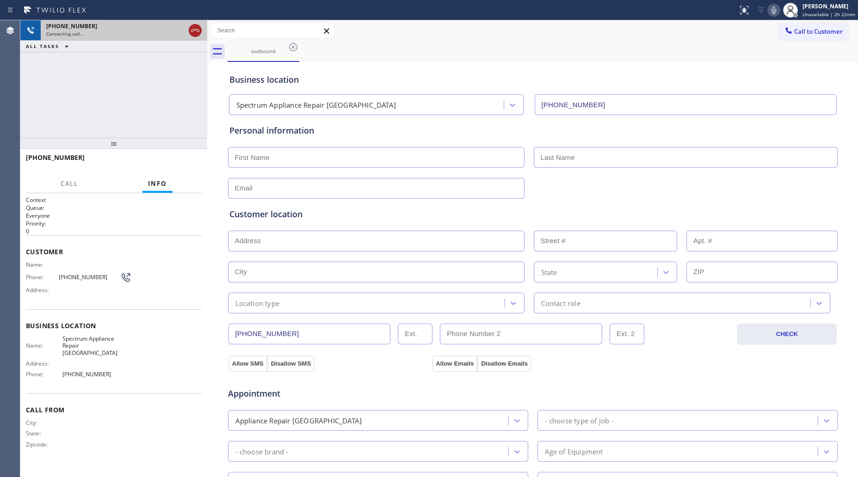
click at [191, 29] on icon at bounding box center [195, 30] width 11 height 11
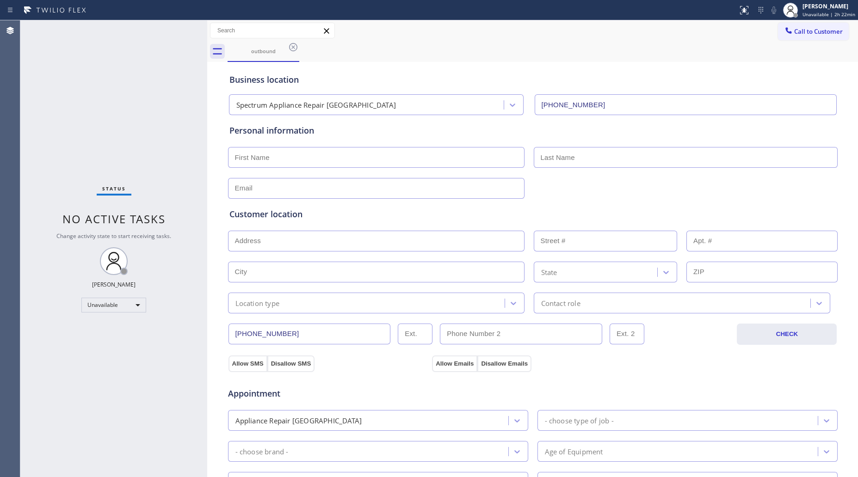
click at [291, 45] on icon at bounding box center [293, 47] width 11 height 11
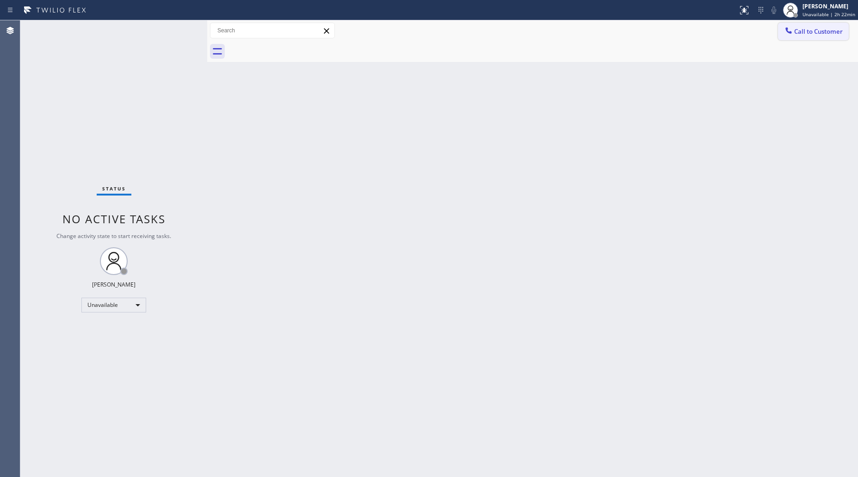
click at [799, 30] on span "Call to Customer" at bounding box center [818, 31] width 49 height 8
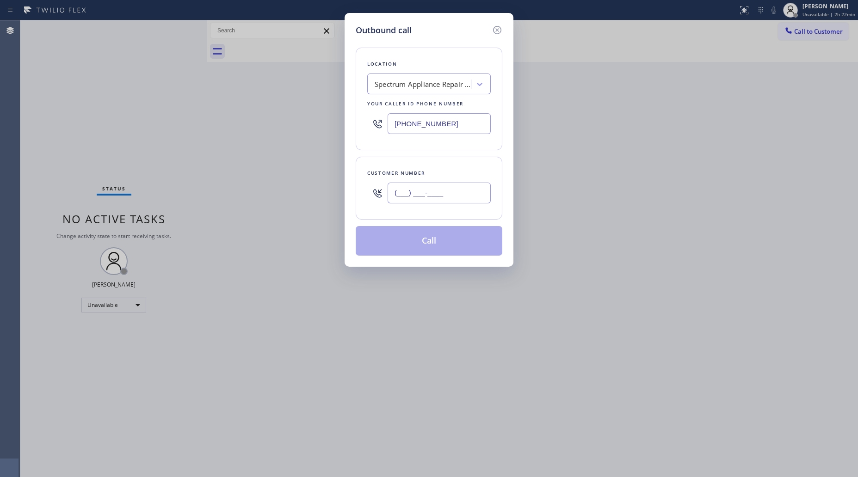
click at [467, 185] on input "(___) ___-____" at bounding box center [439, 193] width 103 height 21
paste input "803) 886-4491"
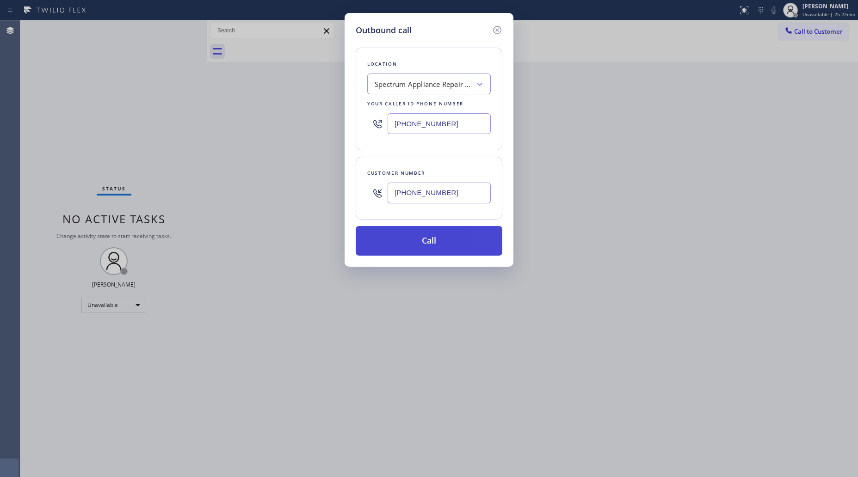
type input "[PHONE_NUMBER]"
drag, startPoint x: 436, startPoint y: 235, endPoint x: 474, endPoint y: 238, distance: 38.5
click at [438, 235] on button "Call" at bounding box center [429, 241] width 147 height 30
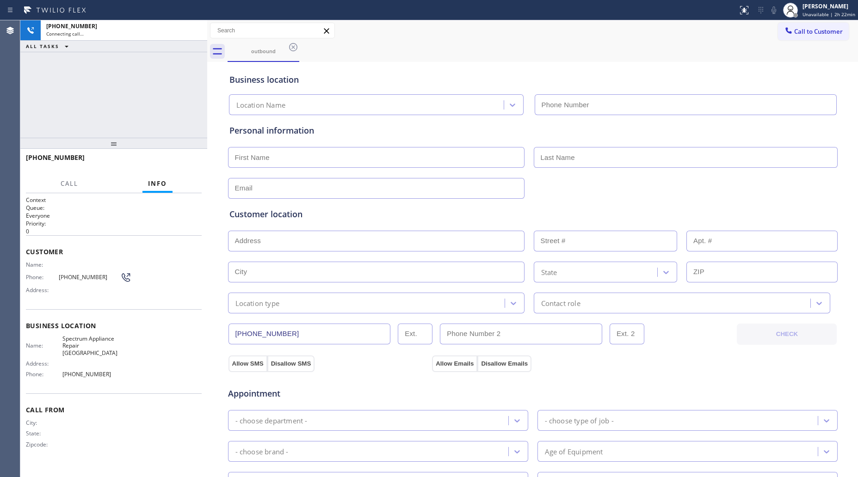
type input "[PHONE_NUMBER]"
click at [408, 70] on div "Business location Spectrum Appliance Repair [GEOGRAPHIC_DATA] [PHONE_NUMBER]" at bounding box center [533, 89] width 611 height 51
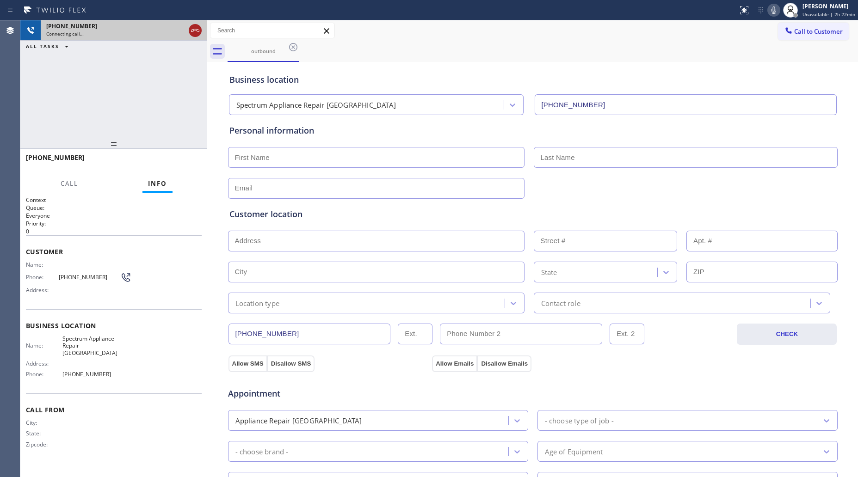
click at [192, 29] on icon at bounding box center [195, 30] width 11 height 11
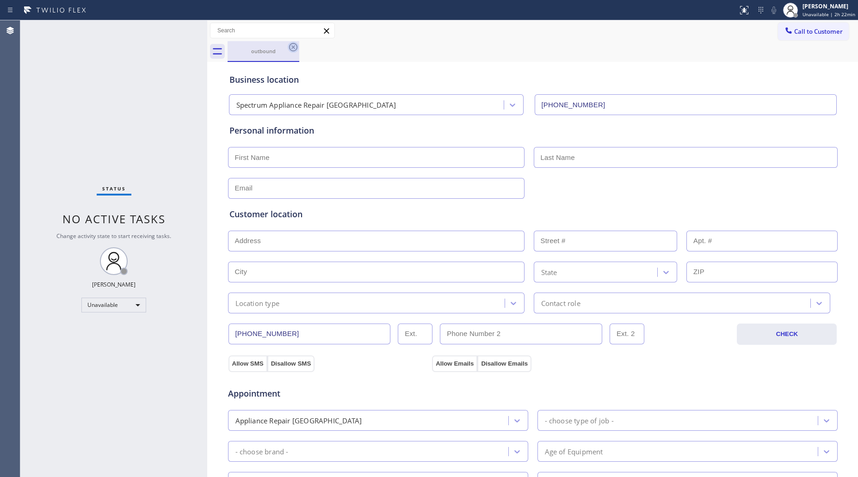
click at [297, 44] on icon at bounding box center [293, 47] width 11 height 11
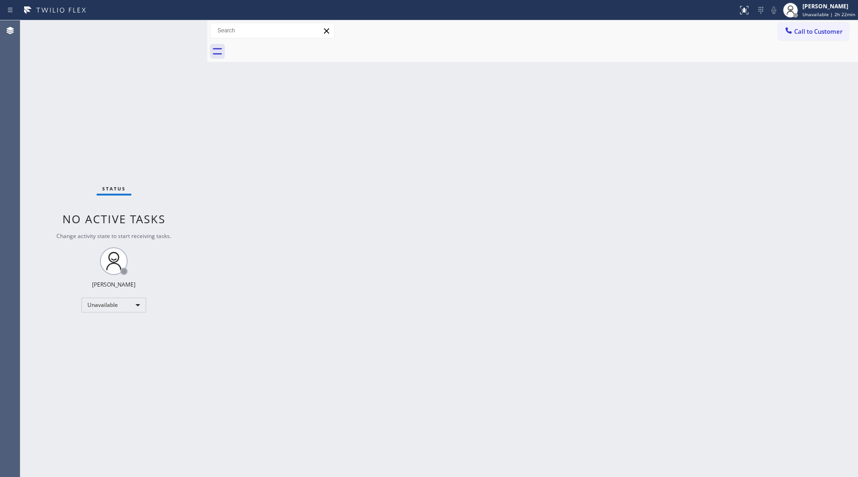
drag, startPoint x: 804, startPoint y: 34, endPoint x: 773, endPoint y: 33, distance: 31.0
click at [804, 33] on span "Call to Customer" at bounding box center [818, 31] width 49 height 8
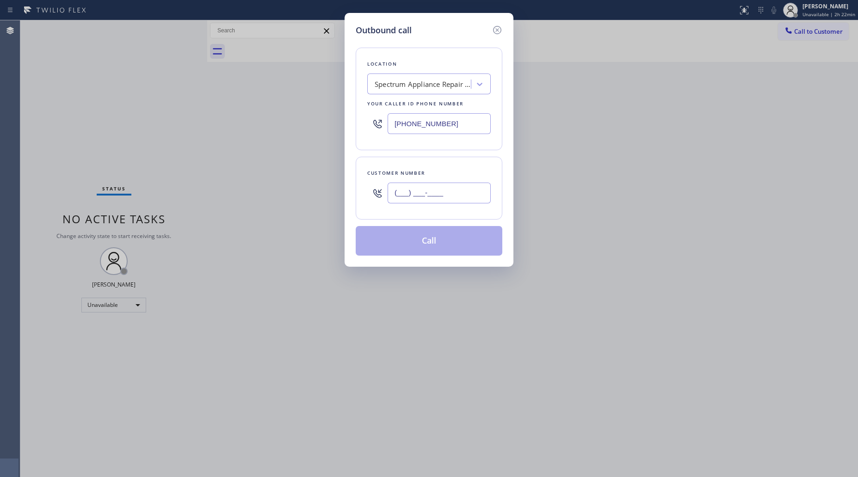
click at [456, 198] on input "(___) ___-____" at bounding box center [439, 193] width 103 height 21
paste input "859) 613-3978"
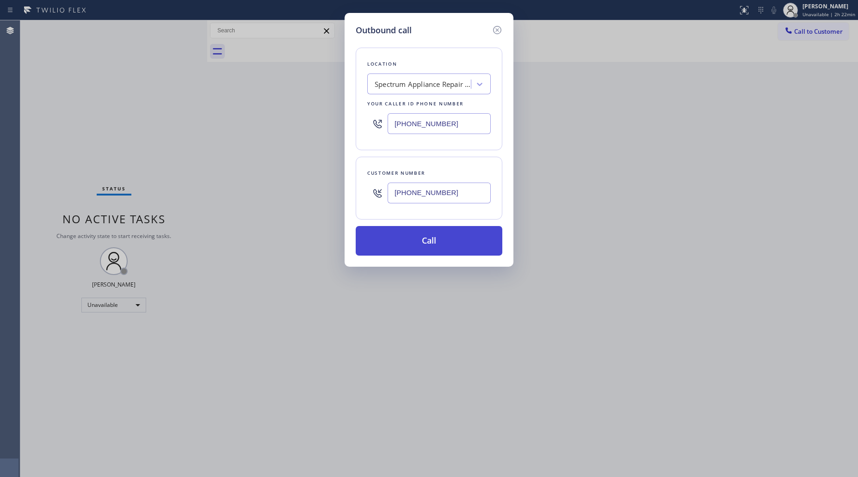
type input "[PHONE_NUMBER]"
click at [433, 238] on button "Call" at bounding box center [429, 241] width 147 height 30
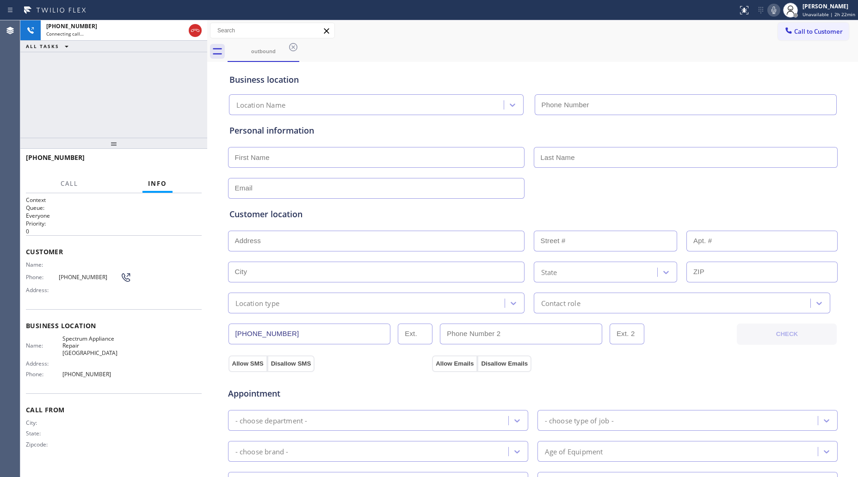
type input "[PHONE_NUMBER]"
click at [445, 70] on div "Business location Spectrum Appliance Repair [GEOGRAPHIC_DATA] [PHONE_NUMBER]" at bounding box center [533, 89] width 611 height 51
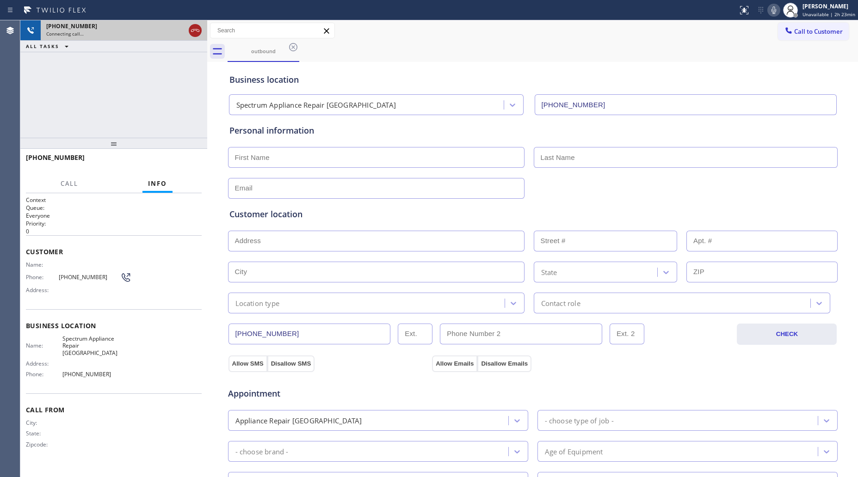
click at [193, 31] on icon at bounding box center [195, 30] width 11 height 11
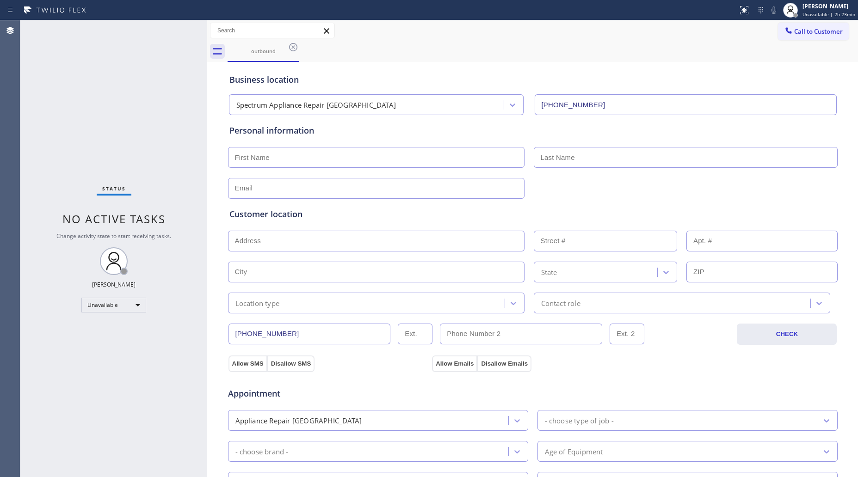
drag, startPoint x: 787, startPoint y: 32, endPoint x: 625, endPoint y: 57, distance: 163.8
click at [794, 32] on span "Call to Customer" at bounding box center [818, 31] width 49 height 8
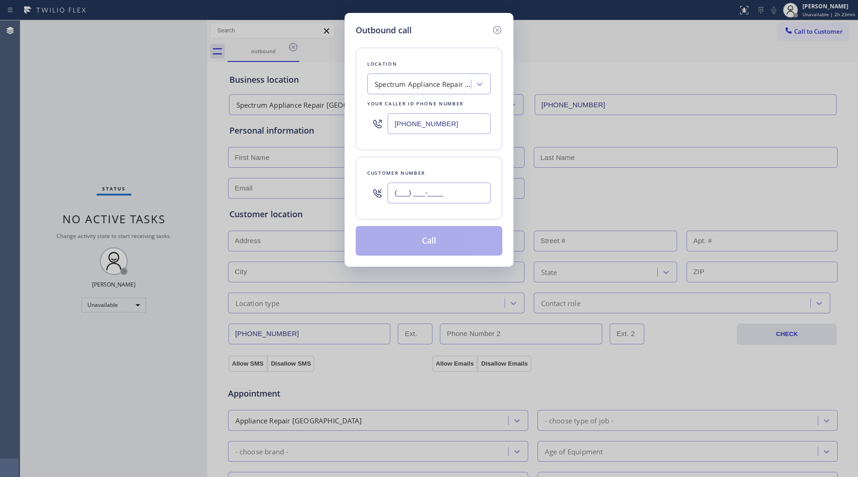
click at [464, 192] on input "(___) ___-____" at bounding box center [439, 193] width 103 height 21
paste input "516) 260-7485"
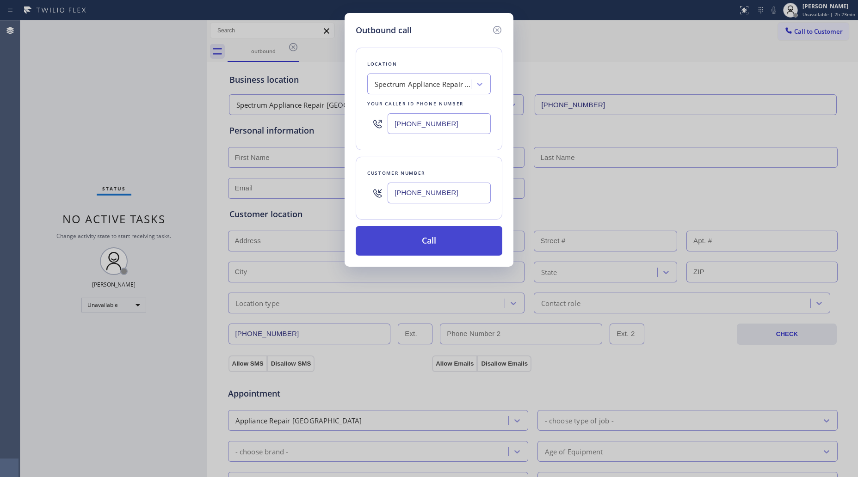
type input "[PHONE_NUMBER]"
drag, startPoint x: 436, startPoint y: 248, endPoint x: 510, endPoint y: 238, distance: 74.2
click at [437, 248] on button "Call" at bounding box center [429, 241] width 147 height 30
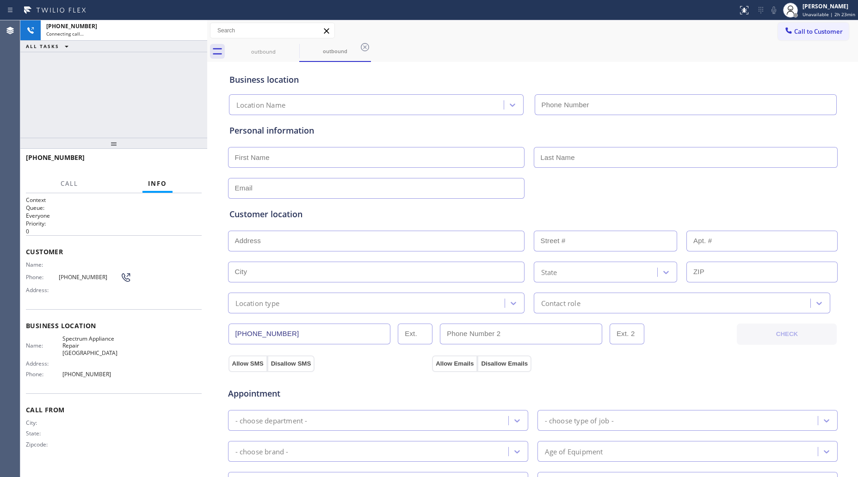
type input "[PHONE_NUMBER]"
drag, startPoint x: 367, startPoint y: 43, endPoint x: 363, endPoint y: 47, distance: 5.2
click at [367, 43] on icon at bounding box center [364, 47] width 11 height 11
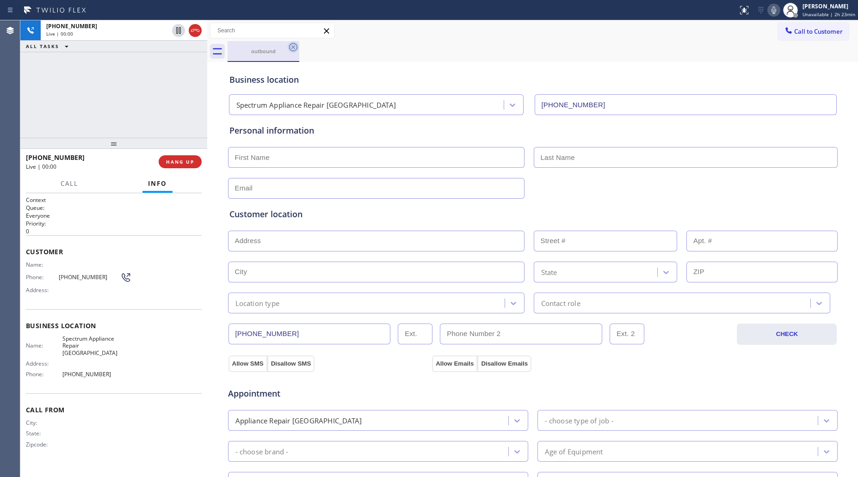
click at [294, 44] on icon at bounding box center [293, 47] width 11 height 11
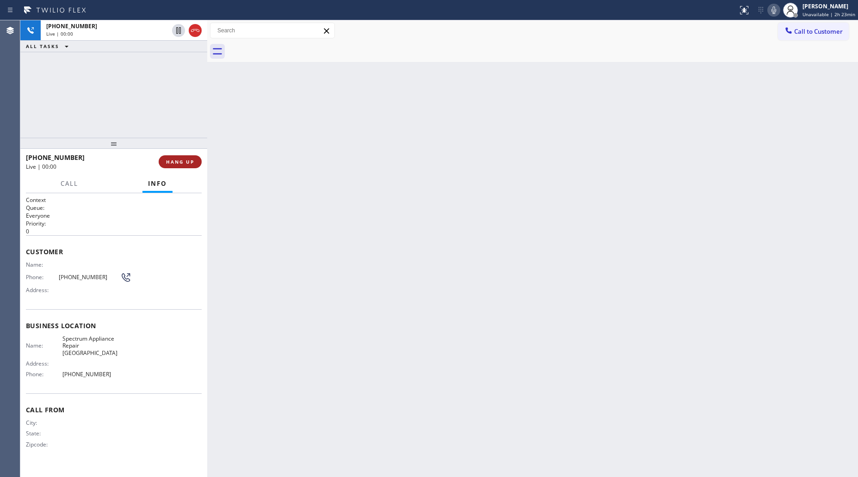
click at [188, 167] on button "HANG UP" at bounding box center [180, 161] width 43 height 13
click at [185, 161] on span "HANG UP" at bounding box center [180, 162] width 28 height 6
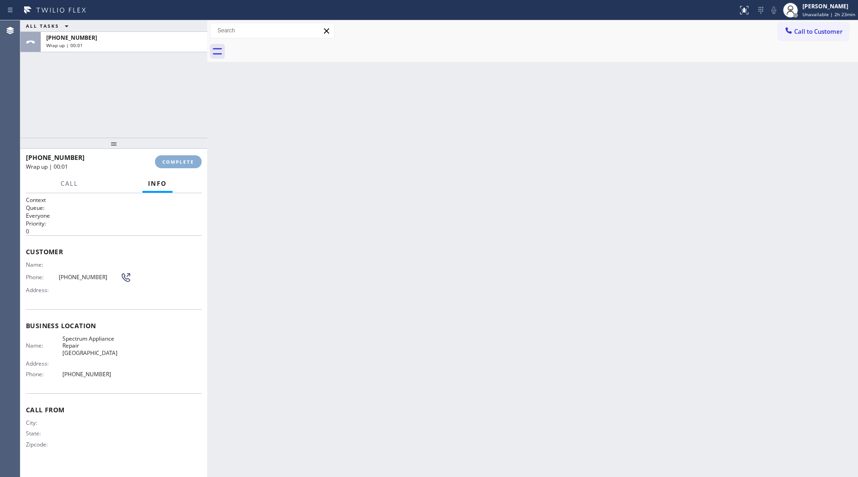
click at [184, 160] on span "COMPLETE" at bounding box center [178, 162] width 32 height 6
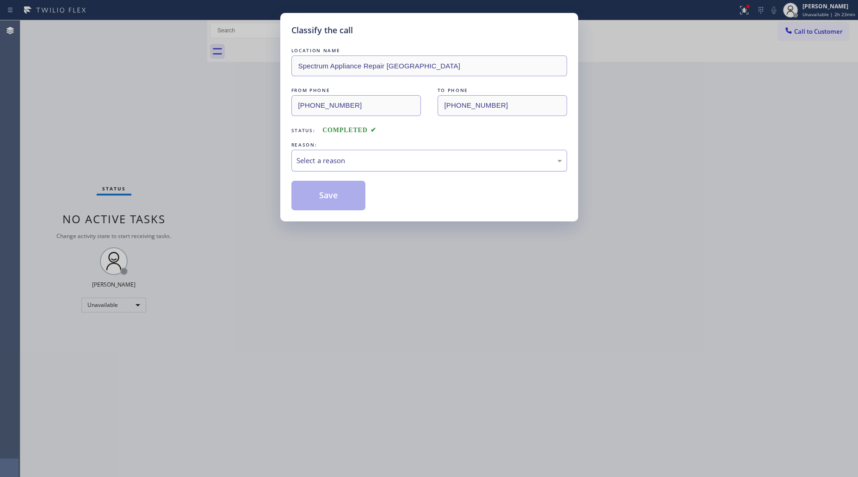
click at [313, 160] on div "Select a reason" at bounding box center [430, 160] width 266 height 11
click at [317, 168] on div "New Customer - Booked" at bounding box center [429, 161] width 276 height 22
click at [322, 192] on button "Save" at bounding box center [328, 196] width 74 height 30
click at [231, 142] on div "Classify the call LOCATION NAME Spectrum Appliance Repair Lynnwood FROM PHONE […" at bounding box center [429, 238] width 858 height 477
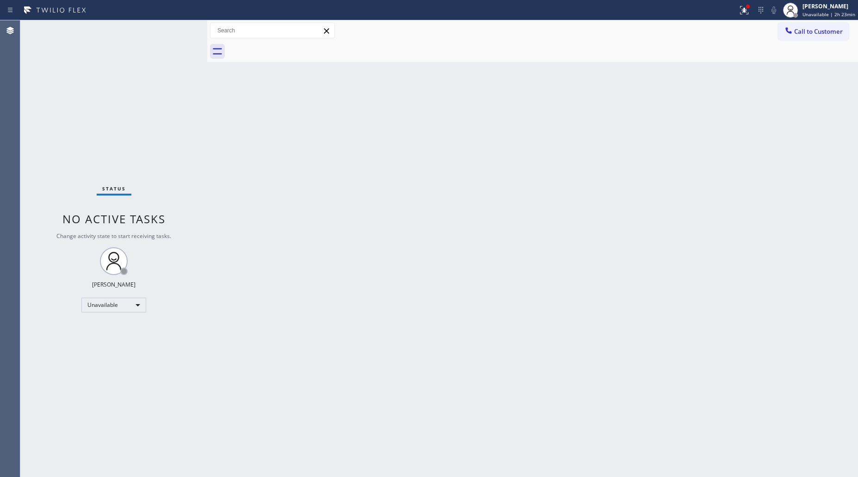
click at [806, 34] on span "Call to Customer" at bounding box center [818, 31] width 49 height 8
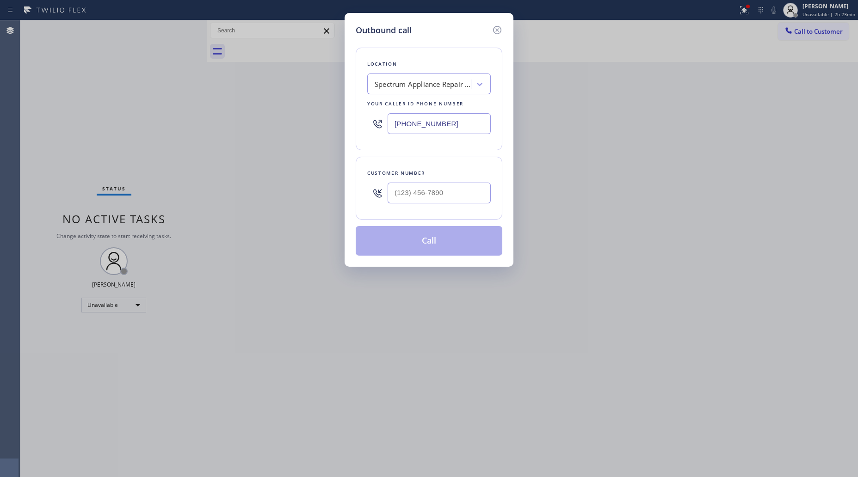
drag, startPoint x: 459, startPoint y: 115, endPoint x: 313, endPoint y: 105, distance: 146.1
click at [308, 105] on div "Outbound call Location Spectrum Appliance Repair [GEOGRAPHIC_DATA] Your caller …" at bounding box center [429, 238] width 858 height 477
paste input "512) 943-7443"
type input "[PHONE_NUMBER]"
drag, startPoint x: 483, startPoint y: 192, endPoint x: 479, endPoint y: 189, distance: 4.9
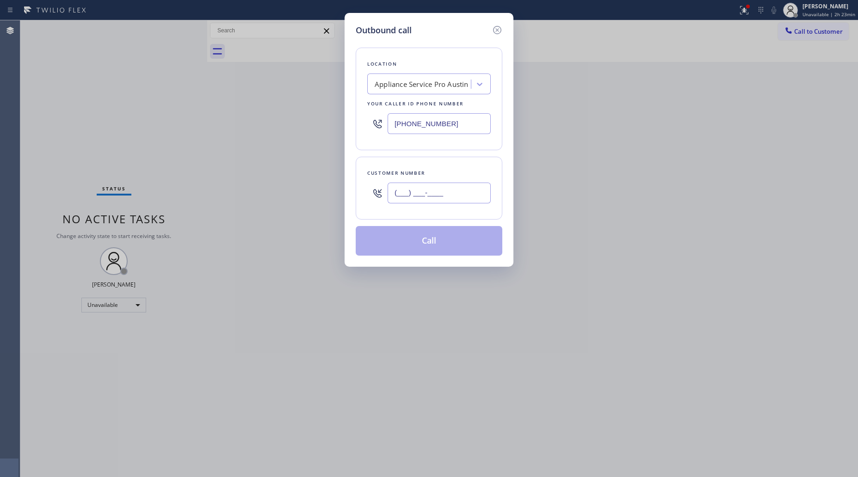
click at [477, 192] on input "(___) ___-____" at bounding box center [439, 193] width 103 height 21
paste input "text"
type input "(___) ___-____"
drag, startPoint x: 378, startPoint y: 202, endPoint x: 389, endPoint y: 199, distance: 10.9
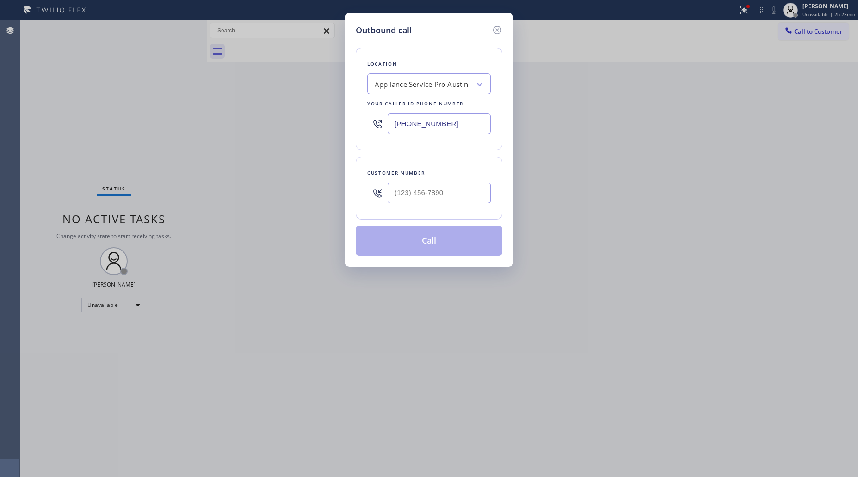
click at [382, 202] on div at bounding box center [377, 193] width 20 height 30
click at [389, 199] on input "(___) ___-____" at bounding box center [439, 193] width 103 height 21
paste input "254) 306-3030"
type input "[PHONE_NUMBER]"
click at [435, 239] on button "Call" at bounding box center [429, 241] width 147 height 30
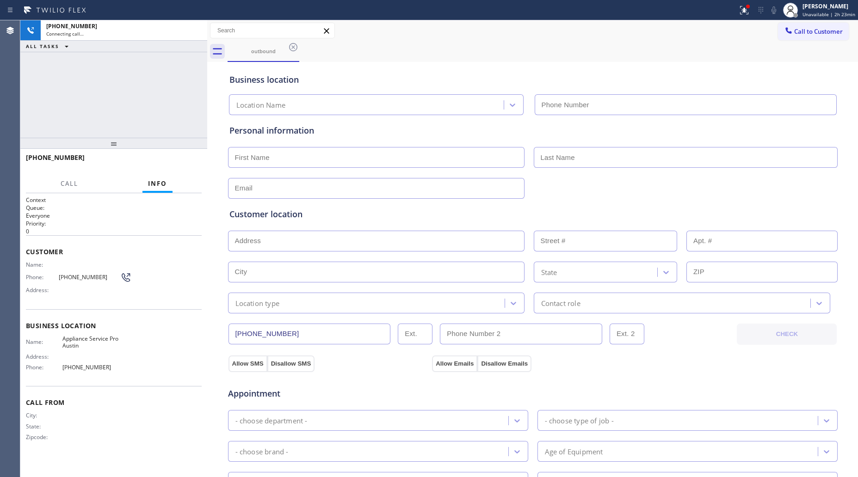
type input "[PHONE_NUMBER]"
click at [550, 69] on div "Business location Appliance Service Pro [GEOGRAPHIC_DATA] [PHONE_NUMBER]" at bounding box center [533, 89] width 611 height 51
click at [738, 12] on div at bounding box center [744, 10] width 20 height 11
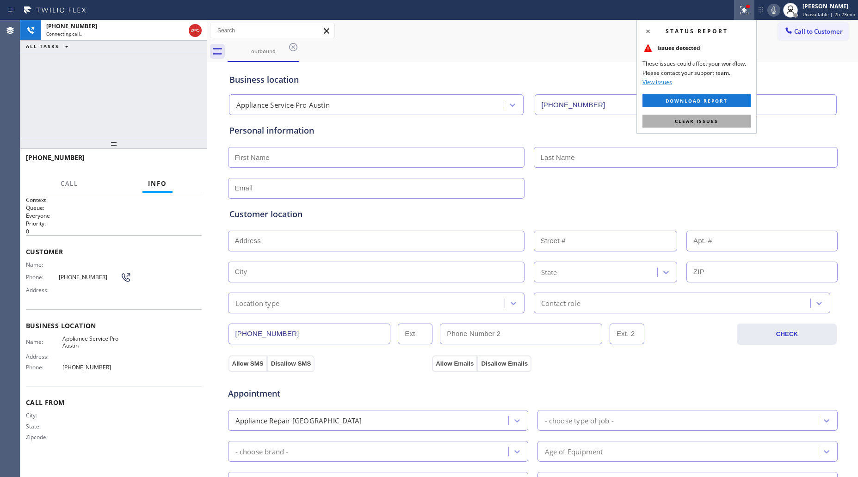
click at [715, 127] on button "Clear issues" at bounding box center [697, 121] width 108 height 13
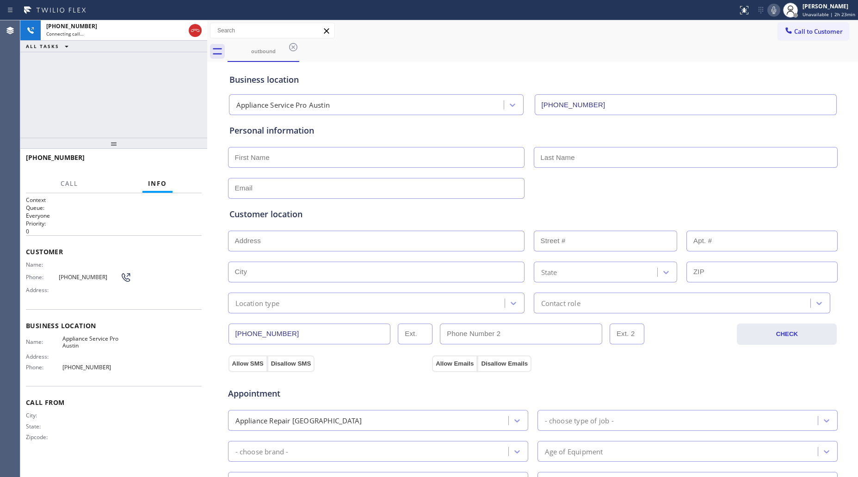
drag, startPoint x: 642, startPoint y: 52, endPoint x: 646, endPoint y: 40, distance: 12.1
click at [642, 51] on div "outbound" at bounding box center [543, 51] width 631 height 21
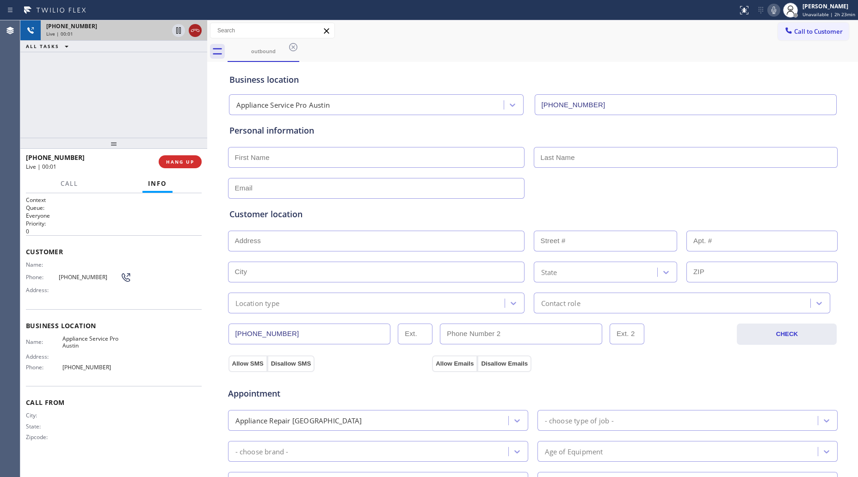
click at [192, 28] on icon at bounding box center [195, 30] width 11 height 11
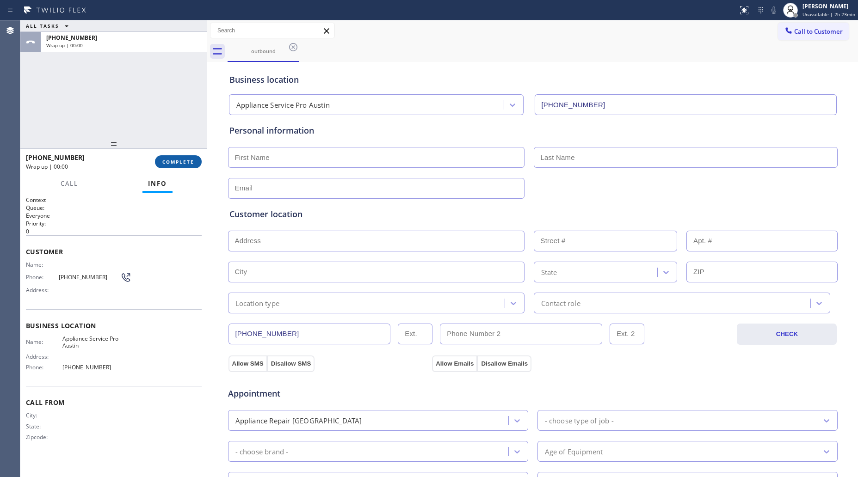
click at [183, 155] on button "COMPLETE" at bounding box center [178, 161] width 47 height 13
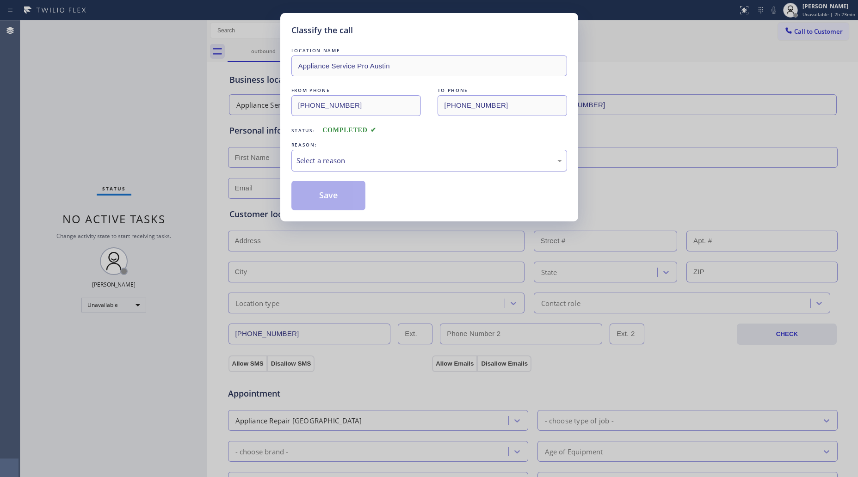
click at [322, 161] on div "Select a reason" at bounding box center [430, 160] width 266 height 11
click at [320, 203] on button "Save" at bounding box center [328, 196] width 74 height 30
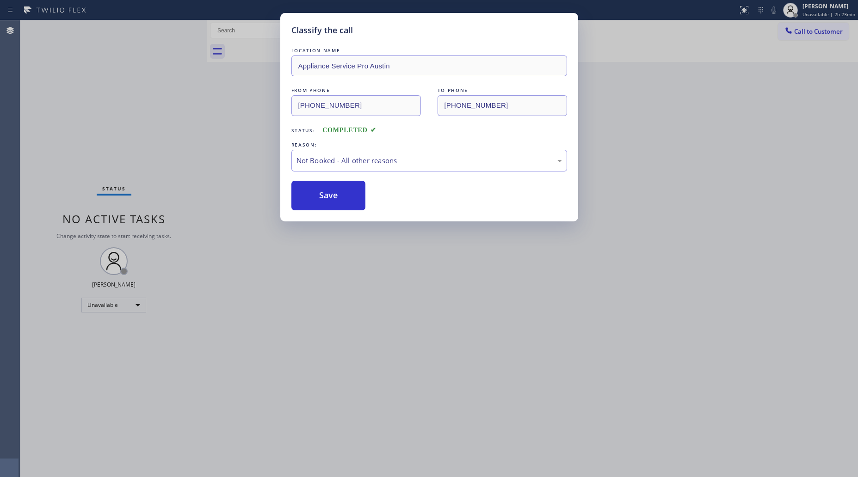
click at [803, 31] on div "Classify the call LOCATION NAME Electrical Land [PERSON_NAME][GEOGRAPHIC_DATA] …" at bounding box center [439, 248] width 838 height 457
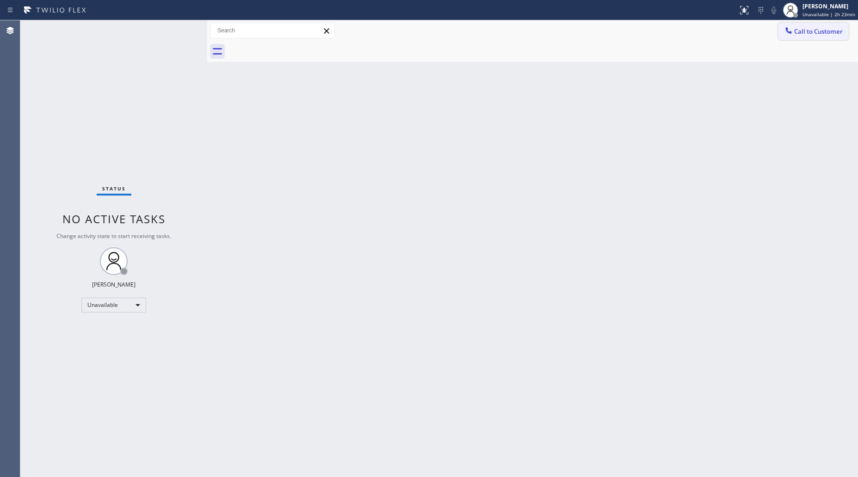
click at [809, 35] on span "Call to Customer" at bounding box center [818, 31] width 49 height 8
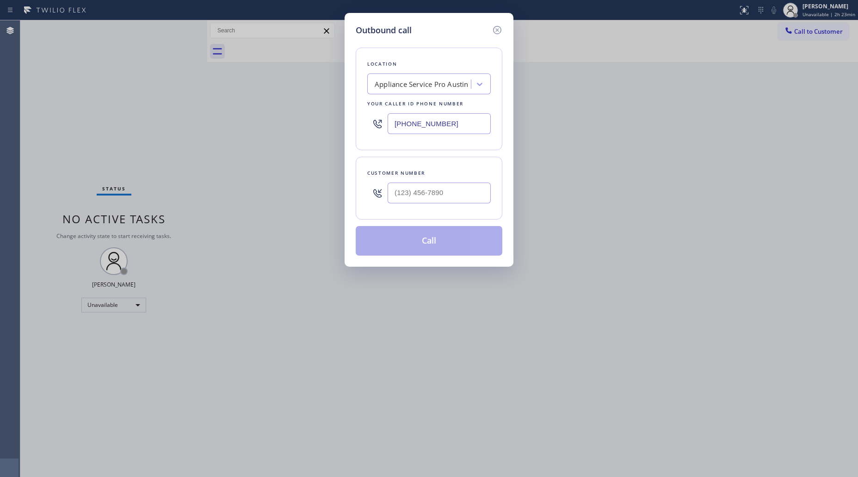
drag, startPoint x: 457, startPoint y: 130, endPoint x: 359, endPoint y: 118, distance: 97.8
click at [353, 126] on div "Outbound call Location Appliance Service Pro [GEOGRAPHIC_DATA] Your caller id p…" at bounding box center [429, 140] width 169 height 254
paste input "661) 249-7270"
type input "[PHONE_NUMBER]"
click at [481, 190] on input "(___) ___-____" at bounding box center [439, 193] width 103 height 21
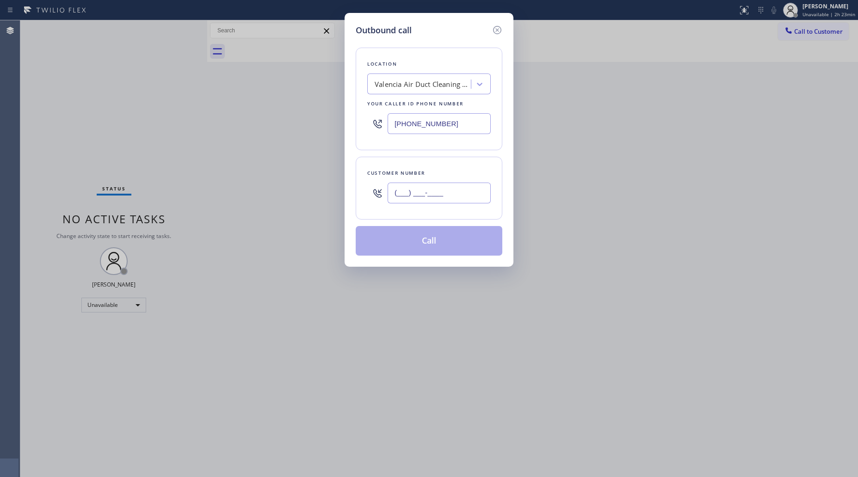
paste input "877) 357-1808"
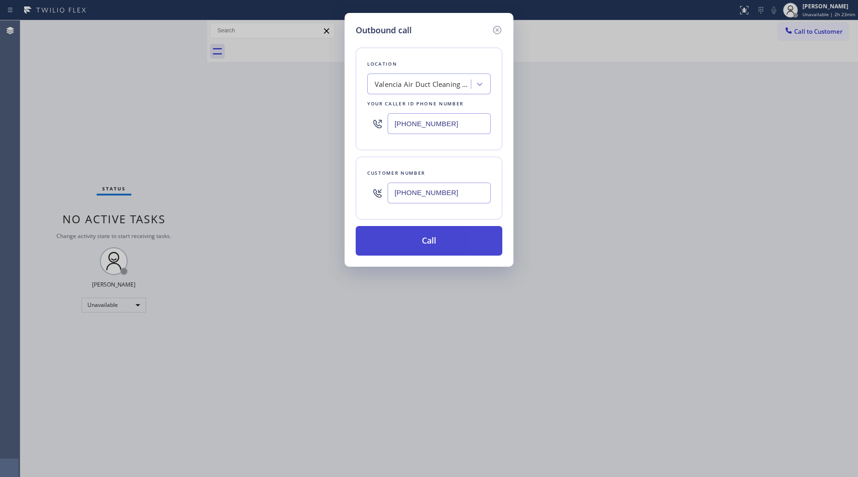
type input "[PHONE_NUMBER]"
click at [421, 239] on button "Call" at bounding box center [429, 241] width 147 height 30
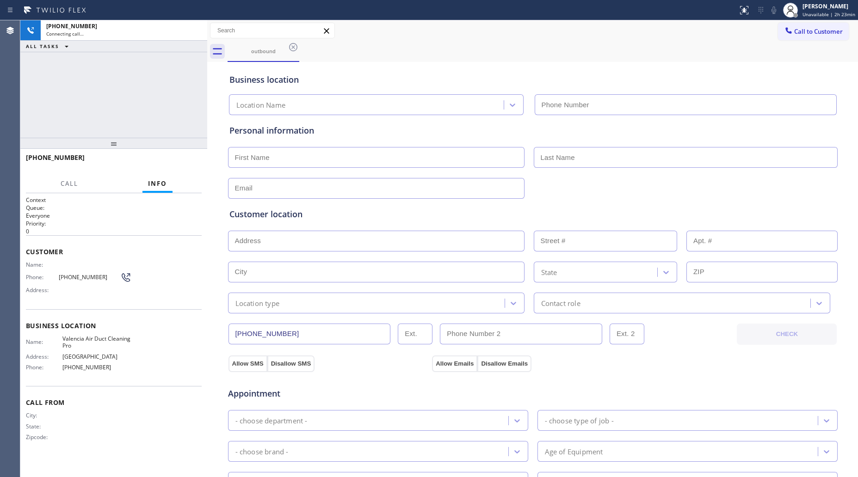
type input "[PHONE_NUMBER]"
drag, startPoint x: 166, startPoint y: 163, endPoint x: 171, endPoint y: 162, distance: 5.6
click at [166, 163] on span "HANG UP" at bounding box center [180, 162] width 28 height 6
click at [173, 162] on span "HANG UP" at bounding box center [180, 162] width 28 height 6
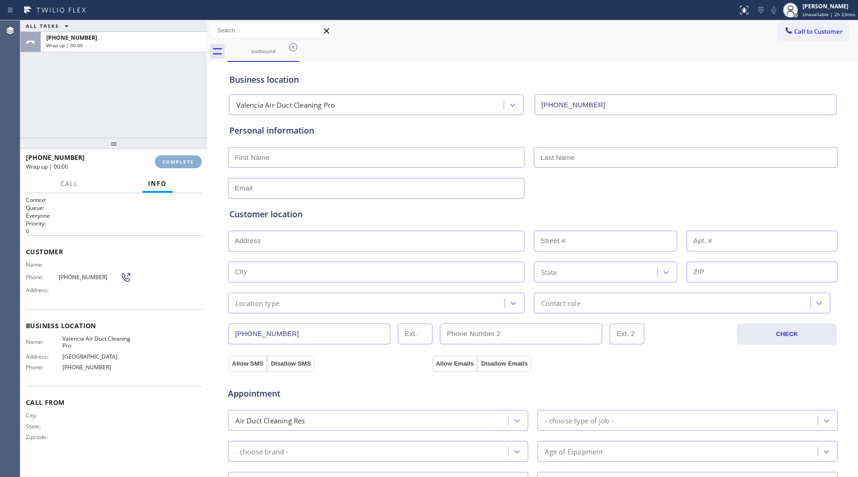
click at [173, 162] on span "COMPLETE" at bounding box center [178, 162] width 32 height 6
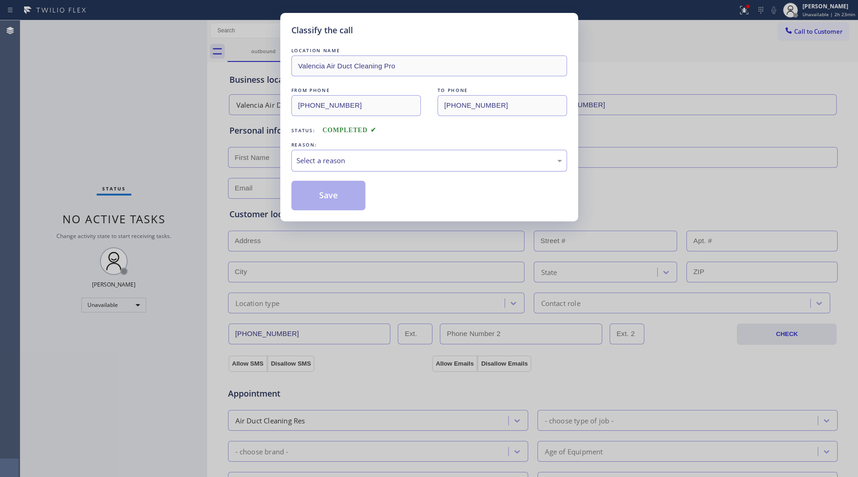
click at [159, 79] on div "Classify the call LOCATION NAME Valencia Air Duct Cleaning Pro FROM PHONE [PHON…" at bounding box center [429, 238] width 858 height 477
drag, startPoint x: 357, startPoint y: 158, endPoint x: 343, endPoint y: 167, distance: 16.7
click at [355, 158] on div "Select a reason" at bounding box center [430, 160] width 266 height 11
click at [313, 195] on button "Save" at bounding box center [328, 196] width 74 height 30
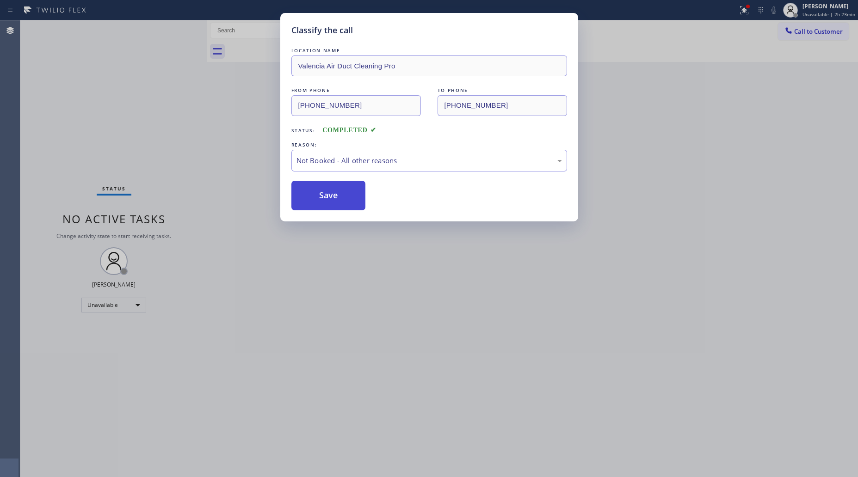
drag, startPoint x: 314, startPoint y: 195, endPoint x: 205, endPoint y: 128, distance: 128.0
click at [314, 194] on button "Save" at bounding box center [328, 196] width 74 height 30
drag, startPoint x: 205, startPoint y: 128, endPoint x: 219, endPoint y: 127, distance: 13.9
click at [207, 127] on div "Classify the call LOCATION NAME Valencia Air Duct Cleaning Pro FROM PHONE [PHON…" at bounding box center [429, 238] width 858 height 477
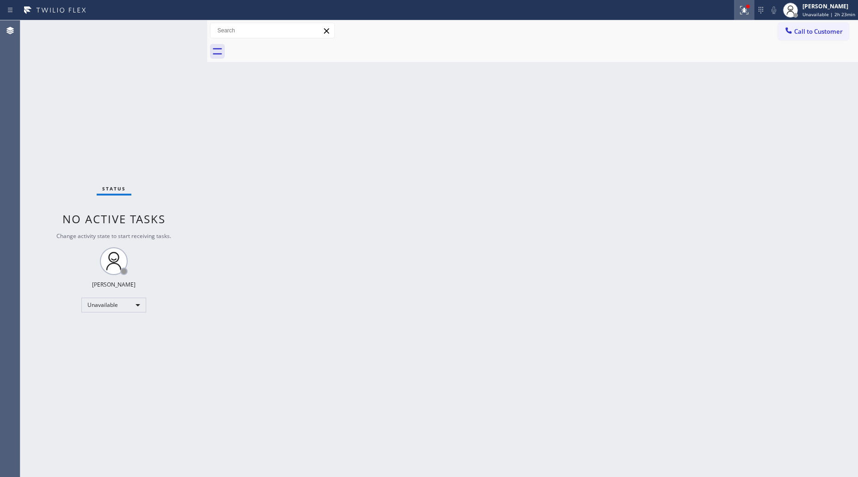
click at [742, 6] on icon at bounding box center [744, 10] width 11 height 11
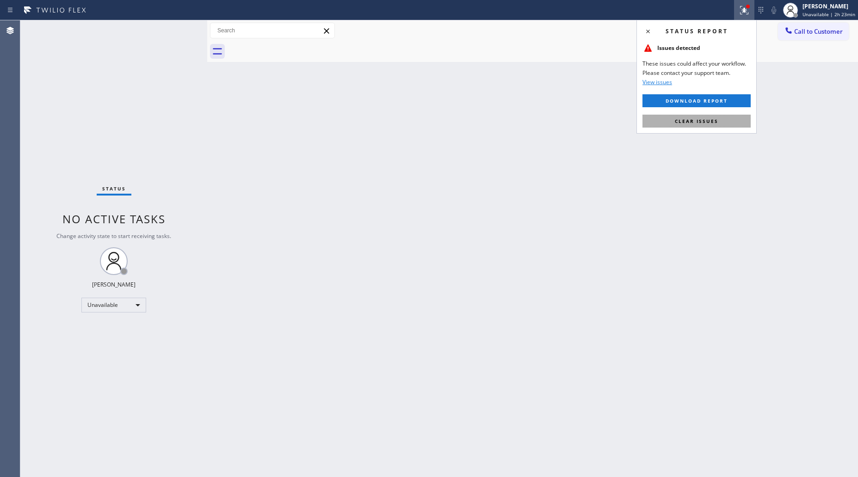
click at [679, 118] on span "Clear issues" at bounding box center [696, 121] width 43 height 6
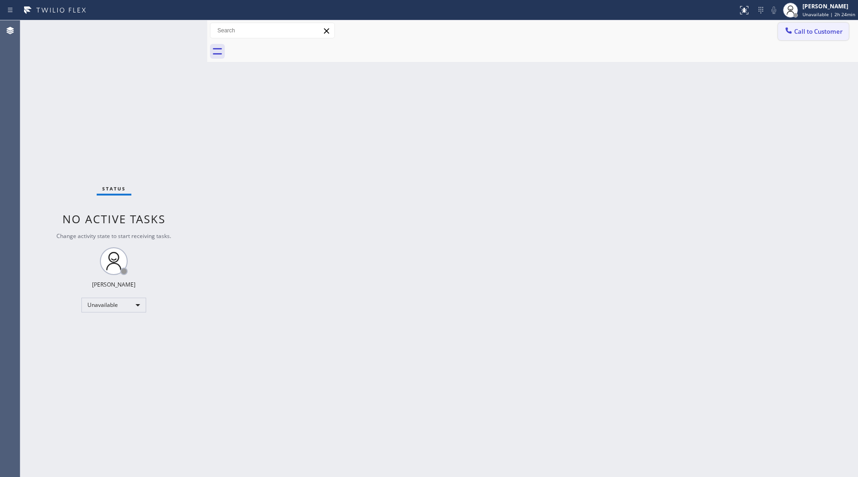
click at [816, 25] on button "Call to Customer" at bounding box center [813, 32] width 71 height 18
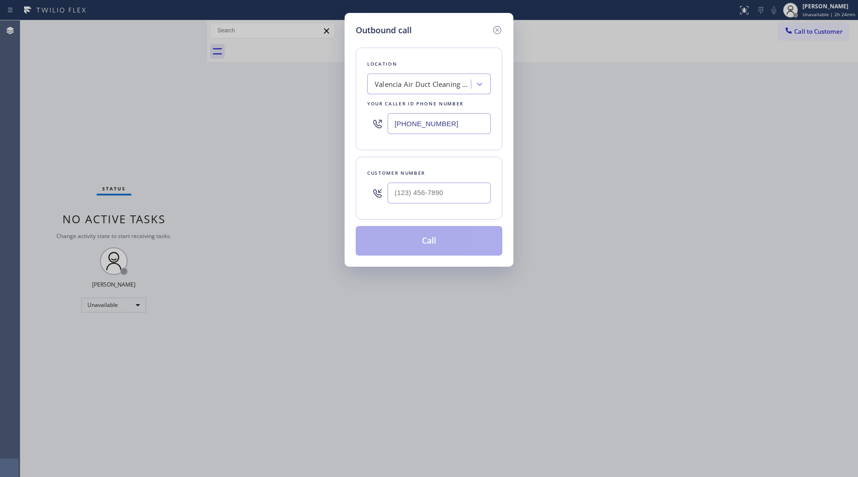
drag, startPoint x: 452, startPoint y: 123, endPoint x: 337, endPoint y: 115, distance: 115.5
click at [329, 116] on div "Outbound call Location [GEOGRAPHIC_DATA] Air Duct Cleaning Pro Your caller id p…" at bounding box center [429, 238] width 858 height 477
paste input "347) 836-659"
type input "[PHONE_NUMBER]"
click at [470, 187] on input "(___) ___-____" at bounding box center [439, 193] width 103 height 21
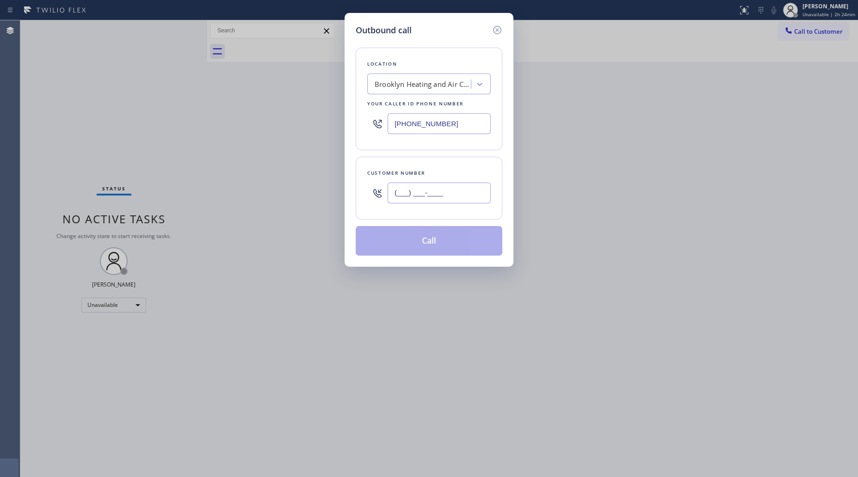
paste input "877) 658-8773"
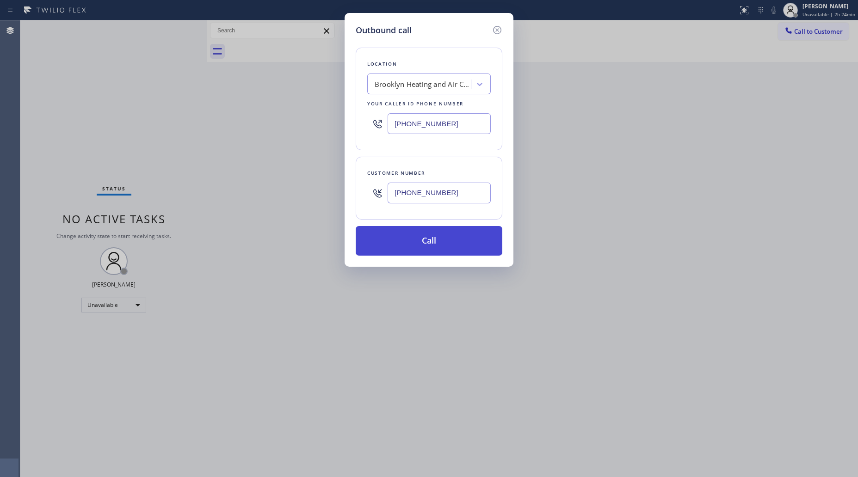
type input "[PHONE_NUMBER]"
click at [434, 241] on button "Call" at bounding box center [429, 241] width 147 height 30
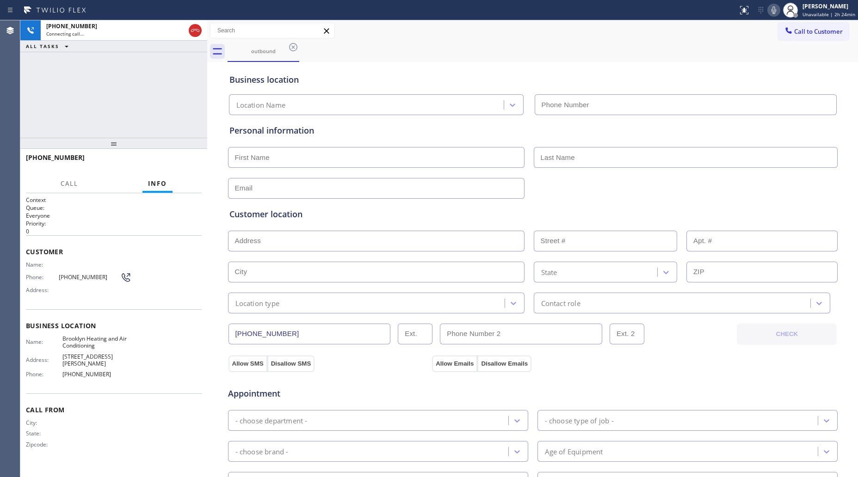
type input "[PHONE_NUMBER]"
click at [495, 28] on div "Call to Customer Outbound call Location [GEOGRAPHIC_DATA] Heating and Air Condi…" at bounding box center [532, 31] width 651 height 16
click at [180, 167] on button "HANG UP" at bounding box center [180, 161] width 43 height 13
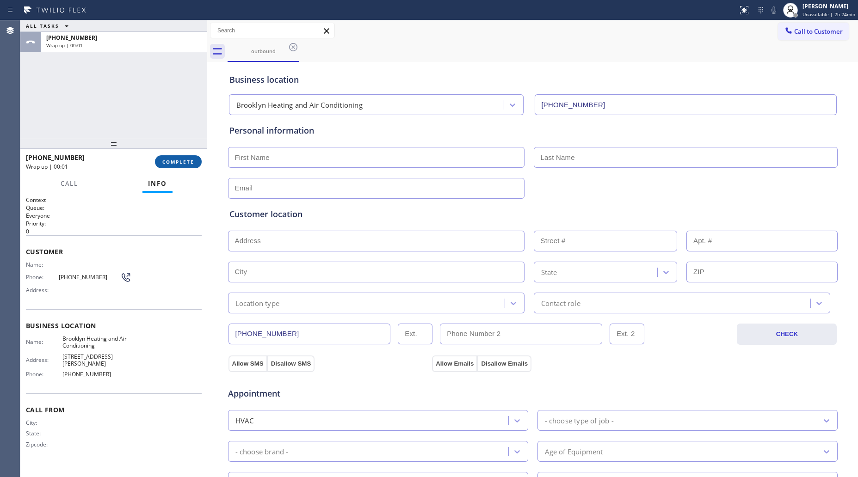
click at [179, 161] on span "COMPLETE" at bounding box center [178, 162] width 32 height 6
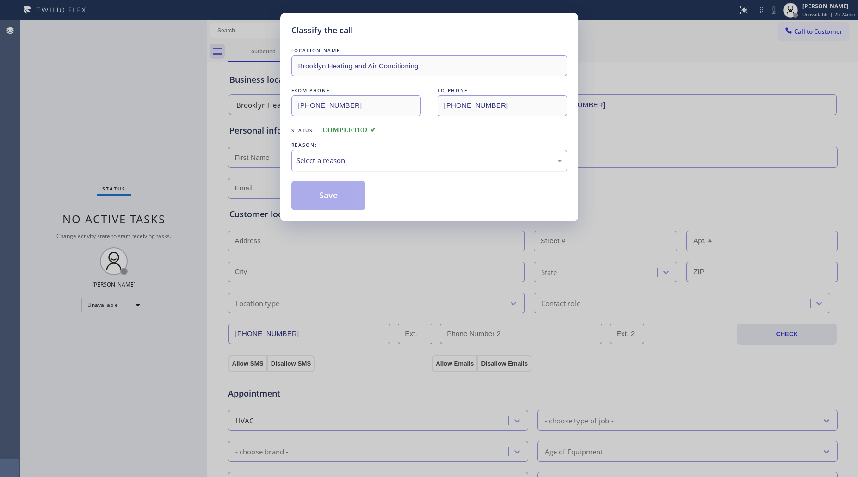
click at [325, 156] on div "Select a reason" at bounding box center [429, 161] width 276 height 22
click at [328, 193] on button "Save" at bounding box center [328, 196] width 74 height 30
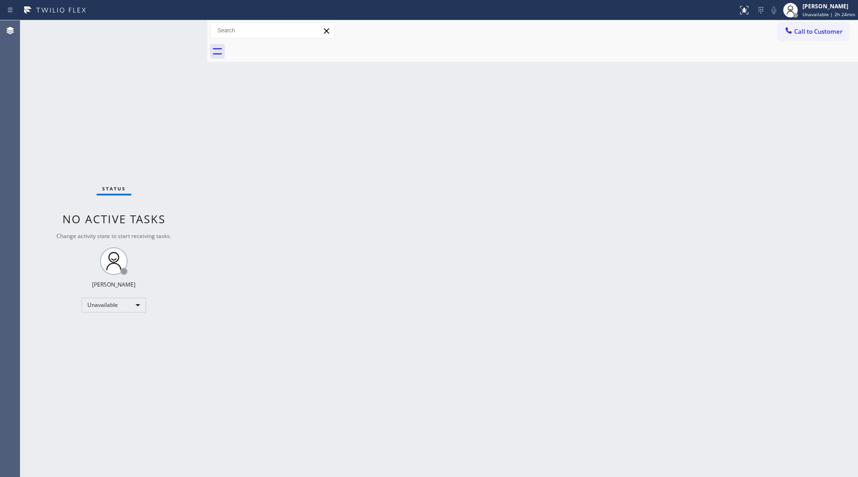
drag, startPoint x: 812, startPoint y: 35, endPoint x: 687, endPoint y: 54, distance: 125.9
click at [811, 34] on span "Call to Customer" at bounding box center [818, 31] width 49 height 8
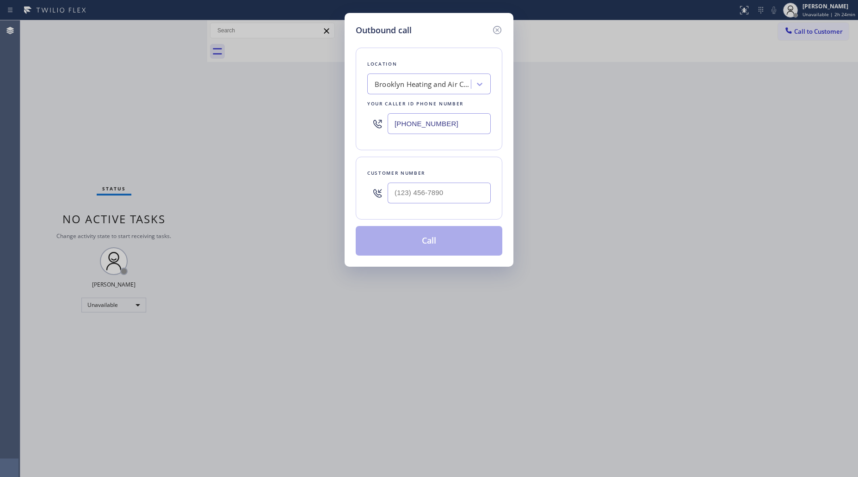
drag, startPoint x: 454, startPoint y: 125, endPoint x: 385, endPoint y: 117, distance: 68.9
click at [368, 124] on div "[PHONE_NUMBER]" at bounding box center [429, 124] width 124 height 30
paste input "917) 924-6063"
type input "[PHONE_NUMBER]"
paste input "877) 658-8773"
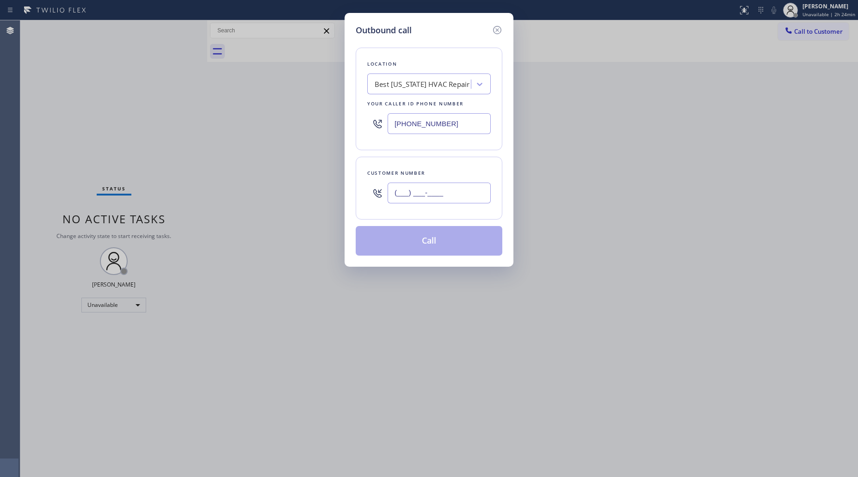
click at [444, 190] on input "(___) ___-____" at bounding box center [439, 193] width 103 height 21
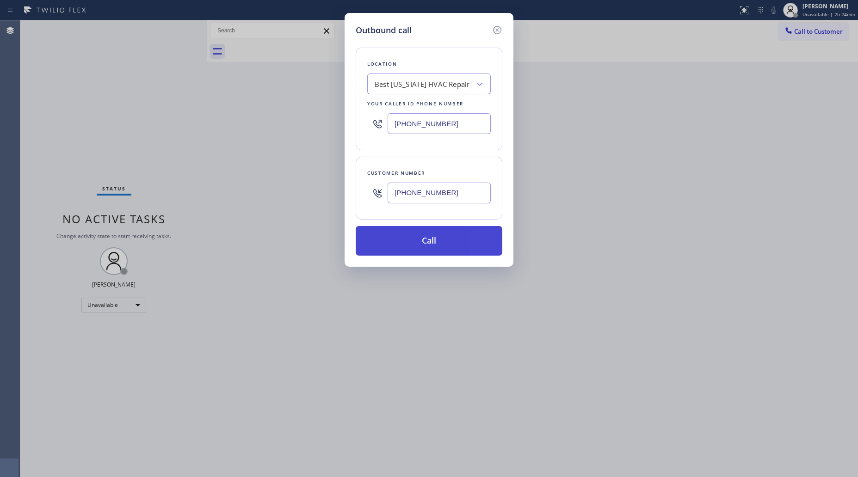
type input "[PHONE_NUMBER]"
click at [423, 237] on button "Call" at bounding box center [429, 241] width 147 height 30
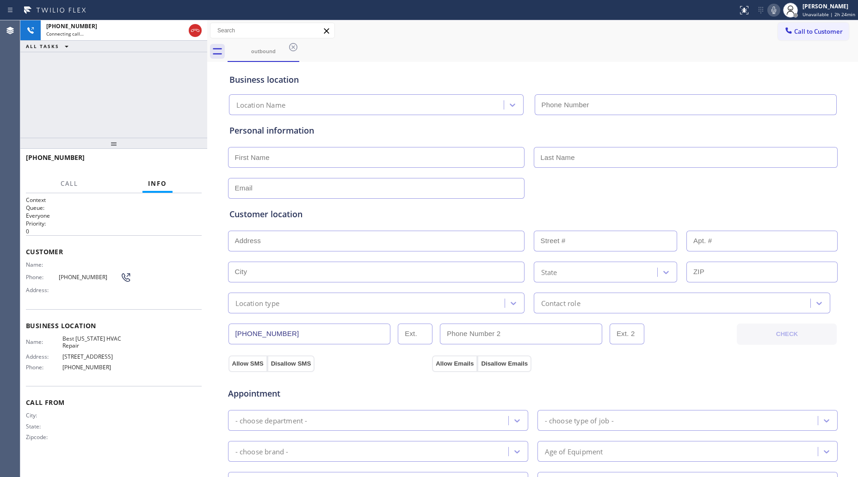
type input "[PHONE_NUMBER]"
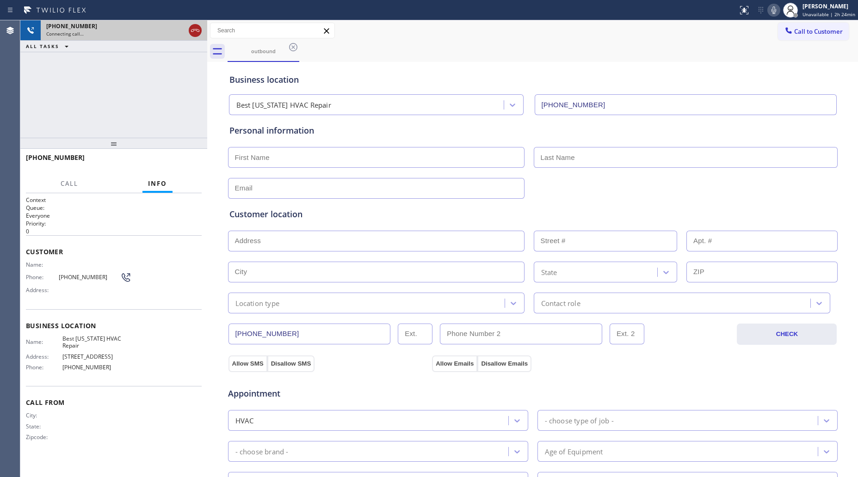
click at [197, 27] on icon at bounding box center [195, 30] width 11 height 11
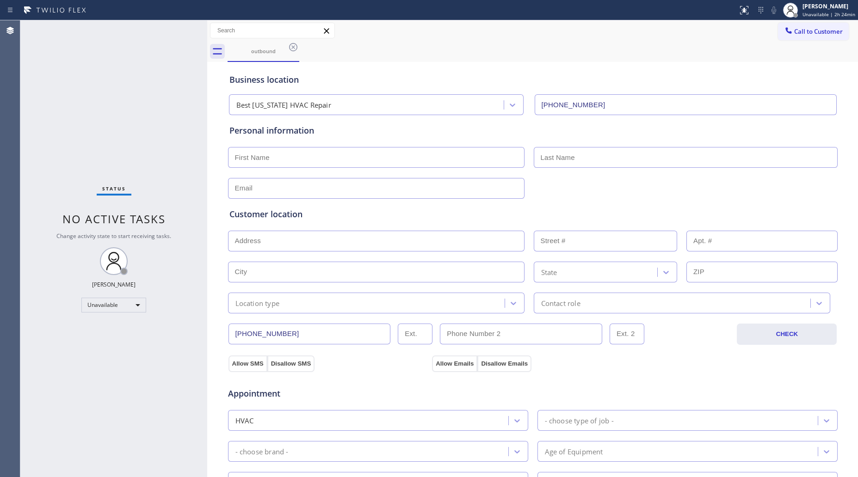
drag, startPoint x: 294, startPoint y: 46, endPoint x: 369, endPoint y: 68, distance: 77.9
click at [295, 47] on icon at bounding box center [293, 47] width 11 height 11
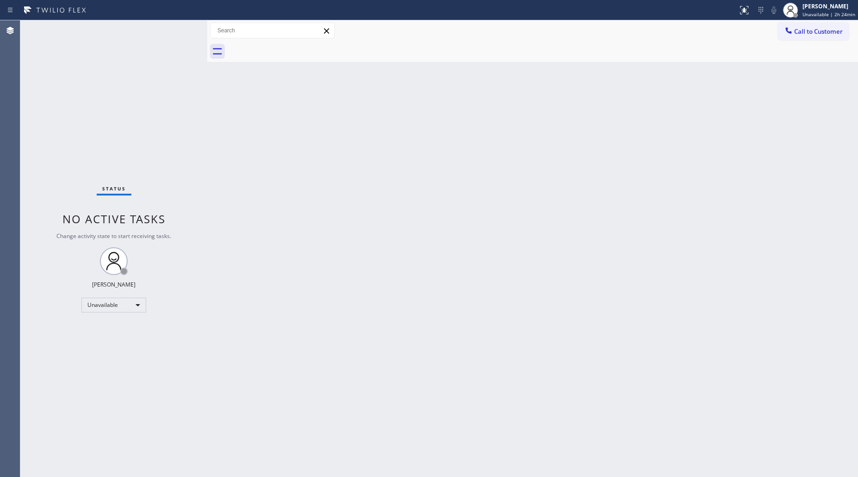
click at [428, 77] on div "Back to Dashboard Change Sender ID Customers Technicians Select a contact Outbo…" at bounding box center [532, 248] width 651 height 457
drag, startPoint x: 835, startPoint y: 33, endPoint x: 816, endPoint y: 33, distance: 19.4
click at [828, 33] on span "Call to Customer" at bounding box center [818, 31] width 49 height 8
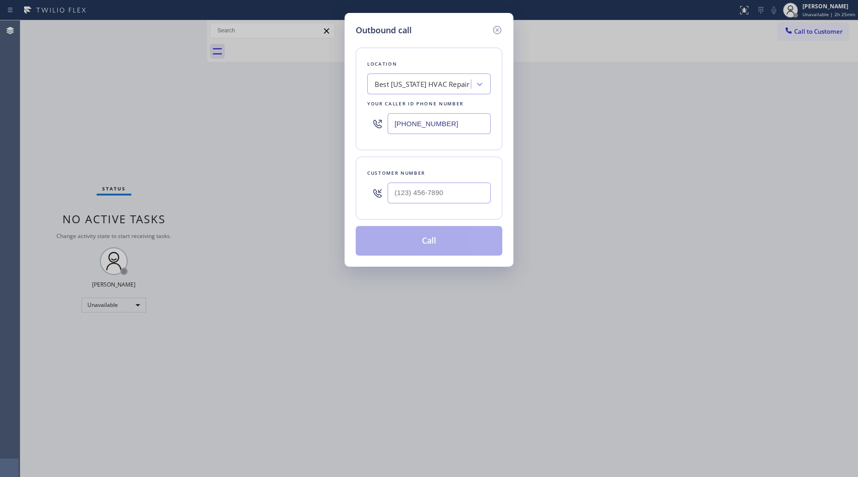
drag, startPoint x: 451, startPoint y: 117, endPoint x: 343, endPoint y: 129, distance: 108.9
click at [312, 125] on div "Outbound call Location Best [US_STATE] HVAC Repair Your caller id phone number …" at bounding box center [429, 238] width 858 height 477
paste input "516) 200-3084"
type input "[PHONE_NUMBER]"
click at [486, 191] on input "(___) ___-____" at bounding box center [439, 193] width 103 height 21
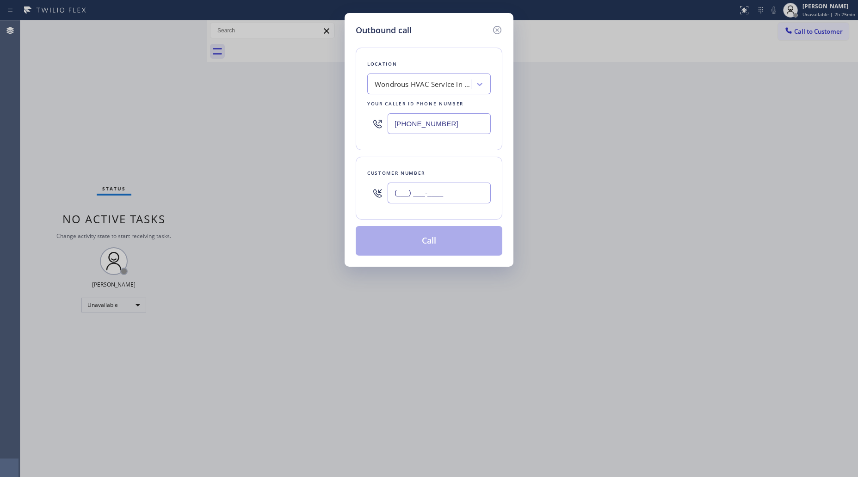
paste input "877) 658-8773"
type input "[PHONE_NUMBER]"
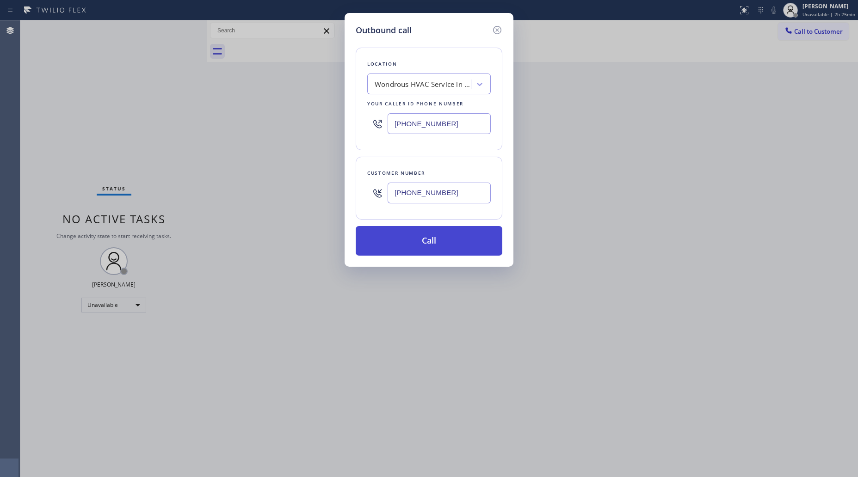
click at [429, 237] on button "Call" at bounding box center [429, 241] width 147 height 30
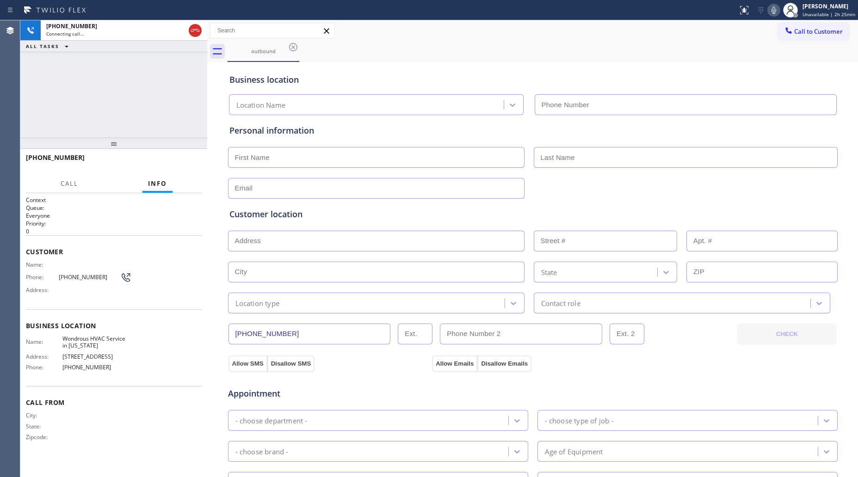
type input "[PHONE_NUMBER]"
drag, startPoint x: 549, startPoint y: 40, endPoint x: 551, endPoint y: 33, distance: 7.0
click at [549, 40] on div "Call to Customer Outbound call Location Wondrous HVAC Service in [US_STATE] You…" at bounding box center [532, 30] width 651 height 21
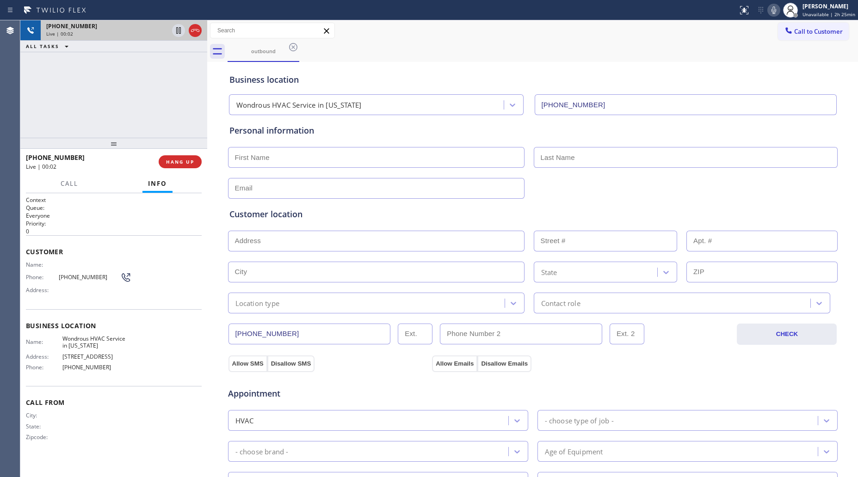
click at [193, 28] on icon at bounding box center [195, 30] width 11 height 11
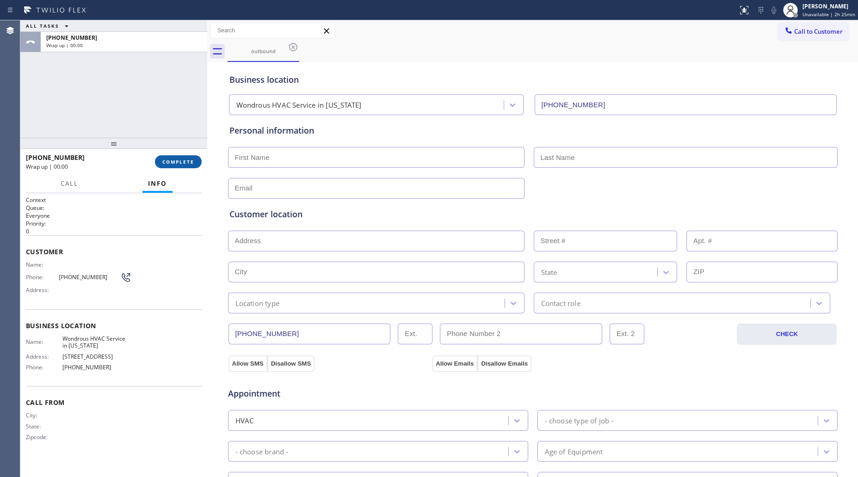
click at [186, 162] on span "COMPLETE" at bounding box center [178, 162] width 32 height 6
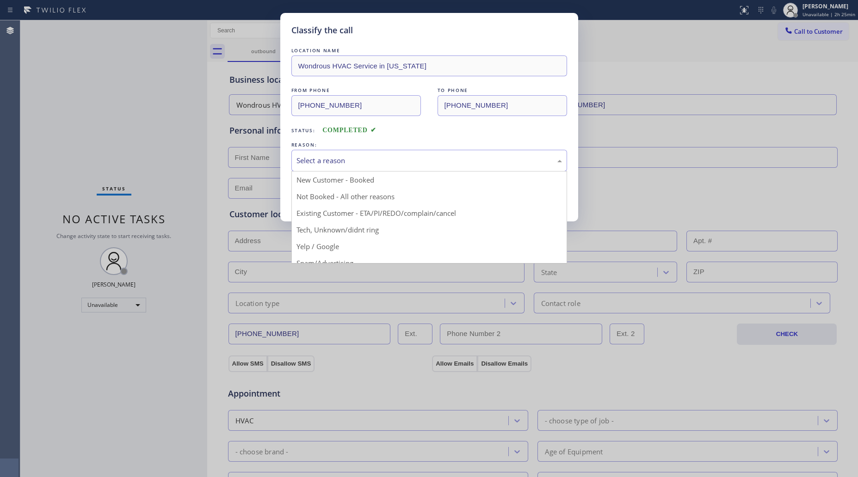
click at [322, 165] on div "Select a reason" at bounding box center [430, 160] width 266 height 11
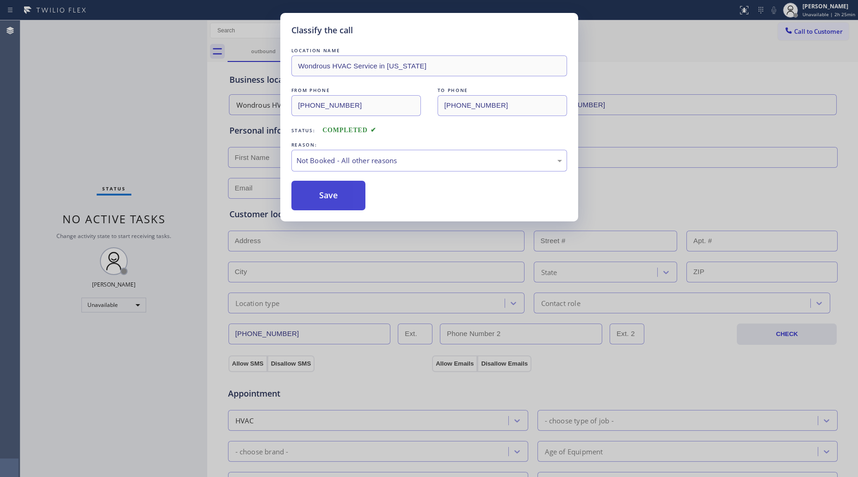
drag, startPoint x: 318, startPoint y: 195, endPoint x: 322, endPoint y: 188, distance: 8.1
click at [319, 195] on button "Save" at bounding box center [328, 196] width 74 height 30
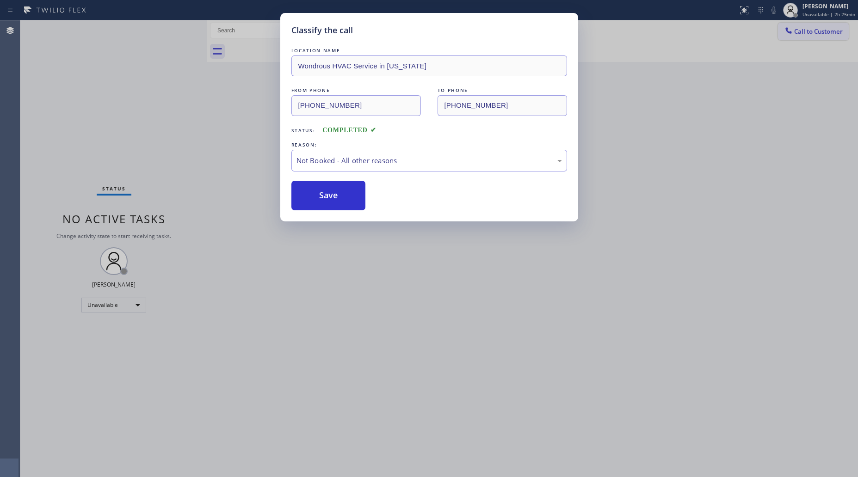
click at [799, 33] on span "Call to Customer" at bounding box center [818, 31] width 49 height 8
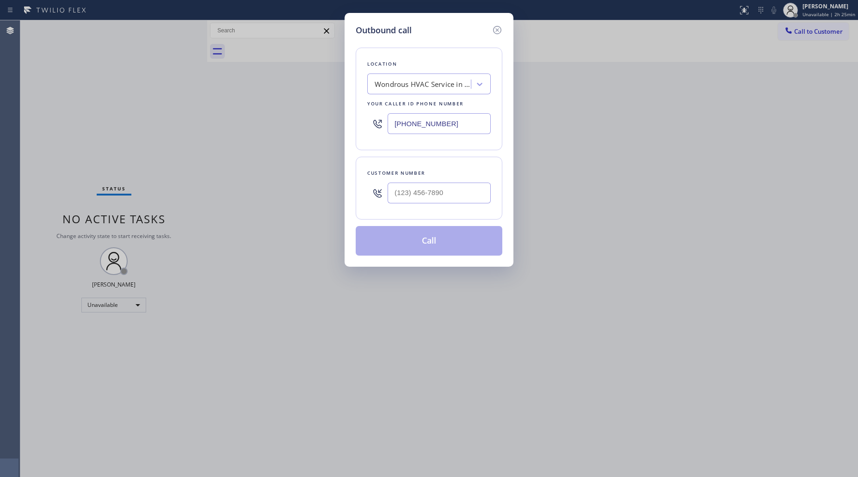
drag, startPoint x: 444, startPoint y: 124, endPoint x: 358, endPoint y: 133, distance: 87.0
click at [373, 136] on div "[PHONE_NUMBER]" at bounding box center [429, 124] width 124 height 30
paste input "646) 846-9755"
type input "[PHONE_NUMBER]"
click at [472, 184] on input "(___) ___-____" at bounding box center [439, 193] width 103 height 21
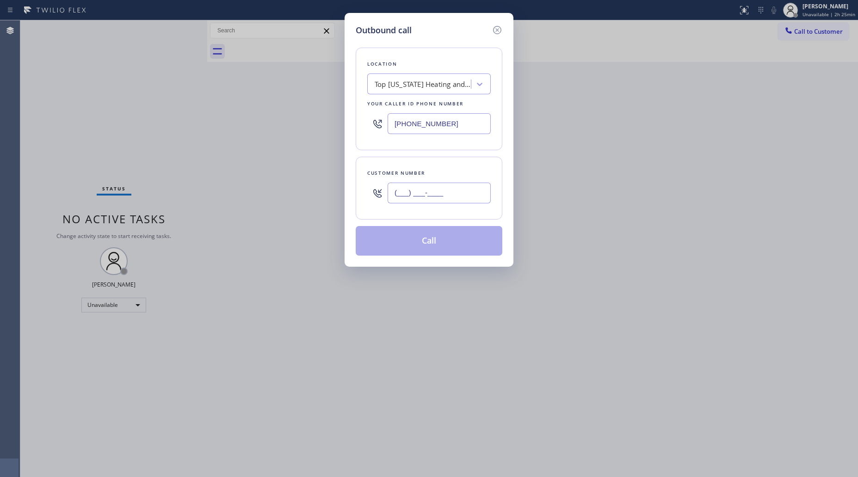
paste input "text"
click at [394, 197] on input "(___) ___-____" at bounding box center [439, 193] width 103 height 21
paste input "877) 658-8773"
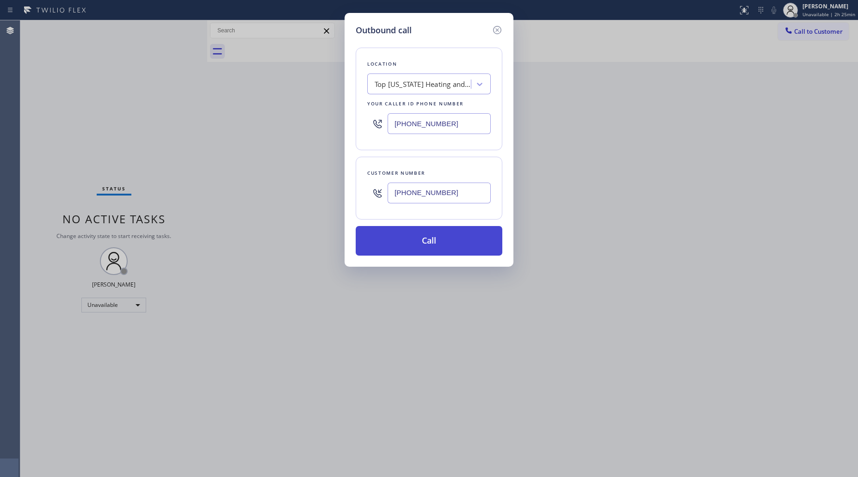
type input "[PHONE_NUMBER]"
click at [427, 241] on button "Call" at bounding box center [429, 241] width 147 height 30
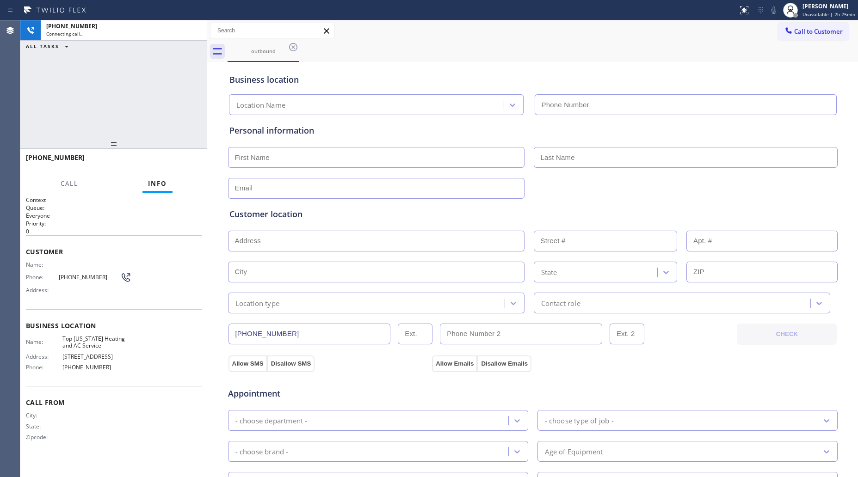
type input "[PHONE_NUMBER]"
click at [673, 63] on div "Business location Top [US_STATE] Heating and AC Service [PHONE_NUMBER]" at bounding box center [533, 88] width 611 height 55
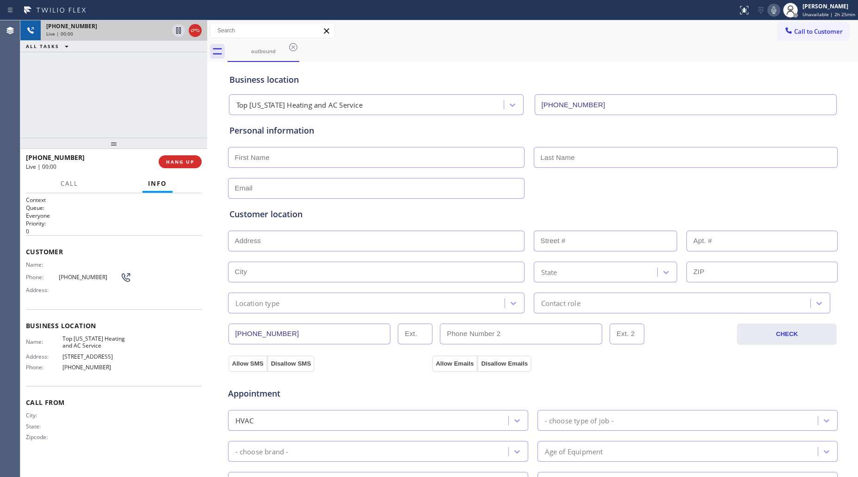
click at [195, 26] on icon at bounding box center [195, 30] width 11 height 11
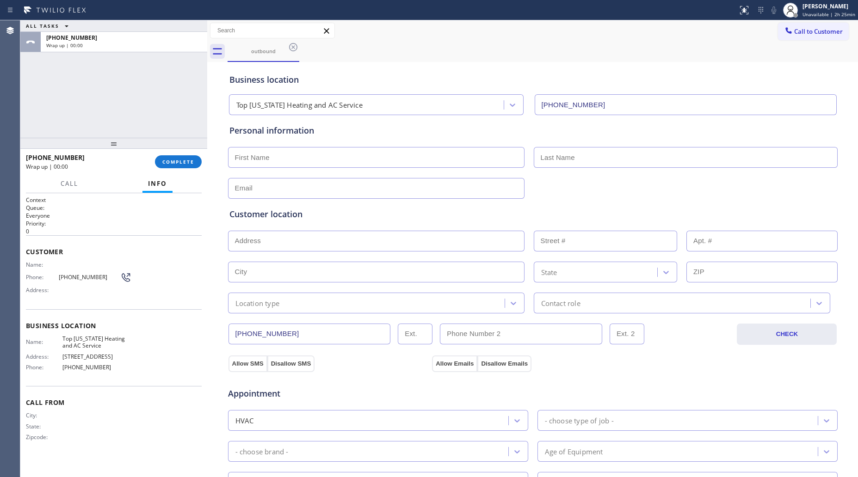
click at [291, 49] on icon at bounding box center [293, 47] width 11 height 11
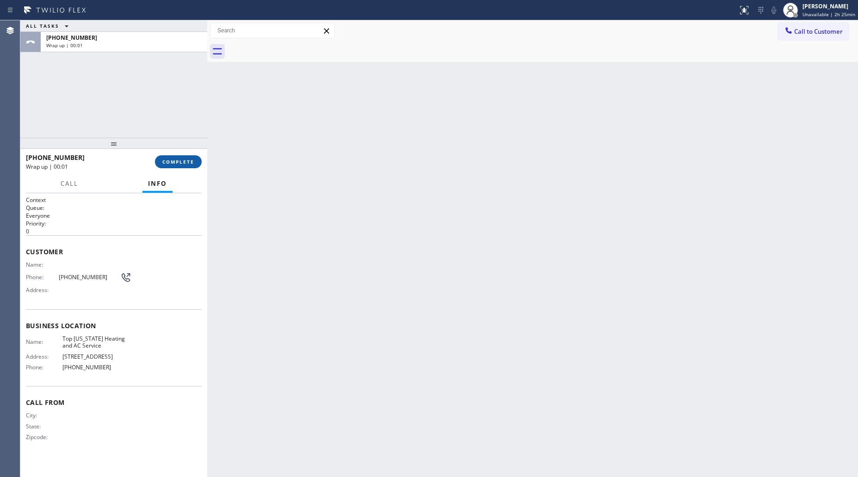
click at [182, 159] on span "COMPLETE" at bounding box center [178, 162] width 32 height 6
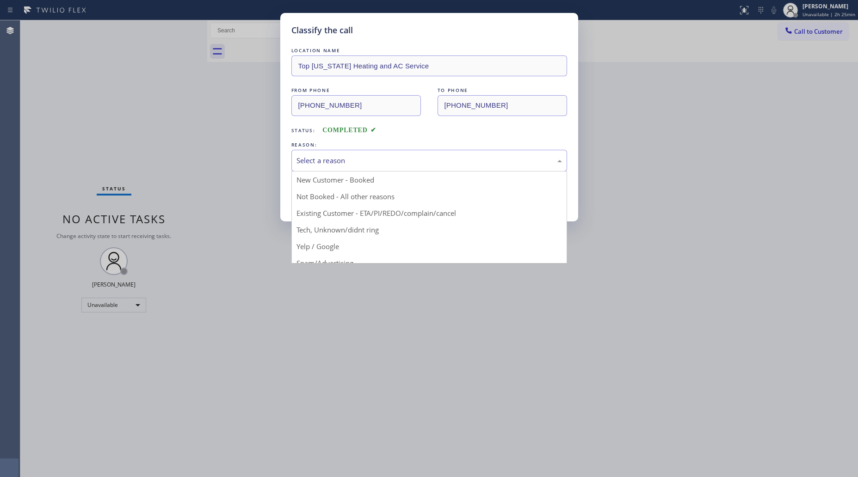
click at [371, 156] on div "Select a reason" at bounding box center [430, 160] width 266 height 11
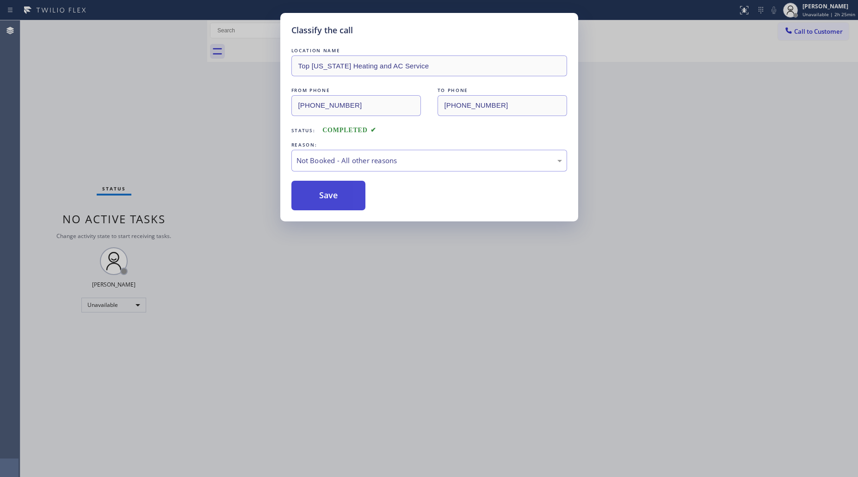
click at [334, 195] on button "Save" at bounding box center [328, 196] width 74 height 30
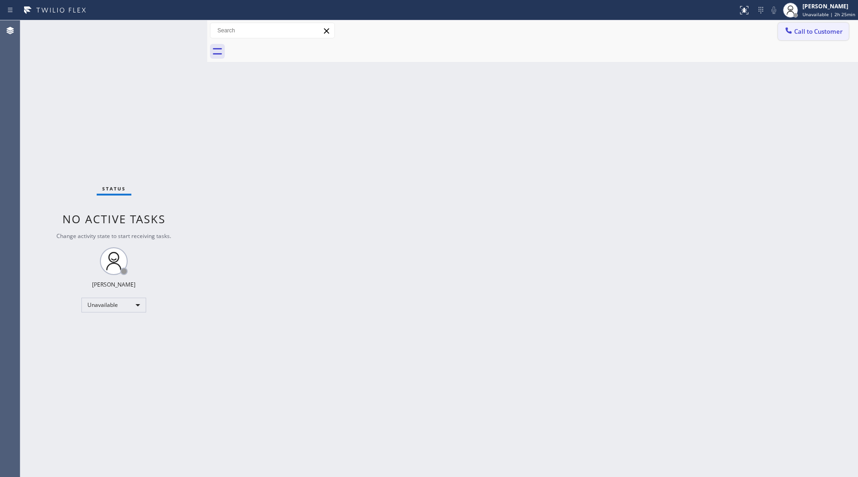
drag, startPoint x: 819, startPoint y: 28, endPoint x: 690, endPoint y: 77, distance: 138.1
click at [819, 29] on span "Call to Customer" at bounding box center [818, 31] width 49 height 8
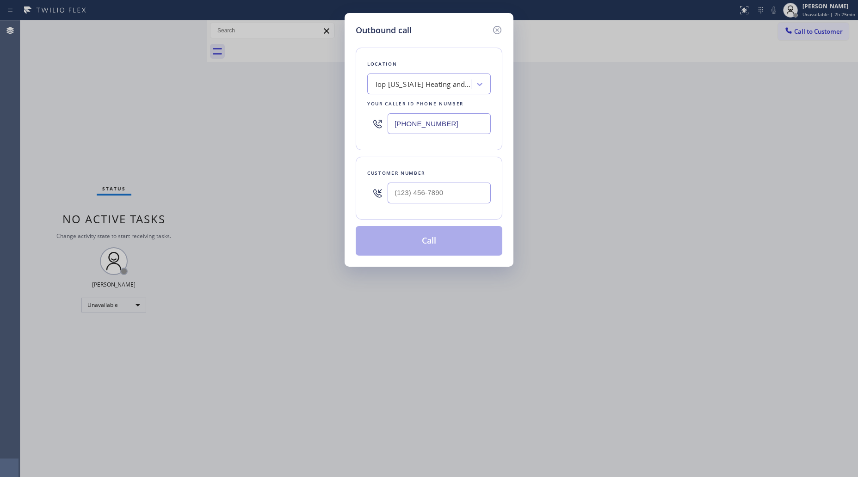
drag, startPoint x: 470, startPoint y: 126, endPoint x: 320, endPoint y: 125, distance: 149.9
click at [320, 125] on div "Outbound call Location Top [US_STATE] Heating and AC Service Your caller id pho…" at bounding box center [429, 238] width 858 height 477
paste input "929) 325-2750"
drag, startPoint x: 466, startPoint y: 125, endPoint x: 388, endPoint y: 123, distance: 78.7
click at [389, 124] on input "[PHONE_NUMBER]" at bounding box center [439, 123] width 103 height 21
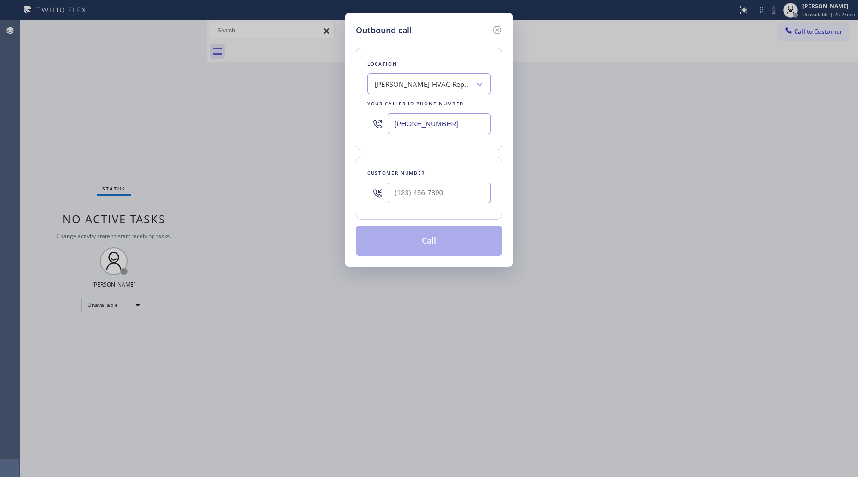
paste input "714) 643-8039"
type input "[PHONE_NUMBER]"
click at [477, 191] on input "(___) ___-____" at bounding box center [439, 193] width 103 height 21
paste input "310) 927-3411"
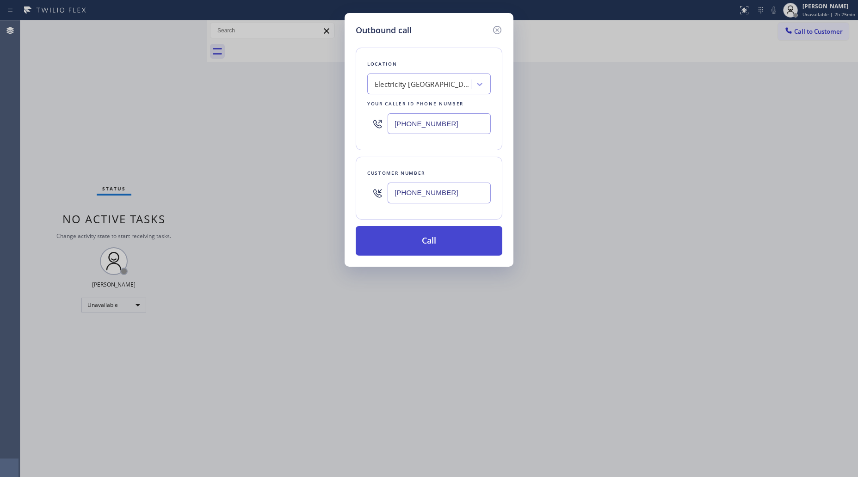
type input "[PHONE_NUMBER]"
click at [449, 246] on button "Call" at bounding box center [429, 241] width 147 height 30
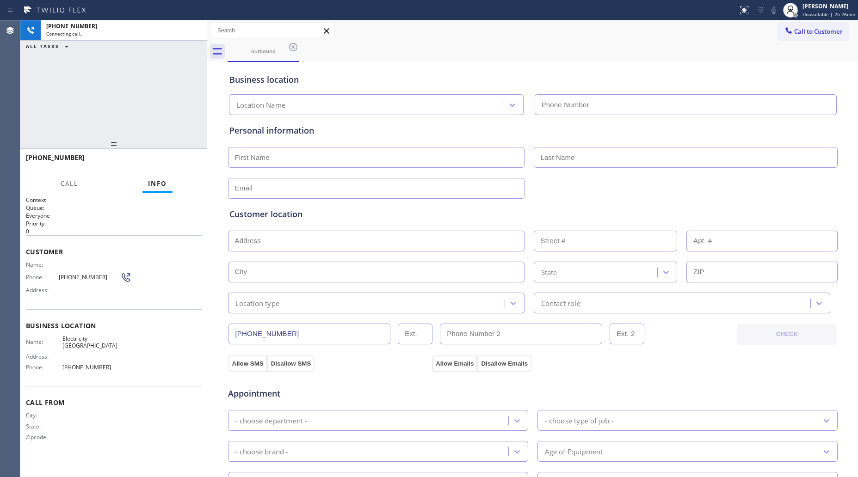
type input "[PHONE_NUMBER]"
click at [188, 157] on button "HANG UP" at bounding box center [180, 161] width 43 height 13
click at [191, 159] on span "HANG UP" at bounding box center [180, 162] width 28 height 6
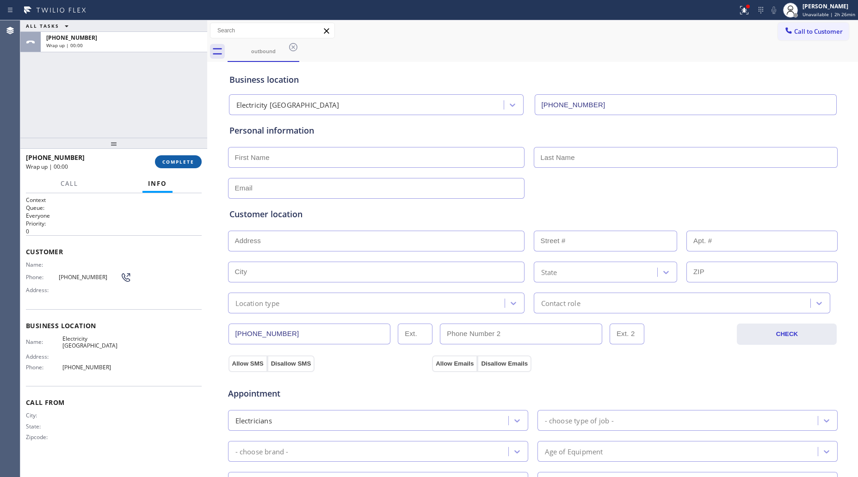
click at [191, 159] on span "COMPLETE" at bounding box center [178, 162] width 32 height 6
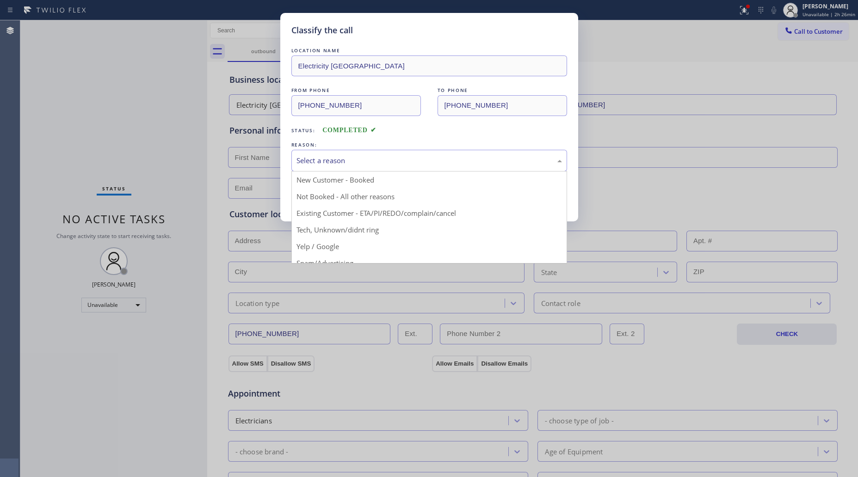
click at [359, 155] on div "Select a reason" at bounding box center [430, 160] width 266 height 11
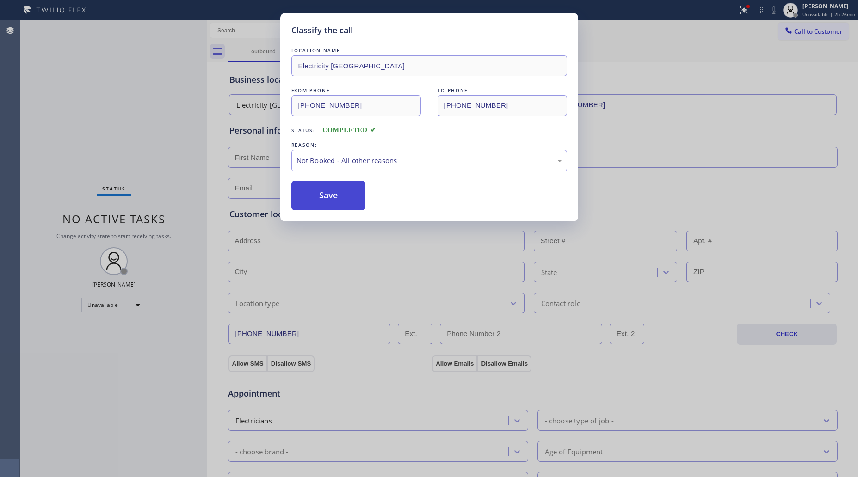
drag, startPoint x: 316, startPoint y: 194, endPoint x: 354, endPoint y: 186, distance: 39.2
click at [316, 194] on button "Save" at bounding box center [328, 196] width 74 height 30
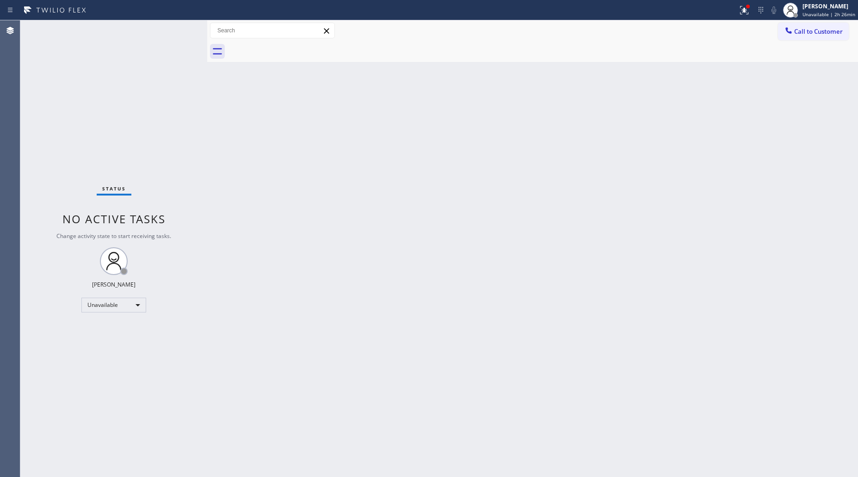
drag, startPoint x: 751, startPoint y: 6, endPoint x: 731, endPoint y: 84, distance: 81.1
click at [750, 6] on div at bounding box center [744, 10] width 20 height 20
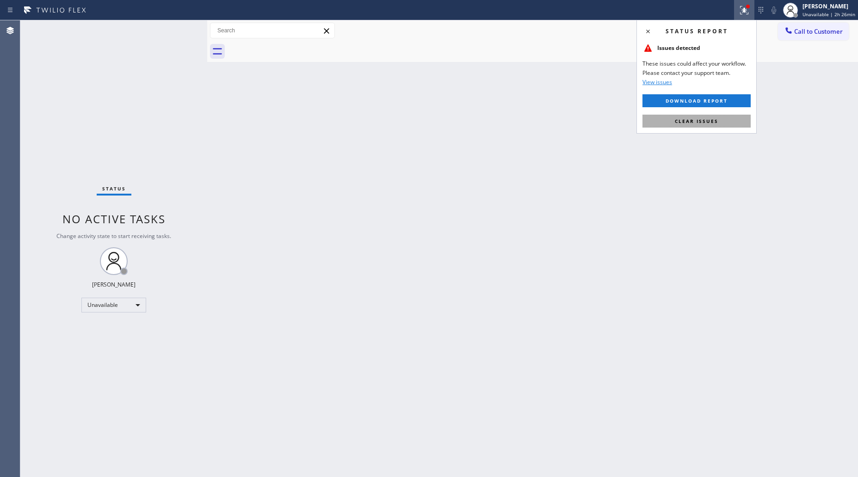
click at [711, 124] on span "Clear issues" at bounding box center [696, 121] width 43 height 6
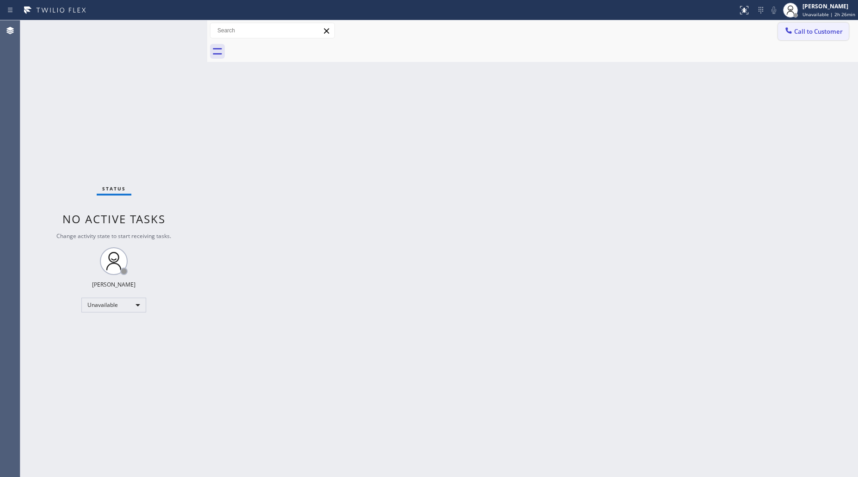
click at [799, 31] on span "Call to Customer" at bounding box center [818, 31] width 49 height 8
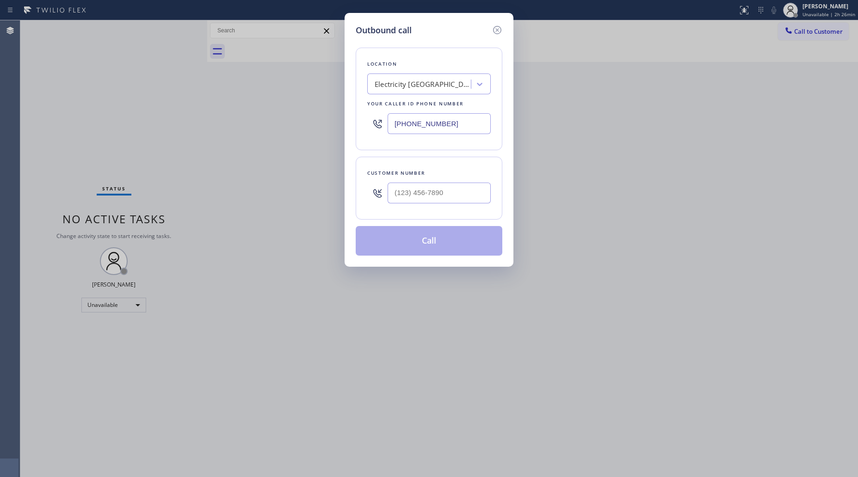
drag, startPoint x: 467, startPoint y: 121, endPoint x: 338, endPoint y: 125, distance: 129.2
click at [340, 123] on div "Outbound call Location Electricity [GEOGRAPHIC_DATA] Your caller id phone numbe…" at bounding box center [429, 238] width 858 height 477
paste input "347) 801-276"
type input "[PHONE_NUMBER]"
click at [459, 193] on input "(___) ___-____" at bounding box center [439, 193] width 103 height 21
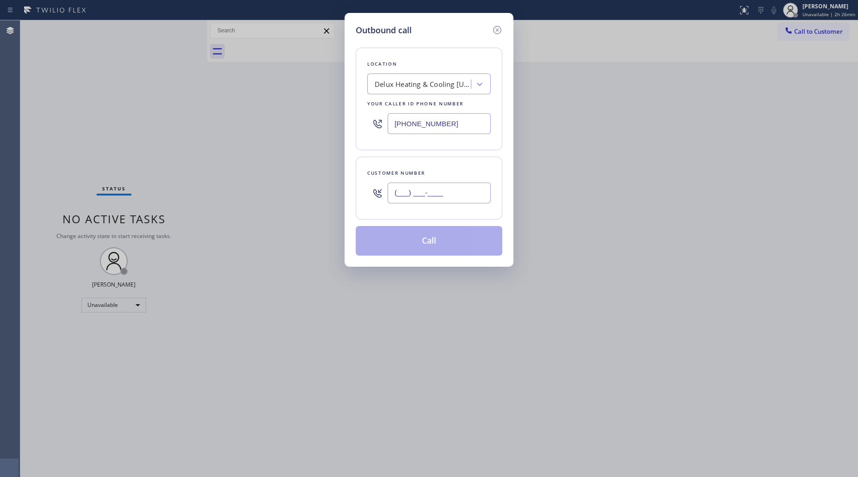
paste input "347) 546-6987"
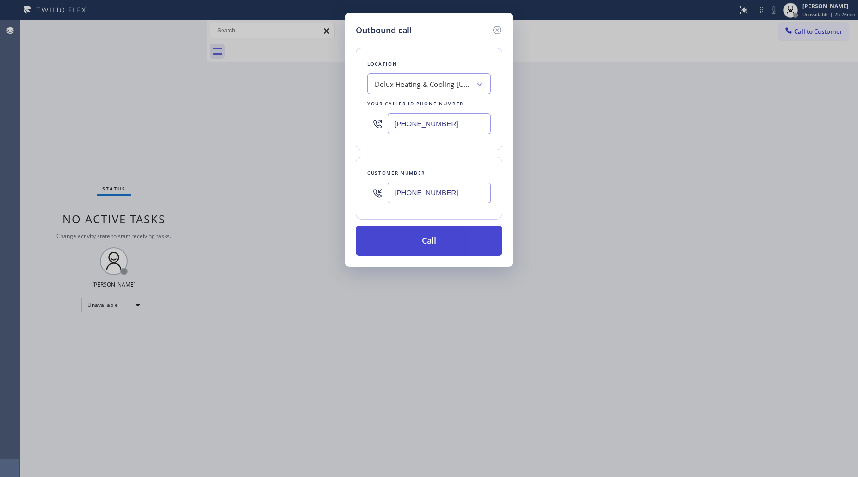
type input "[PHONE_NUMBER]"
click at [437, 246] on button "Call" at bounding box center [429, 241] width 147 height 30
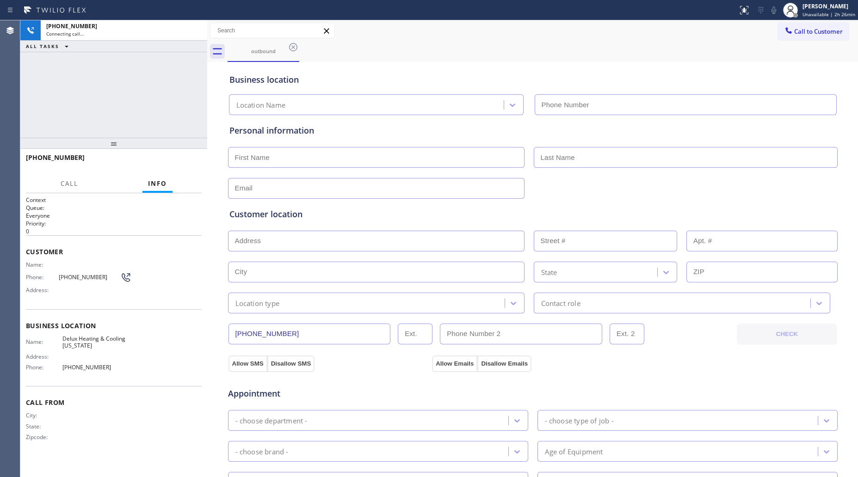
type input "[PHONE_NUMBER]"
click at [709, 61] on div "Business location Delux Heating & Cooling [US_STATE] [PHONE_NUMBER]" at bounding box center [533, 88] width 611 height 55
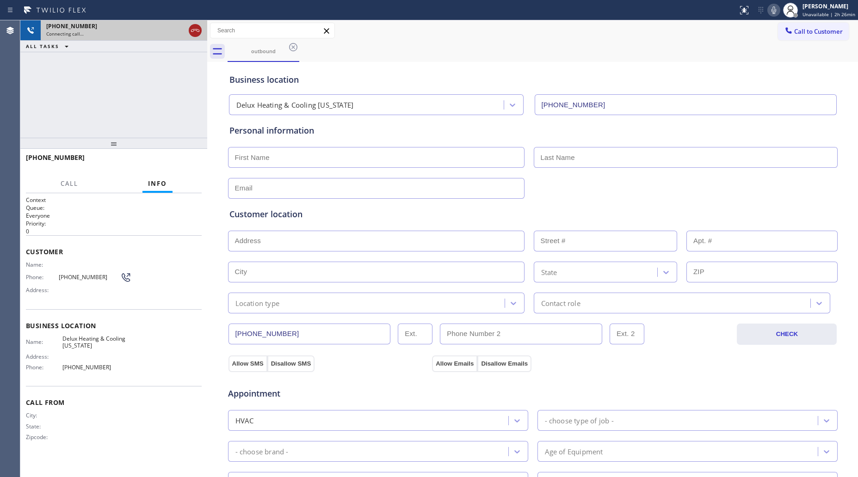
click at [190, 30] on icon at bounding box center [195, 30] width 11 height 11
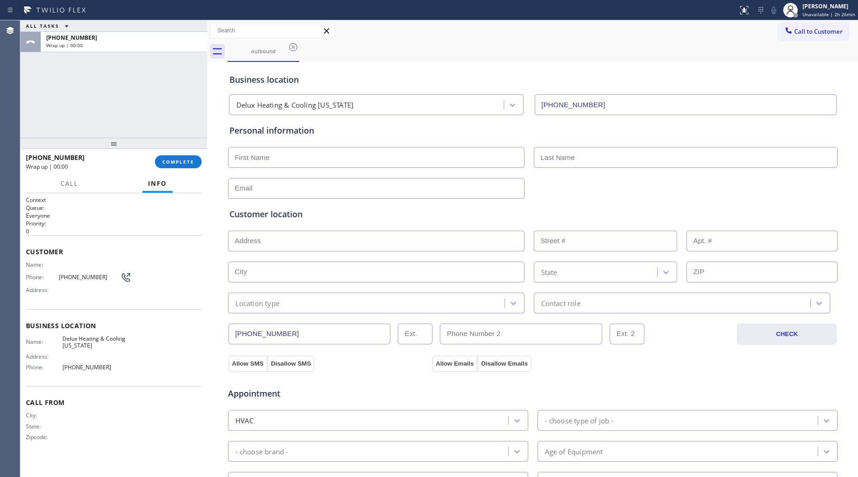
click at [295, 47] on icon at bounding box center [293, 47] width 11 height 11
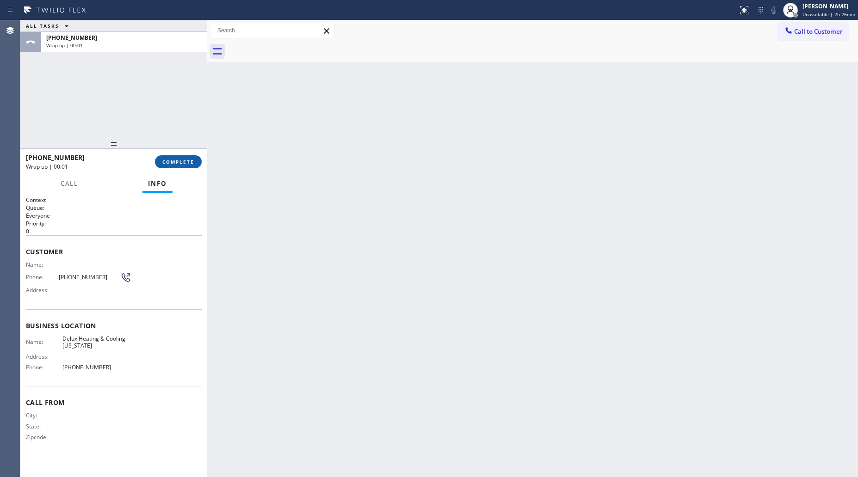
click at [172, 161] on span "COMPLETE" at bounding box center [178, 162] width 32 height 6
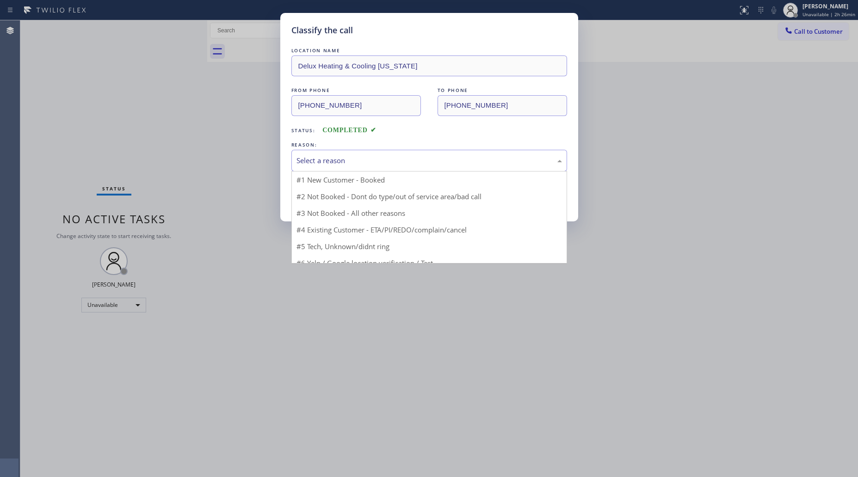
click at [331, 165] on div "Select a reason" at bounding box center [430, 160] width 266 height 11
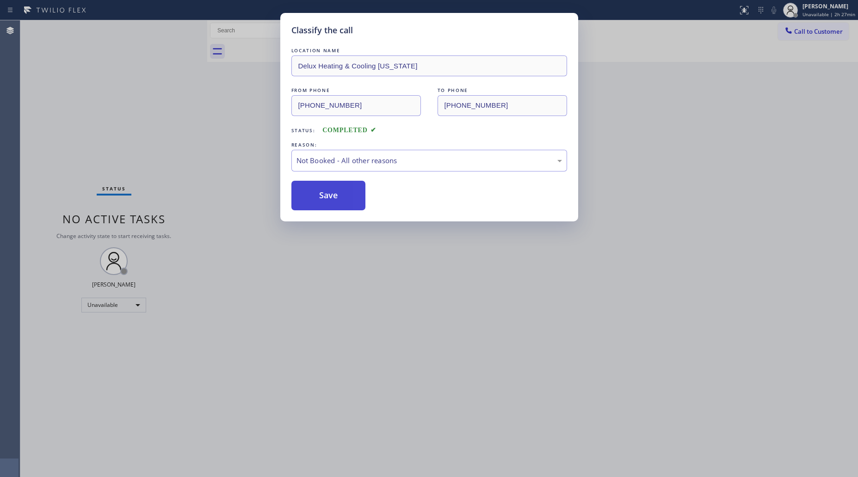
click at [333, 195] on button "Save" at bounding box center [328, 196] width 74 height 30
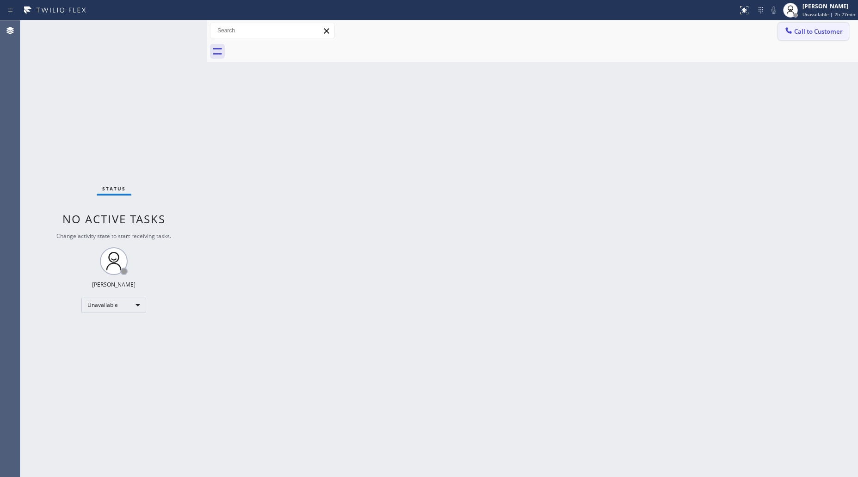
click at [819, 31] on span "Call to Customer" at bounding box center [818, 31] width 49 height 8
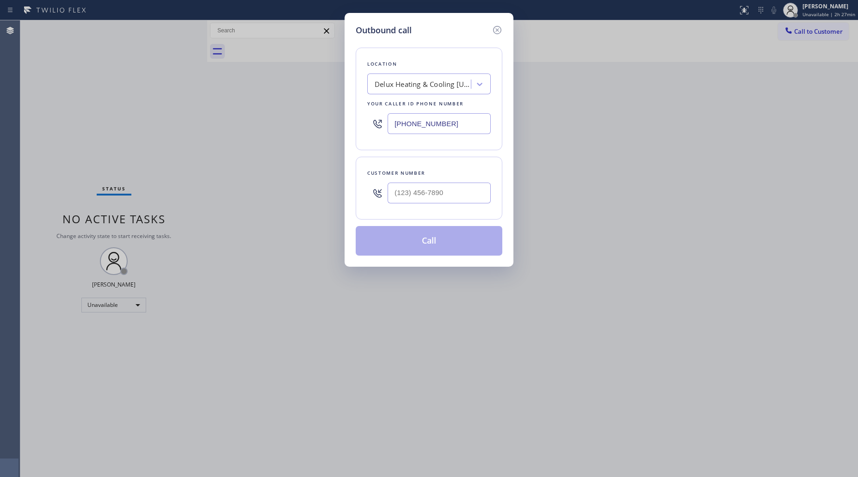
drag, startPoint x: 468, startPoint y: 125, endPoint x: 332, endPoint y: 126, distance: 136.0
click at [331, 128] on div "Outbound call Location Delux Heating & Cooling [US_STATE] Your caller id phone …" at bounding box center [429, 238] width 858 height 477
paste input "206) 207-8325"
type input "[PHONE_NUMBER]"
click at [464, 193] on input "(___) ___-____" at bounding box center [439, 193] width 103 height 21
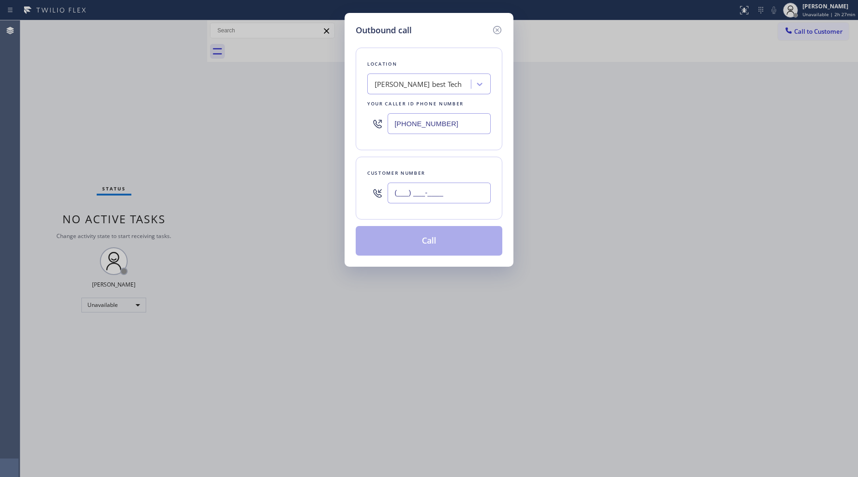
paste input "209) 560-8852"
type input "[PHONE_NUMBER]"
click at [428, 248] on button "Call" at bounding box center [429, 241] width 147 height 30
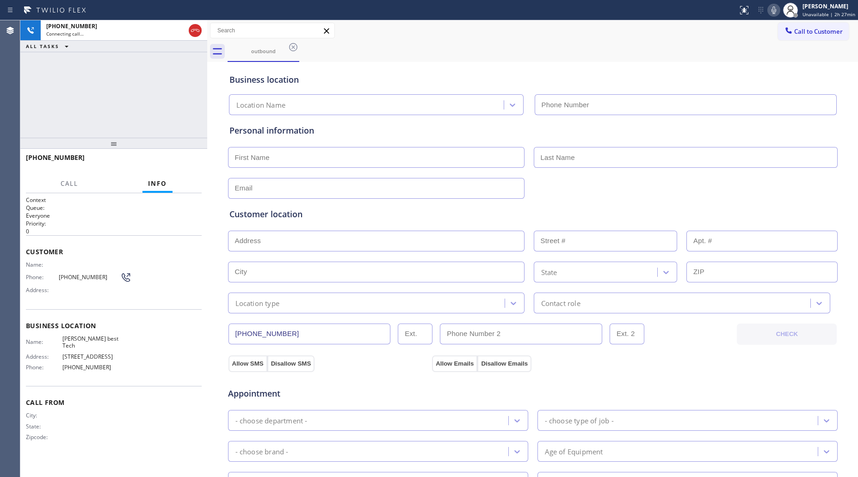
type input "[PHONE_NUMBER]"
click at [455, 58] on div "outbound" at bounding box center [543, 51] width 631 height 21
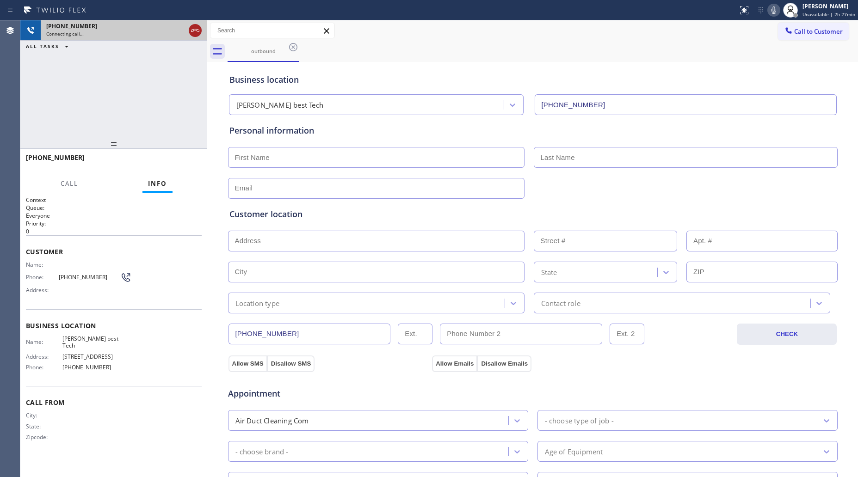
click at [198, 32] on icon at bounding box center [195, 30] width 11 height 11
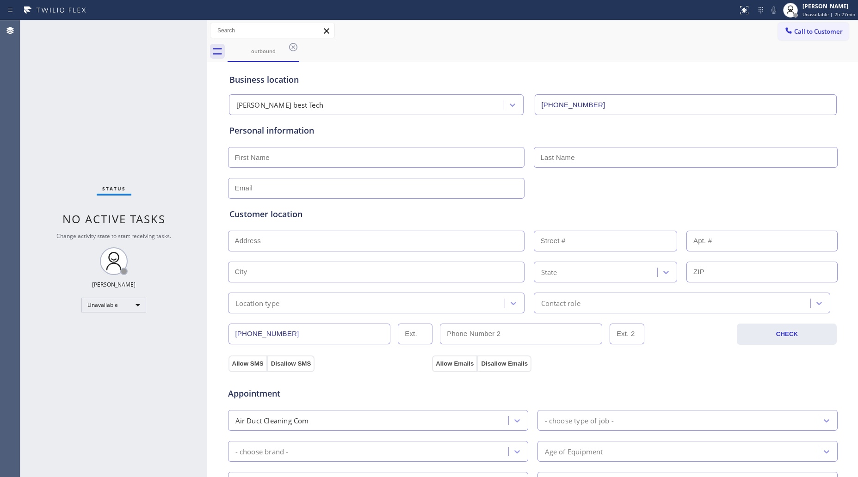
drag, startPoint x: 291, startPoint y: 44, endPoint x: 301, endPoint y: 48, distance: 11.1
click at [291, 45] on icon at bounding box center [293, 47] width 11 height 11
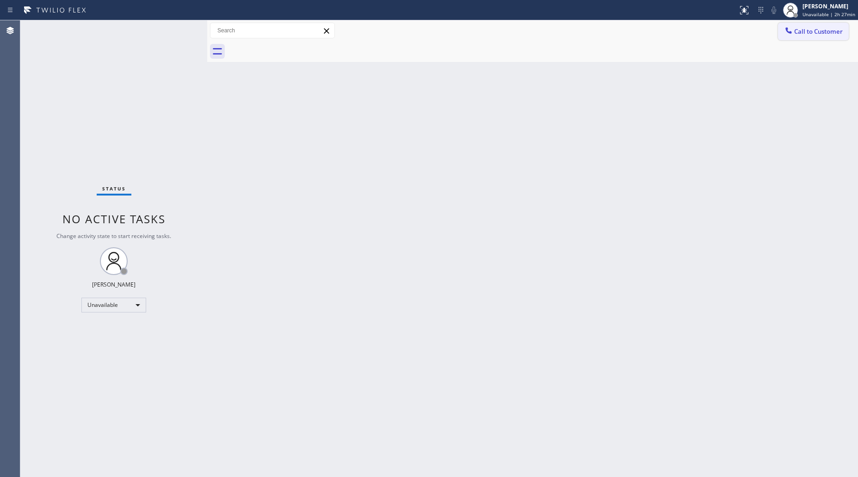
click at [803, 21] on div "Call to Customer Outbound call Location [PERSON_NAME] best Tech Your caller id …" at bounding box center [532, 30] width 651 height 21
click at [803, 33] on span "Call to Customer" at bounding box center [818, 31] width 49 height 8
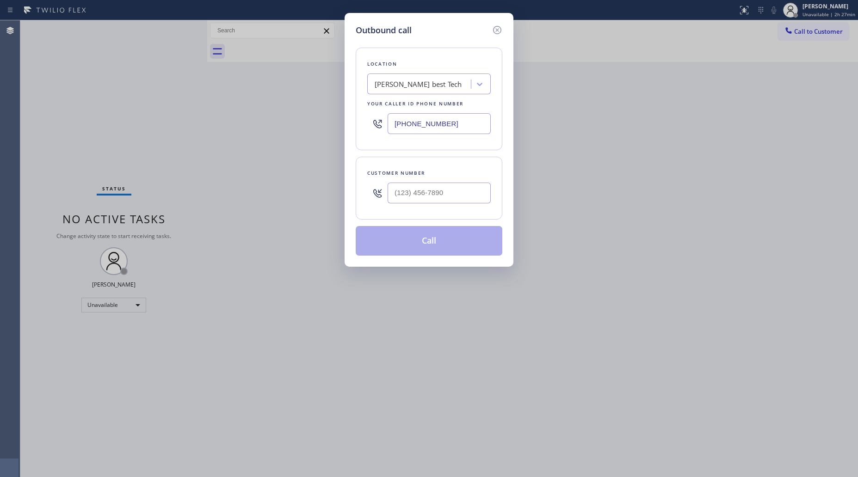
drag, startPoint x: 465, startPoint y: 117, endPoint x: 377, endPoint y: 131, distance: 89.0
click at [377, 131] on div "[PHONE_NUMBER]" at bounding box center [429, 124] width 124 height 30
paste input "909) 366-5103"
type input "[PHONE_NUMBER]"
drag, startPoint x: 460, startPoint y: 196, endPoint x: 461, endPoint y: 191, distance: 4.6
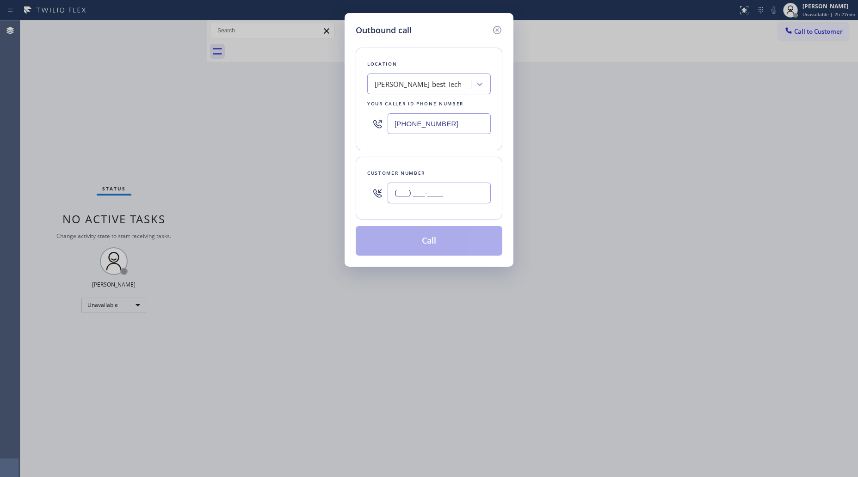
click at [458, 195] on input "(___) ___-____" at bounding box center [439, 193] width 103 height 21
paste input "909) 706-6449"
type input "[PHONE_NUMBER]"
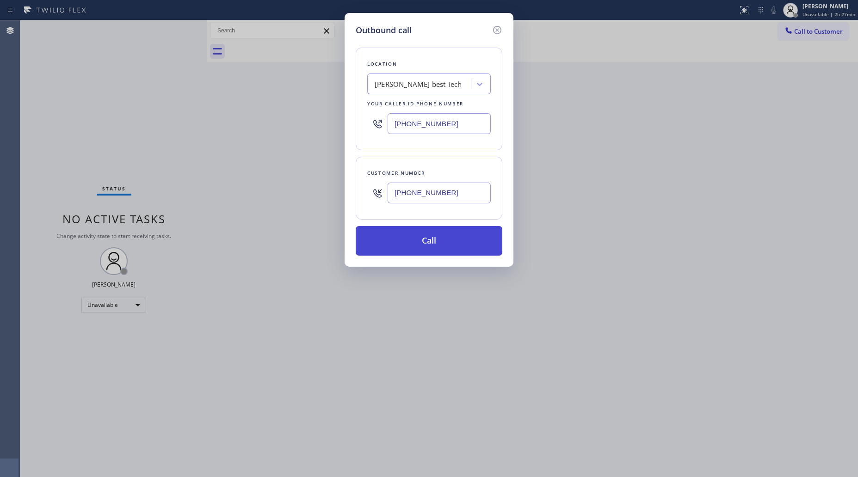
click at [441, 243] on button "Call" at bounding box center [429, 241] width 147 height 30
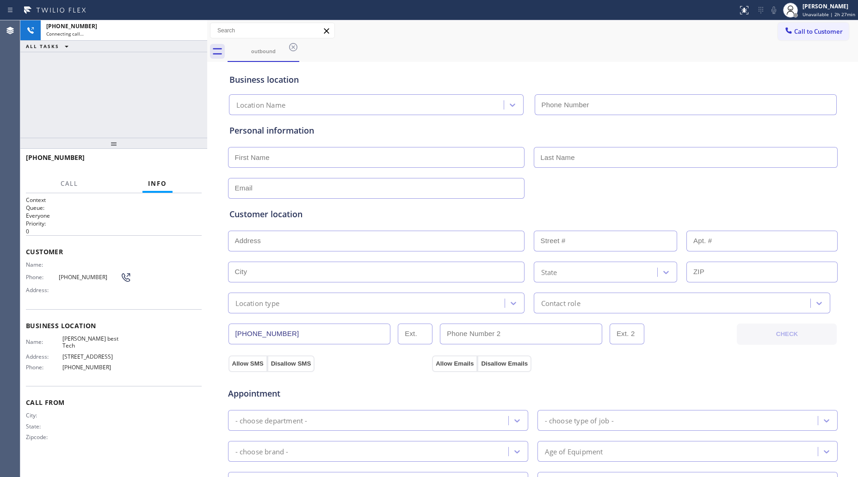
type input "[PHONE_NUMBER]"
click at [673, 56] on div "outbound" at bounding box center [543, 51] width 631 height 21
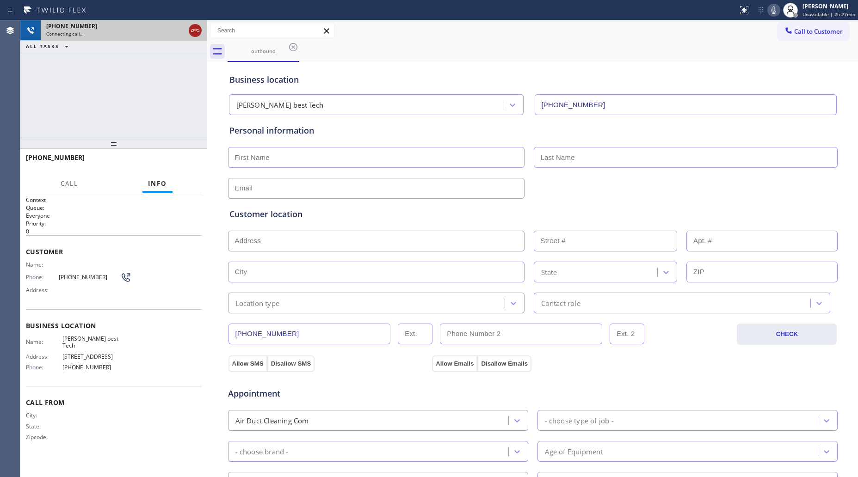
click at [198, 31] on icon at bounding box center [195, 30] width 11 height 11
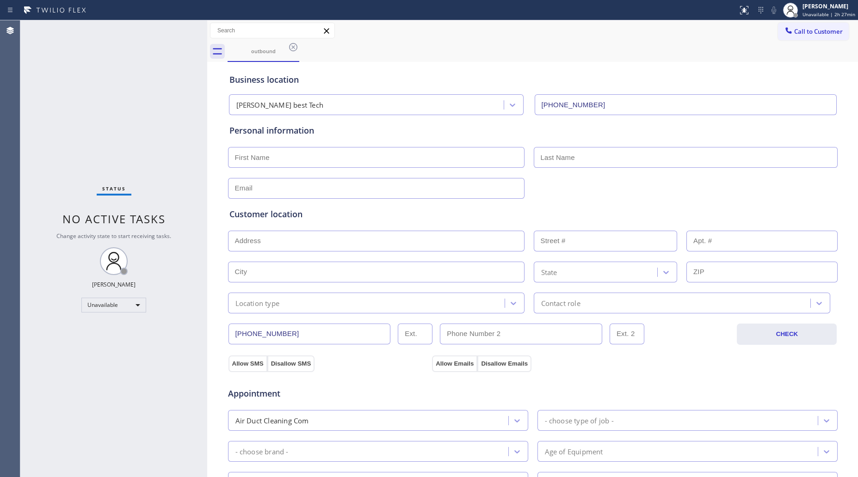
drag, startPoint x: 289, startPoint y: 45, endPoint x: 299, endPoint y: 41, distance: 10.8
click at [290, 45] on icon at bounding box center [293, 47] width 11 height 11
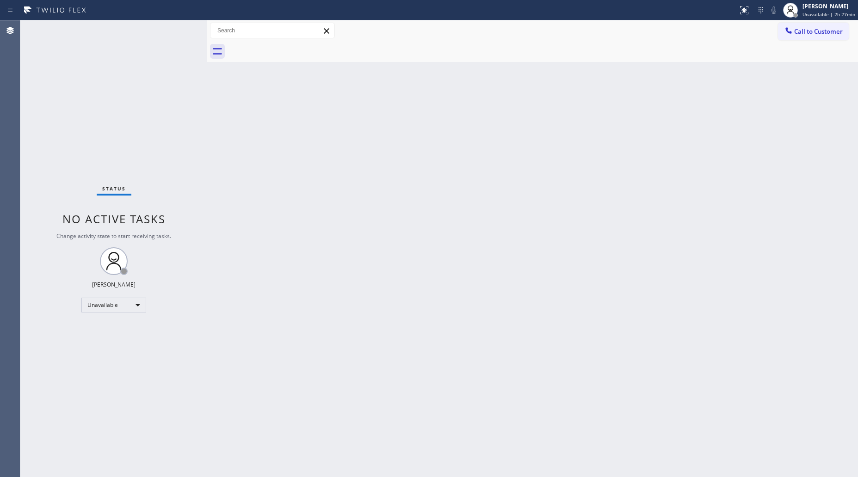
drag, startPoint x: 796, startPoint y: 29, endPoint x: 778, endPoint y: 34, distance: 18.6
click at [796, 29] on span "Call to Customer" at bounding box center [818, 31] width 49 height 8
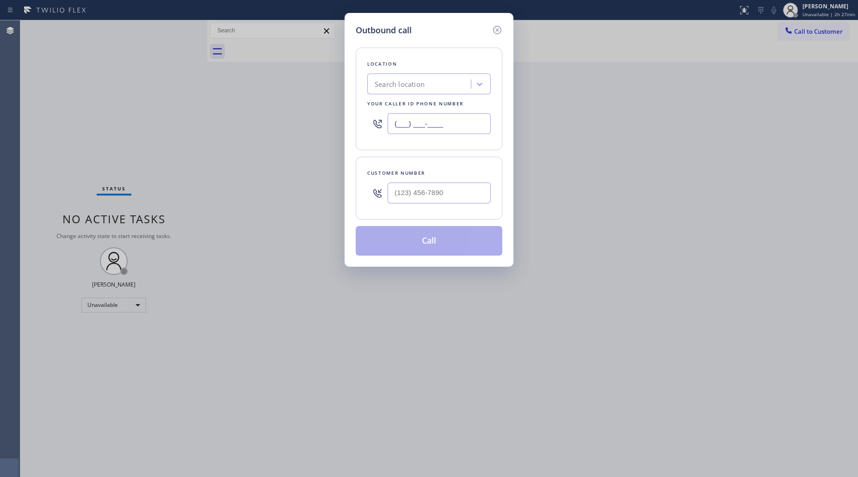
drag, startPoint x: 472, startPoint y: 124, endPoint x: 359, endPoint y: 127, distance: 113.4
click at [359, 127] on div "Location Search location Your caller id phone number (___) ___-____" at bounding box center [429, 99] width 147 height 103
paste input "346) 271-7638"
type input "[PHONE_NUMBER]"
click at [452, 199] on input "(___) ___-____" at bounding box center [439, 193] width 103 height 21
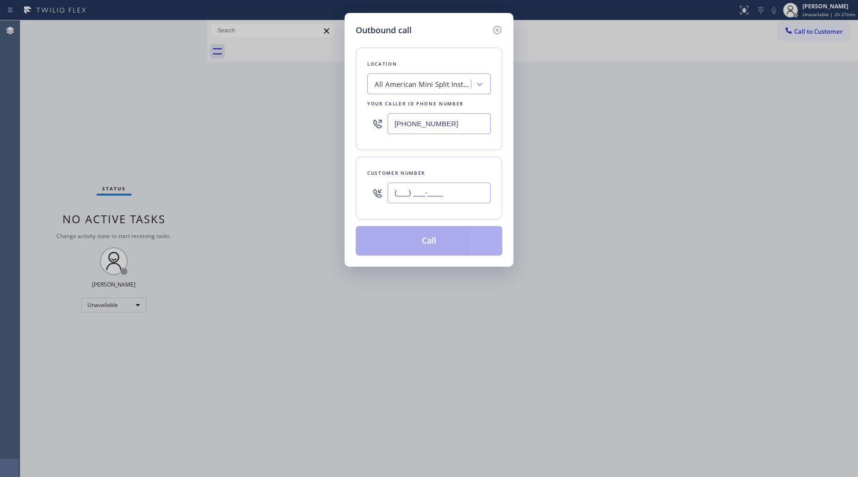
paste input "346) 358-3146"
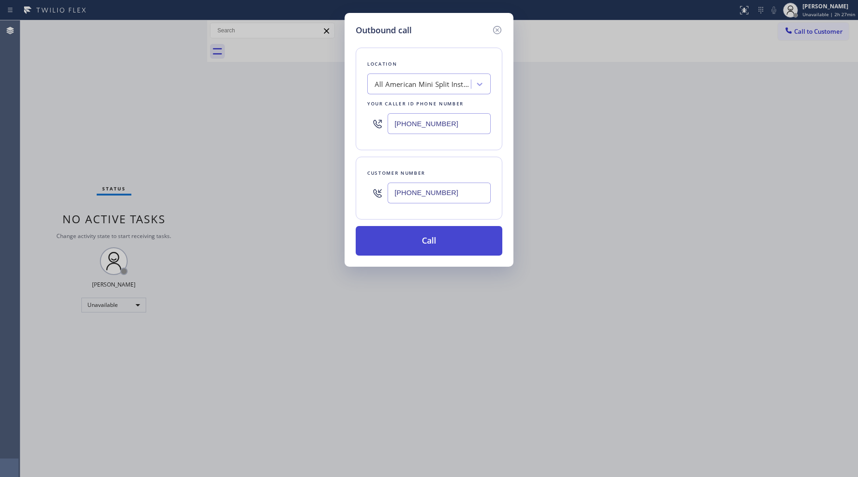
type input "[PHONE_NUMBER]"
click at [427, 244] on button "Call" at bounding box center [429, 241] width 147 height 30
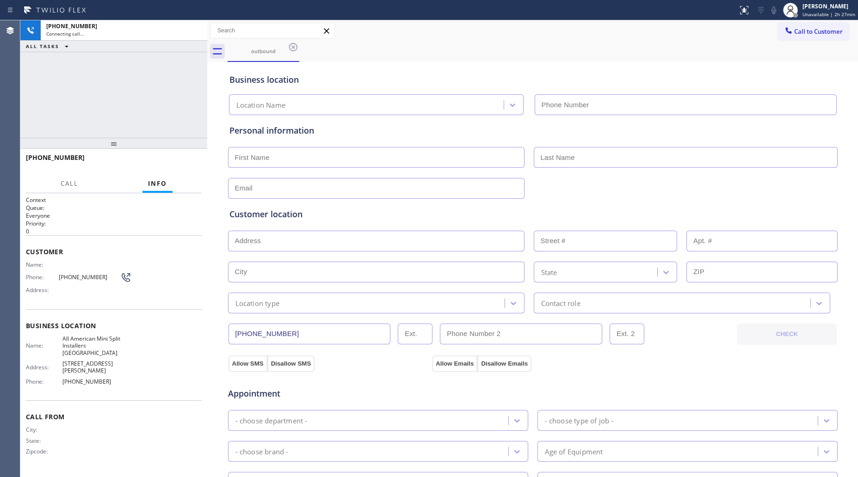
type input "[PHONE_NUMBER]"
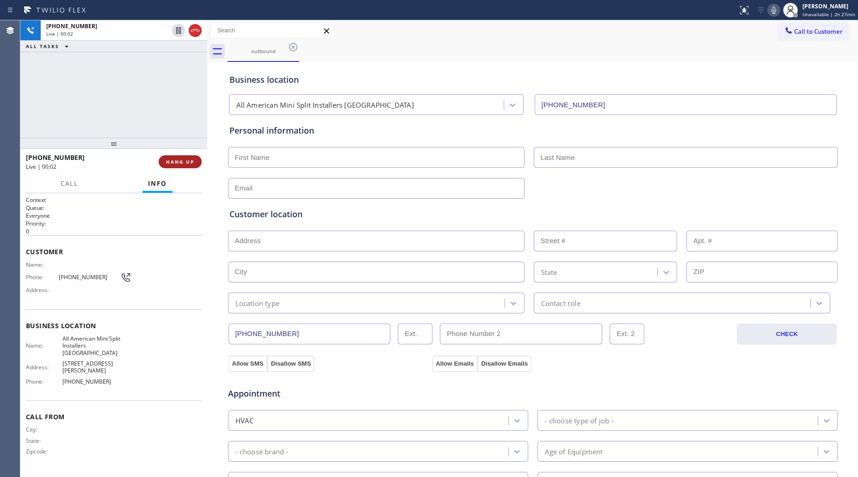
click at [190, 163] on span "HANG UP" at bounding box center [180, 162] width 28 height 6
click at [191, 163] on span "HANG UP" at bounding box center [180, 162] width 28 height 6
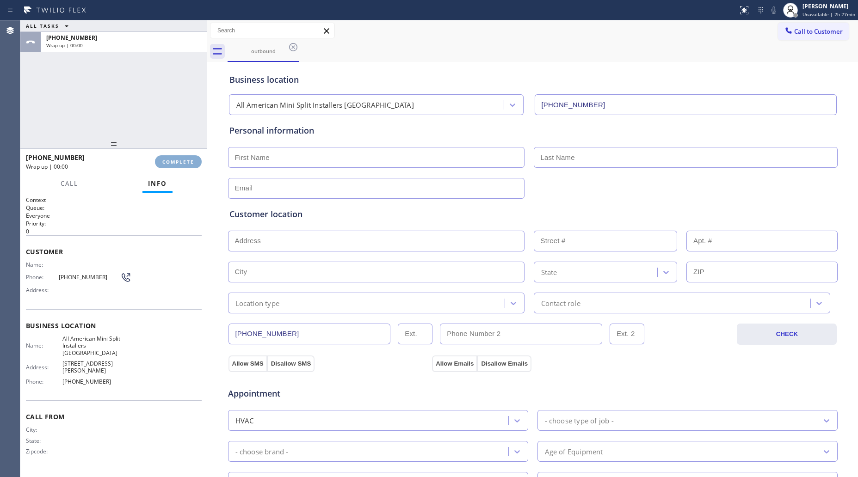
click at [191, 163] on span "COMPLETE" at bounding box center [178, 162] width 32 height 6
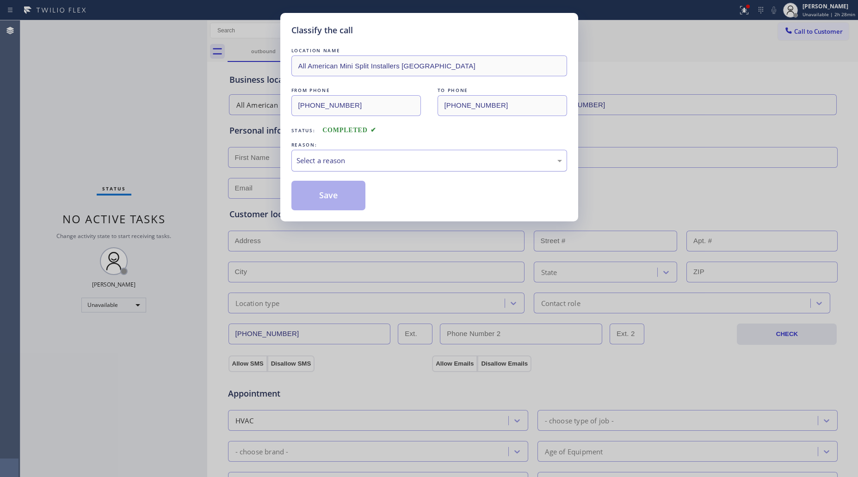
drag, startPoint x: 318, startPoint y: 157, endPoint x: 327, endPoint y: 170, distance: 15.0
click at [319, 158] on div "Select a reason" at bounding box center [430, 160] width 266 height 11
click at [327, 193] on button "Save" at bounding box center [328, 196] width 74 height 30
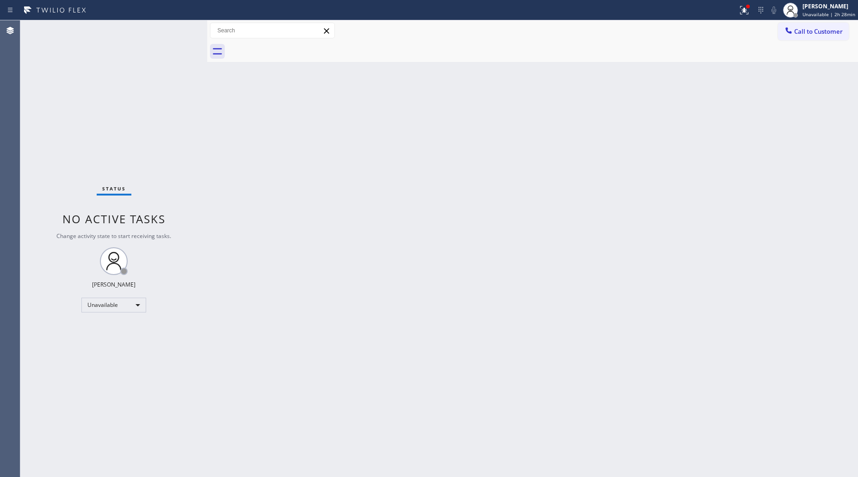
click at [694, 118] on div "Back to Dashboard Change Sender ID Customers Technicians Select a contact Outbo…" at bounding box center [532, 248] width 651 height 457
click at [788, 34] on icon at bounding box center [788, 30] width 9 height 9
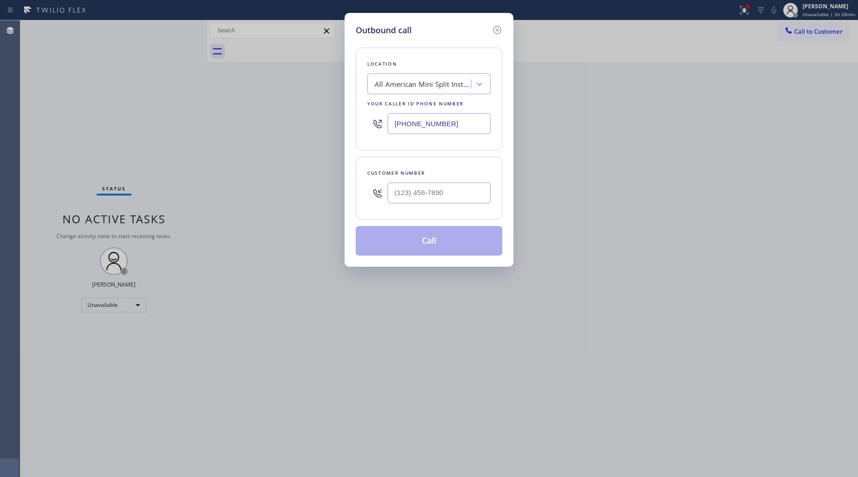
drag, startPoint x: 431, startPoint y: 122, endPoint x: 322, endPoint y: 114, distance: 109.4
click at [322, 114] on div "Outbound call Location All American Mini Split Installers [GEOGRAPHIC_DATA] You…" at bounding box center [429, 238] width 858 height 477
paste input "213) 600-7224"
type input "[PHONE_NUMBER]"
click at [407, 192] on input "(___) ___-____" at bounding box center [439, 193] width 103 height 21
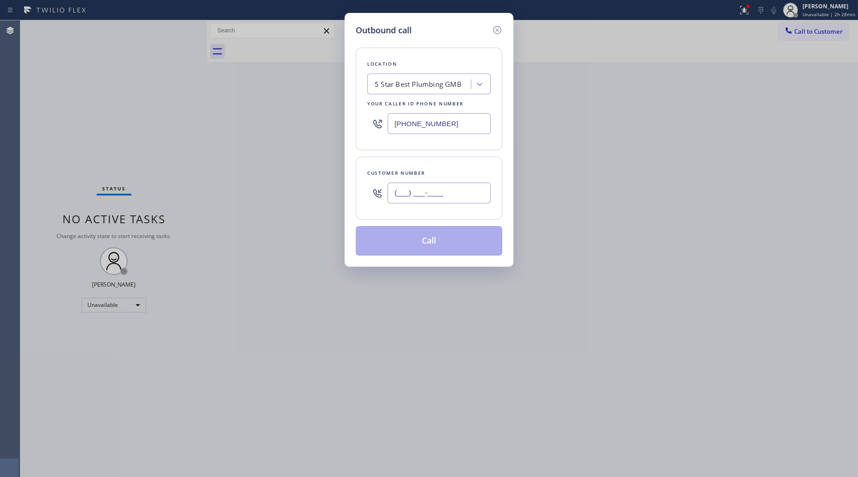
paste input "213) 497-6636"
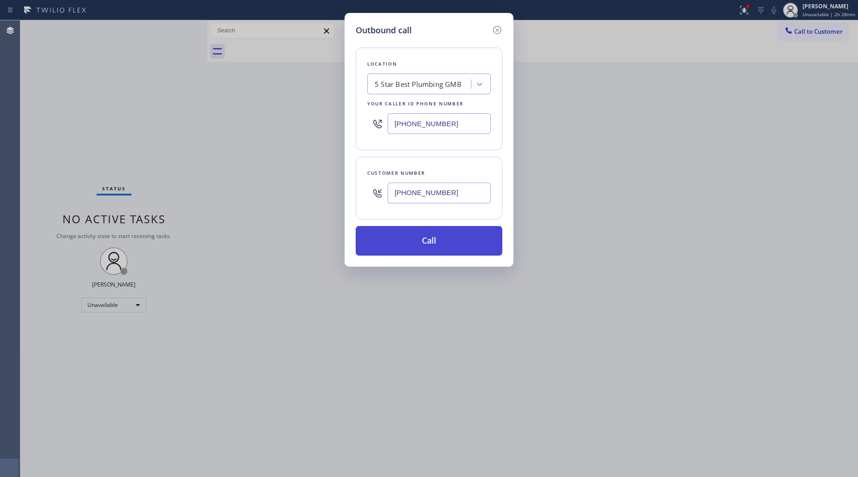
type input "[PHONE_NUMBER]"
click at [435, 247] on button "Call" at bounding box center [429, 241] width 147 height 30
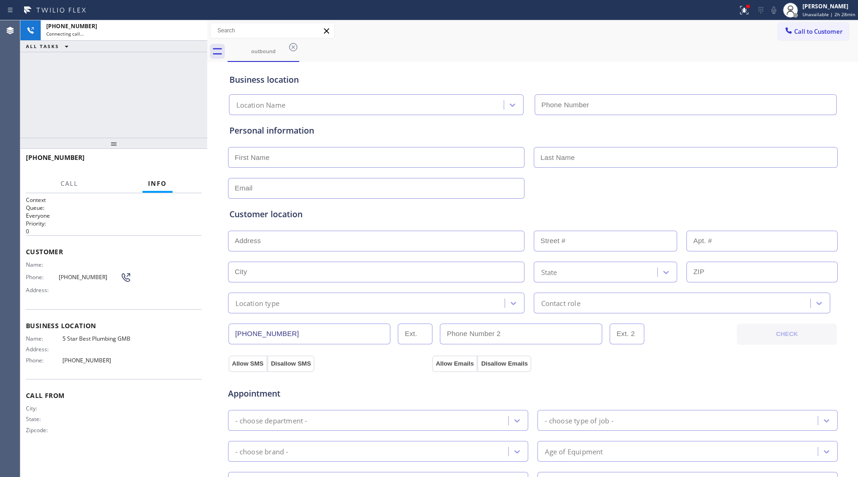
type input "[PHONE_NUMBER]"
drag, startPoint x: 199, startPoint y: 31, endPoint x: 216, endPoint y: 33, distance: 16.4
click at [199, 31] on icon at bounding box center [195, 30] width 11 height 11
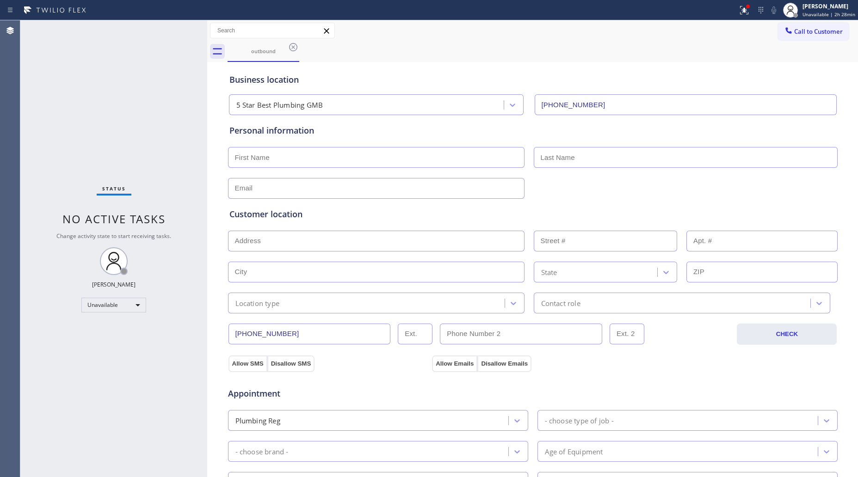
drag, startPoint x: 807, startPoint y: 31, endPoint x: 599, endPoint y: 99, distance: 219.0
click at [804, 31] on span "Call to Customer" at bounding box center [818, 31] width 49 height 8
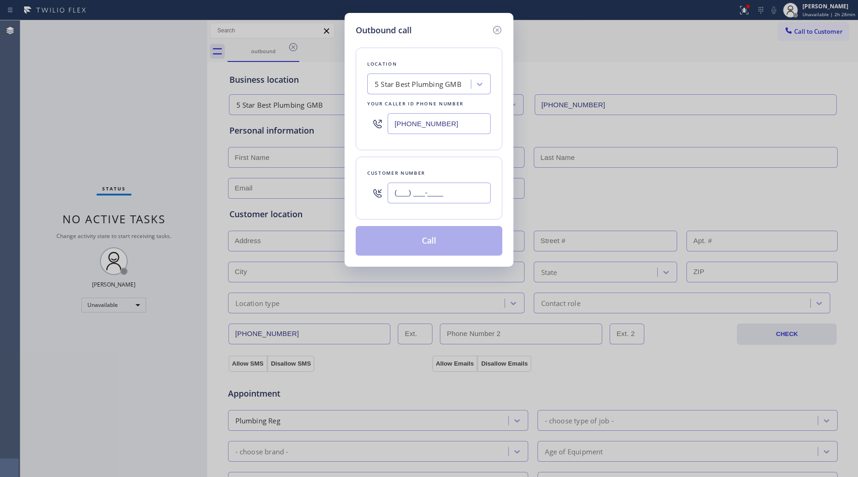
click at [464, 193] on input "(___) ___-____" at bounding box center [439, 193] width 103 height 21
paste input "213) 497-6636"
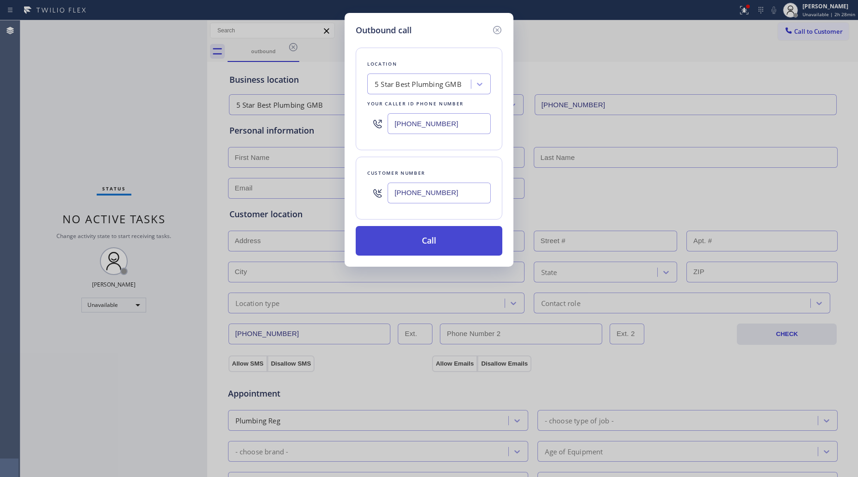
type input "[PHONE_NUMBER]"
click at [448, 244] on button "Call" at bounding box center [429, 241] width 147 height 30
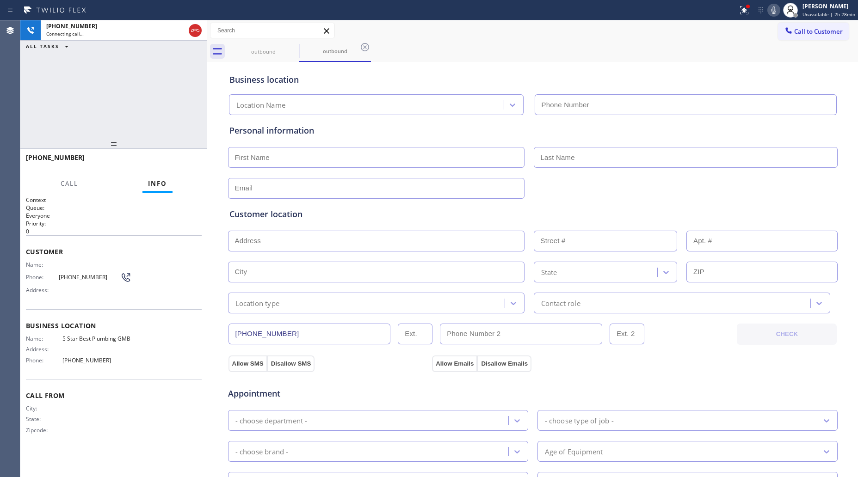
type input "[PHONE_NUMBER]"
drag, startPoint x: 449, startPoint y: 59, endPoint x: 459, endPoint y: 56, distance: 10.2
click at [450, 59] on div "outbound outbound" at bounding box center [543, 51] width 631 height 21
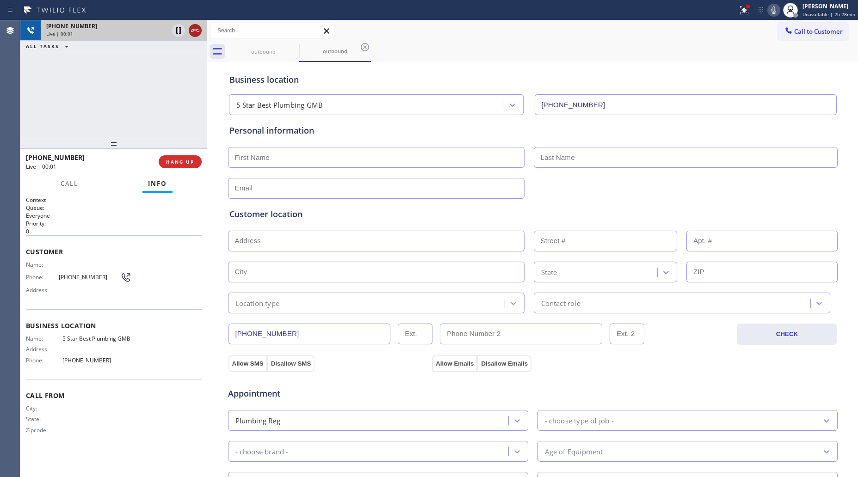
drag, startPoint x: 196, startPoint y: 29, endPoint x: 173, endPoint y: 149, distance: 122.9
click at [196, 30] on icon at bounding box center [195, 30] width 11 height 11
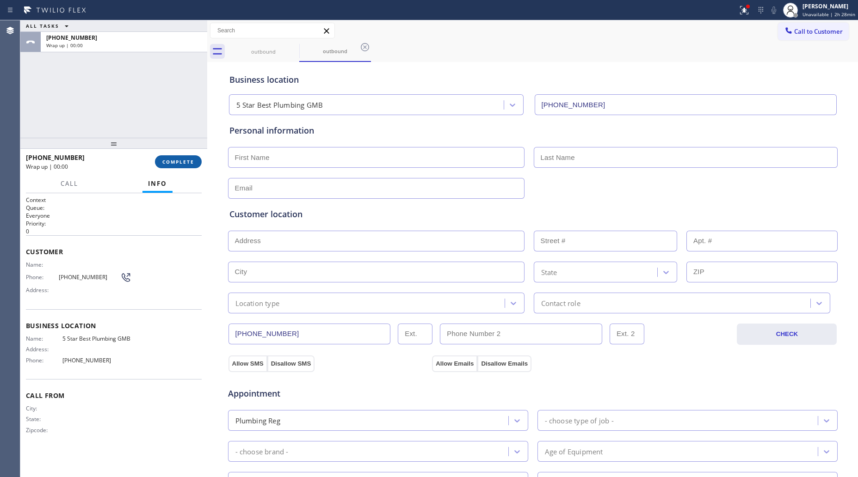
click at [177, 165] on button "COMPLETE" at bounding box center [178, 161] width 47 height 13
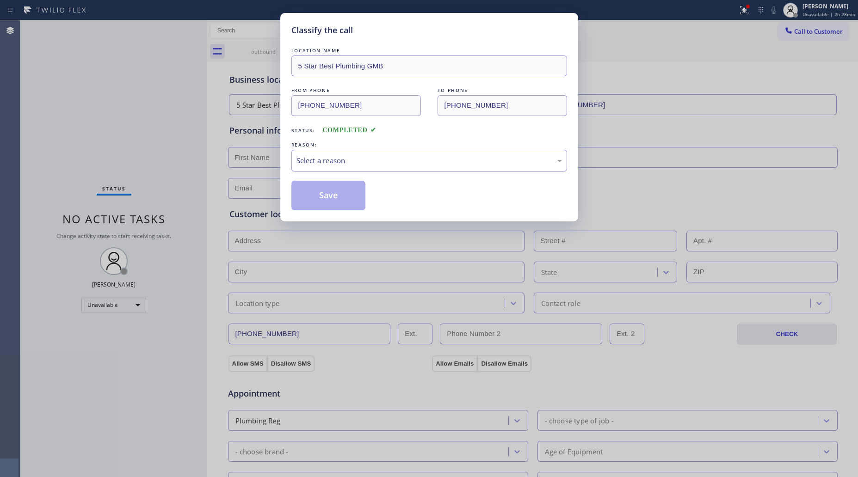
click at [297, 151] on div "Classify the call LOCATION NAME 5 Star Best Plumbing GMB FROM PHONE [PHONE_NUMB…" at bounding box center [429, 117] width 298 height 209
drag, startPoint x: 311, startPoint y: 163, endPoint x: 320, endPoint y: 170, distance: 11.1
click at [315, 166] on div "Select a reason" at bounding box center [430, 160] width 266 height 11
click at [332, 194] on button "Save" at bounding box center [328, 196] width 74 height 30
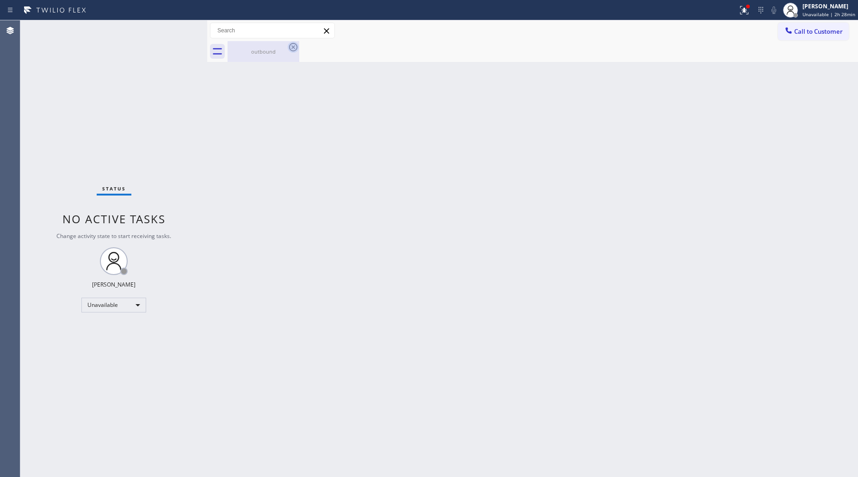
drag, startPoint x: 264, startPoint y: 50, endPoint x: 288, endPoint y: 50, distance: 24.5
click at [265, 50] on div "outbound" at bounding box center [264, 51] width 70 height 7
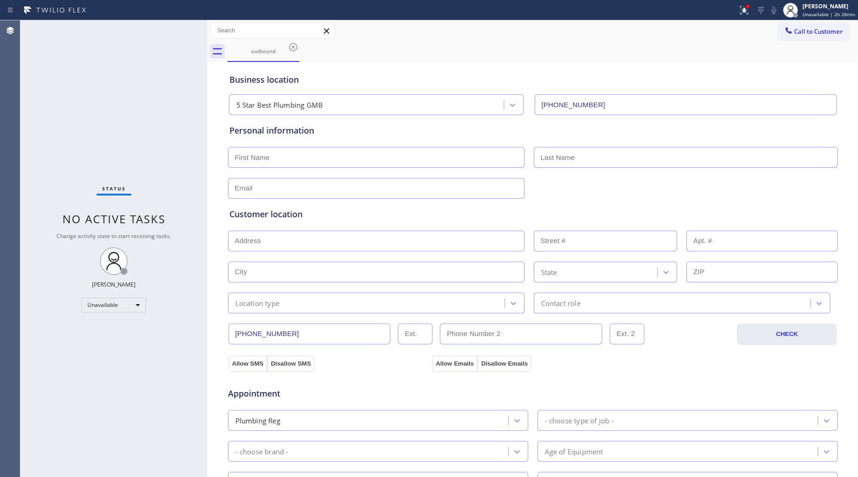
drag, startPoint x: 288, startPoint y: 50, endPoint x: 299, endPoint y: 53, distance: 11.3
click at [289, 50] on icon at bounding box center [293, 47] width 11 height 11
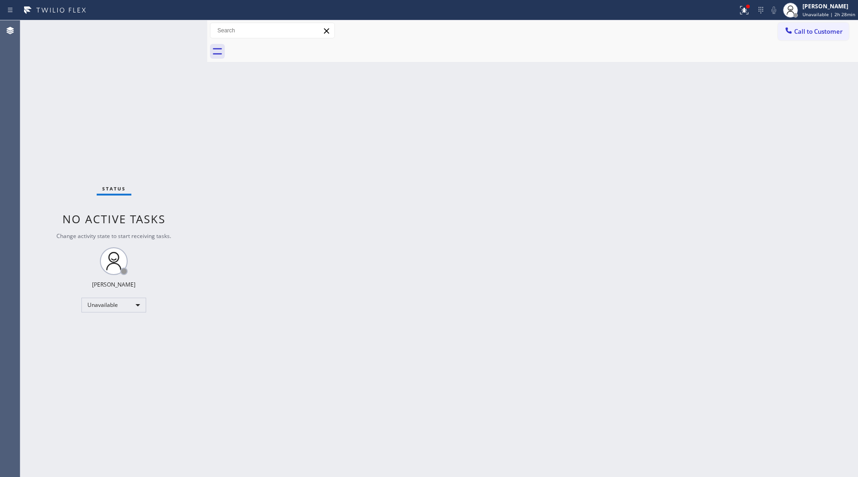
drag, startPoint x: 794, startPoint y: 29, endPoint x: 626, endPoint y: 68, distance: 172.8
click at [791, 29] on button "Call to Customer" at bounding box center [813, 32] width 71 height 18
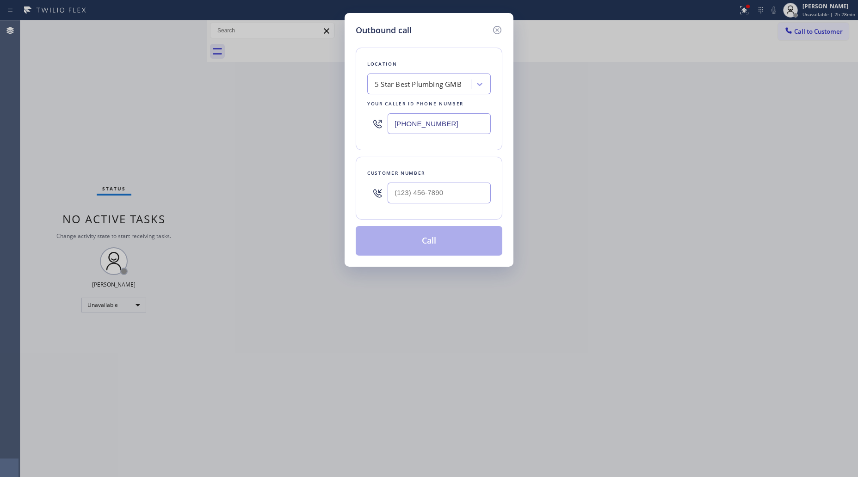
drag, startPoint x: 479, startPoint y: 114, endPoint x: 374, endPoint y: 130, distance: 106.7
click at [374, 130] on div "[PHONE_NUMBER]" at bounding box center [429, 124] width 124 height 30
paste input "626) 768-9548"
type input "[PHONE_NUMBER]"
click at [421, 204] on div at bounding box center [439, 193] width 103 height 30
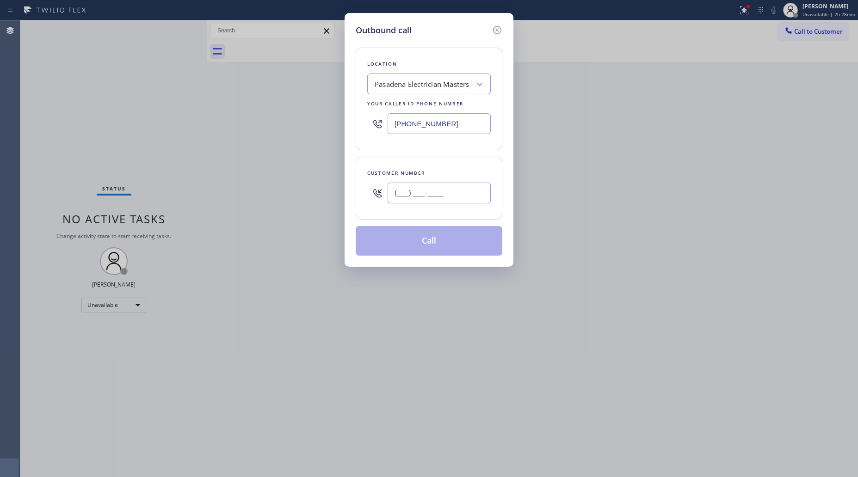
click at [458, 195] on input "(___) ___-____" at bounding box center [439, 193] width 103 height 21
paste input "626) 481-6028"
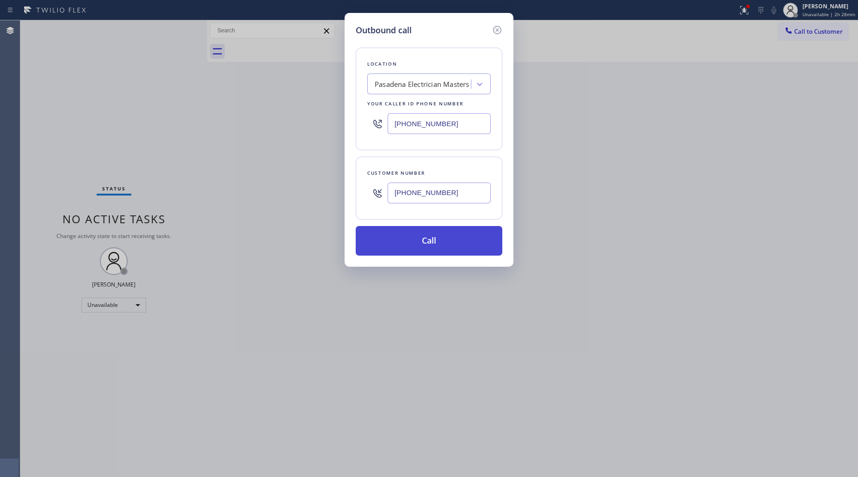
type input "[PHONE_NUMBER]"
click at [434, 241] on button "Call" at bounding box center [429, 241] width 147 height 30
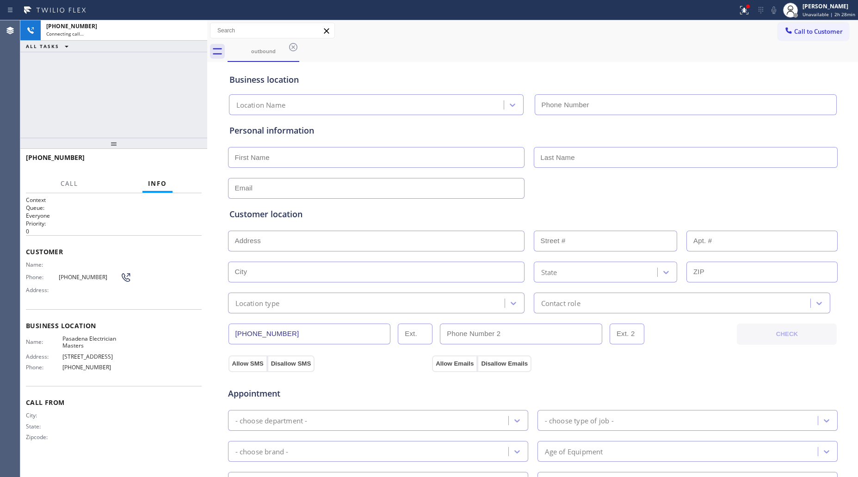
type input "[PHONE_NUMBER]"
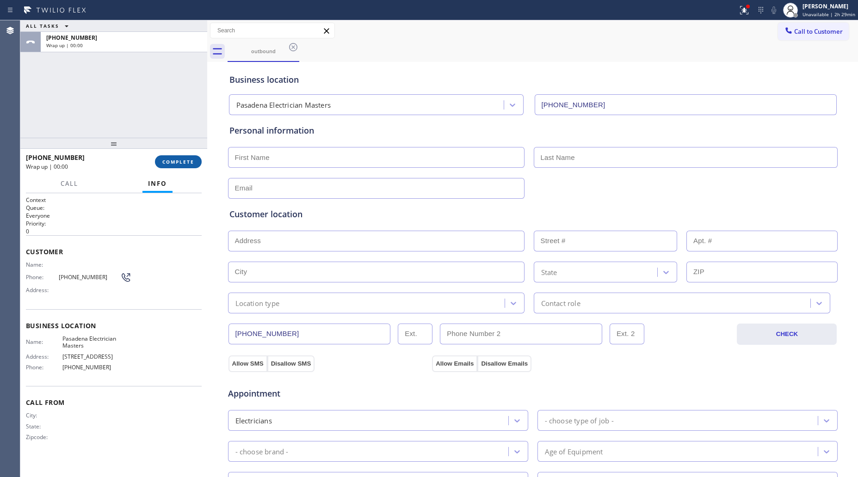
click at [179, 165] on button "COMPLETE" at bounding box center [178, 161] width 47 height 13
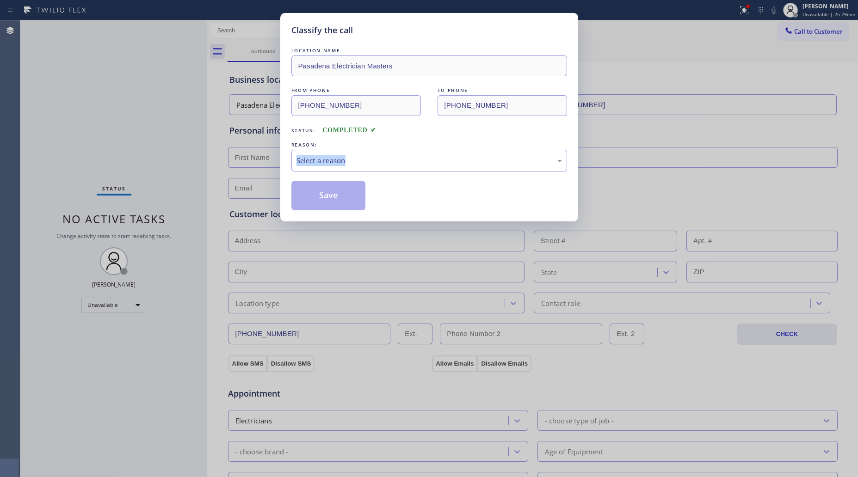
click at [179, 163] on div "Classify the call LOCATION NAME Pasadena Electrician Masters FROM PHONE [PHONE_…" at bounding box center [429, 238] width 858 height 477
click at [354, 159] on div "Select a reason" at bounding box center [430, 160] width 266 height 11
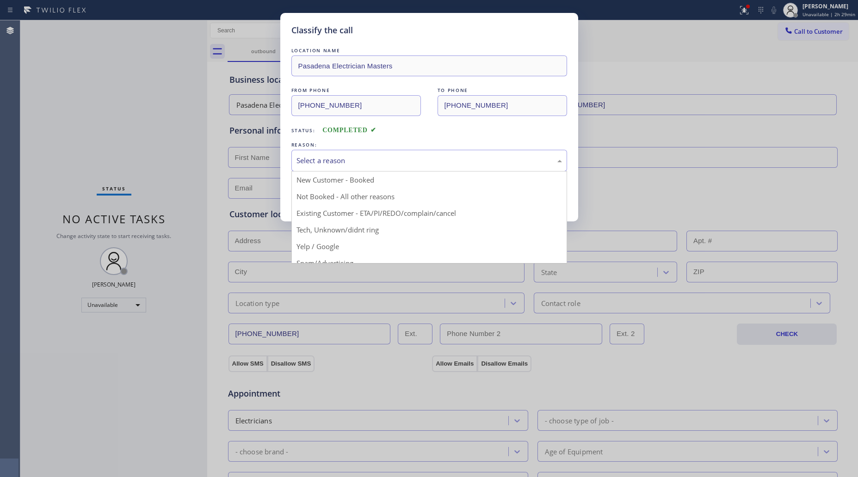
drag, startPoint x: 353, startPoint y: 137, endPoint x: 350, endPoint y: 159, distance: 21.4
click at [353, 138] on div "LOCATION NAME Pasadena Electrician Masters FROM PHONE [PHONE_NUMBER] TO PHONE […" at bounding box center [429, 128] width 276 height 165
click at [347, 161] on div "Select a reason" at bounding box center [430, 160] width 266 height 11
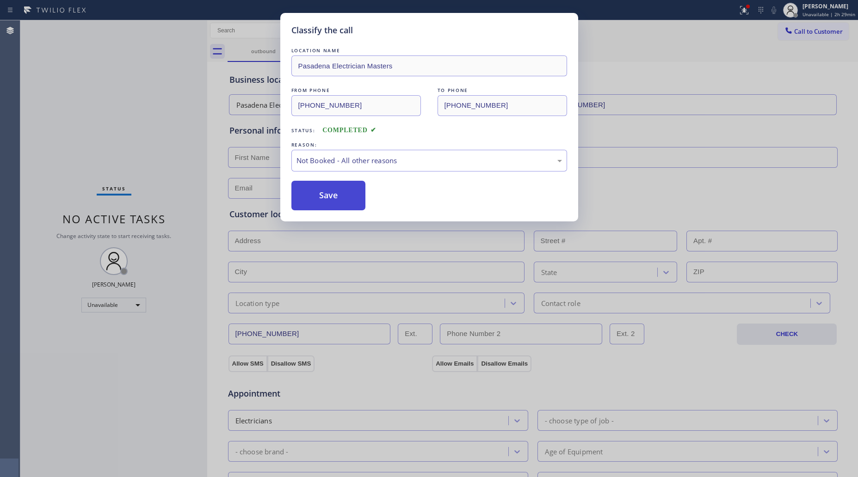
click at [332, 198] on button "Save" at bounding box center [328, 196] width 74 height 30
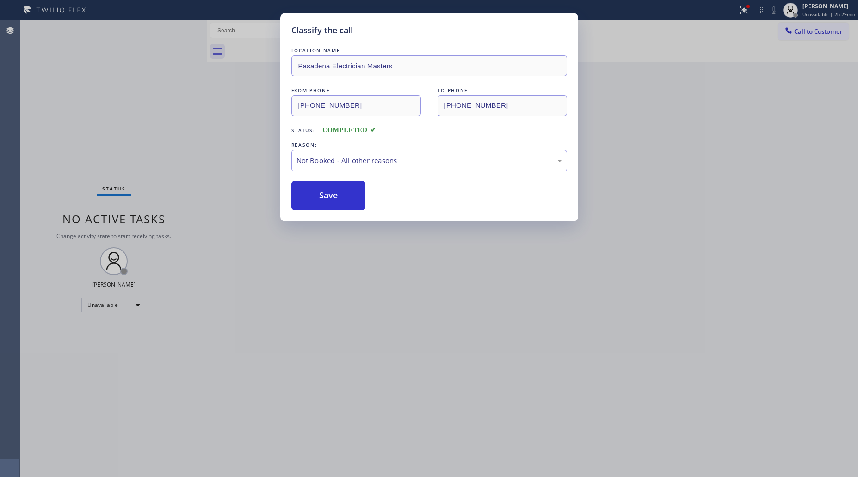
click at [808, 33] on div "Classify the call LOCATION NAME Pasadena Electrician Masters FROM PHONE [PHONE_…" at bounding box center [429, 238] width 858 height 477
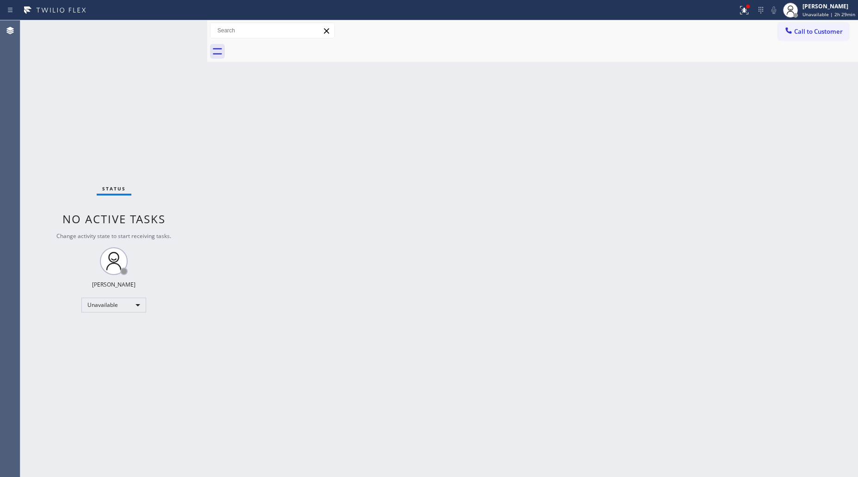
click at [800, 34] on span "Call to Customer" at bounding box center [818, 31] width 49 height 8
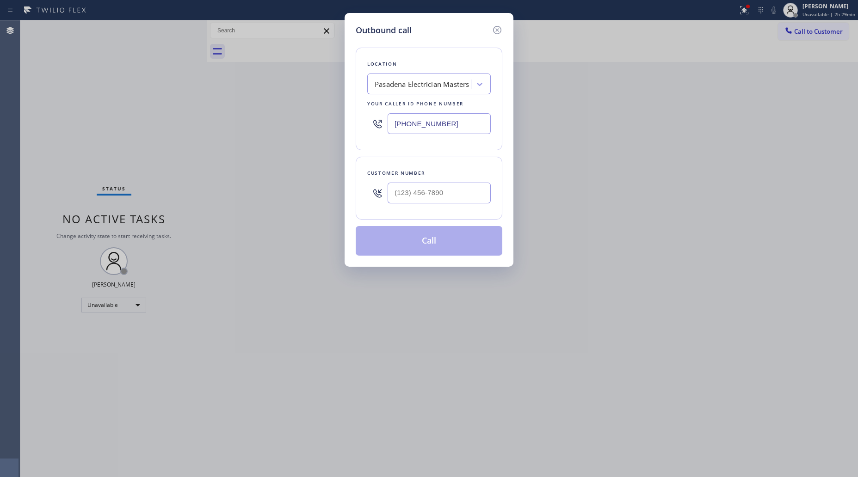
drag, startPoint x: 436, startPoint y: 125, endPoint x: 364, endPoint y: 118, distance: 73.0
click at [364, 120] on div "Location [GEOGRAPHIC_DATA] Electrician Masters Your caller id phone number [PHO…" at bounding box center [429, 99] width 147 height 103
paste input "305) 694-259"
type input "[PHONE_NUMBER]"
click at [454, 188] on input "(___) ___-____" at bounding box center [439, 193] width 103 height 21
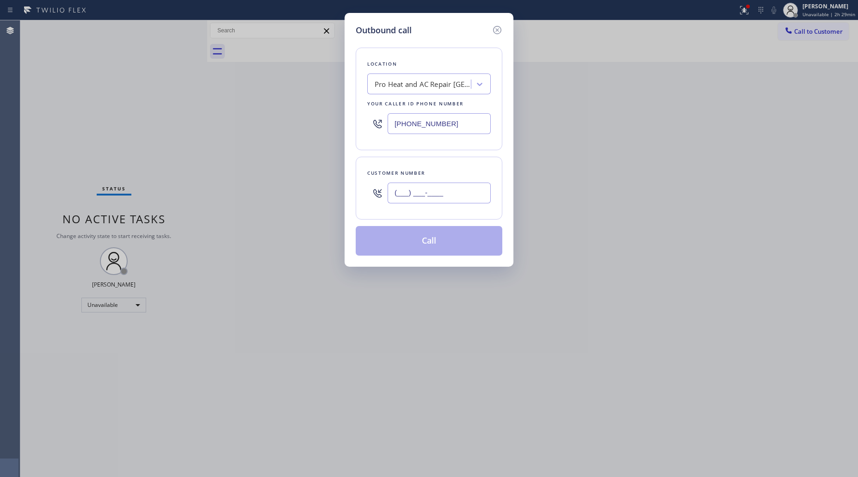
paste input "305) 831-6796"
type input "[PHONE_NUMBER]"
click at [427, 241] on button "Call" at bounding box center [429, 241] width 147 height 30
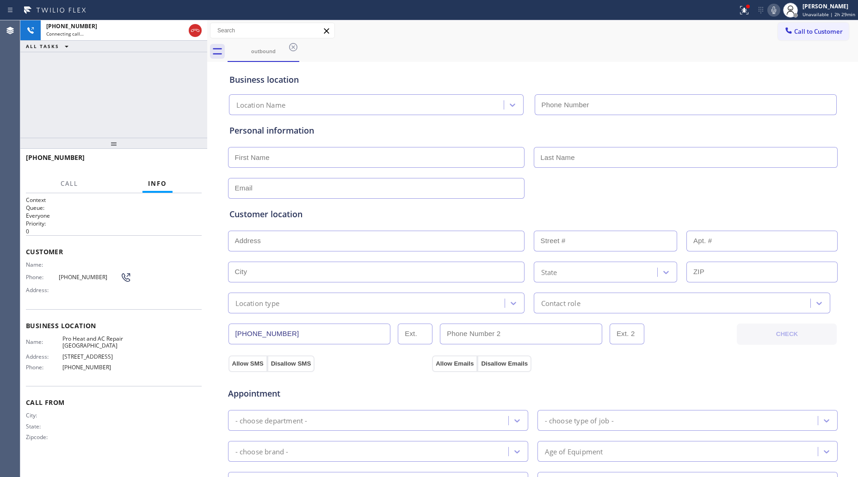
type input "[PHONE_NUMBER]"
drag, startPoint x: 461, startPoint y: 47, endPoint x: 382, endPoint y: 42, distance: 79.3
click at [457, 45] on div "outbound" at bounding box center [543, 51] width 631 height 21
click at [179, 159] on span "HANG UP" at bounding box center [180, 162] width 28 height 6
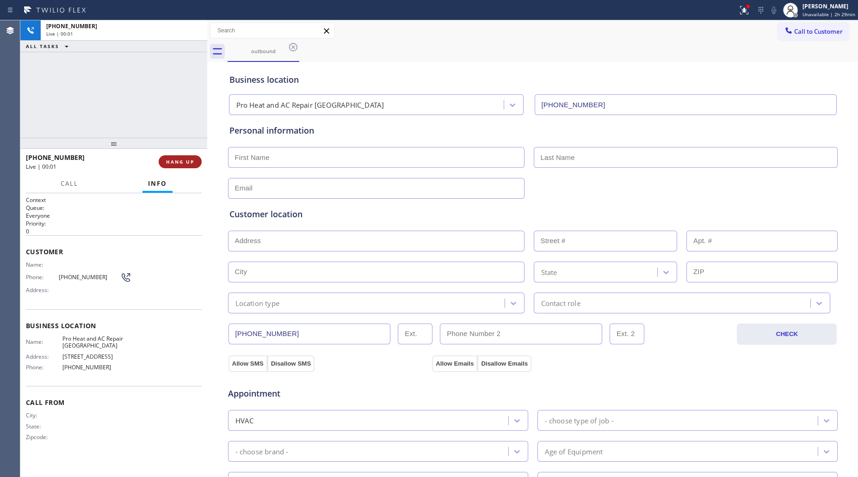
click at [179, 158] on button "HANG UP" at bounding box center [180, 161] width 43 height 13
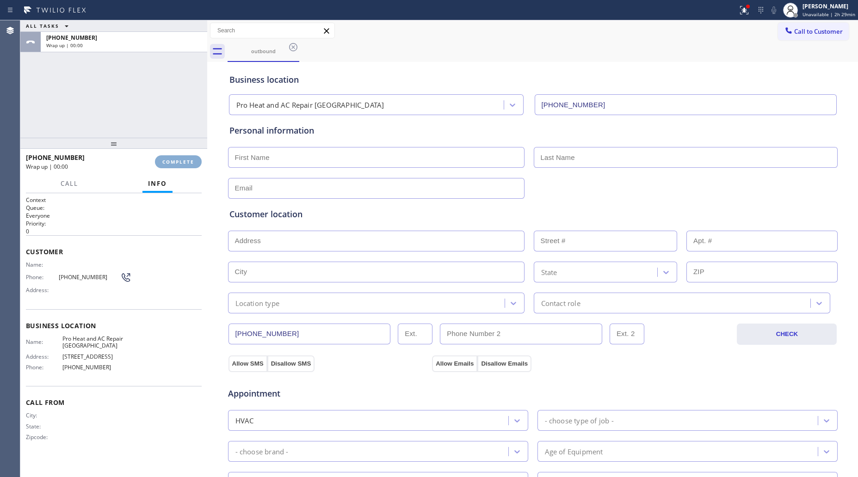
click at [179, 157] on button "COMPLETE" at bounding box center [178, 161] width 47 height 13
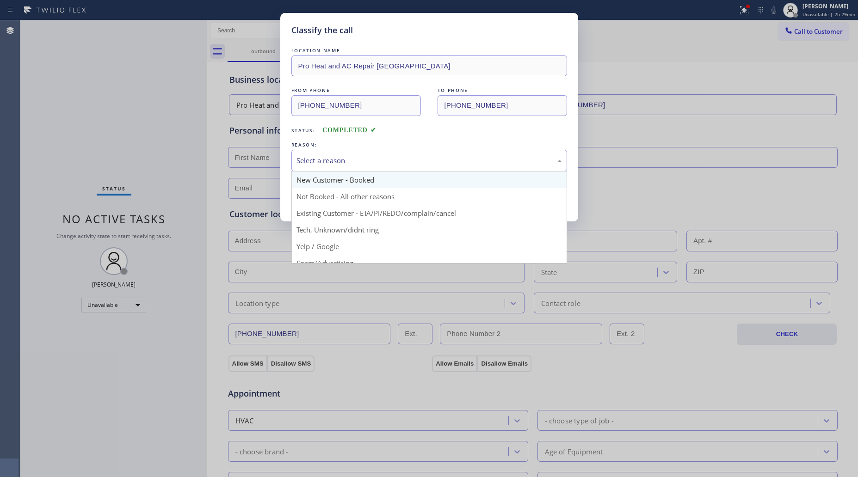
drag, startPoint x: 378, startPoint y: 154, endPoint x: 346, endPoint y: 177, distance: 40.1
click at [376, 155] on div "Select a reason" at bounding box center [429, 161] width 276 height 22
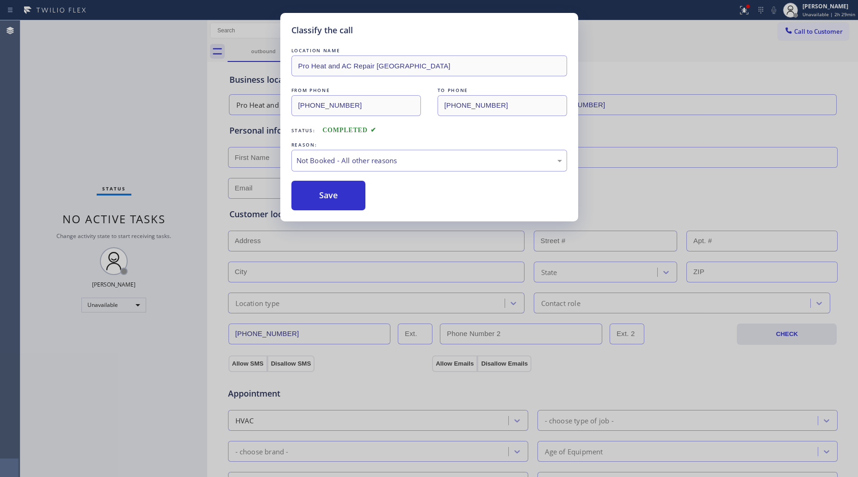
click at [318, 199] on button "Save" at bounding box center [328, 196] width 74 height 30
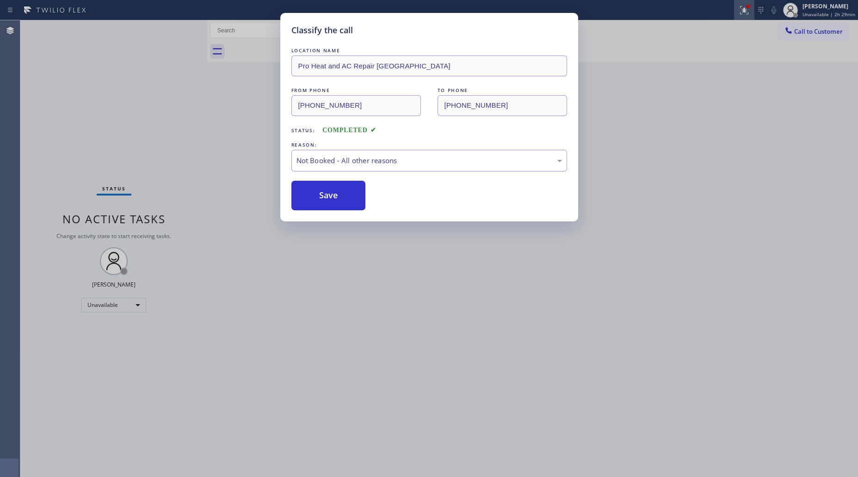
click at [750, 17] on button at bounding box center [744, 10] width 20 height 20
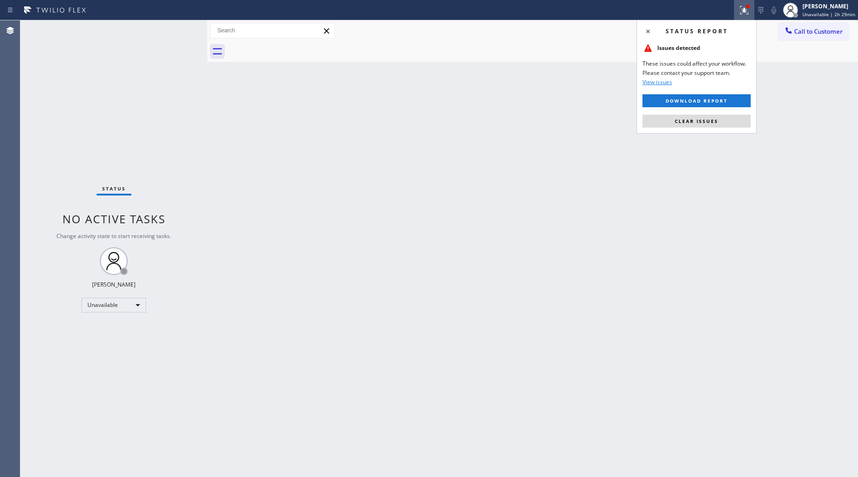
drag, startPoint x: 749, startPoint y: 13, endPoint x: 739, endPoint y: 80, distance: 67.3
click at [749, 15] on icon at bounding box center [744, 10] width 11 height 11
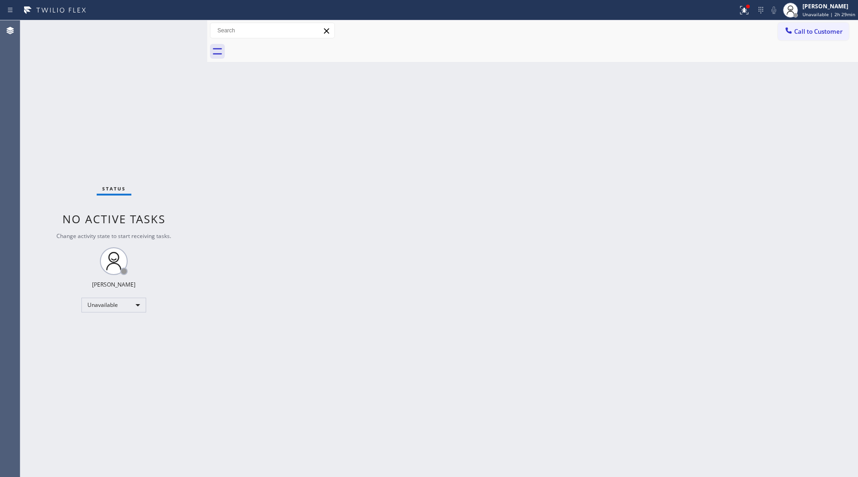
drag, startPoint x: 743, startPoint y: 12, endPoint x: 727, endPoint y: 74, distance: 63.4
click at [743, 14] on icon at bounding box center [744, 10] width 11 height 11
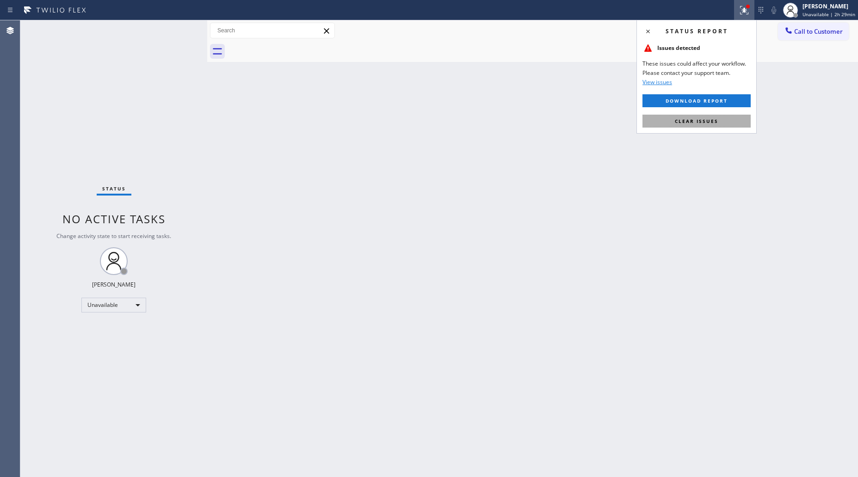
click at [693, 118] on span "Clear issues" at bounding box center [696, 121] width 43 height 6
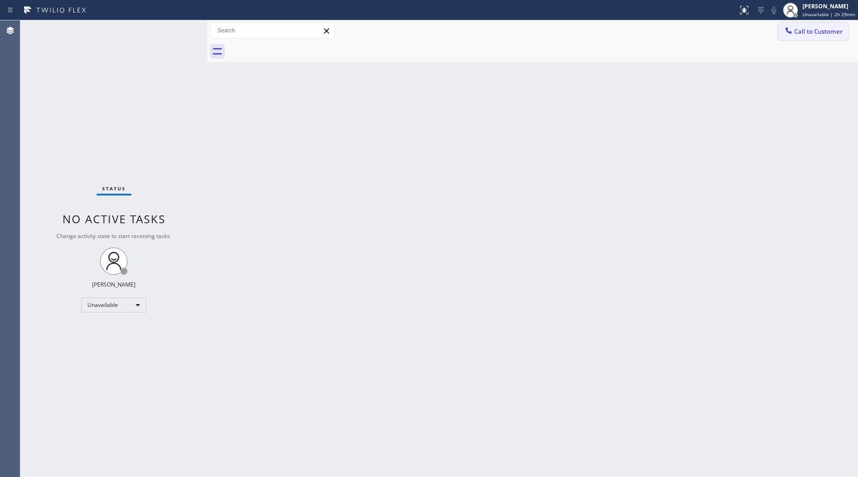
drag, startPoint x: 806, startPoint y: 26, endPoint x: 792, endPoint y: 37, distance: 17.8
click at [806, 26] on button "Call to Customer" at bounding box center [813, 32] width 71 height 18
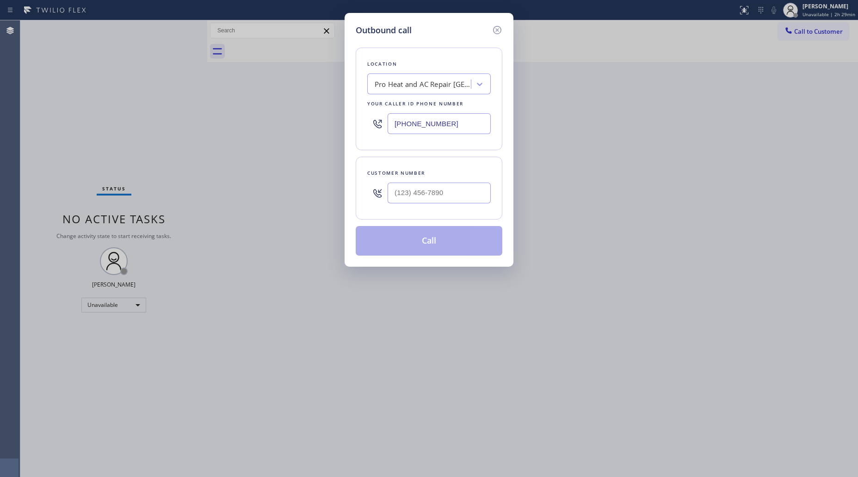
drag, startPoint x: 461, startPoint y: 128, endPoint x: 353, endPoint y: 123, distance: 107.9
click at [355, 125] on div "Outbound call Location Pro Heat and AC Repair [GEOGRAPHIC_DATA] Your caller id …" at bounding box center [429, 140] width 169 height 254
paste input "23) 784-9993"
type input "[PHONE_NUMBER]"
click at [447, 203] on div at bounding box center [439, 193] width 103 height 30
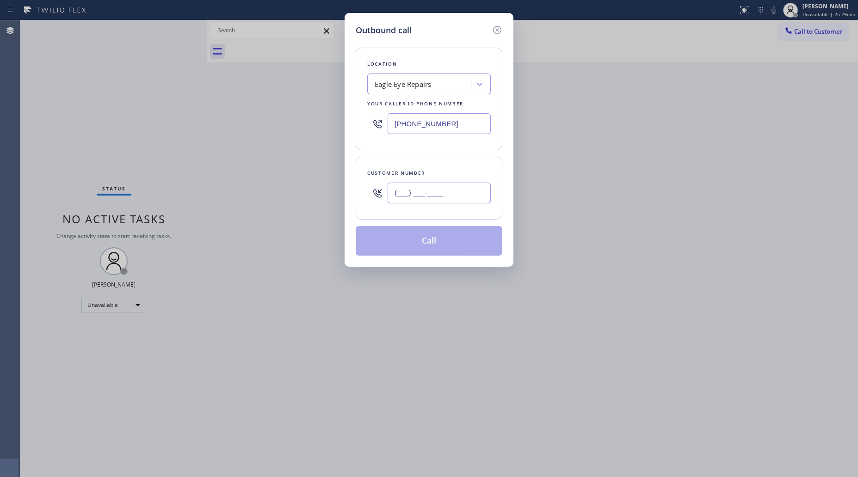
click at [461, 193] on input "(___) ___-____" at bounding box center [439, 193] width 103 height 21
paste input "323) 285-8930"
type input "[PHONE_NUMBER]"
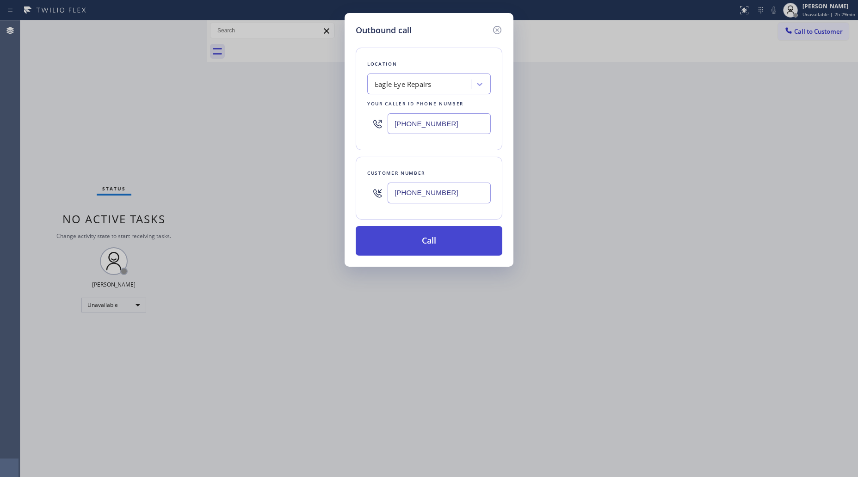
click at [438, 244] on button "Call" at bounding box center [429, 241] width 147 height 30
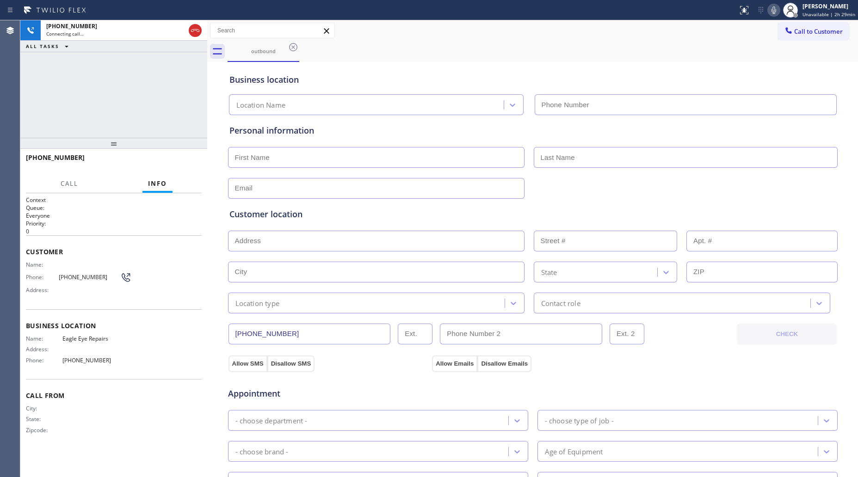
type input "[PHONE_NUMBER]"
click at [551, 24] on div "Call to Customer Outbound call Location Eagle Eye Repairs Your caller id phone …" at bounding box center [532, 31] width 651 height 16
click at [186, 167] on button "HANG UP" at bounding box center [180, 161] width 43 height 13
click at [186, 167] on button "COMPLETE" at bounding box center [178, 161] width 47 height 13
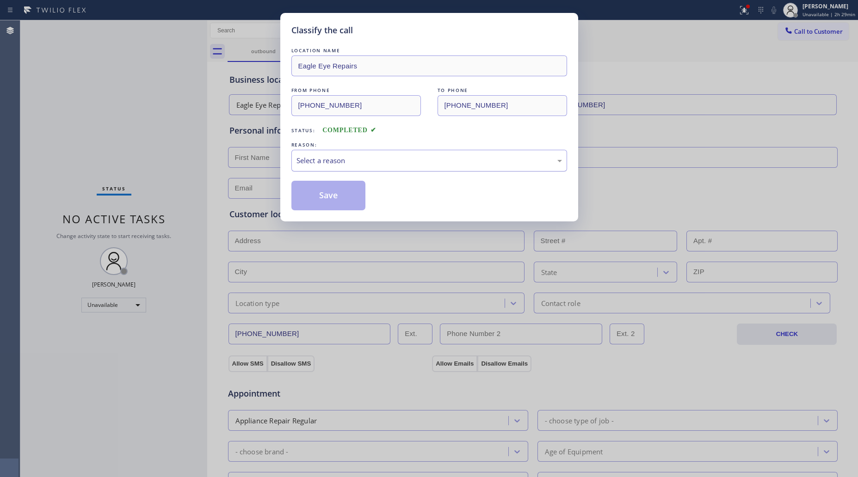
click at [341, 154] on div "Select a reason" at bounding box center [429, 161] width 276 height 22
click at [322, 202] on button "Save" at bounding box center [328, 196] width 74 height 30
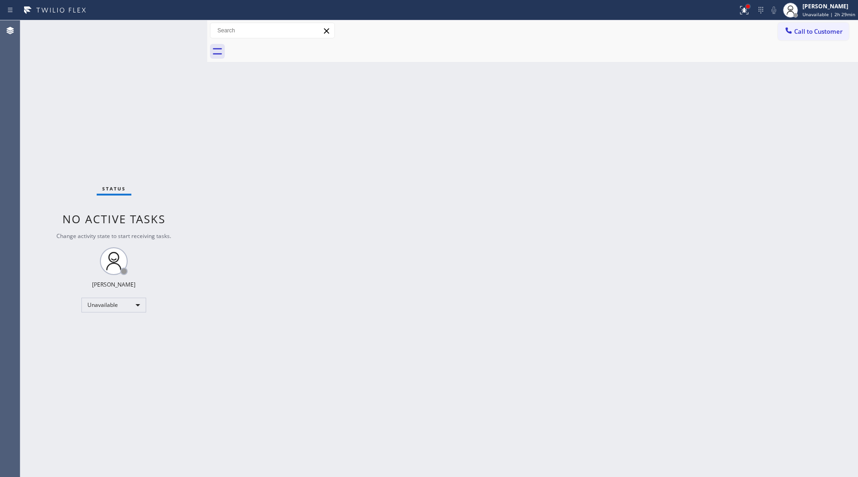
click at [750, 7] on div at bounding box center [748, 7] width 4 height 4
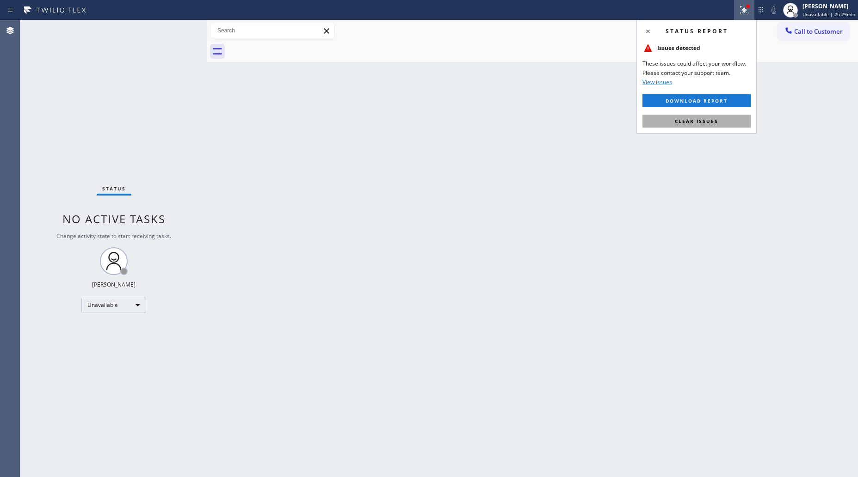
click at [707, 121] on span "Clear issues" at bounding box center [696, 121] width 43 height 6
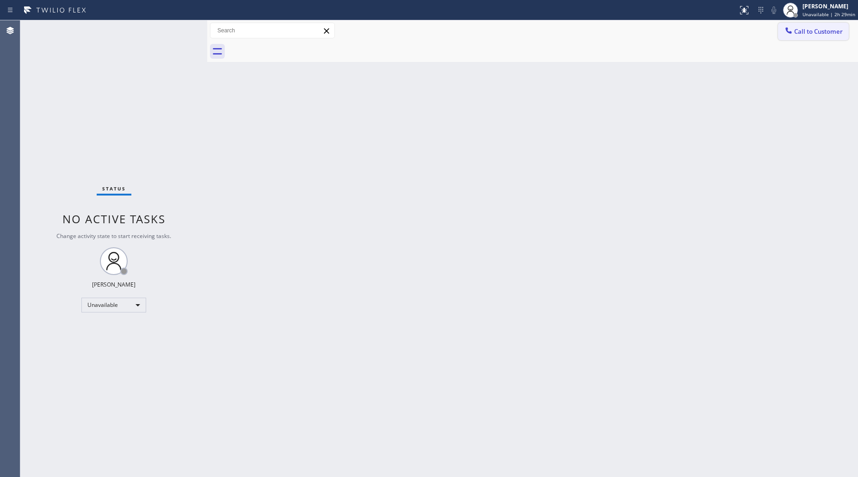
click at [799, 29] on span "Call to Customer" at bounding box center [818, 31] width 49 height 8
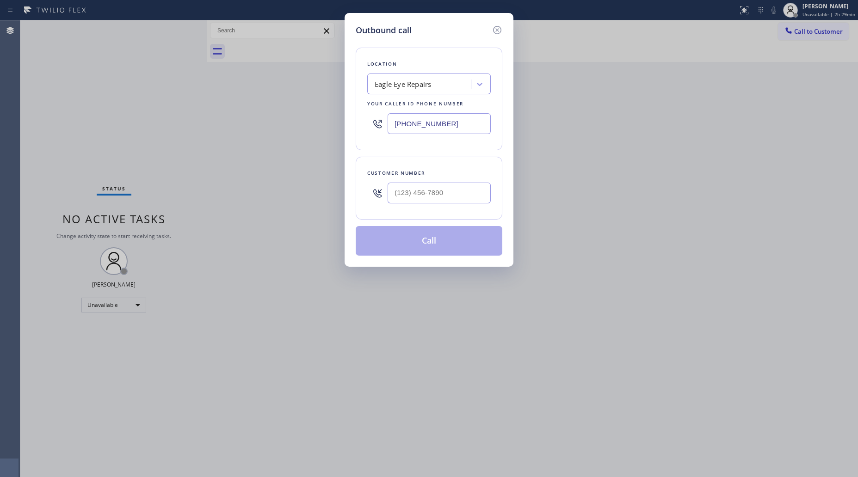
drag, startPoint x: 442, startPoint y: 121, endPoint x: 371, endPoint y: 114, distance: 71.6
click at [369, 115] on div "[PHONE_NUMBER]" at bounding box center [429, 124] width 124 height 30
paste input "949) 635-4744"
type input "[PHONE_NUMBER]"
click at [439, 195] on input "(___) ___-____" at bounding box center [439, 193] width 103 height 21
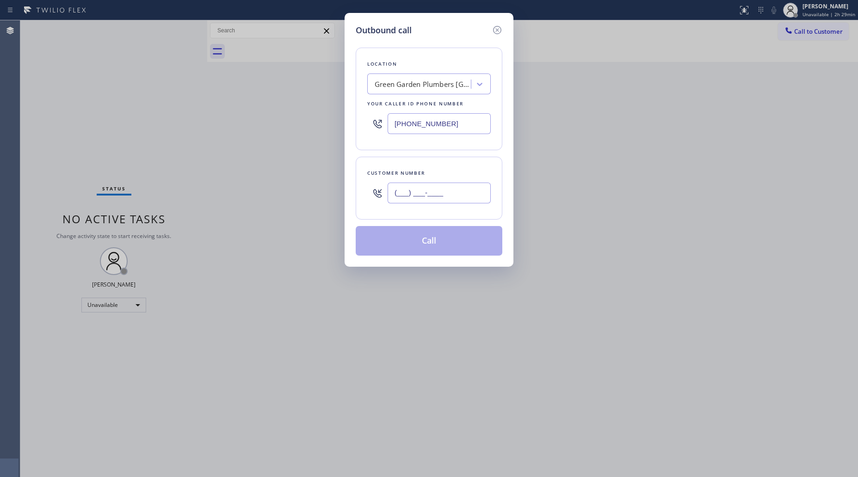
paste input "949) 693-1468"
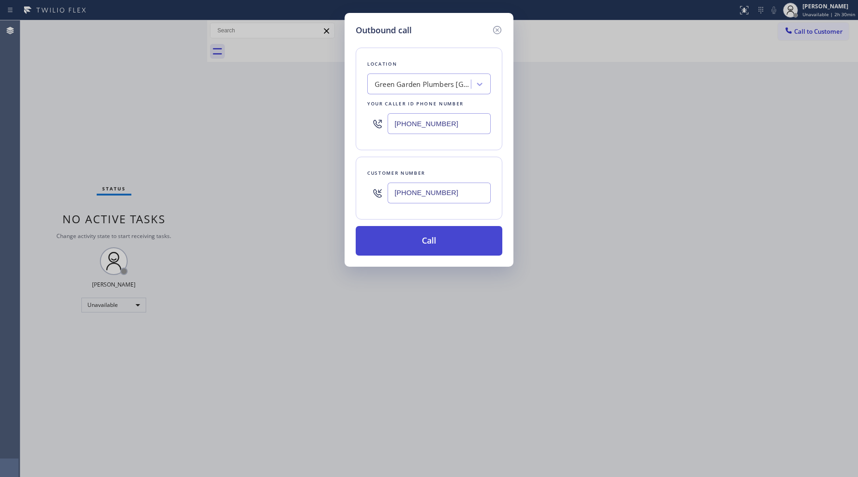
type input "[PHONE_NUMBER]"
click at [427, 244] on button "Call" at bounding box center [429, 241] width 147 height 30
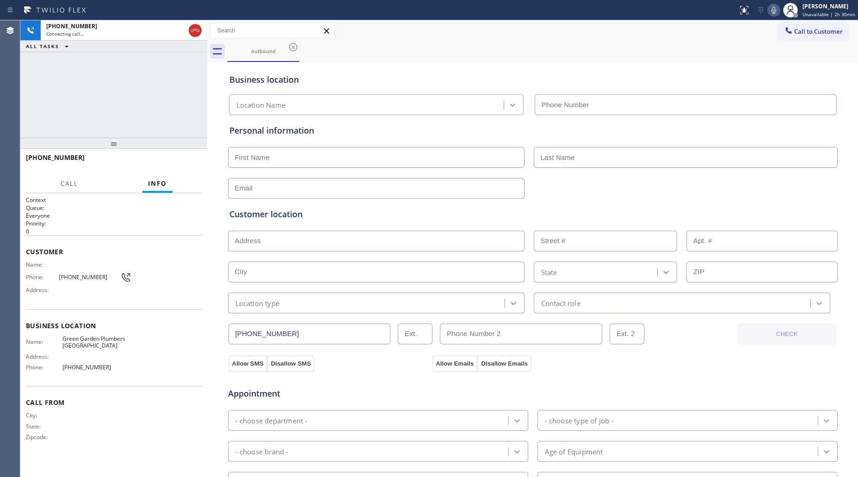
type input "[PHONE_NUMBER]"
click at [188, 156] on button "HANG UP" at bounding box center [180, 161] width 43 height 13
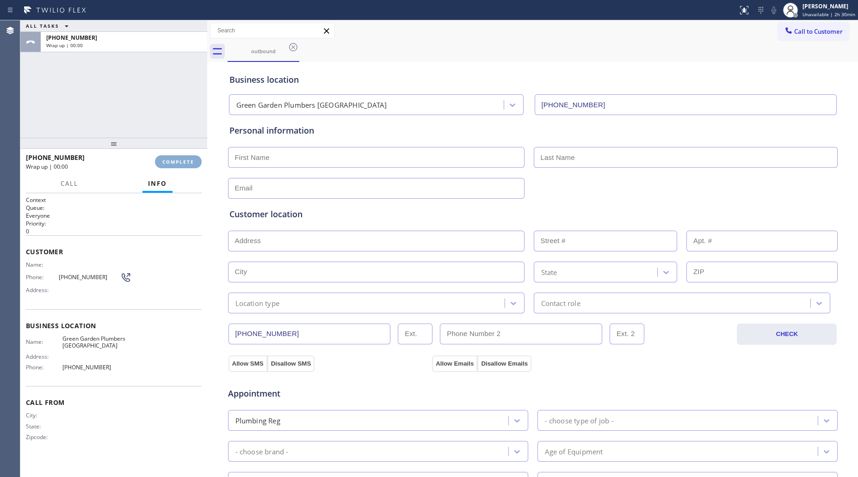
click at [187, 156] on button "COMPLETE" at bounding box center [178, 161] width 47 height 13
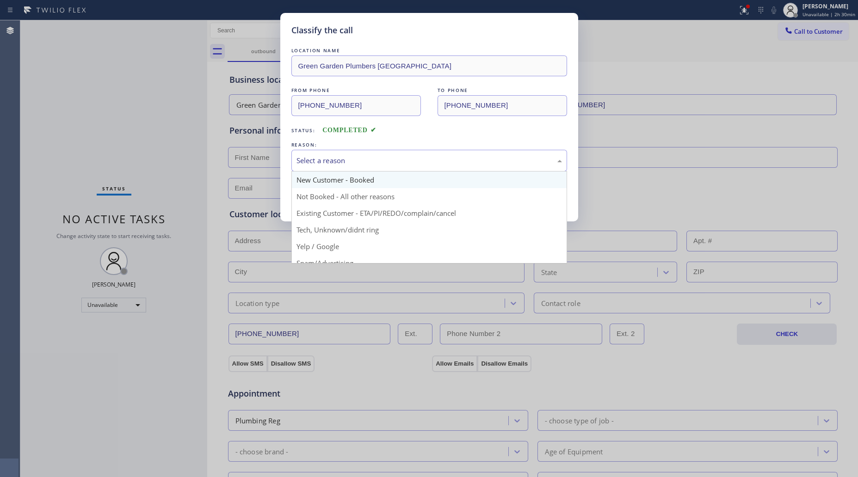
drag, startPoint x: 367, startPoint y: 159, endPoint x: 339, endPoint y: 177, distance: 33.4
click at [365, 160] on div "Select a reason" at bounding box center [430, 160] width 266 height 11
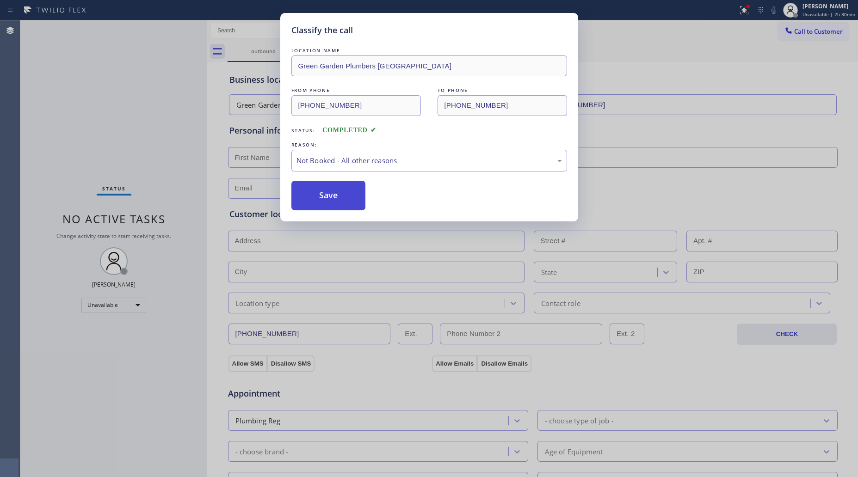
click at [322, 195] on button "Save" at bounding box center [328, 196] width 74 height 30
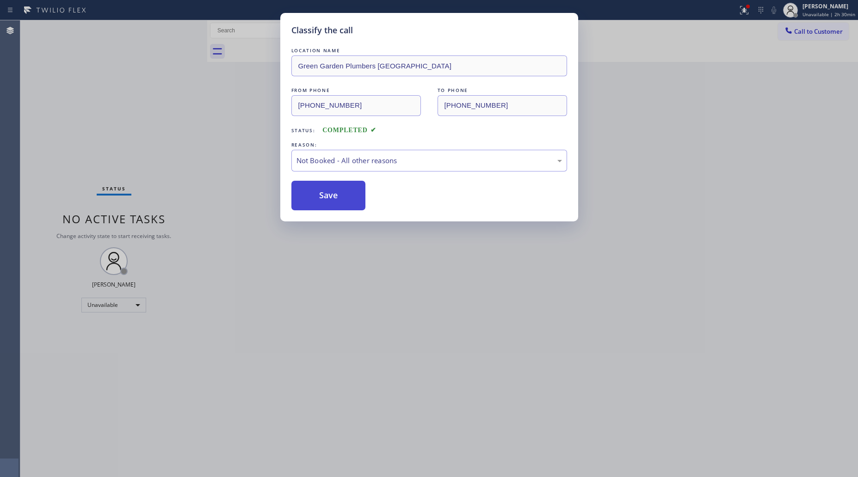
click at [323, 195] on button "Save" at bounding box center [328, 196] width 74 height 30
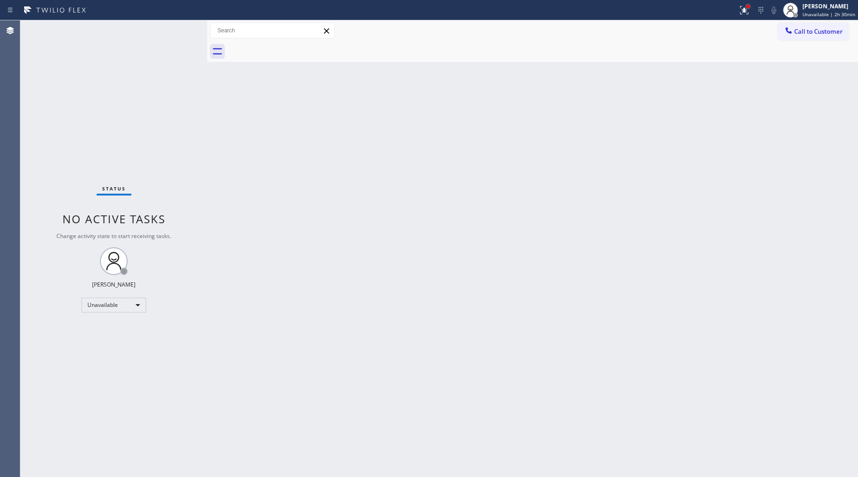
click at [749, 8] on div at bounding box center [748, 7] width 6 height 6
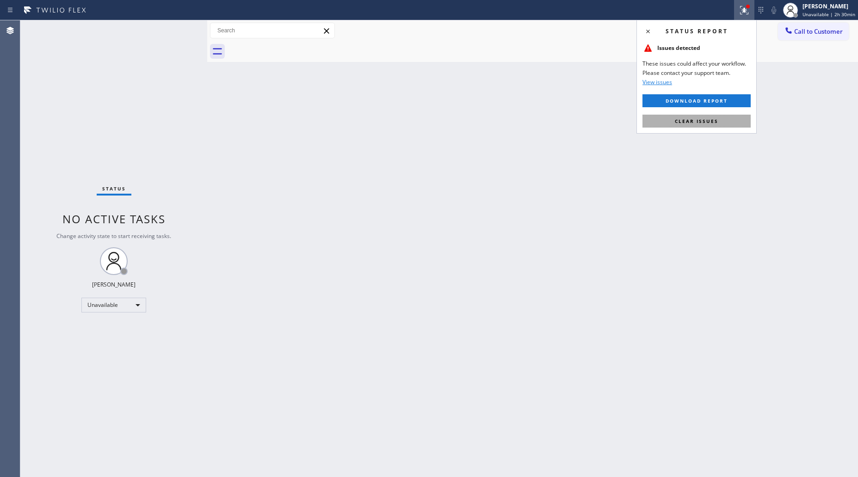
click at [701, 119] on span "Clear issues" at bounding box center [696, 121] width 43 height 6
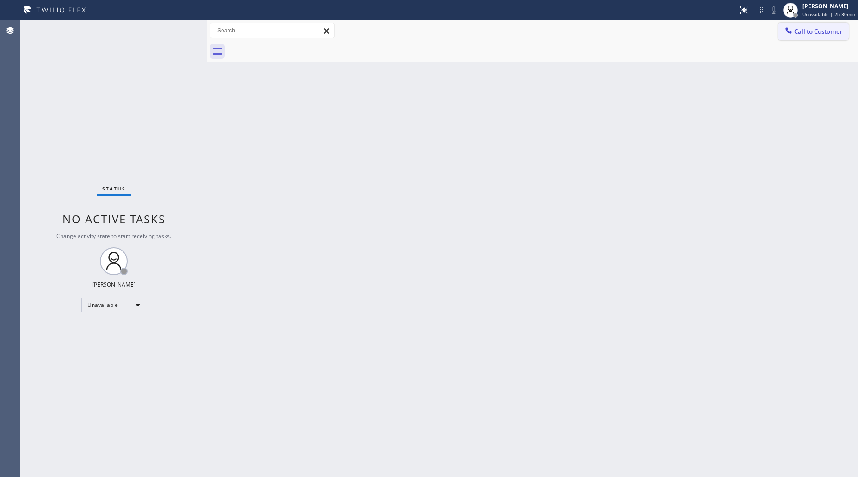
click at [798, 31] on span "Call to Customer" at bounding box center [818, 31] width 49 height 8
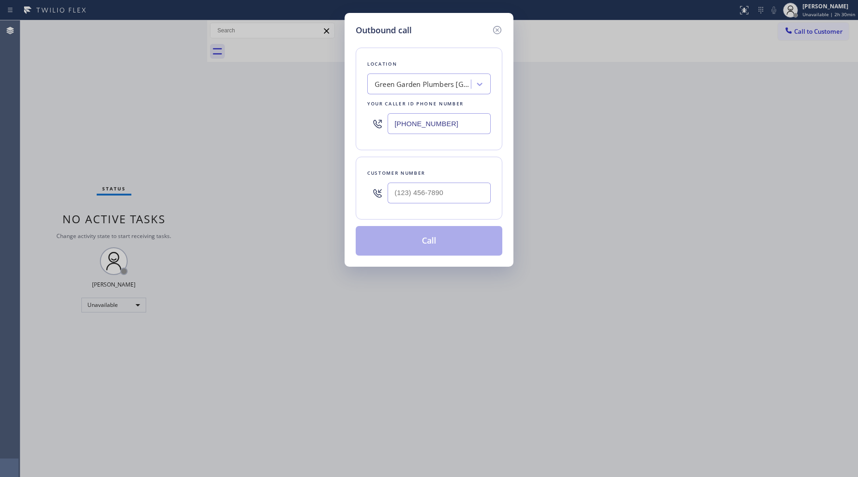
drag, startPoint x: 462, startPoint y: 125, endPoint x: 348, endPoint y: 115, distance: 114.3
click at [362, 125] on div "Location [GEOGRAPHIC_DATA] [GEOGRAPHIC_DATA] Your caller id phone number [PHONE…" at bounding box center [429, 99] width 147 height 103
paste input "888) 879-9781"
type input "[PHONE_NUMBER]"
paste
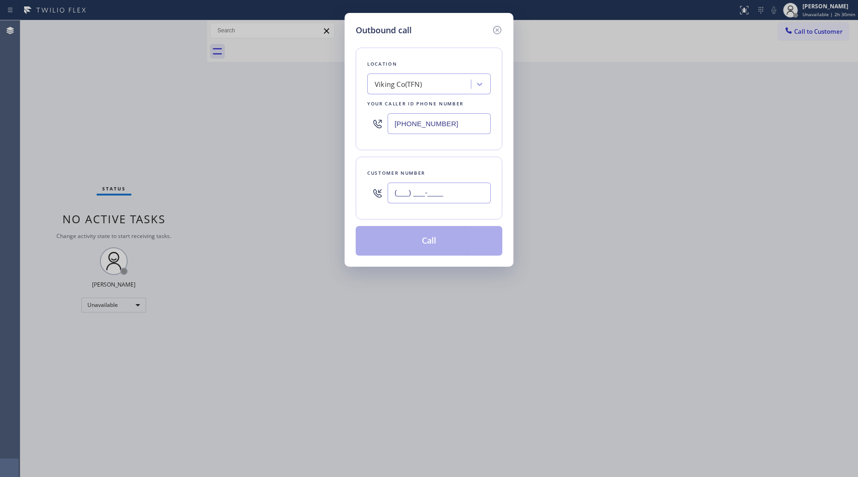
click at [452, 194] on input "(___) ___-____" at bounding box center [439, 193] width 103 height 21
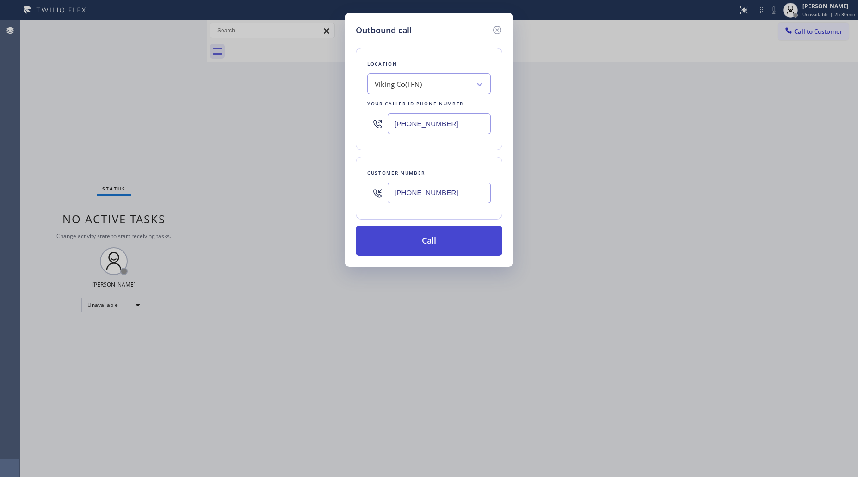
type input "[PHONE_NUMBER]"
click at [425, 239] on button "Call" at bounding box center [429, 241] width 147 height 30
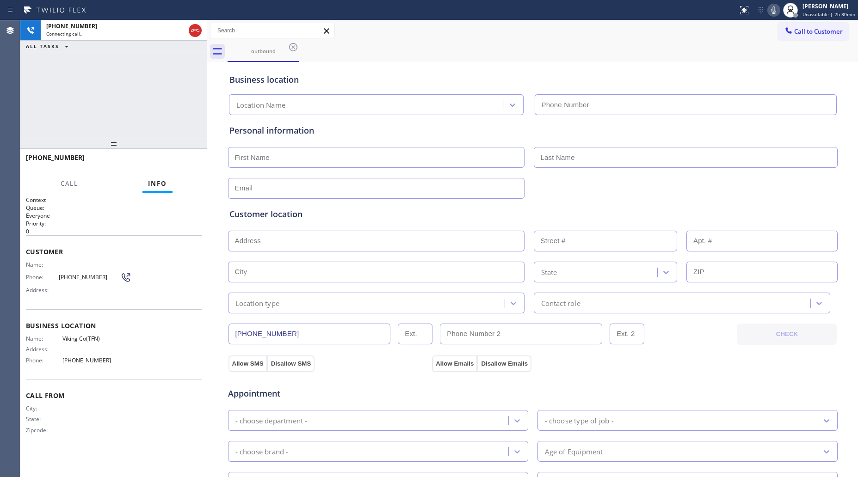
type input "[PHONE_NUMBER]"
click at [646, 76] on div "Business location" at bounding box center [532, 80] width 607 height 12
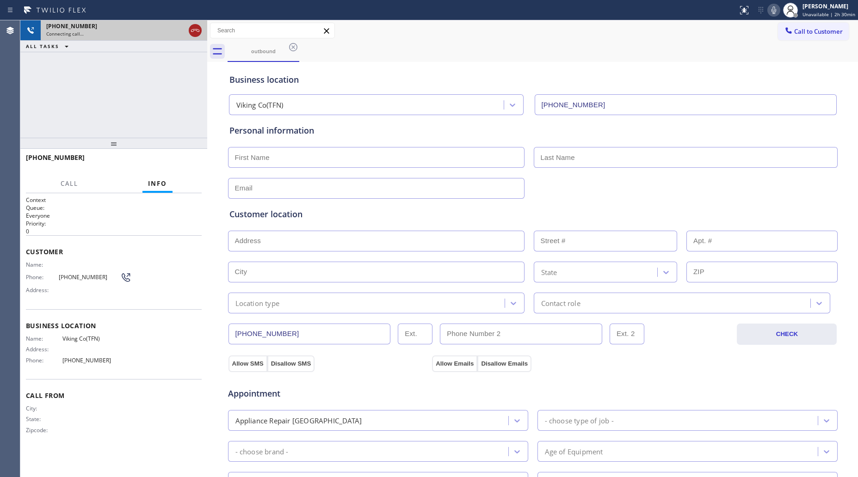
click at [197, 33] on icon at bounding box center [195, 30] width 11 height 11
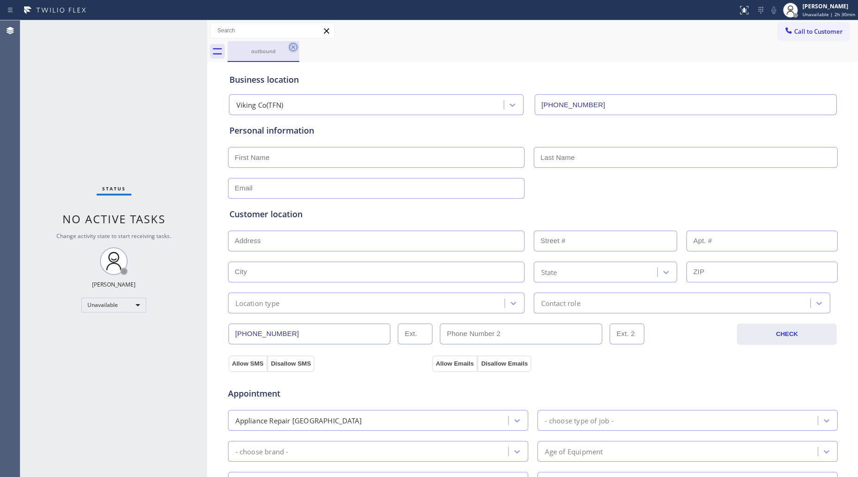
drag, startPoint x: 297, startPoint y: 42, endPoint x: 297, endPoint y: 52, distance: 10.2
click at [297, 42] on icon at bounding box center [293, 47] width 11 height 11
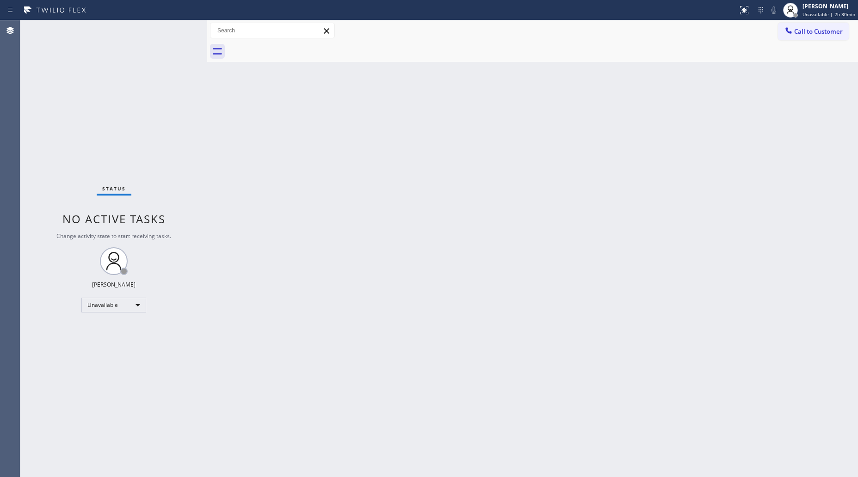
click at [298, 52] on div at bounding box center [543, 51] width 631 height 21
click at [792, 37] on button "Call to Customer" at bounding box center [813, 32] width 71 height 18
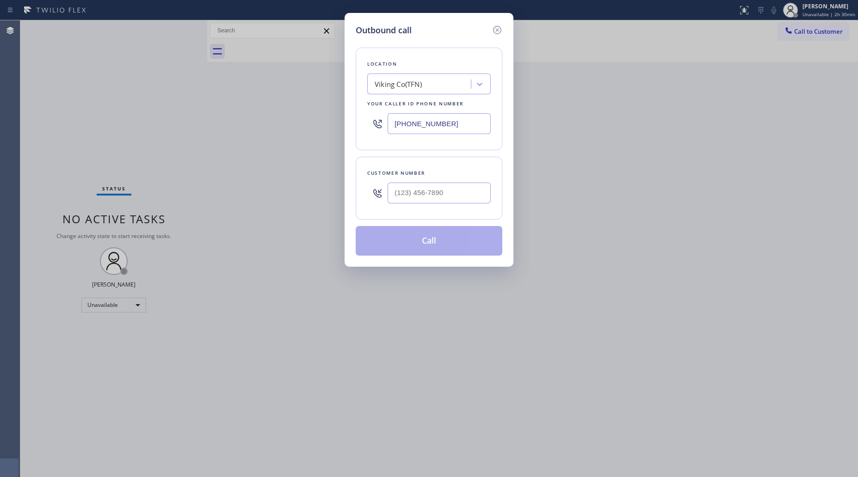
drag, startPoint x: 473, startPoint y: 121, endPoint x: 310, endPoint y: 119, distance: 163.3
click at [310, 122] on div "Outbound call Location Viking Co(TFN) Your caller id phone number [PHONE_NUMBER…" at bounding box center [429, 238] width 858 height 477
type input "[PHONE_NUMBER]"
click at [448, 186] on input "[PHONE_NUMBER]" at bounding box center [439, 193] width 103 height 21
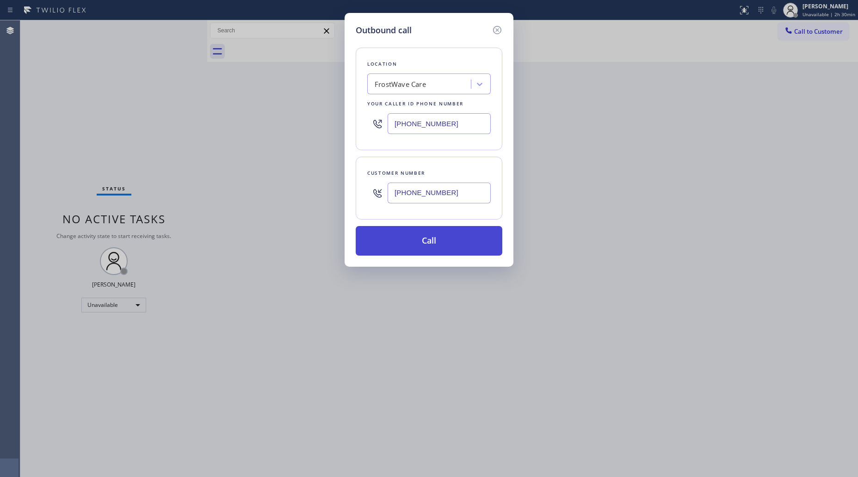
type input "[PHONE_NUMBER]"
click at [448, 241] on button "Call" at bounding box center [429, 241] width 147 height 30
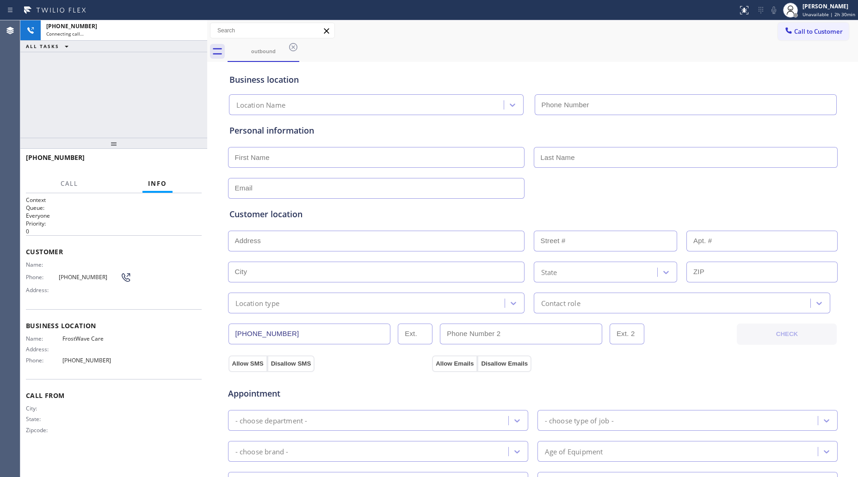
type input "[PHONE_NUMBER]"
click at [678, 61] on div "Business location FrostWave Care [PHONE_NUMBER]" at bounding box center [533, 88] width 611 height 55
click at [377, 45] on div "outbound" at bounding box center [543, 51] width 631 height 21
click at [179, 68] on div "[PHONE_NUMBER] Connecting call… ALL TASKS ALL TASKS ACTIVE TASKS TASKS IN WRAP …" at bounding box center [113, 79] width 187 height 118
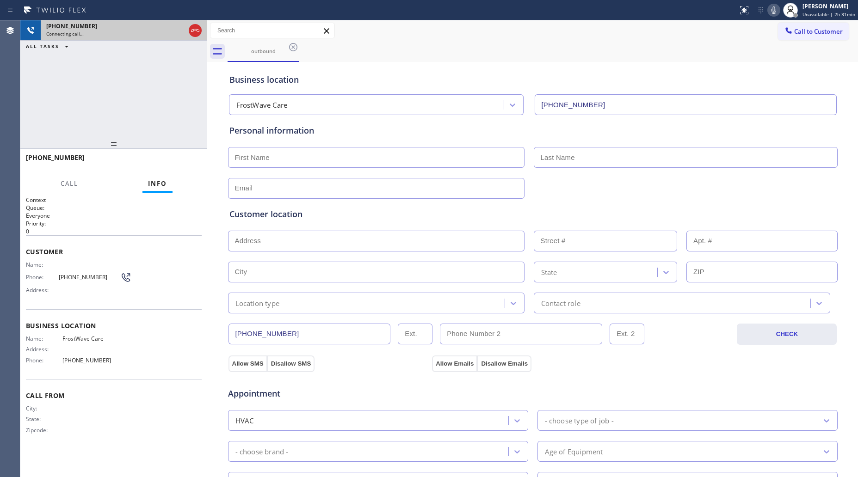
click at [193, 30] on icon at bounding box center [195, 30] width 11 height 11
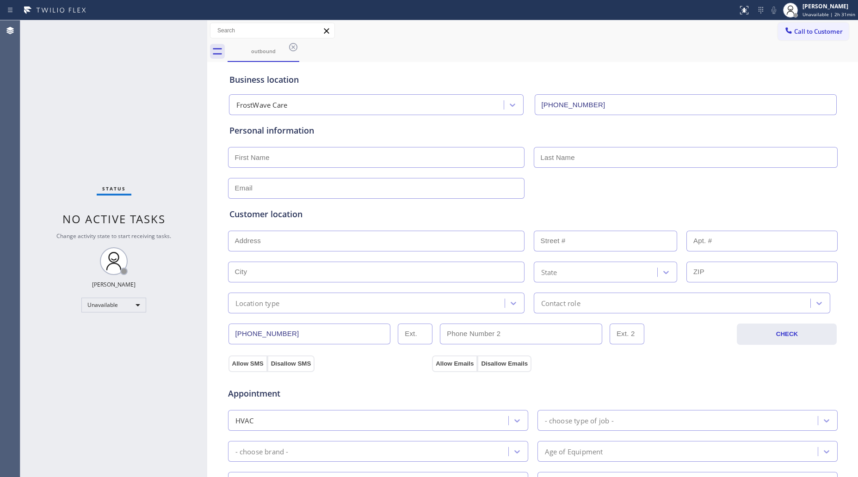
click at [783, 35] on div at bounding box center [788, 31] width 11 height 11
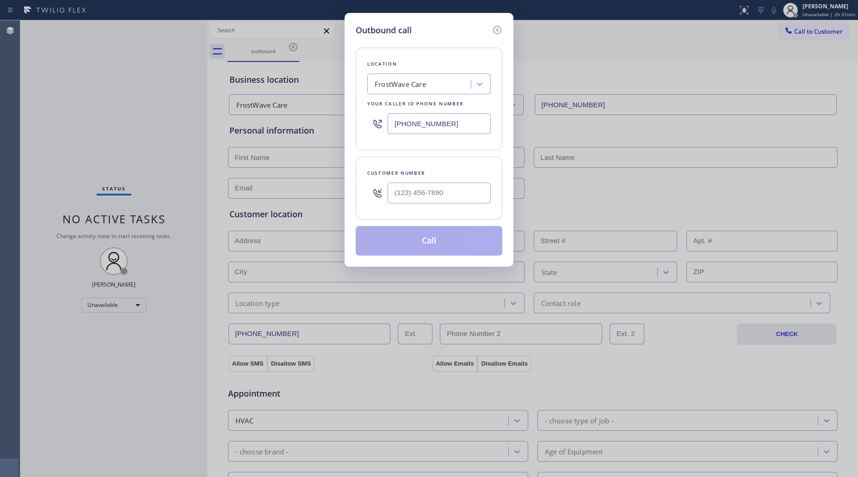
drag, startPoint x: 466, startPoint y: 124, endPoint x: 378, endPoint y: 126, distance: 88.9
click at [378, 126] on div "[PHONE_NUMBER]" at bounding box center [429, 124] width 124 height 30
type input "[PHONE_NUMBER]"
click at [456, 193] on input "(___) ___-____" at bounding box center [439, 193] width 103 height 21
type input "[PHONE_NUMBER]"
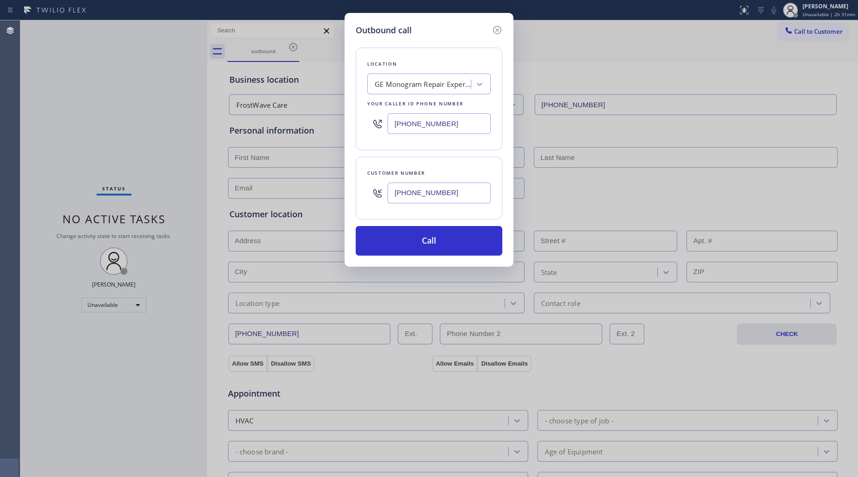
click at [450, 225] on div "Location GE Monogram Repair Expert Shoreline Your caller id phone number [PHONE…" at bounding box center [429, 146] width 147 height 219
click at [444, 232] on button "Call" at bounding box center [429, 241] width 147 height 30
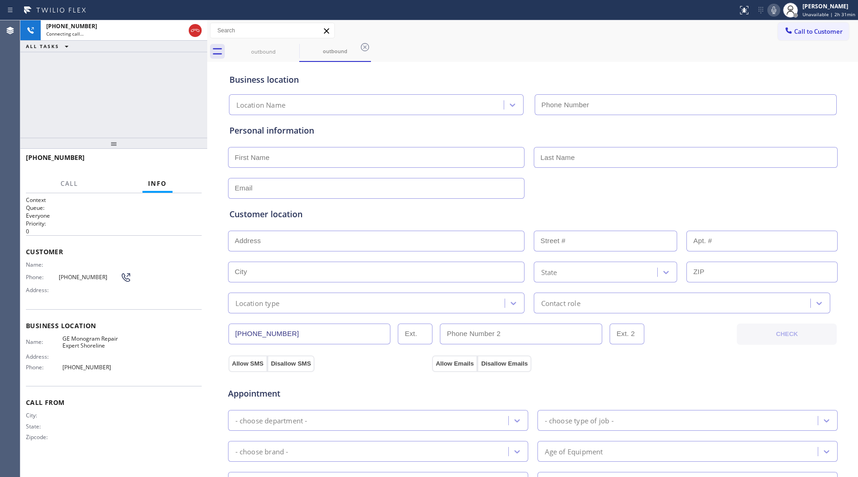
type input "[PHONE_NUMBER]"
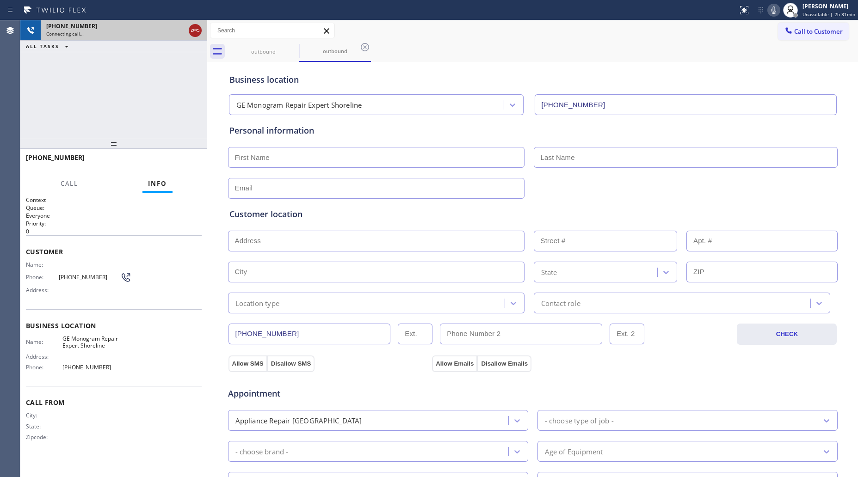
click at [197, 28] on icon at bounding box center [195, 30] width 11 height 11
click at [277, 49] on div "outbound" at bounding box center [264, 51] width 70 height 7
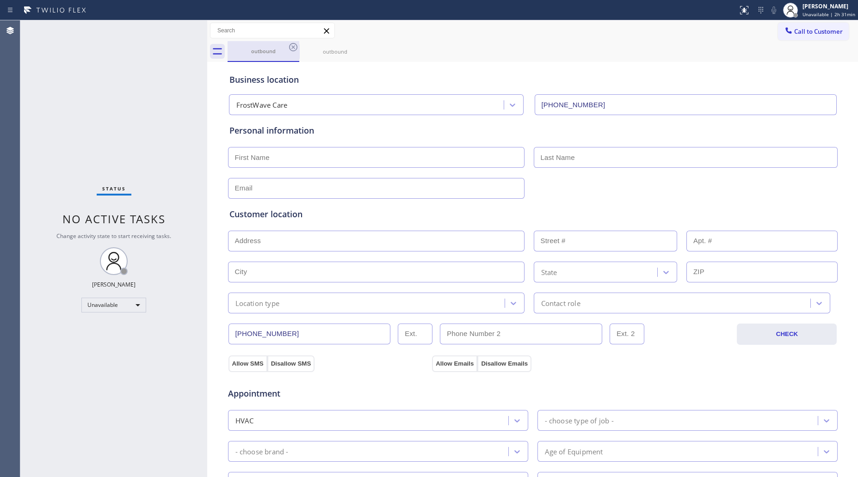
click at [284, 49] on div "outbound" at bounding box center [264, 51] width 70 height 7
click at [288, 47] on icon at bounding box center [293, 47] width 11 height 11
click at [361, 47] on icon at bounding box center [365, 47] width 8 height 8
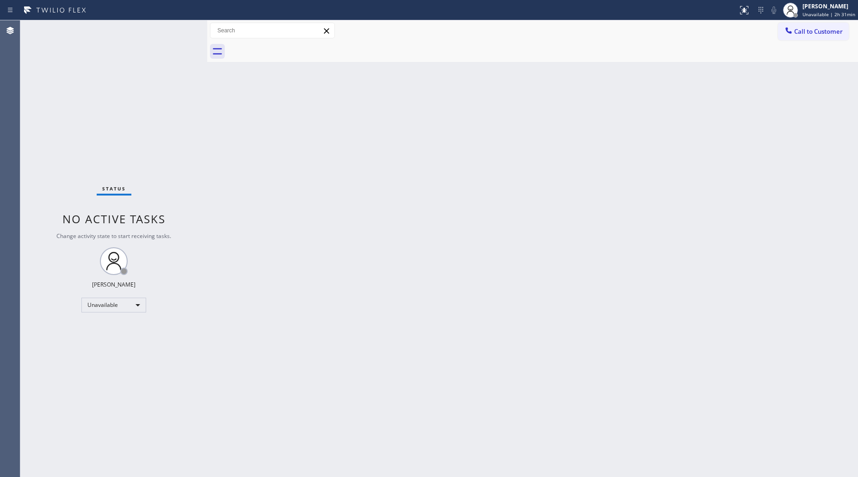
click at [289, 47] on div at bounding box center [543, 51] width 631 height 21
drag, startPoint x: 772, startPoint y: 35, endPoint x: 785, endPoint y: 35, distance: 13.0
click at [780, 35] on div "Call to Customer Outbound call Location GE Monogram Repair Expert Shoreline You…" at bounding box center [532, 31] width 651 height 16
click at [785, 35] on div at bounding box center [788, 31] width 11 height 11
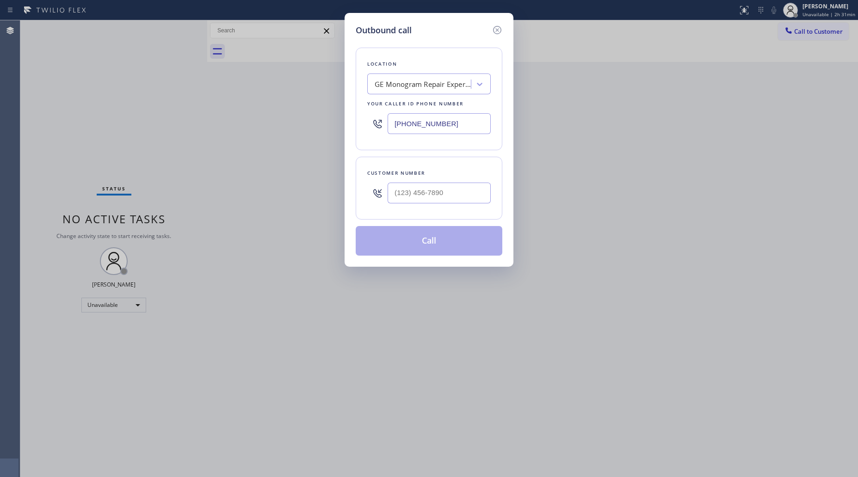
drag, startPoint x: 453, startPoint y: 127, endPoint x: 328, endPoint y: 122, distance: 126.0
click at [327, 123] on div "Outbound call Location GE Monogram Repair Expert Shoreline Your caller id phone…" at bounding box center [429, 238] width 858 height 477
type input "[PHONE_NUMBER]"
click at [456, 209] on div "Customer number" at bounding box center [429, 188] width 147 height 63
click at [456, 198] on input "[PHONE_NUMBER]" at bounding box center [439, 193] width 103 height 21
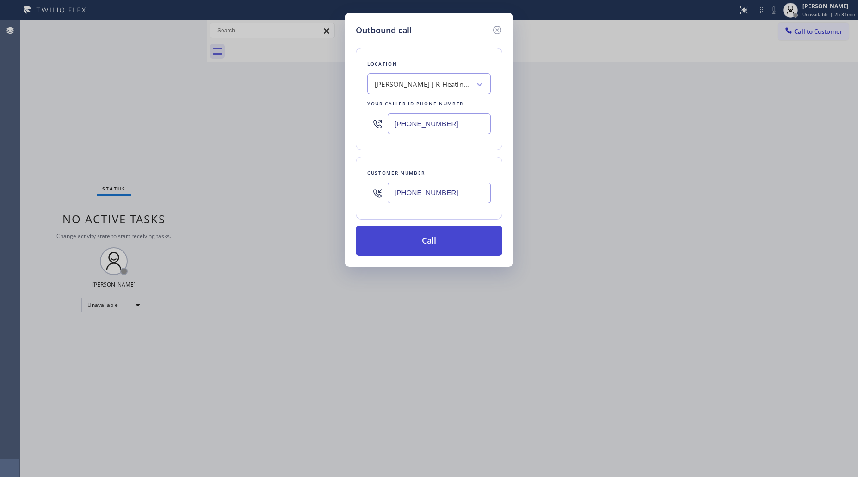
type input "[PHONE_NUMBER]"
drag, startPoint x: 442, startPoint y: 237, endPoint x: 447, endPoint y: 235, distance: 5.9
click at [443, 236] on button "Call" at bounding box center [429, 241] width 147 height 30
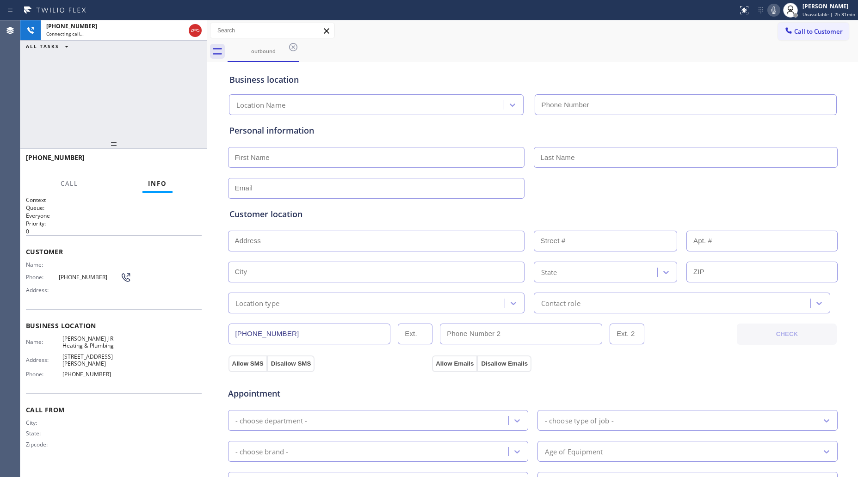
type input "[PHONE_NUMBER]"
click at [632, 61] on div "Business location [PERSON_NAME] J R Heating & Plumbing [PHONE_NUMBER]" at bounding box center [533, 88] width 611 height 55
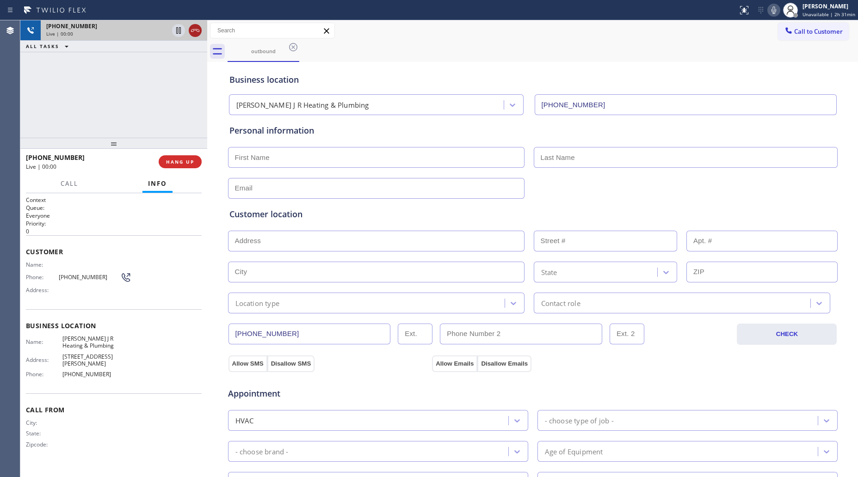
click at [197, 34] on icon at bounding box center [195, 30] width 11 height 11
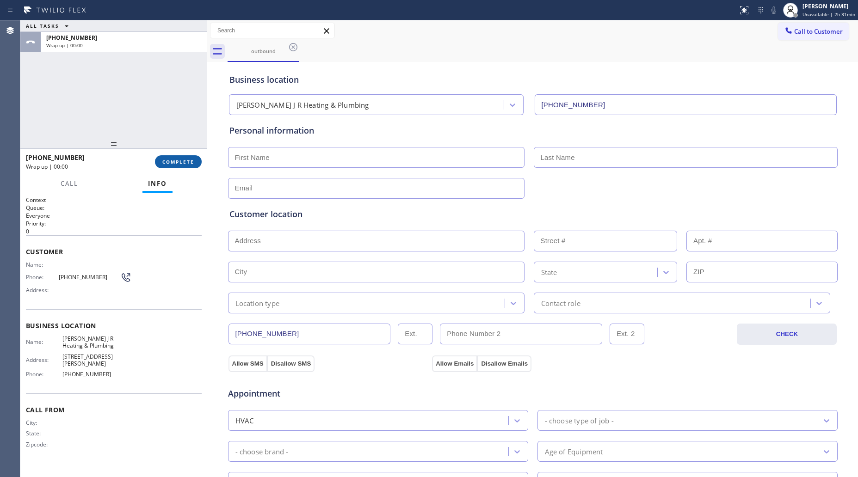
click at [198, 160] on button "COMPLETE" at bounding box center [178, 161] width 47 height 13
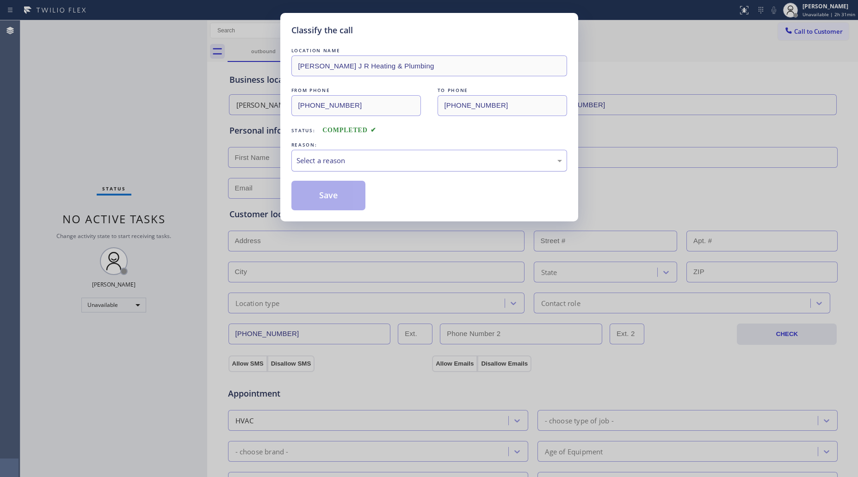
click at [373, 171] on div "Select a reason" at bounding box center [429, 161] width 276 height 22
click at [338, 193] on button "Save" at bounding box center [328, 196] width 74 height 30
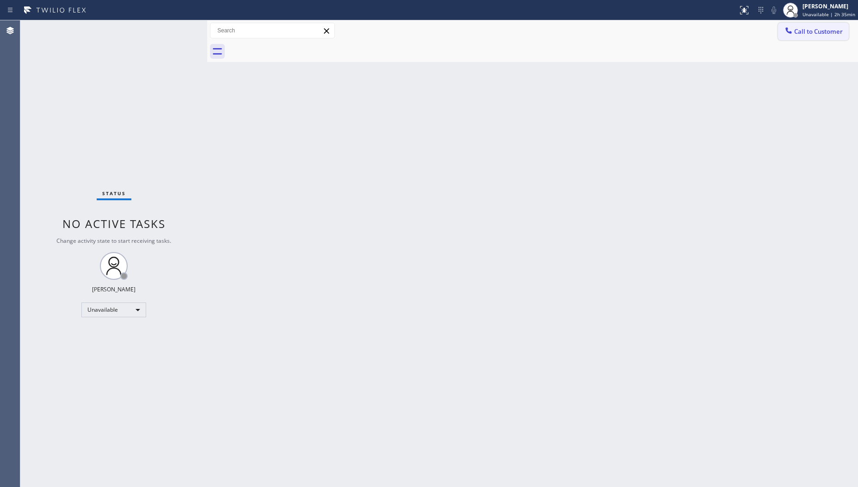
click at [805, 31] on span "Call to Customer" at bounding box center [818, 31] width 49 height 8
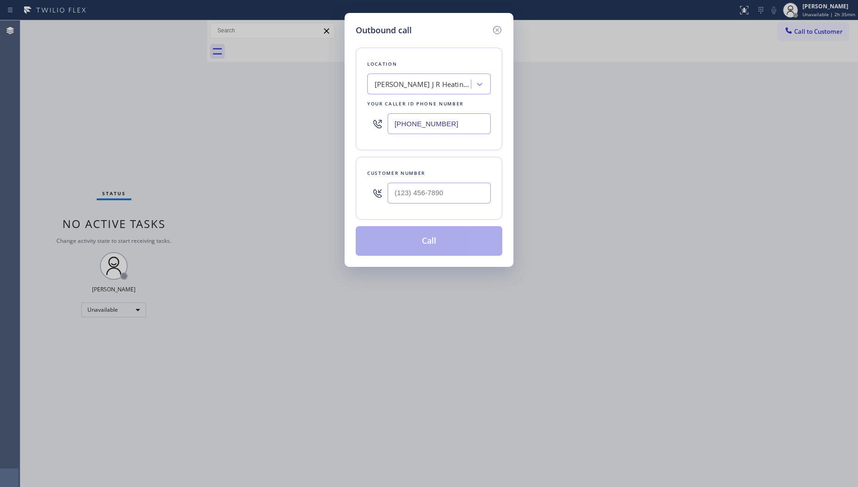
drag, startPoint x: 465, startPoint y: 128, endPoint x: 347, endPoint y: 116, distance: 118.1
click at [366, 125] on div "Location [PERSON_NAME] J R Heating & Plumbing Your caller id phone number [PHON…" at bounding box center [429, 99] width 147 height 103
type input "[PHONE_NUMBER]"
click at [419, 195] on input "(___) _87-7367" at bounding box center [439, 193] width 103 height 21
click at [394, 199] on input "(___) _87-7367" at bounding box center [439, 193] width 103 height 21
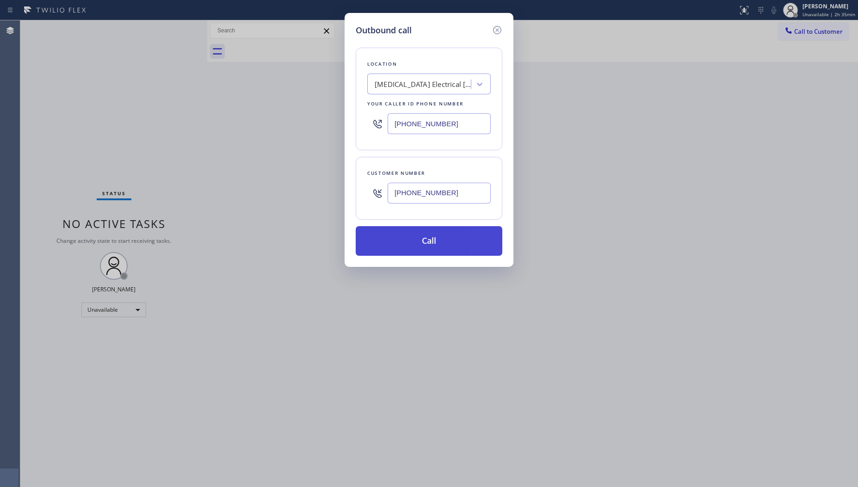
type input "[PHONE_NUMBER]"
click at [433, 241] on button "Call" at bounding box center [429, 241] width 147 height 30
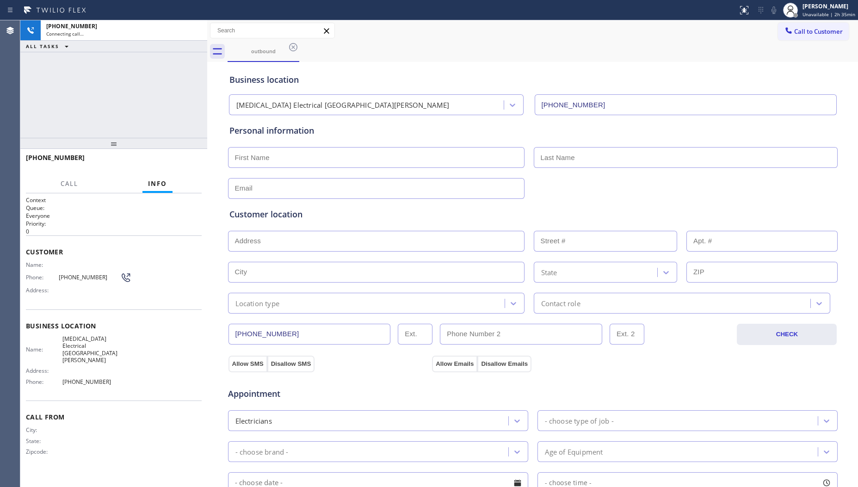
type input "[PHONE_NUMBER]"
click at [177, 154] on div "[PHONE_NUMBER] Live | 00:03 HANG UP" at bounding box center [114, 162] width 176 height 24
click at [286, 338] on input "[PHONE_NUMBER]" at bounding box center [310, 334] width 162 height 21
click at [286, 337] on input "[PHONE_NUMBER]" at bounding box center [310, 334] width 162 height 21
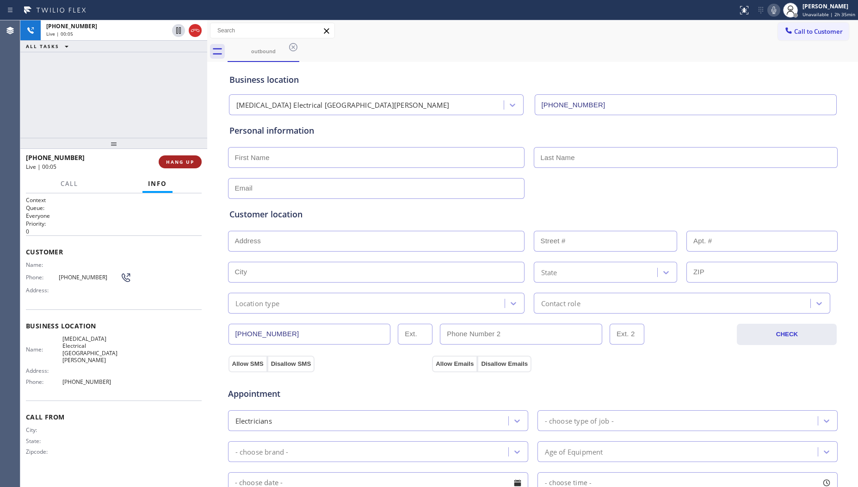
click at [183, 164] on span "HANG UP" at bounding box center [180, 162] width 28 height 6
click at [184, 164] on span "HANG UP" at bounding box center [180, 162] width 28 height 6
click at [186, 163] on span "HANG UP" at bounding box center [180, 162] width 28 height 6
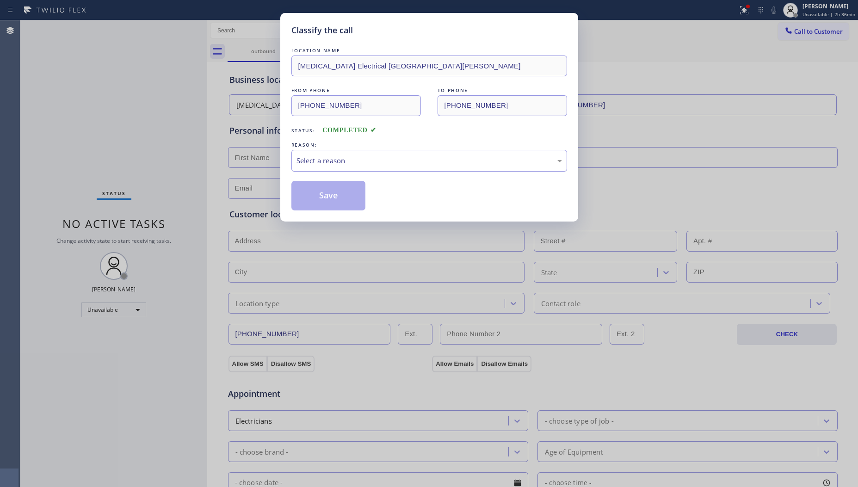
click at [387, 161] on div "Select a reason" at bounding box center [430, 160] width 266 height 11
click at [306, 199] on button "Save" at bounding box center [328, 196] width 74 height 30
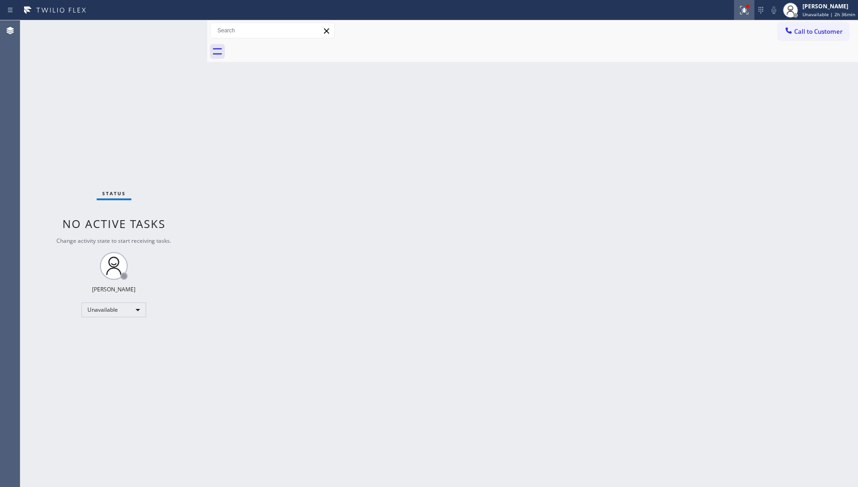
click at [746, 12] on icon at bounding box center [743, 9] width 6 height 6
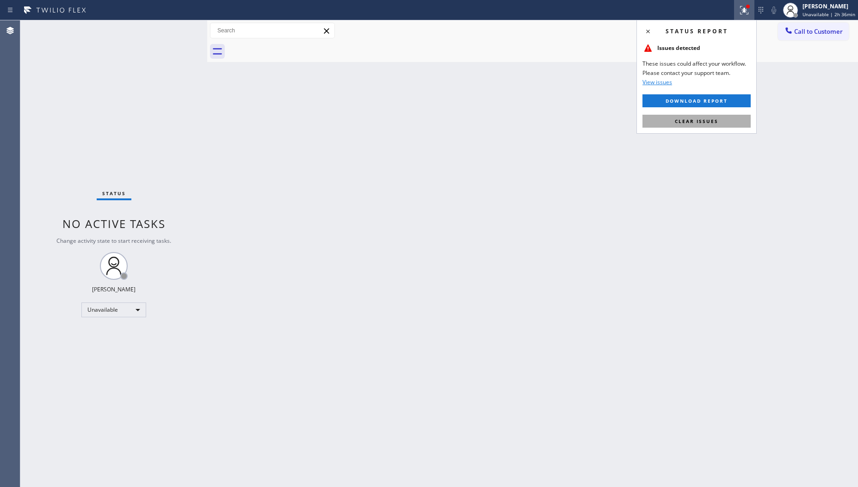
click at [704, 127] on div "Status report Issues detected These issues could affect your workflow. Please c…" at bounding box center [697, 77] width 120 height 114
click at [693, 122] on span "Clear issues" at bounding box center [696, 121] width 43 height 6
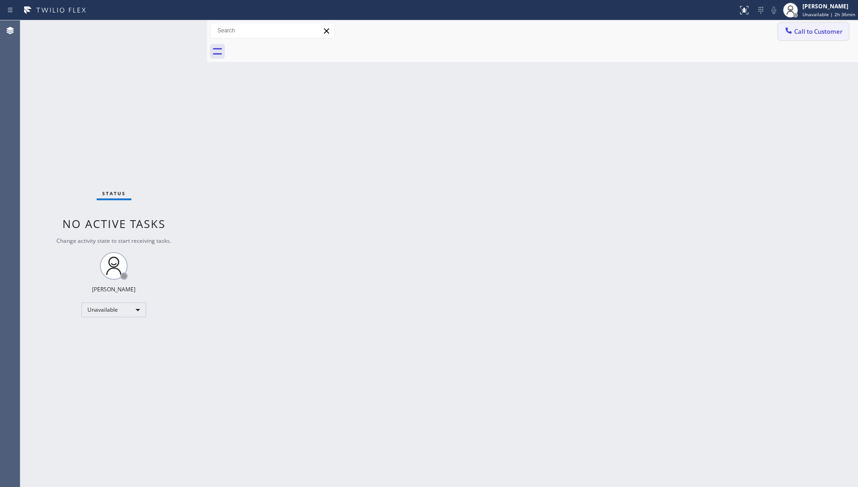
click at [805, 27] on span "Call to Customer" at bounding box center [818, 31] width 49 height 8
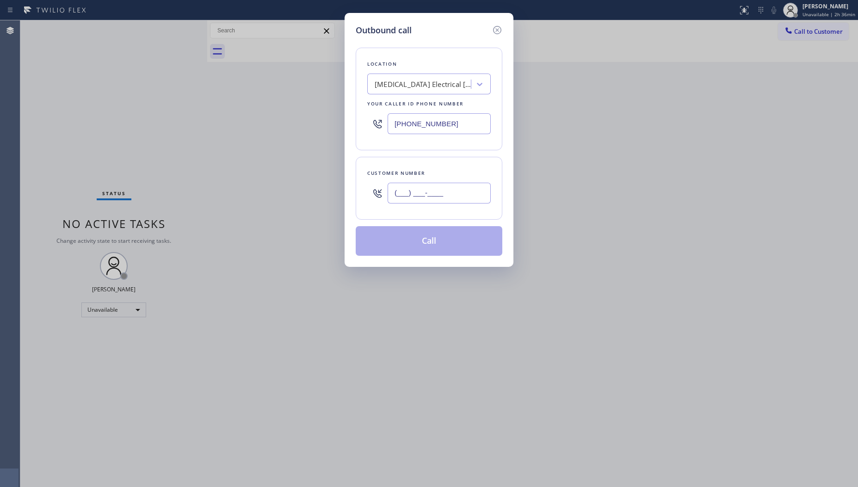
click at [468, 203] on input "(___) ___-____" at bounding box center [439, 193] width 103 height 21
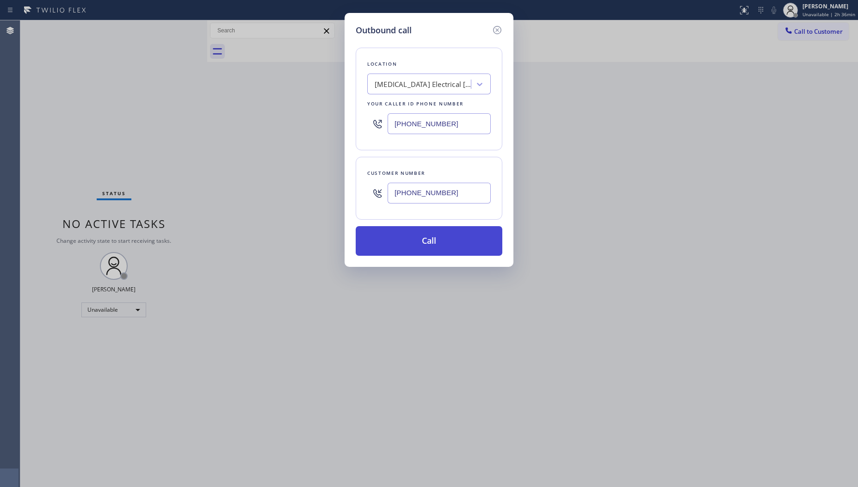
type input "[PHONE_NUMBER]"
click at [441, 240] on button "Call" at bounding box center [429, 241] width 147 height 30
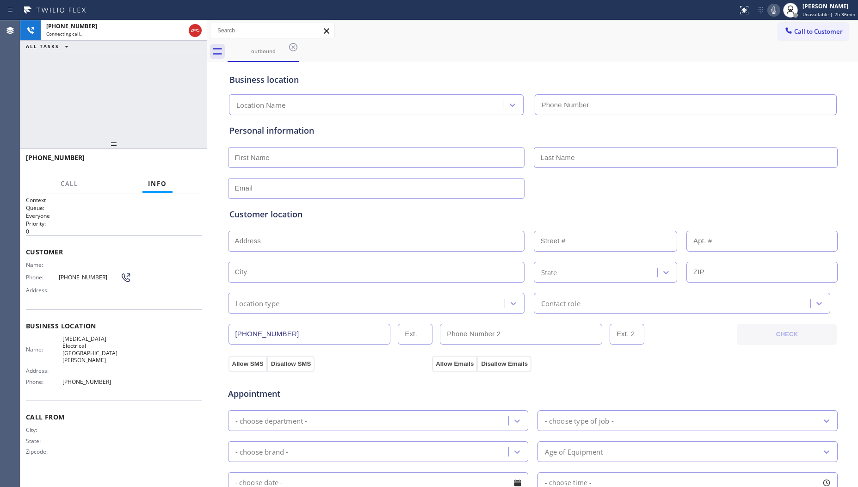
type input "[PHONE_NUMBER]"
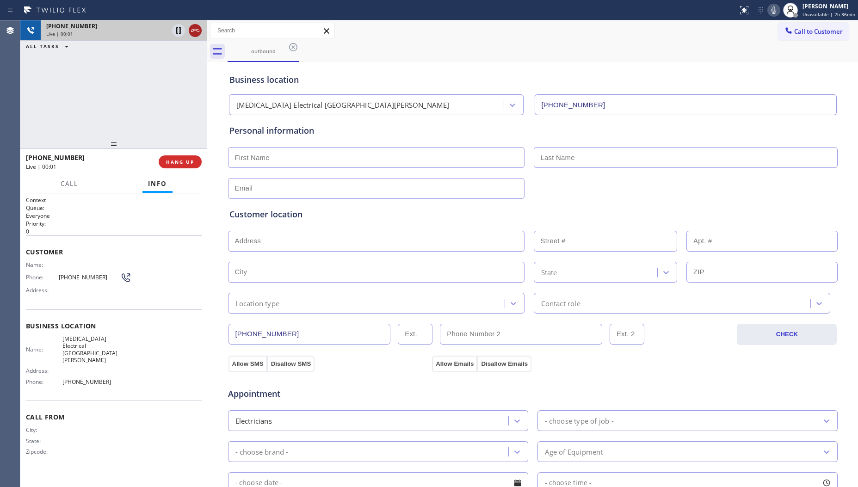
click at [193, 29] on icon at bounding box center [195, 30] width 11 height 11
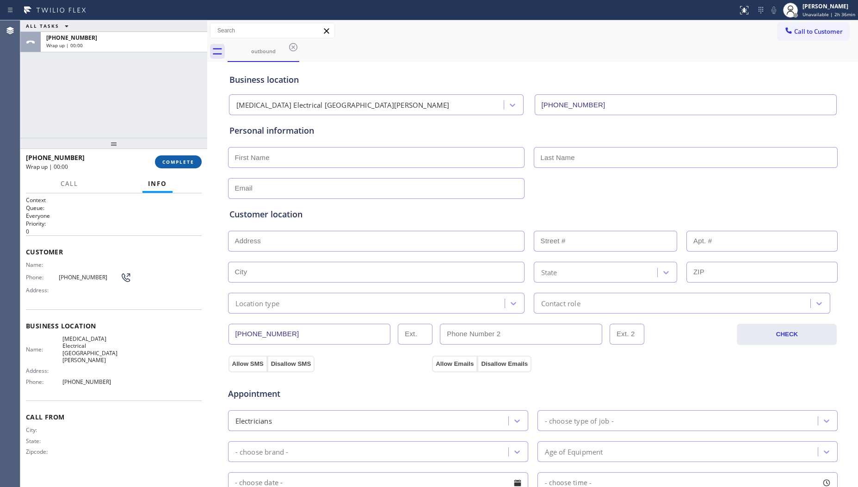
click at [184, 165] on span "COMPLETE" at bounding box center [178, 162] width 32 height 6
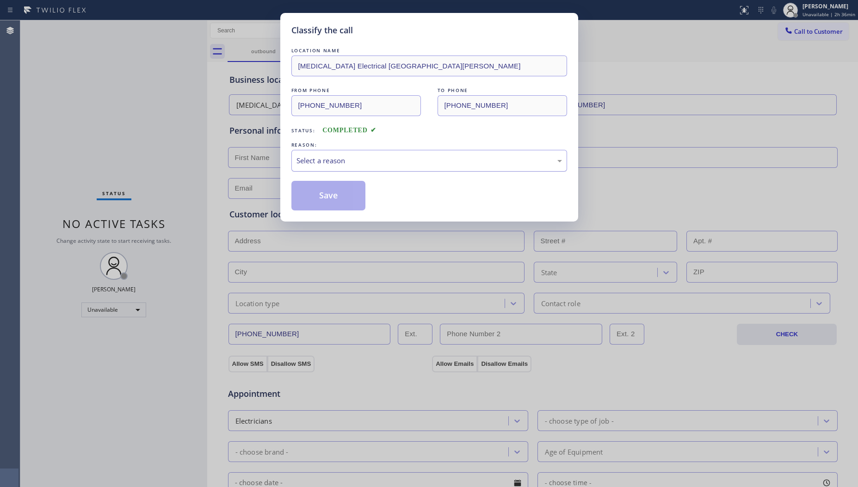
click at [353, 172] on div "Select a reason" at bounding box center [429, 161] width 276 height 22
click at [325, 192] on button "Save" at bounding box center [328, 196] width 74 height 30
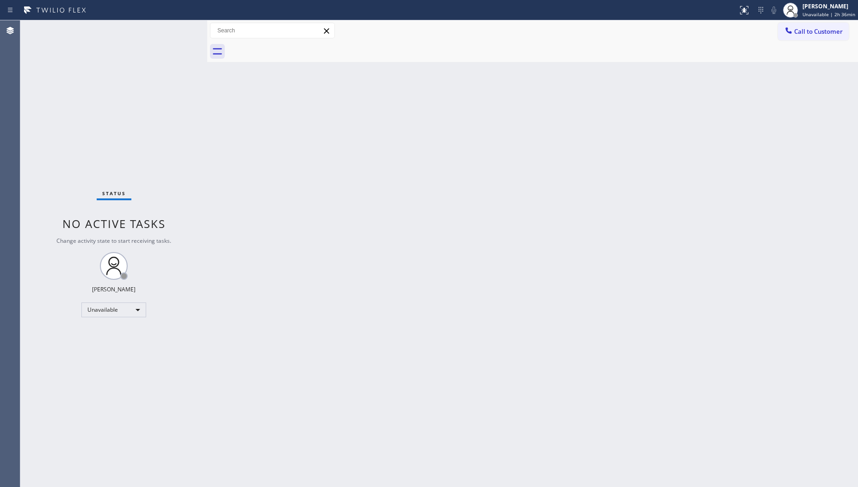
click at [812, 28] on span "Call to Customer" at bounding box center [818, 31] width 49 height 8
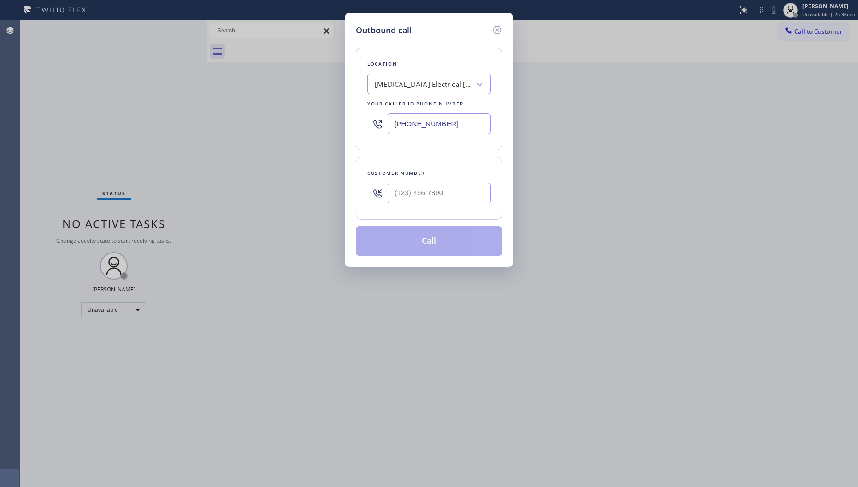
drag, startPoint x: 452, startPoint y: 122, endPoint x: 325, endPoint y: 119, distance: 126.3
click at [325, 119] on div "Outbound call Location [MEDICAL_DATA] Electrical [GEOGRAPHIC_DATA][PERSON_NAME]…" at bounding box center [429, 243] width 858 height 487
type input "[PHONE_NUMBER]"
click at [436, 197] on input "(___) ___-____" at bounding box center [439, 193] width 103 height 21
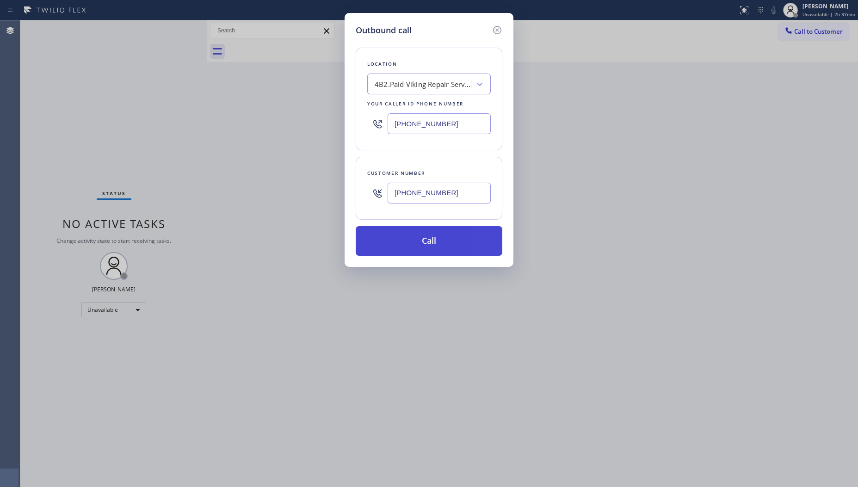
type input "[PHONE_NUMBER]"
click at [434, 235] on button "Call" at bounding box center [429, 241] width 147 height 30
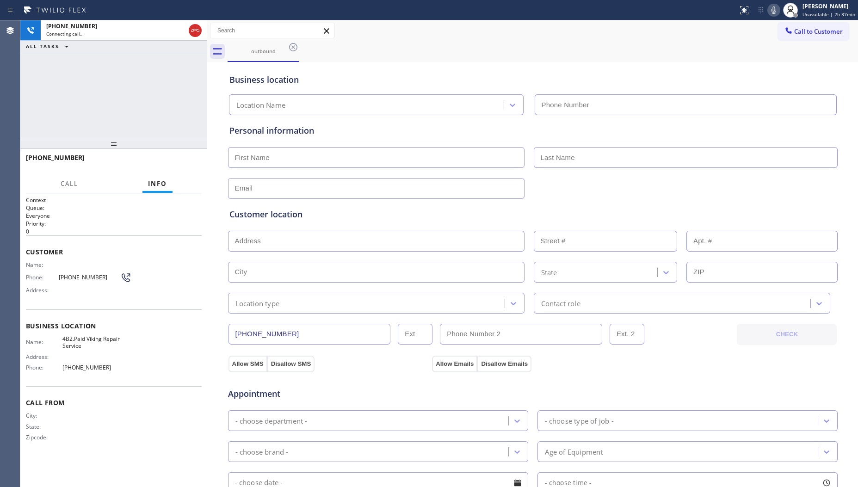
type input "[PHONE_NUMBER]"
click at [774, 12] on icon at bounding box center [773, 10] width 11 height 11
drag, startPoint x: 775, startPoint y: 9, endPoint x: 792, endPoint y: 36, distance: 31.2
click at [778, 14] on icon at bounding box center [773, 10] width 11 height 11
drag, startPoint x: 89, startPoint y: 341, endPoint x: 84, endPoint y: 337, distance: 6.2
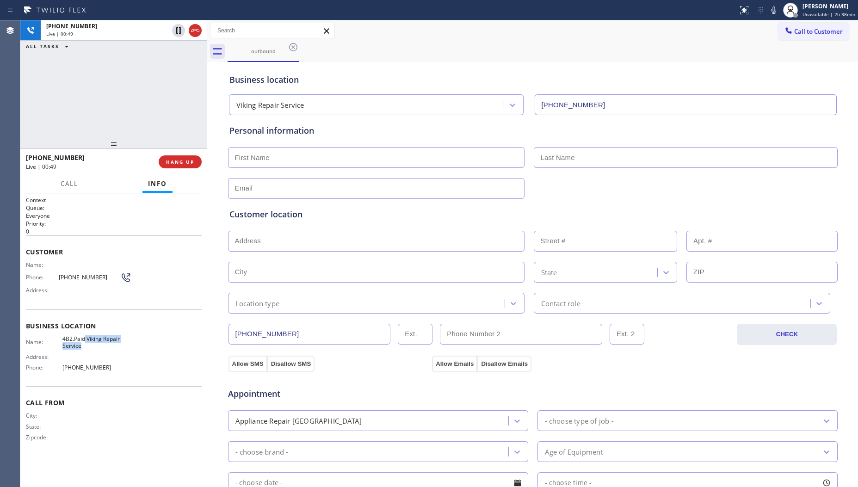
click at [84, 337] on span "4B2.Paid Viking Repair Service" at bounding box center [96, 342] width 69 height 14
click at [87, 368] on span "[PHONE_NUMBER]" at bounding box center [96, 367] width 69 height 7
click at [88, 367] on span "[PHONE_NUMBER]" at bounding box center [96, 367] width 69 height 7
copy span "[PHONE_NUMBER]"
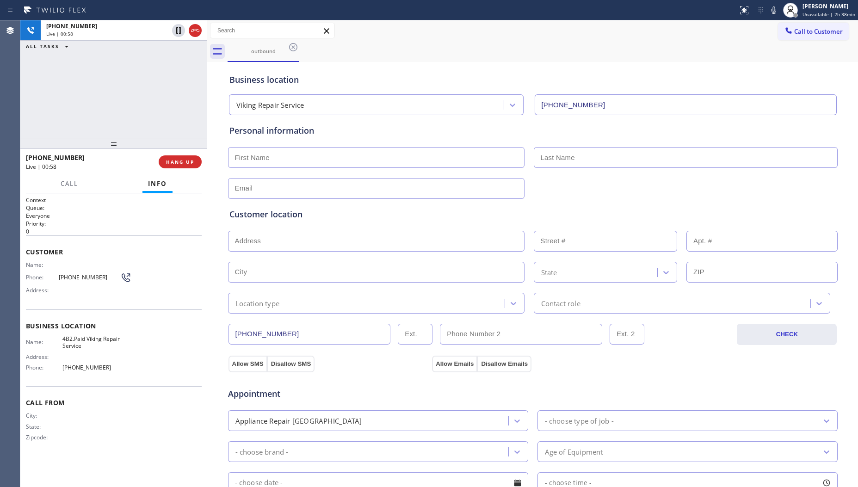
click at [295, 333] on input "[PHONE_NUMBER]" at bounding box center [310, 334] width 162 height 21
click at [294, 332] on input "[PHONE_NUMBER]" at bounding box center [310, 334] width 162 height 21
click at [294, 331] on input "[PHONE_NUMBER]" at bounding box center [310, 334] width 162 height 21
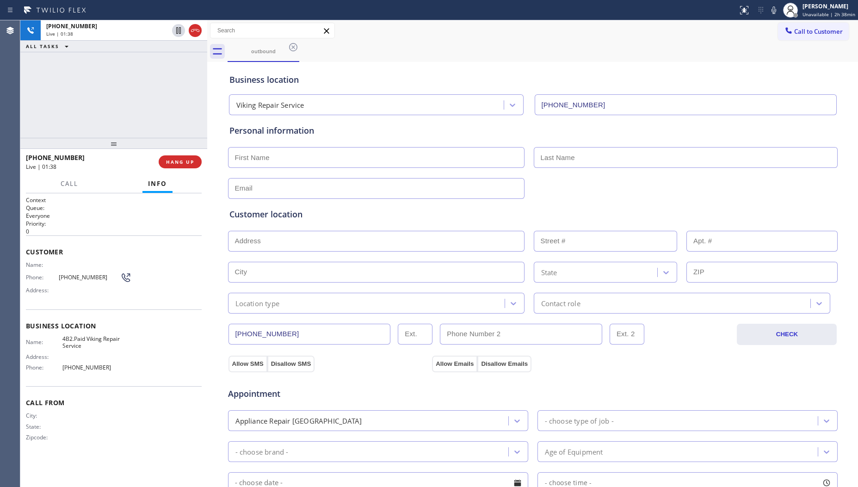
drag, startPoint x: 739, startPoint y: 47, endPoint x: 744, endPoint y: 40, distance: 8.3
click at [739, 48] on div "outbound" at bounding box center [543, 51] width 631 height 21
click at [778, 9] on icon at bounding box center [773, 10] width 11 height 11
click at [747, 50] on div "outbound" at bounding box center [543, 51] width 631 height 21
click at [771, 8] on icon at bounding box center [773, 10] width 11 height 11
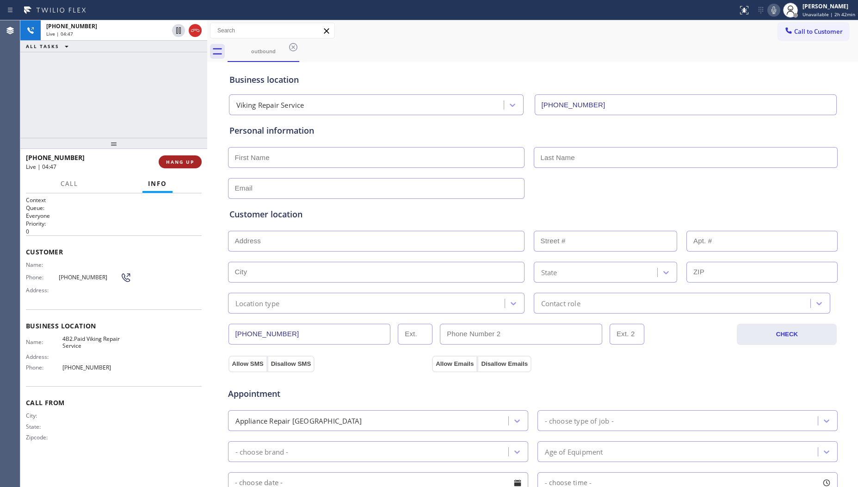
click at [184, 161] on span "HANG UP" at bounding box center [180, 162] width 28 height 6
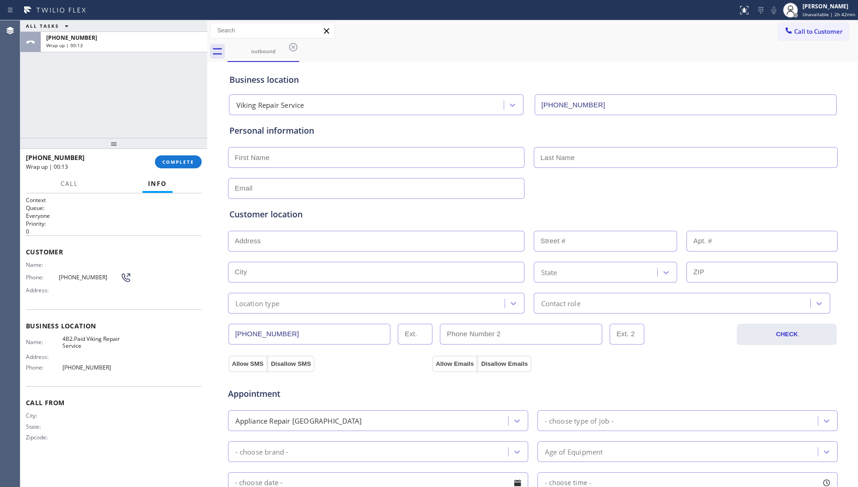
drag, startPoint x: 273, startPoint y: 153, endPoint x: 280, endPoint y: 151, distance: 7.2
click at [275, 155] on input "text" at bounding box center [376, 157] width 297 height 21
click at [508, 152] on input "text" at bounding box center [376, 157] width 297 height 21
type input "Pik"
click at [600, 156] on input "text" at bounding box center [686, 157] width 304 height 21
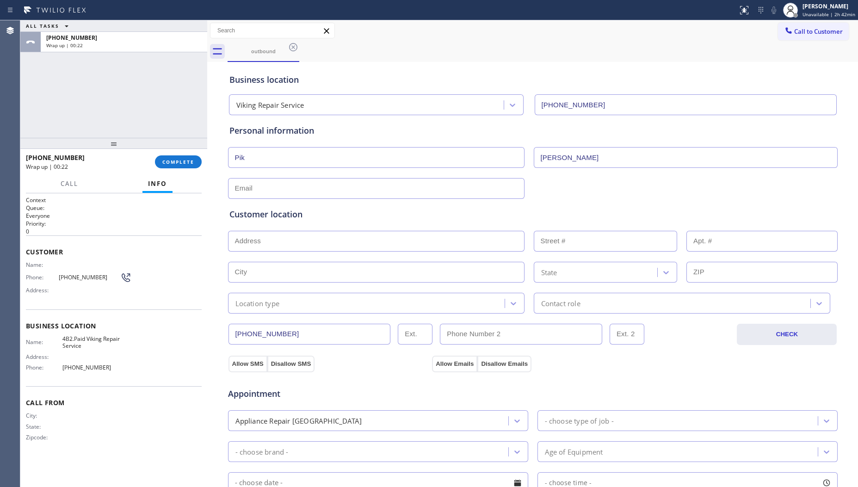
type input "[PERSON_NAME]"
click at [403, 188] on input "text" at bounding box center [376, 188] width 297 height 21
type input "[EMAIL_ADDRESS][DOMAIN_NAME]"
click at [587, 198] on div "Customer location >> ADD NEW ADDRESS << + NEW ADDRESS State Location type Conta…" at bounding box center [533, 254] width 611 height 118
click at [326, 244] on input "text" at bounding box center [376, 241] width 297 height 21
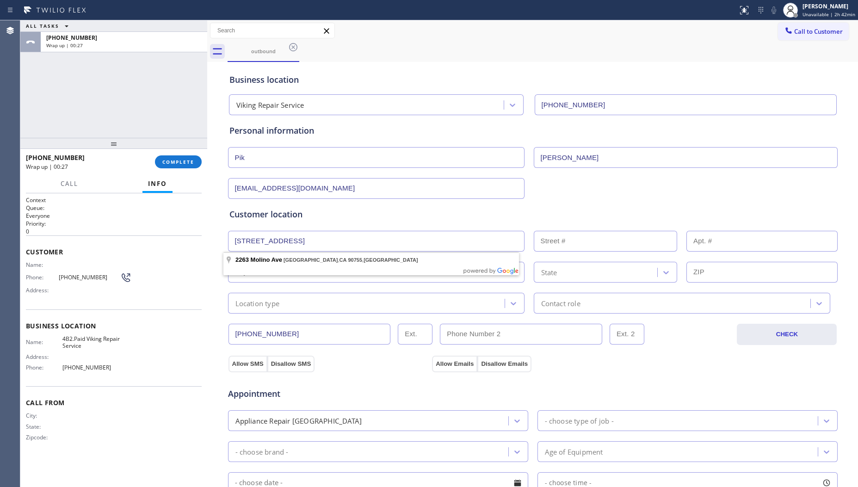
type input "[STREET_ADDRESS]"
type input "2263"
type input "[GEOGRAPHIC_DATA]"
type input "90755"
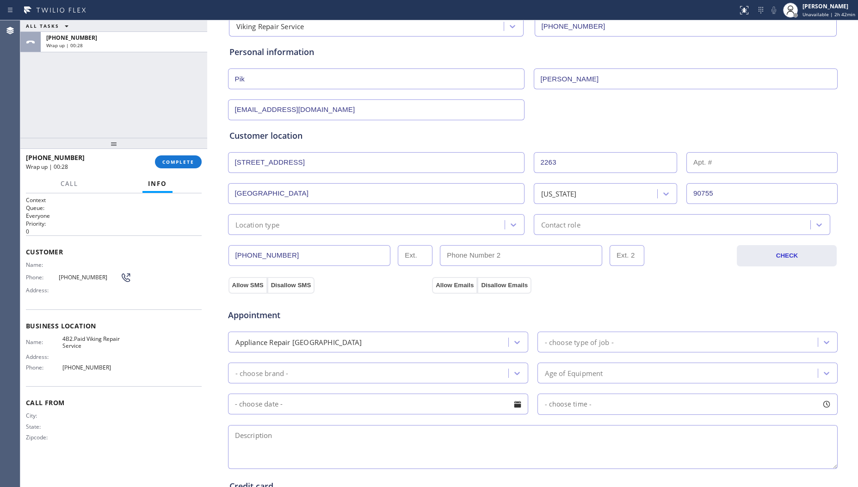
scroll to position [116, 0]
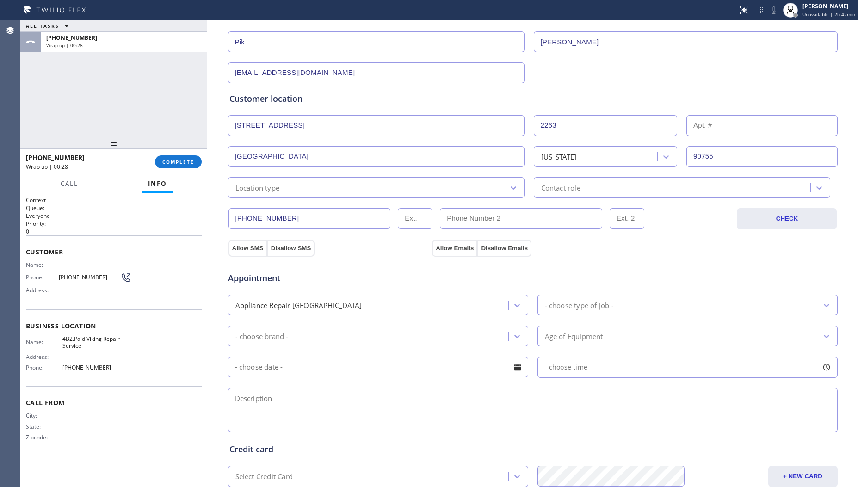
click at [271, 192] on div "Location type" at bounding box center [257, 187] width 44 height 11
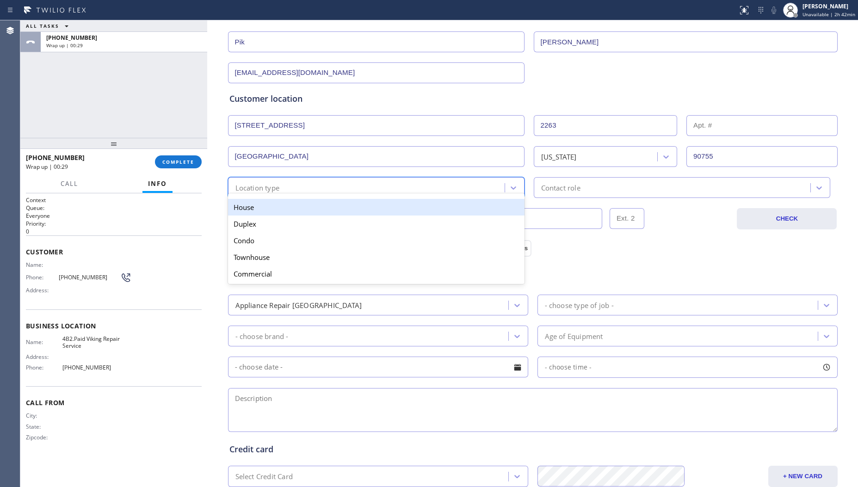
click at [264, 212] on div "House" at bounding box center [376, 207] width 297 height 17
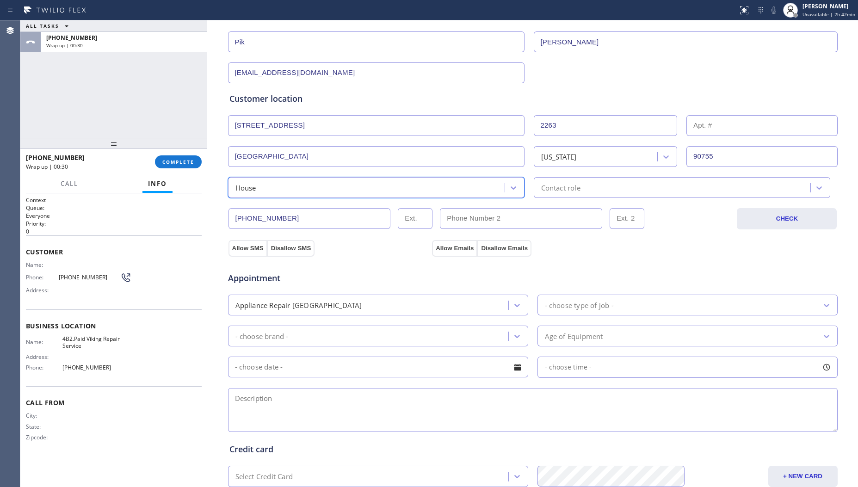
drag, startPoint x: 533, startPoint y: 186, endPoint x: 538, endPoint y: 188, distance: 5.4
click at [537, 188] on div "Contact role" at bounding box center [674, 187] width 274 height 16
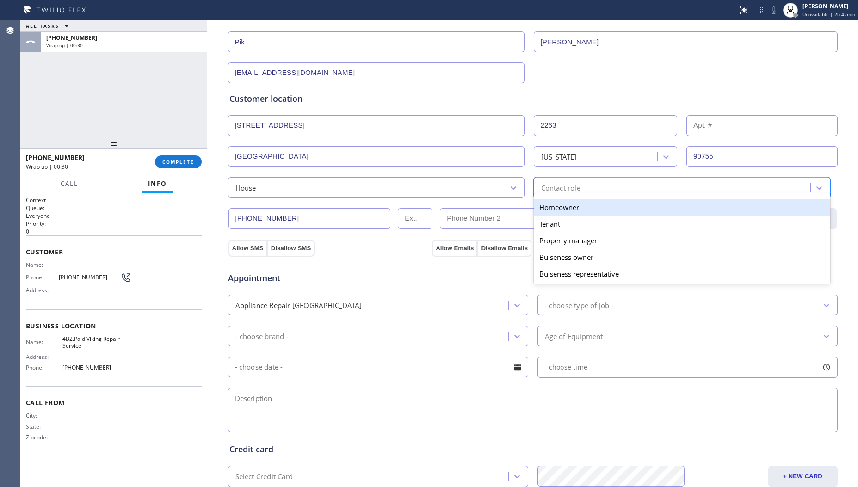
click at [546, 206] on div "Homeowner" at bounding box center [682, 207] width 297 height 17
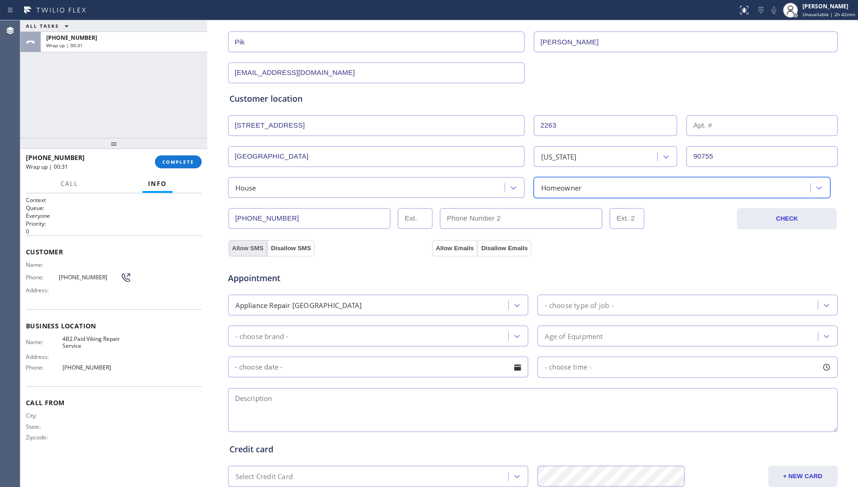
click at [232, 249] on button "Allow SMS" at bounding box center [248, 248] width 39 height 17
drag, startPoint x: 233, startPoint y: 248, endPoint x: 246, endPoint y: 248, distance: 13.0
click at [233, 248] on button "Allow SMS" at bounding box center [248, 248] width 39 height 17
click at [458, 253] on div "Appointment Appliance Repair High End - choose type of job - - choose brand - A…" at bounding box center [533, 343] width 611 height 181
click at [456, 246] on button "Allow Emails" at bounding box center [454, 248] width 45 height 17
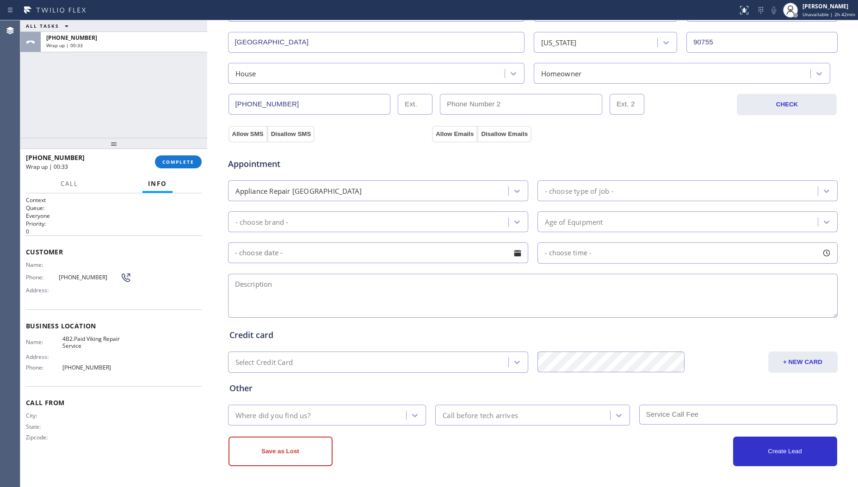
scroll to position [231, 0]
click at [566, 197] on div "- choose type of job -" at bounding box center [679, 191] width 278 height 16
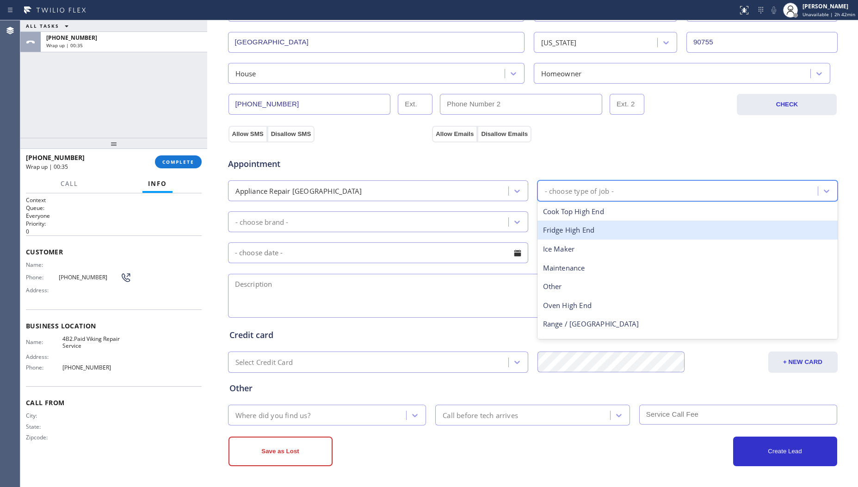
click at [551, 225] on div "Fridge High End" at bounding box center [688, 230] width 300 height 19
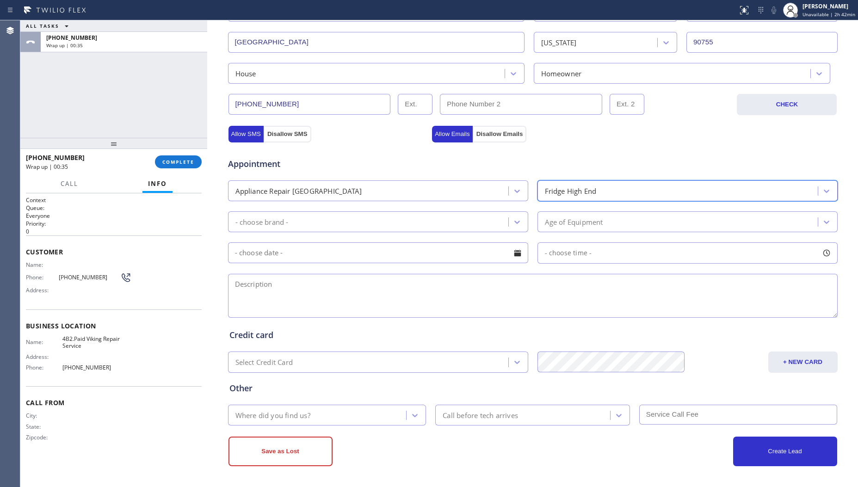
click at [399, 221] on div "- choose brand -" at bounding box center [370, 222] width 278 height 16
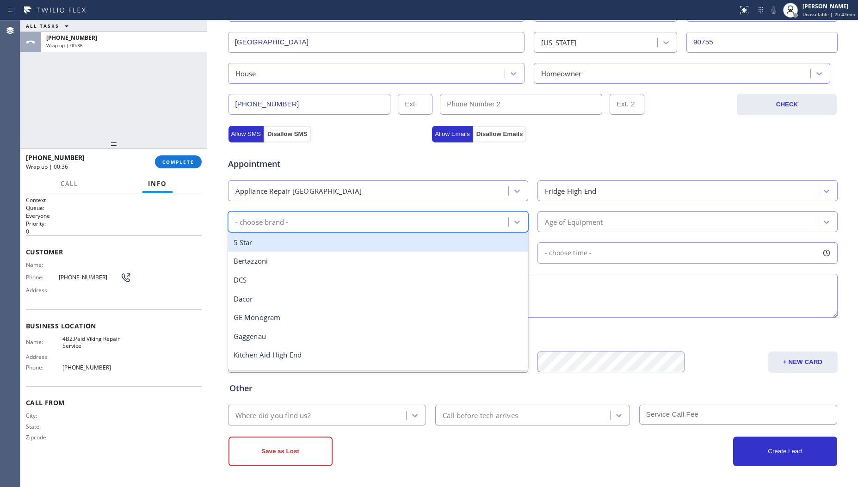
type input "v"
click at [332, 236] on div "Viking" at bounding box center [378, 242] width 300 height 19
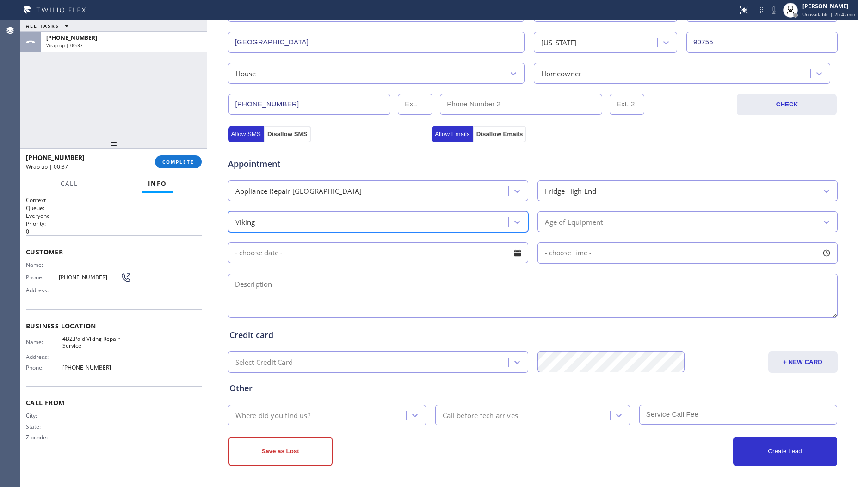
drag, startPoint x: 574, startPoint y: 224, endPoint x: 570, endPoint y: 228, distance: 4.9
click at [574, 224] on div "Age of Equipment" at bounding box center [574, 222] width 58 height 11
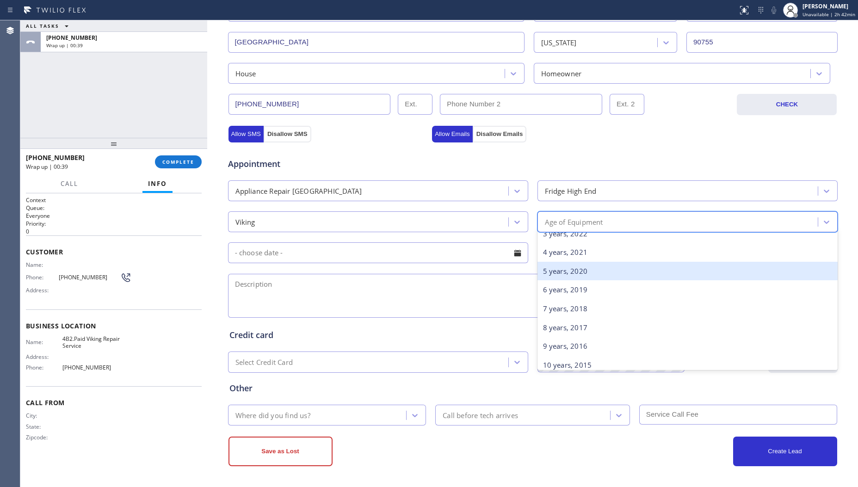
scroll to position [116, 0]
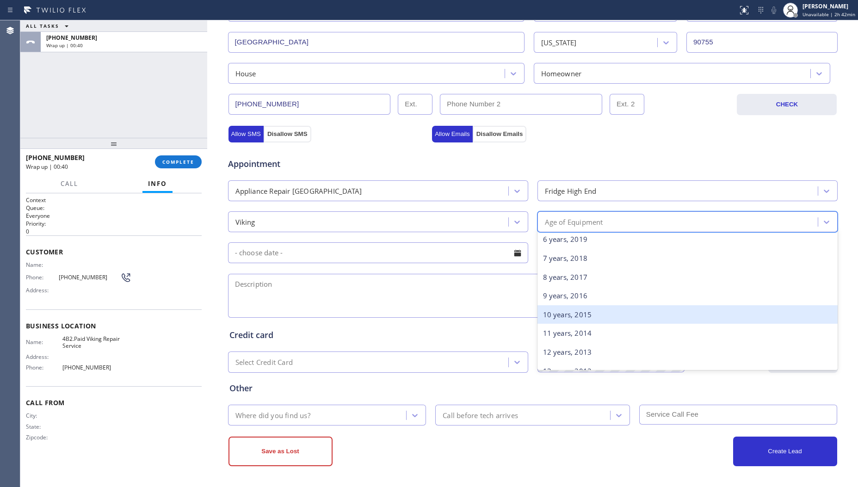
click at [563, 317] on div "10 years, 2015" at bounding box center [688, 314] width 300 height 19
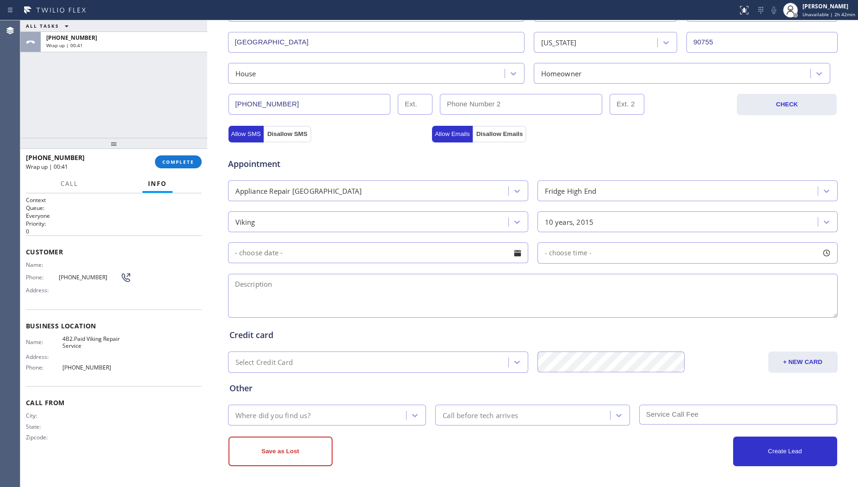
click at [481, 296] on textarea at bounding box center [533, 296] width 610 height 44
click at [463, 258] on input "text" at bounding box center [378, 252] width 300 height 21
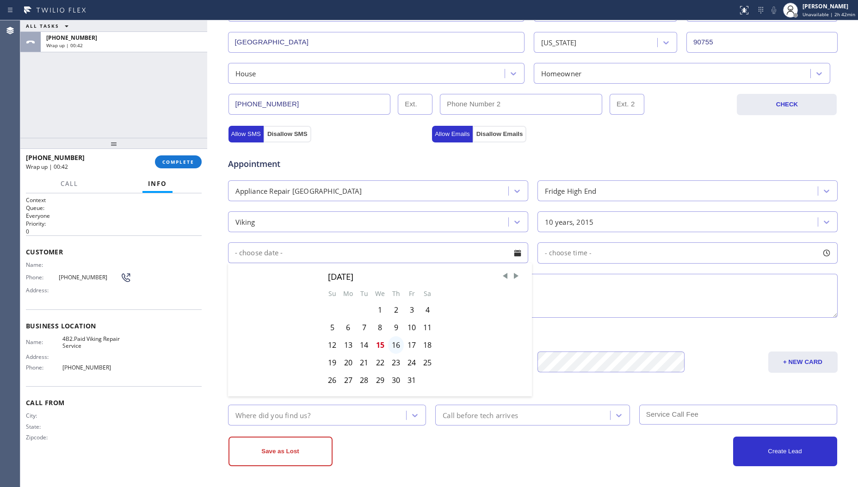
click at [394, 346] on div "16" at bounding box center [396, 345] width 16 height 18
type input "[DATE]"
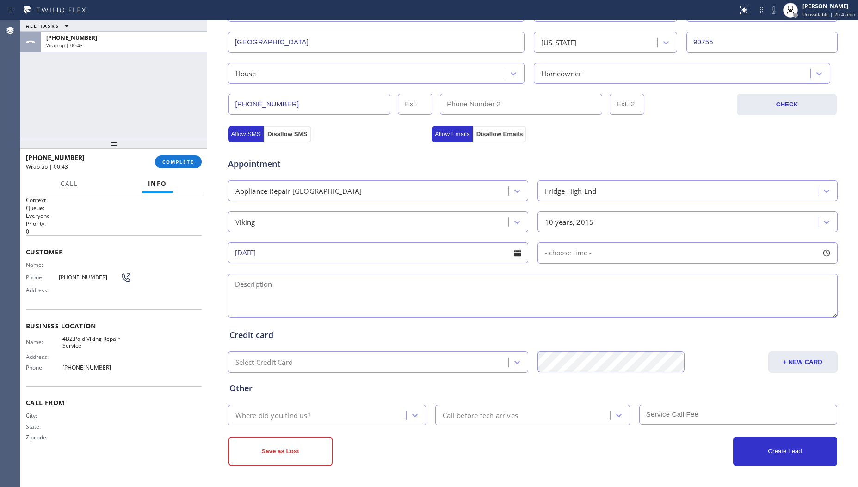
click at [590, 252] on div "- choose time -" at bounding box center [688, 252] width 300 height 21
drag, startPoint x: 545, startPoint y: 309, endPoint x: 695, endPoint y: 312, distance: 149.9
click at [696, 312] on div at bounding box center [701, 309] width 11 height 19
drag, startPoint x: 541, startPoint y: 308, endPoint x: 631, endPoint y: 304, distance: 90.3
click at [631, 304] on div at bounding box center [635, 309] width 11 height 19
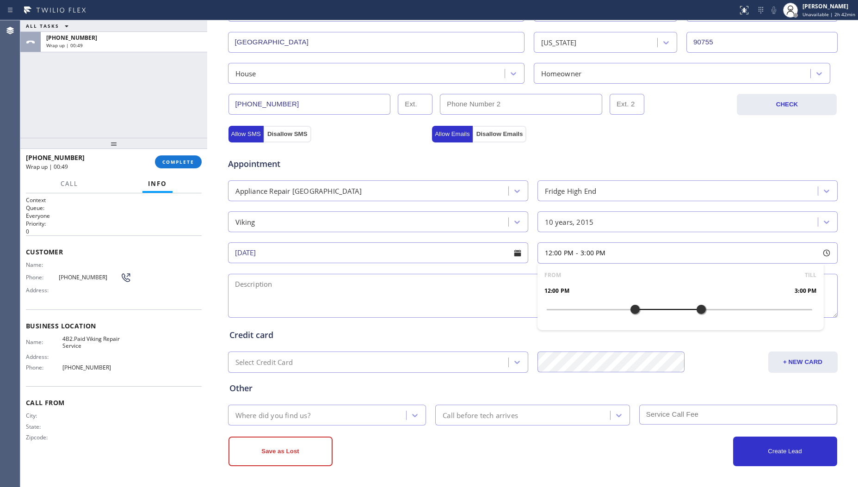
click at [475, 299] on textarea at bounding box center [533, 296] width 610 height 44
click at [463, 299] on textarea "12-3, $38," at bounding box center [533, 296] width 610 height 44
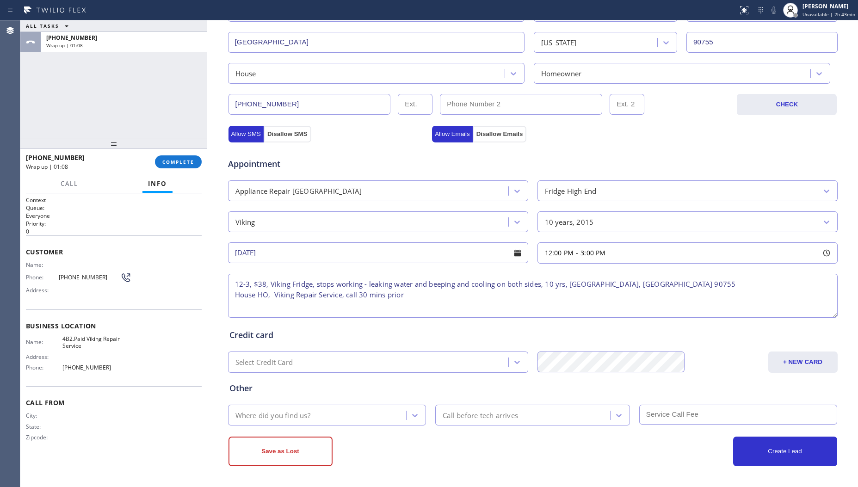
type textarea "12-3, $38, Viking Fridge, stops working - leaking water and beeping and cooling…"
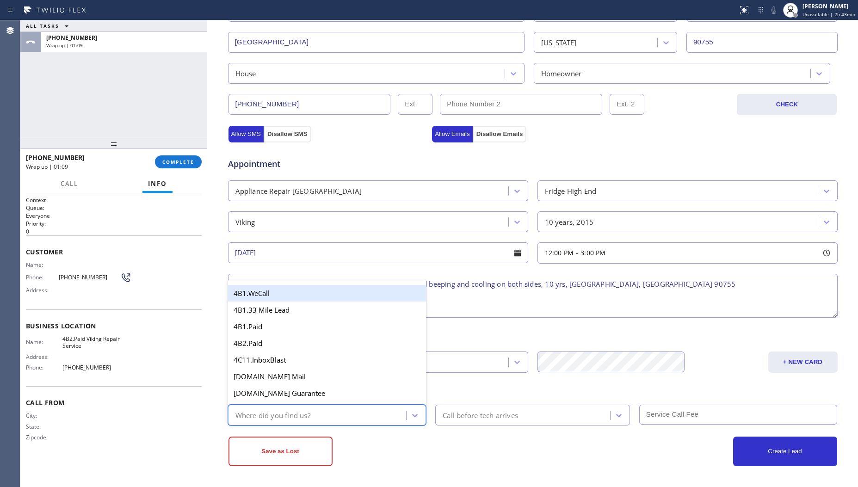
click at [312, 412] on div "Where did you find us?" at bounding box center [319, 415] width 176 height 16
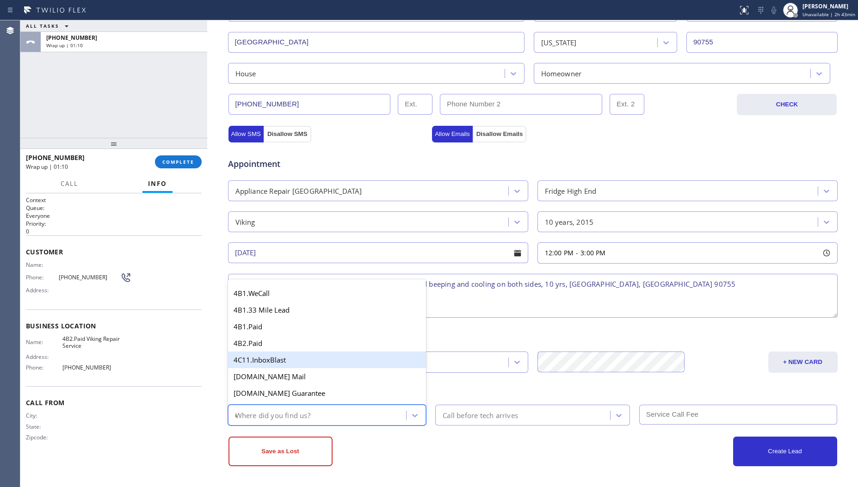
type input "ou"
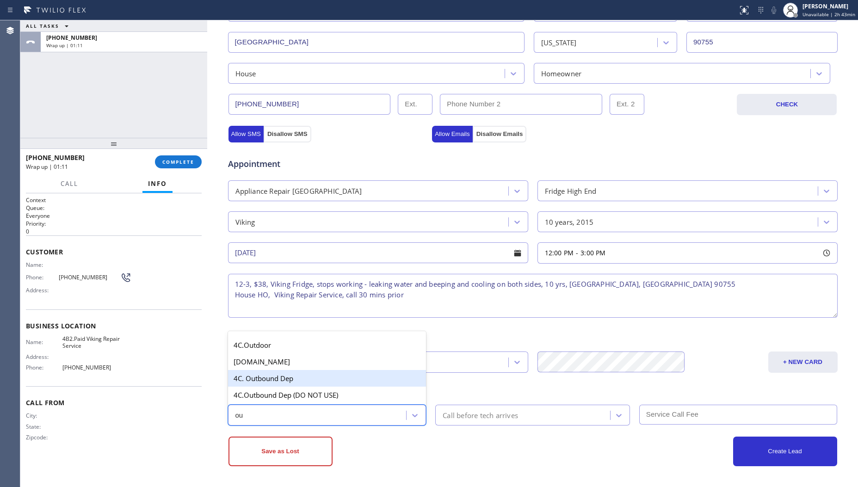
drag, startPoint x: 284, startPoint y: 375, endPoint x: 346, endPoint y: 391, distance: 64.2
click at [287, 376] on div "4C. Outbound Dep" at bounding box center [327, 378] width 198 height 17
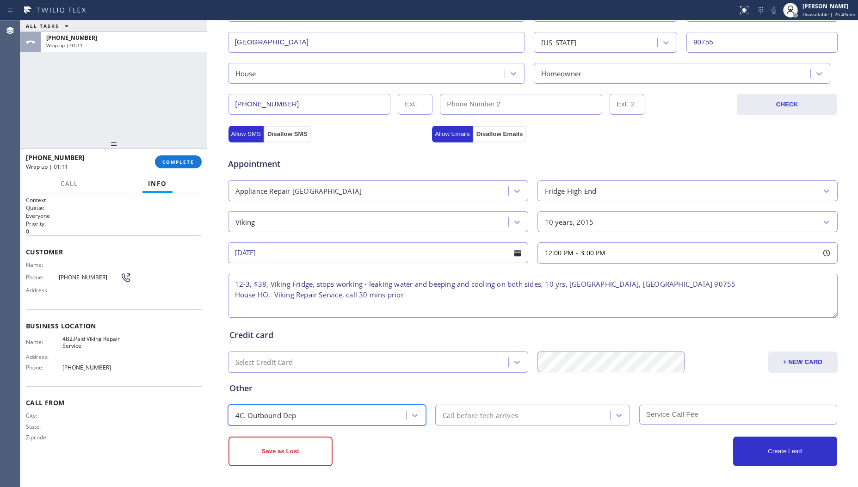
click at [453, 416] on div "Call before tech arrives" at bounding box center [480, 415] width 75 height 11
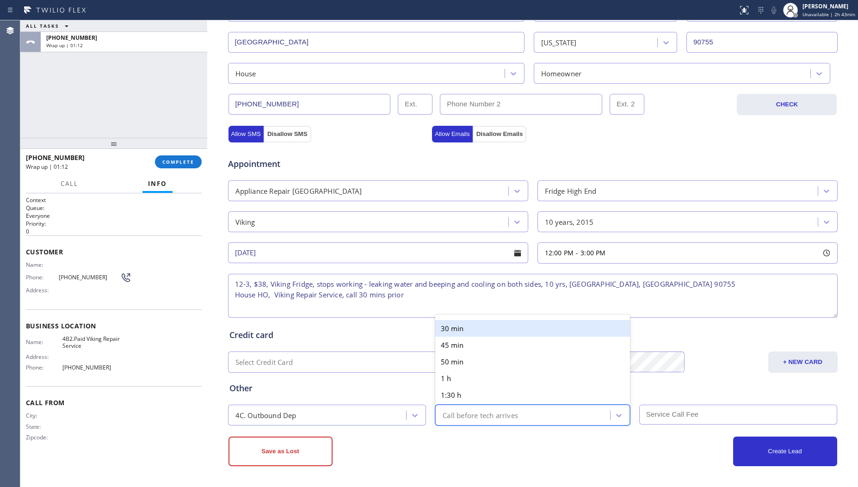
click at [458, 320] on div "30 min" at bounding box center [532, 328] width 195 height 17
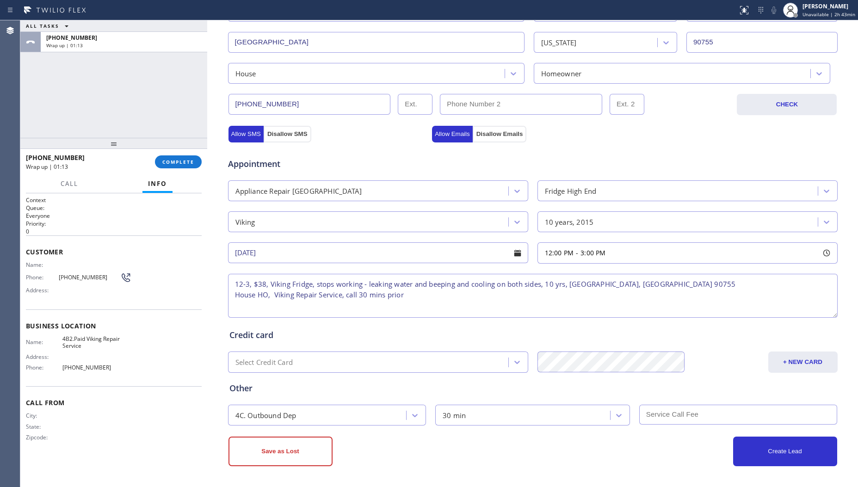
click at [639, 414] on input "text" at bounding box center [738, 415] width 198 height 20
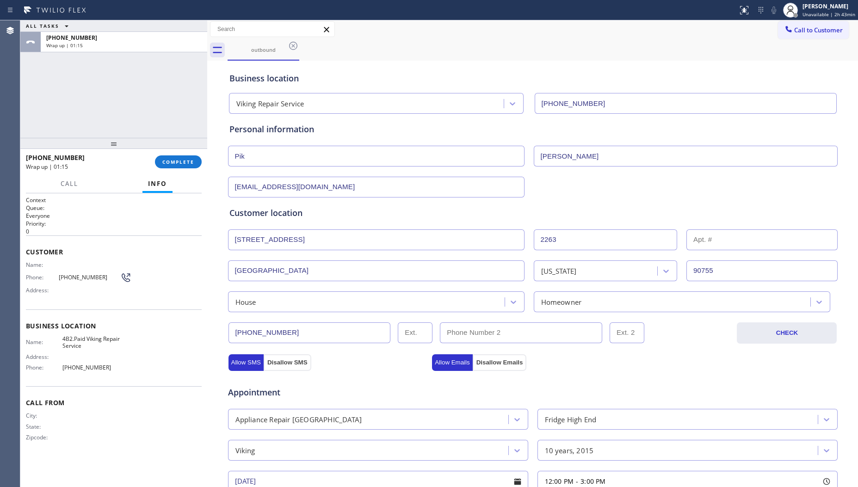
scroll to position [0, 0]
type input "38"
click at [586, 203] on div "Customer location >> ADD NEW ADDRESS << + NEW ADDRESS [STREET_ADDRESS][US_STATE…" at bounding box center [533, 256] width 611 height 115
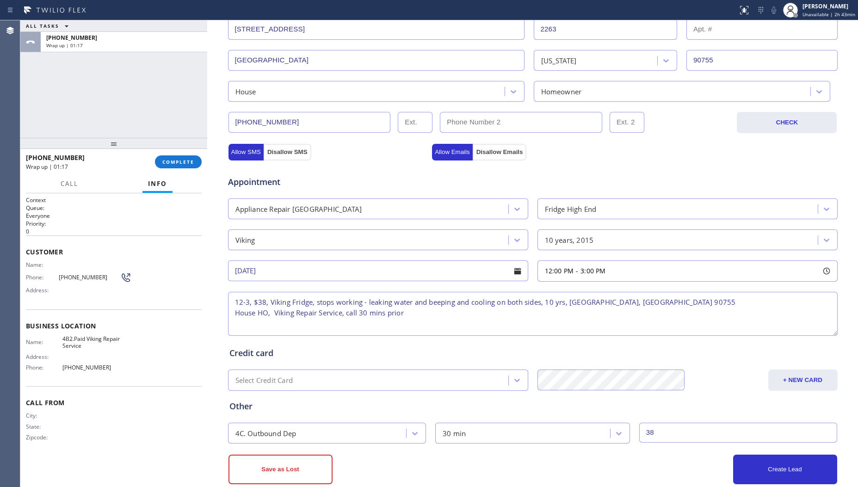
scroll to position [231, 0]
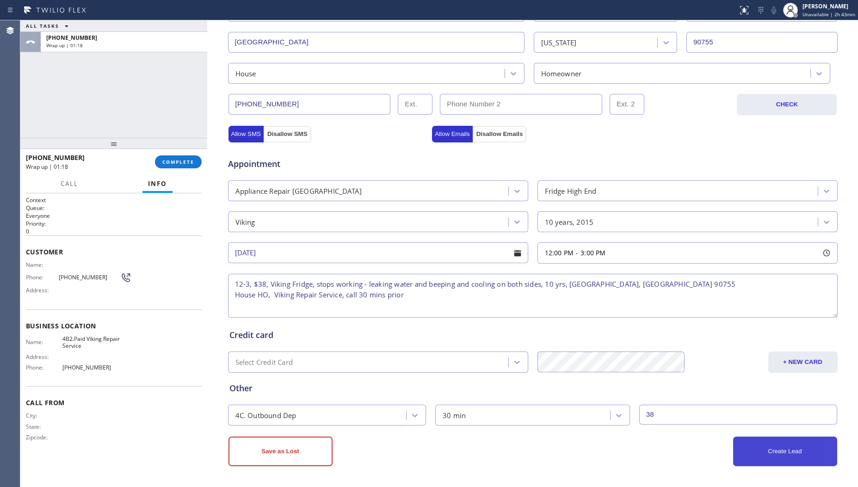
click at [792, 446] on button "Create Lead" at bounding box center [785, 452] width 104 height 30
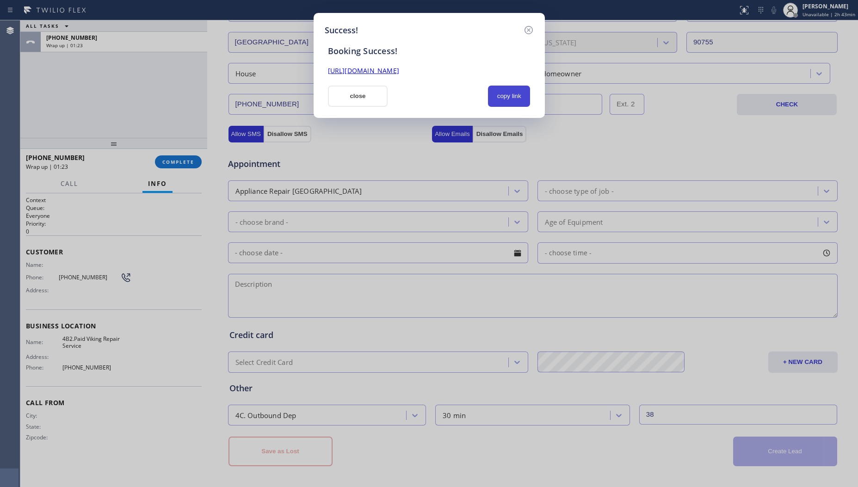
click at [496, 91] on button "copy link" at bounding box center [509, 96] width 43 height 21
click at [368, 69] on link "[URL][DOMAIN_NAME]" at bounding box center [363, 70] width 71 height 9
drag, startPoint x: 343, startPoint y: 94, endPoint x: 338, endPoint y: 96, distance: 5.2
click at [342, 95] on button "close" at bounding box center [358, 96] width 60 height 21
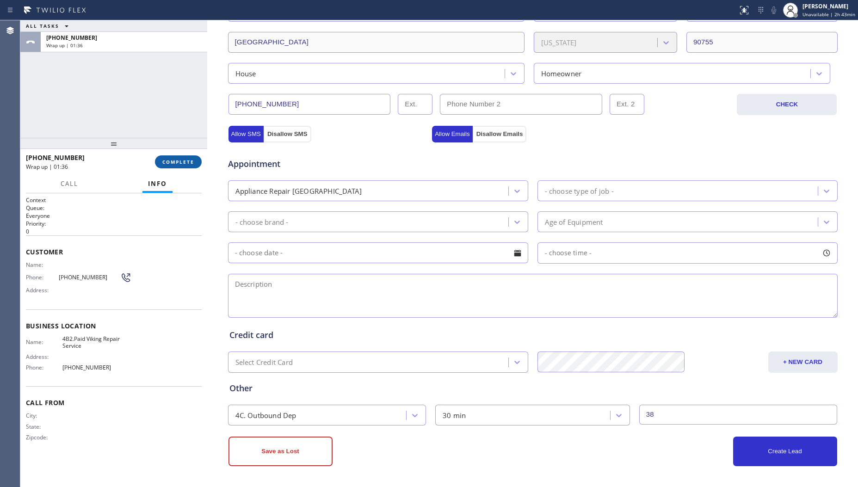
click at [171, 162] on span "COMPLETE" at bounding box center [178, 162] width 32 height 6
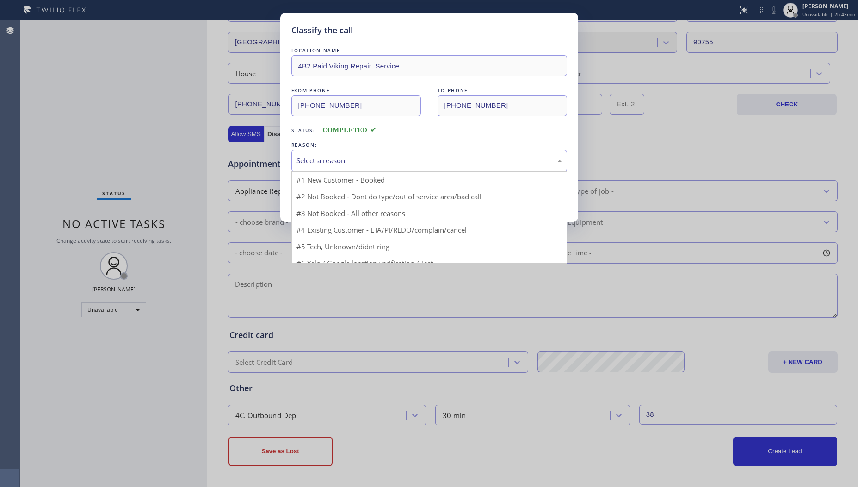
click at [293, 163] on div "Select a reason" at bounding box center [429, 161] width 276 height 22
drag, startPoint x: 313, startPoint y: 178, endPoint x: 317, endPoint y: 193, distance: 15.8
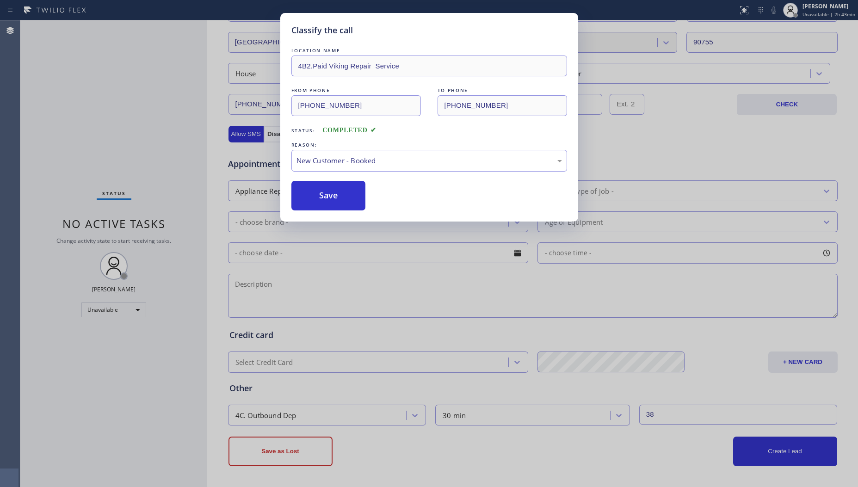
drag, startPoint x: 317, startPoint y: 193, endPoint x: 397, endPoint y: 146, distance: 93.1
click at [317, 193] on button "Save" at bounding box center [328, 196] width 74 height 30
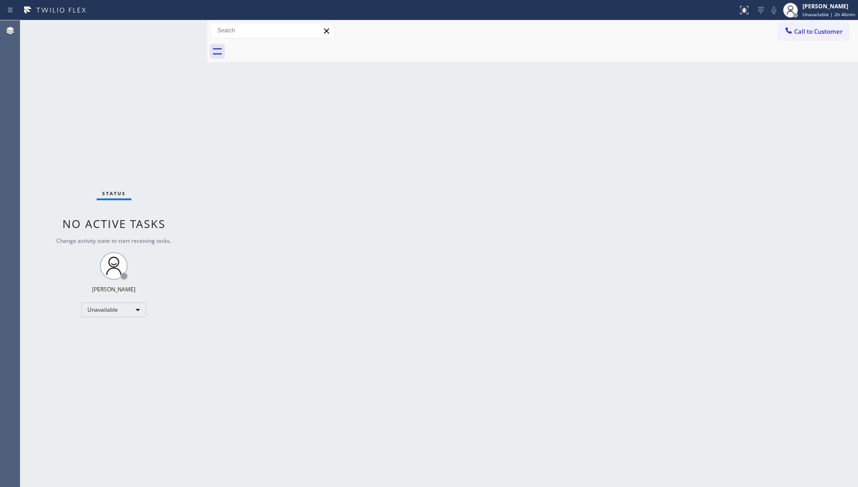
click at [544, 170] on div "Back to Dashboard Change Sender ID Customers Technicians Select a contact Outbo…" at bounding box center [532, 253] width 651 height 467
click at [819, 5] on div "[PERSON_NAME]" at bounding box center [829, 6] width 53 height 8
click at [795, 40] on button "Offline" at bounding box center [812, 37] width 93 height 12
click at [810, 8] on div "[PERSON_NAME]" at bounding box center [829, 6] width 53 height 8
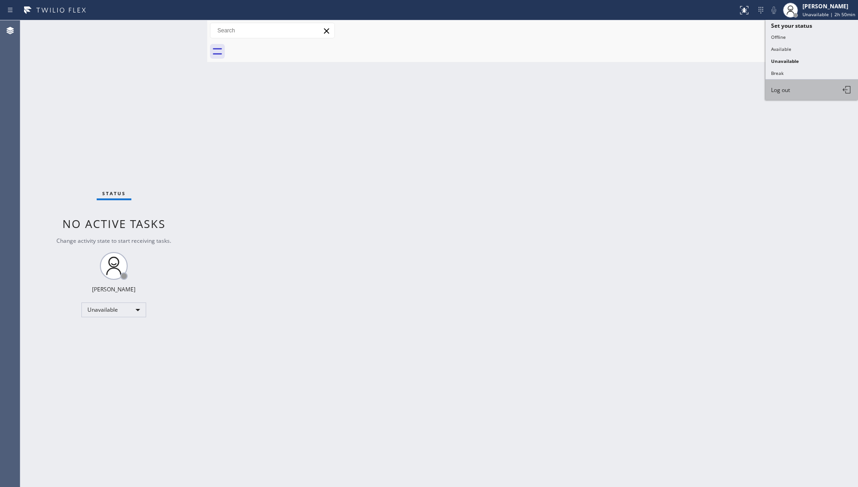
click at [790, 86] on span "Log out" at bounding box center [780, 90] width 19 height 8
